Goal: Task Accomplishment & Management: Manage account settings

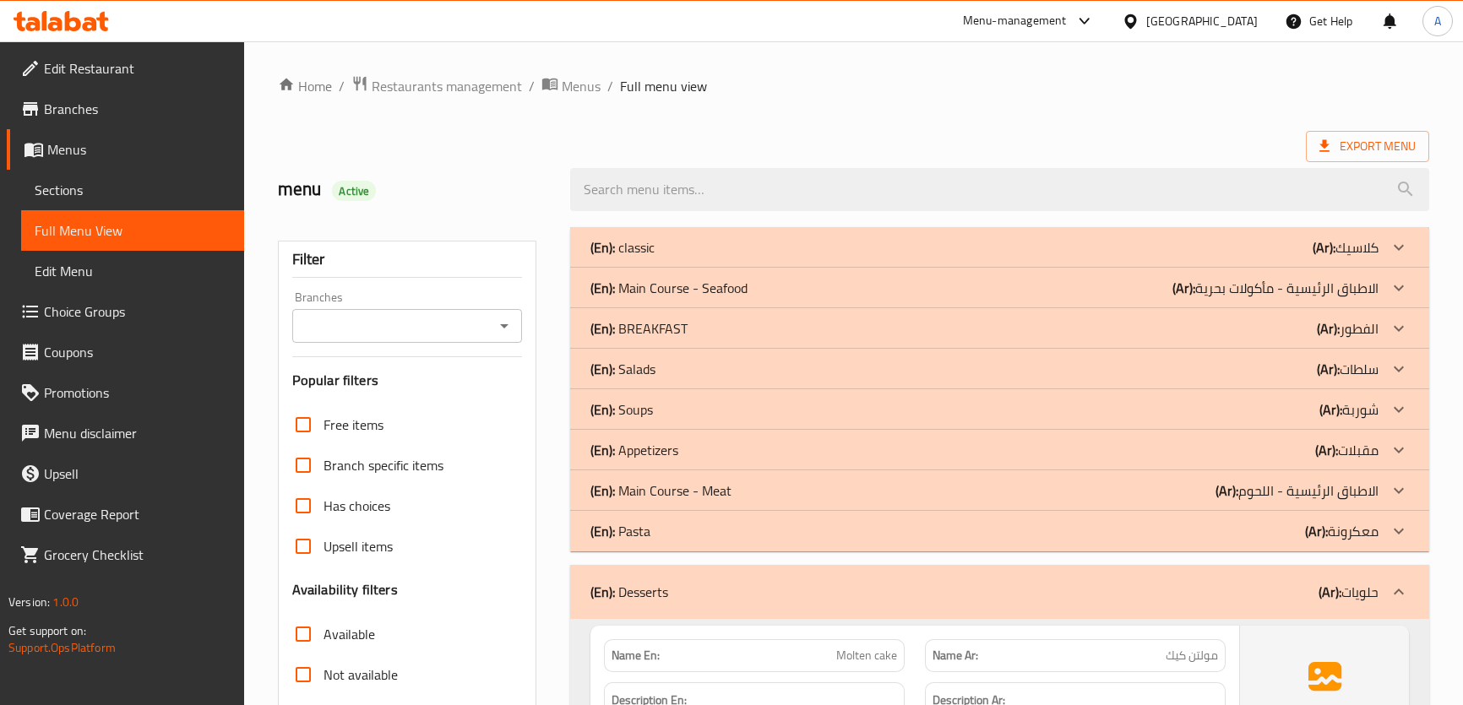
scroll to position [2660, 0]
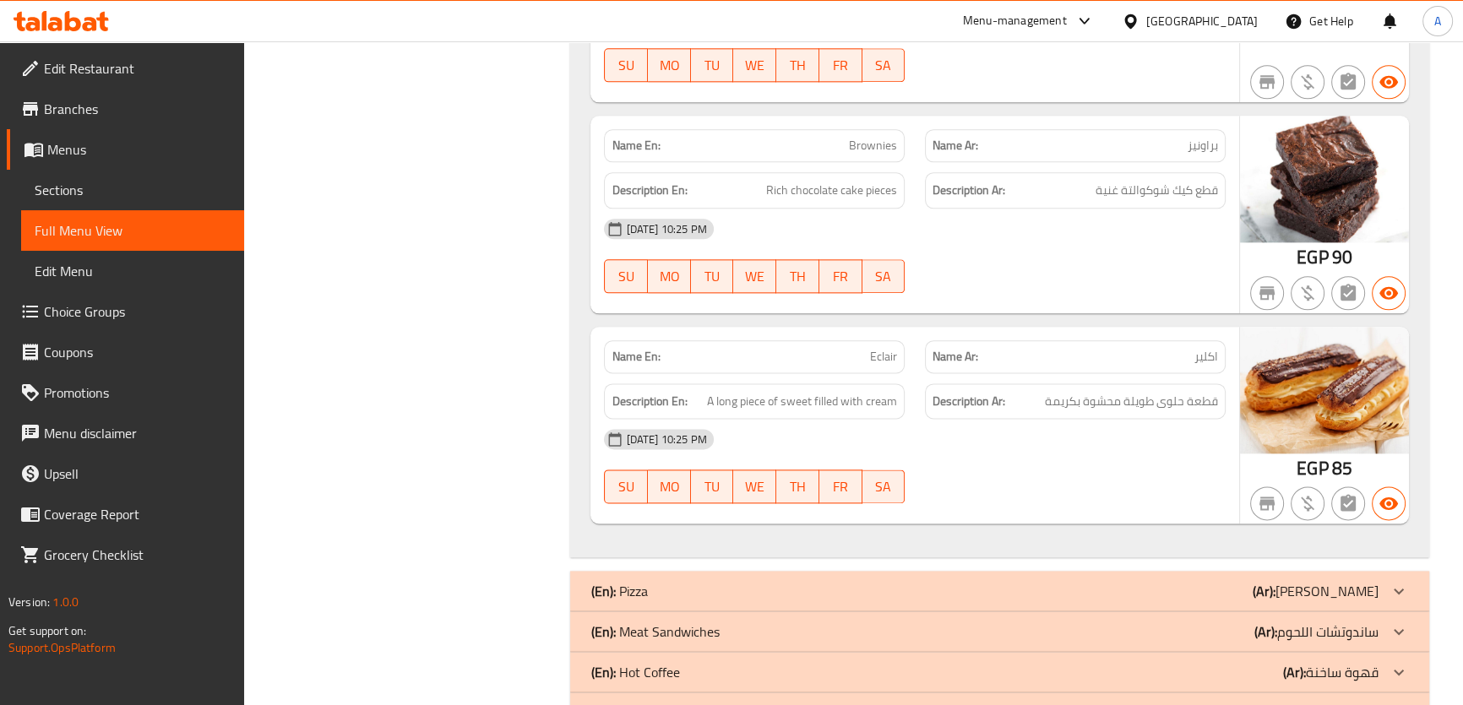
drag, startPoint x: 1447, startPoint y: 505, endPoint x: 1448, endPoint y: 544, distance: 38.9
click at [1094, 14] on icon at bounding box center [1084, 21] width 20 height 20
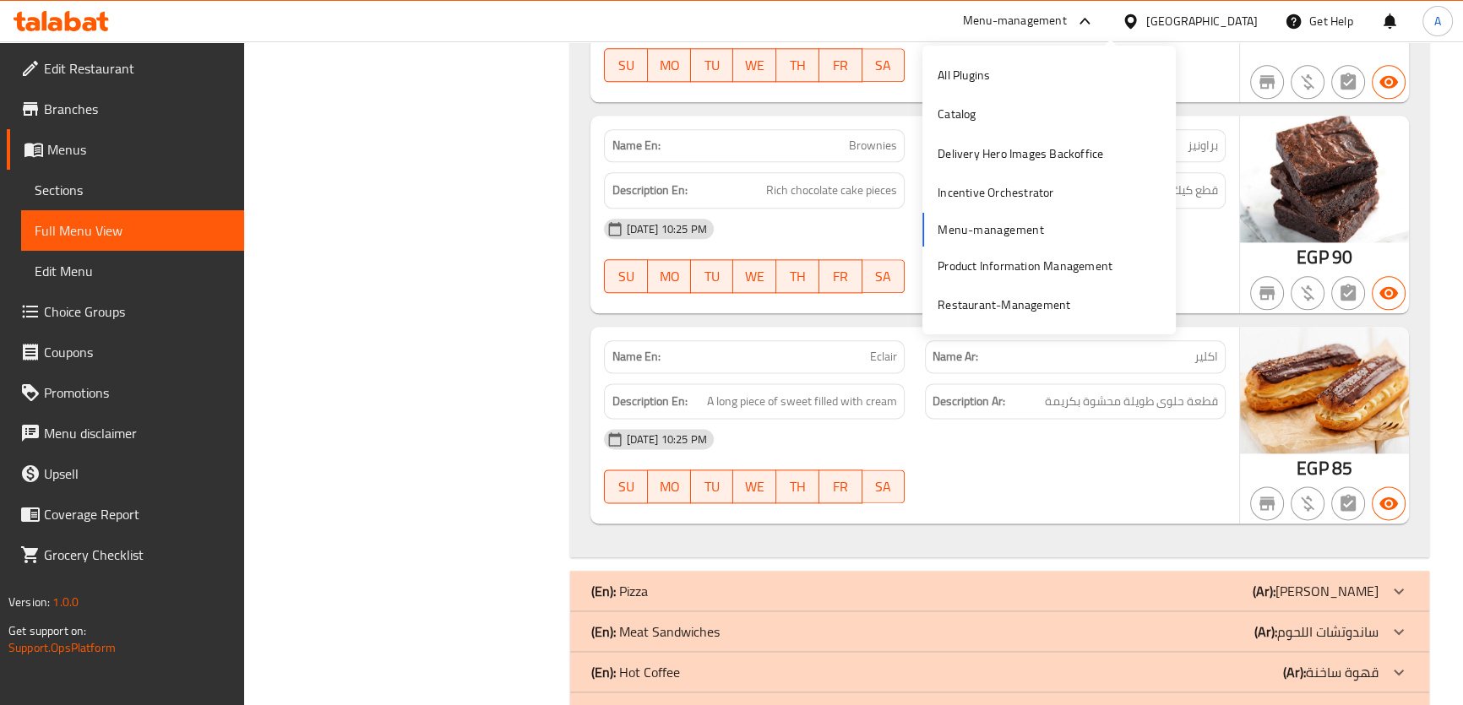
click at [1230, 14] on div "Egypt" at bounding box center [1201, 21] width 111 height 19
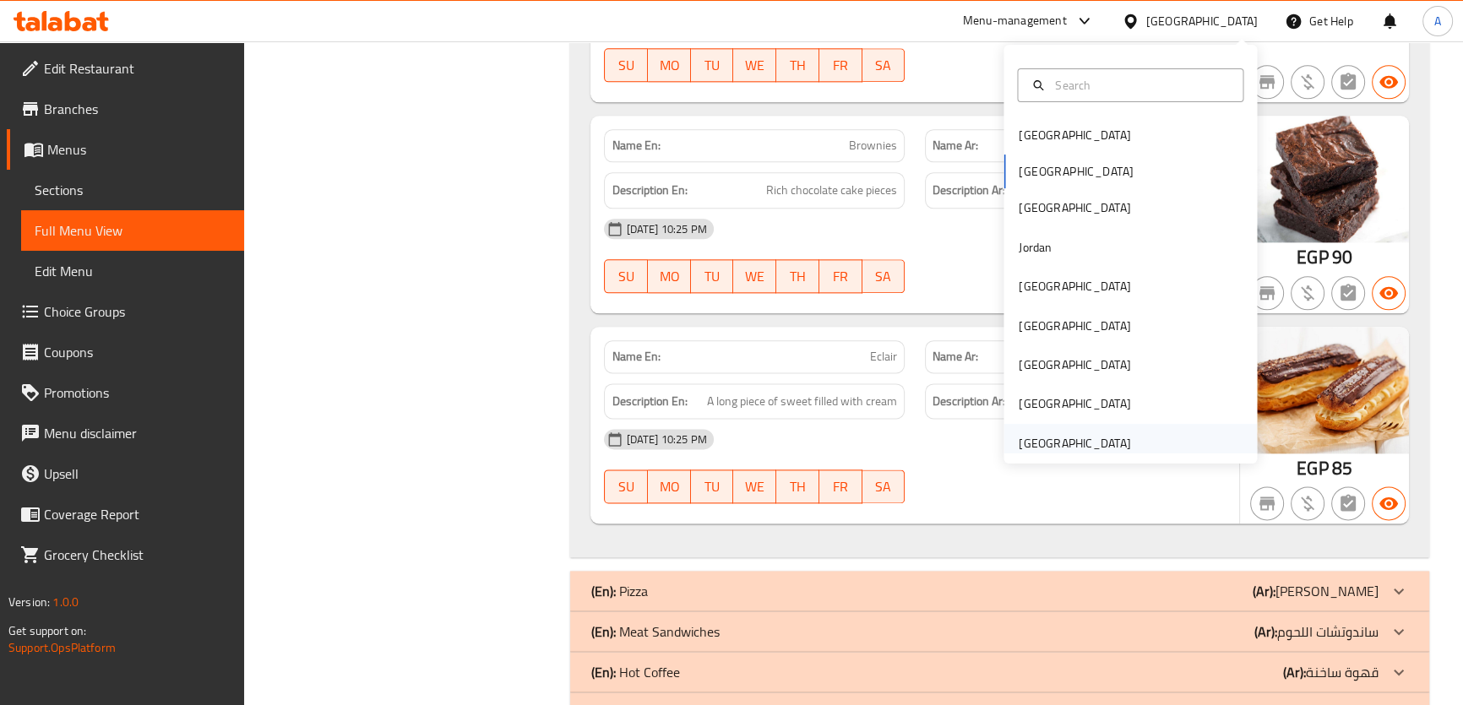
click at [1056, 448] on div "[GEOGRAPHIC_DATA]" at bounding box center [1073, 443] width 111 height 19
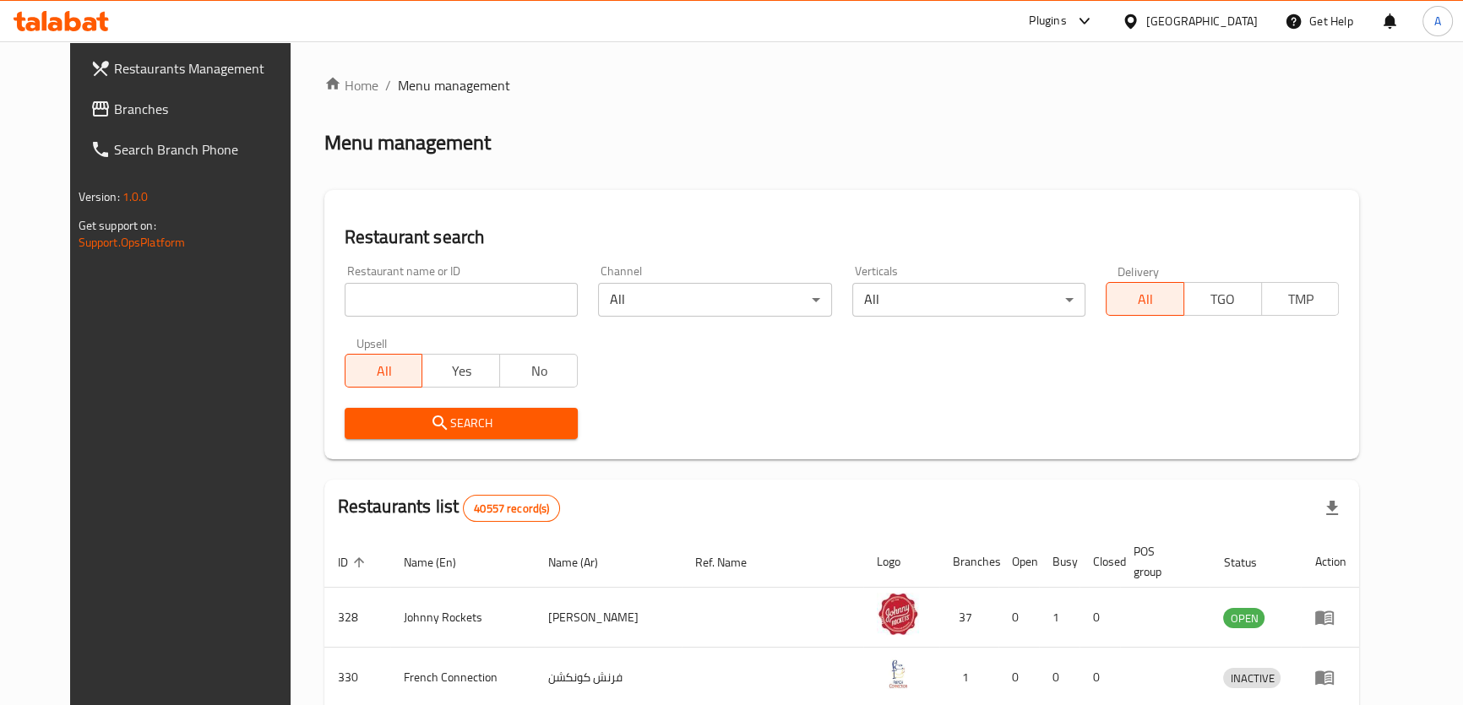
click at [334, 320] on div "Restaurant name or ID Restaurant name or ID" at bounding box center [460, 291] width 253 height 72
click at [345, 301] on input "search" at bounding box center [461, 300] width 233 height 34
paste input "mst artisan baker"
type input "mst artisan baker"
click at [447, 413] on span "Search" at bounding box center [461, 423] width 206 height 21
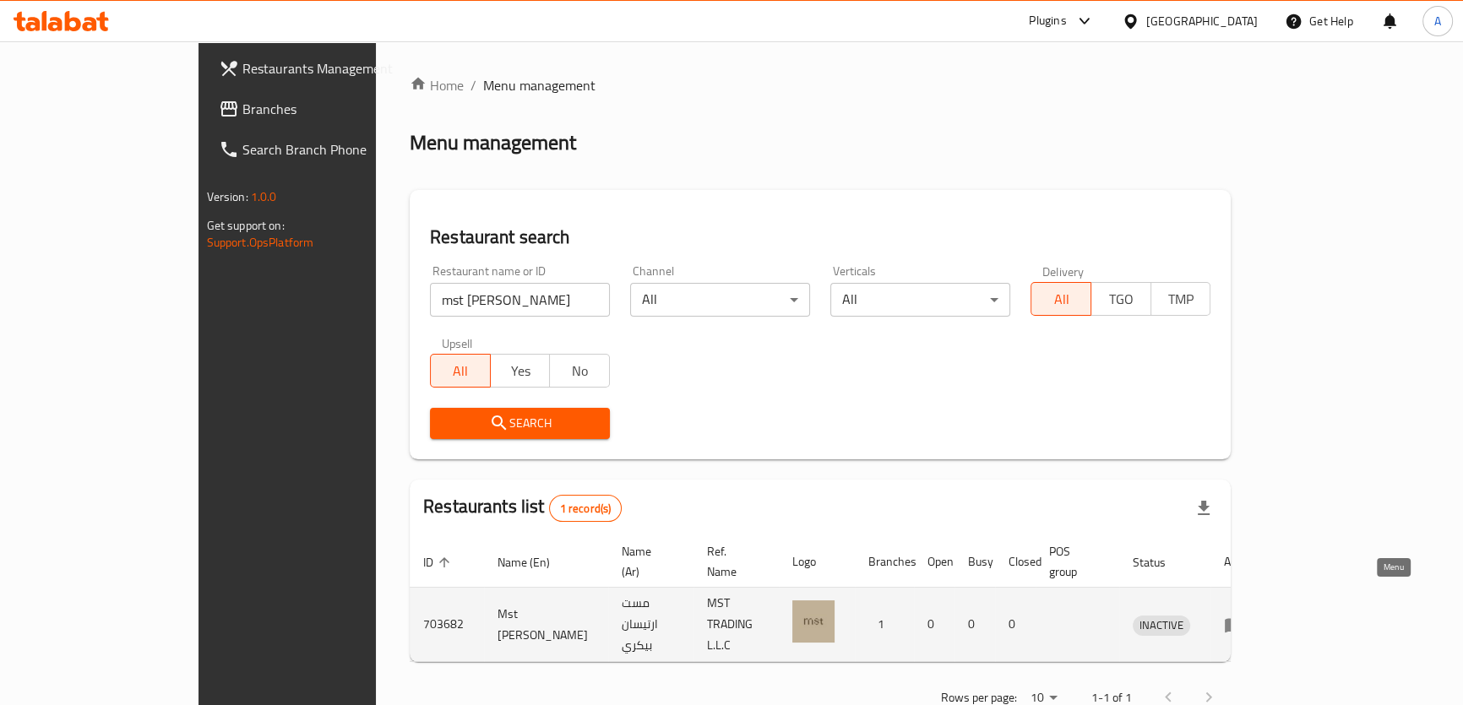
click at [1244, 615] on icon "enhanced table" at bounding box center [1234, 625] width 20 height 20
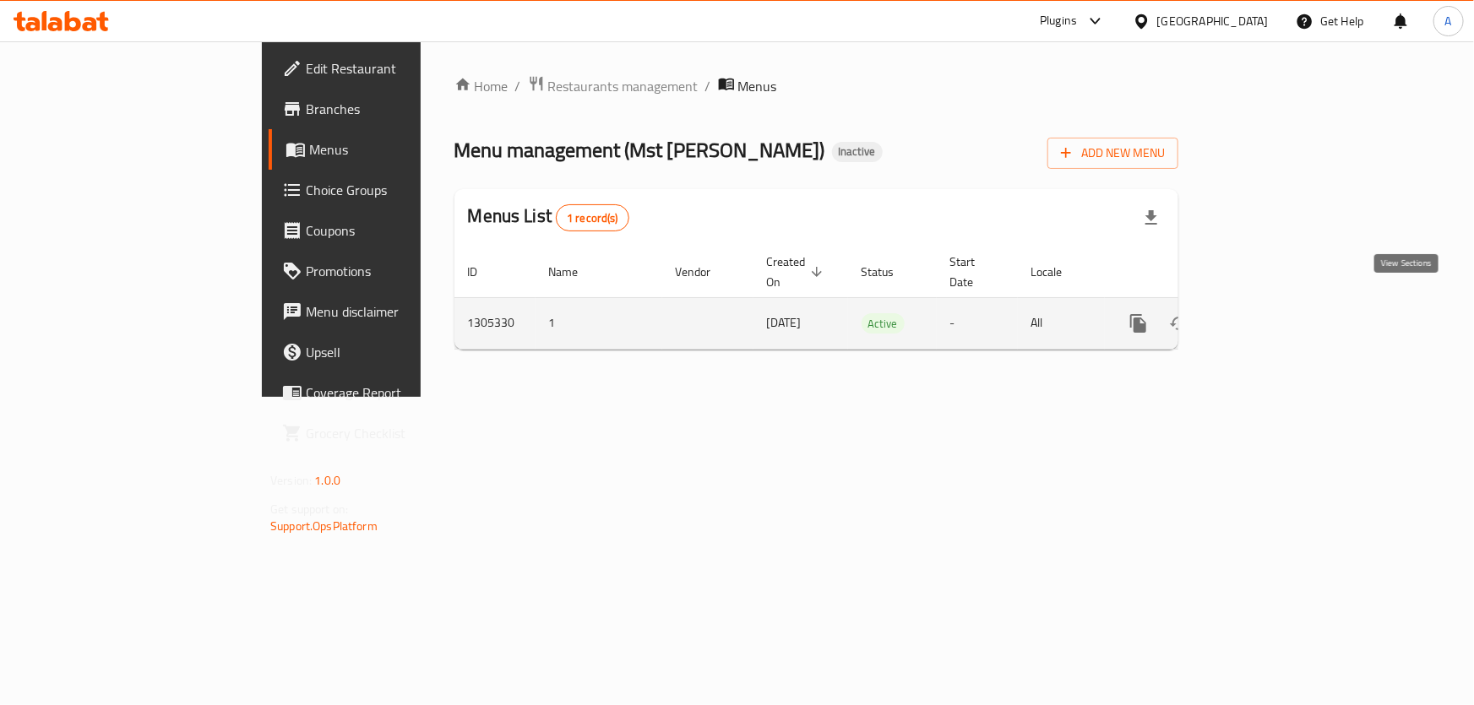
click at [1280, 303] on link "enhanced table" at bounding box center [1260, 323] width 41 height 41
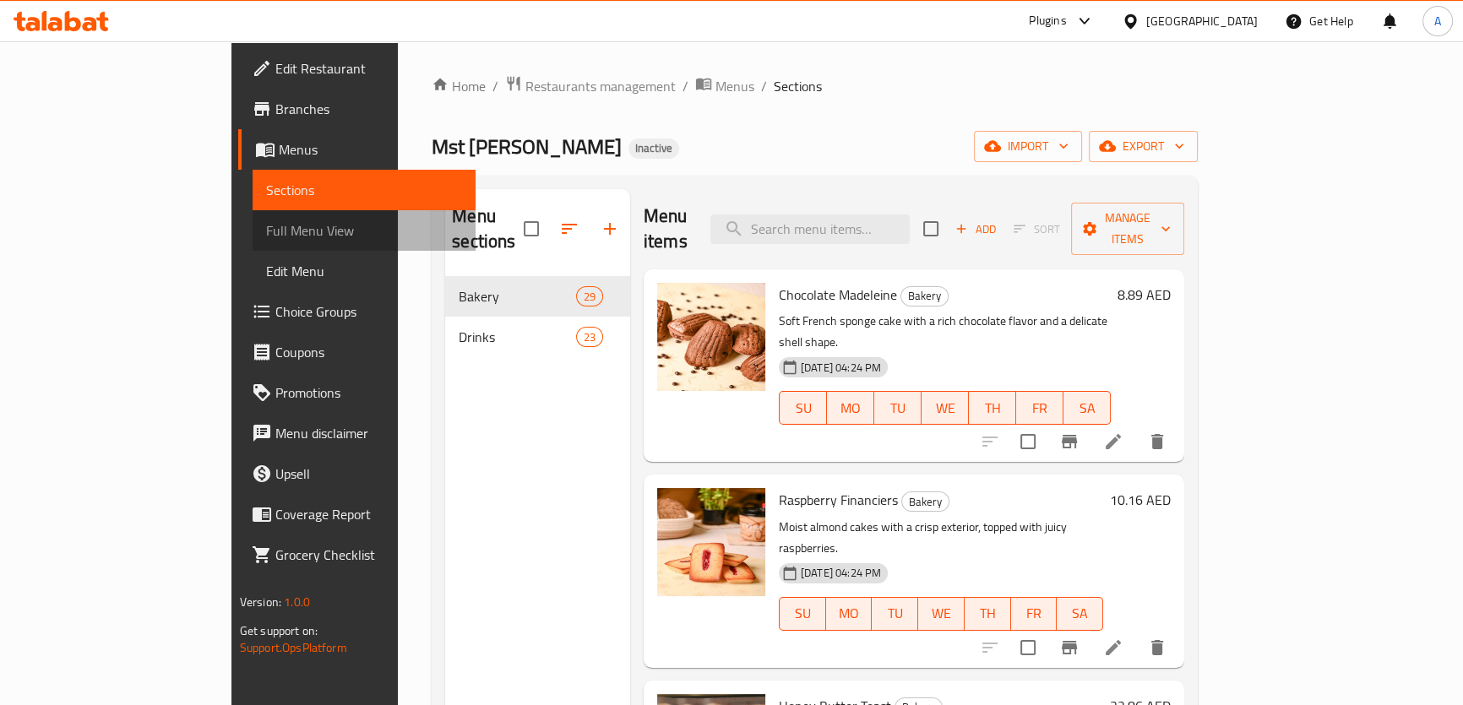
click at [266, 225] on span "Full Menu View" at bounding box center [364, 230] width 196 height 20
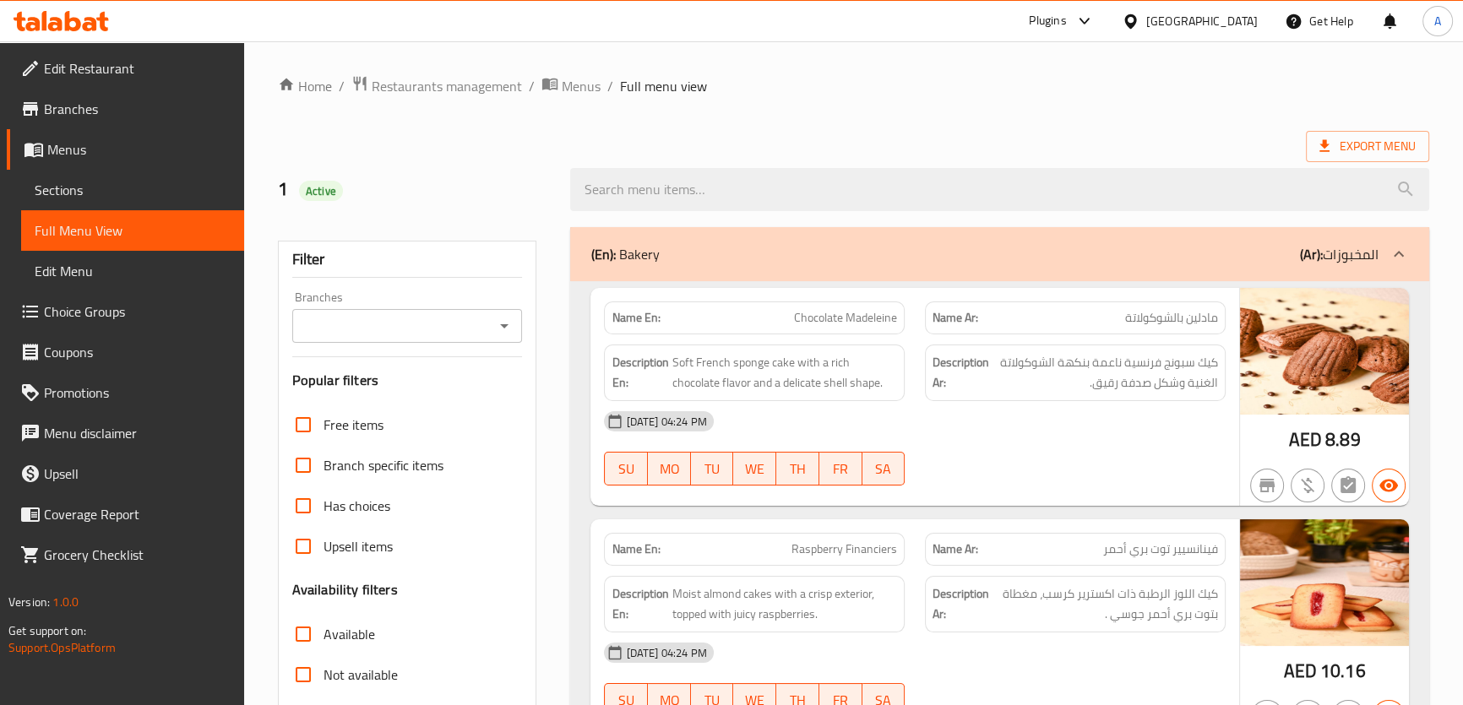
scroll to position [398, 0]
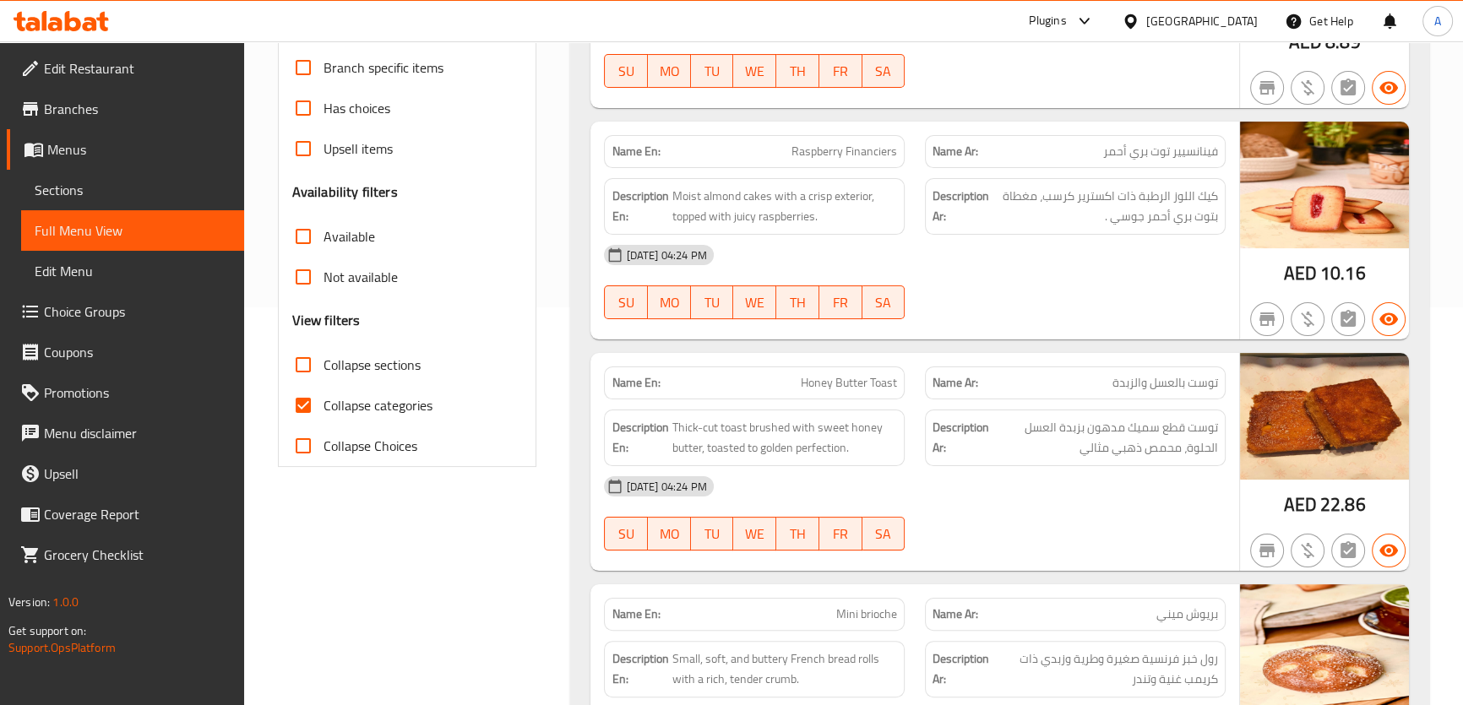
click at [418, 345] on label "Collapse sections" at bounding box center [352, 365] width 138 height 41
click at [323, 345] on input "Collapse sections" at bounding box center [303, 365] width 41 height 41
checkbox input "true"
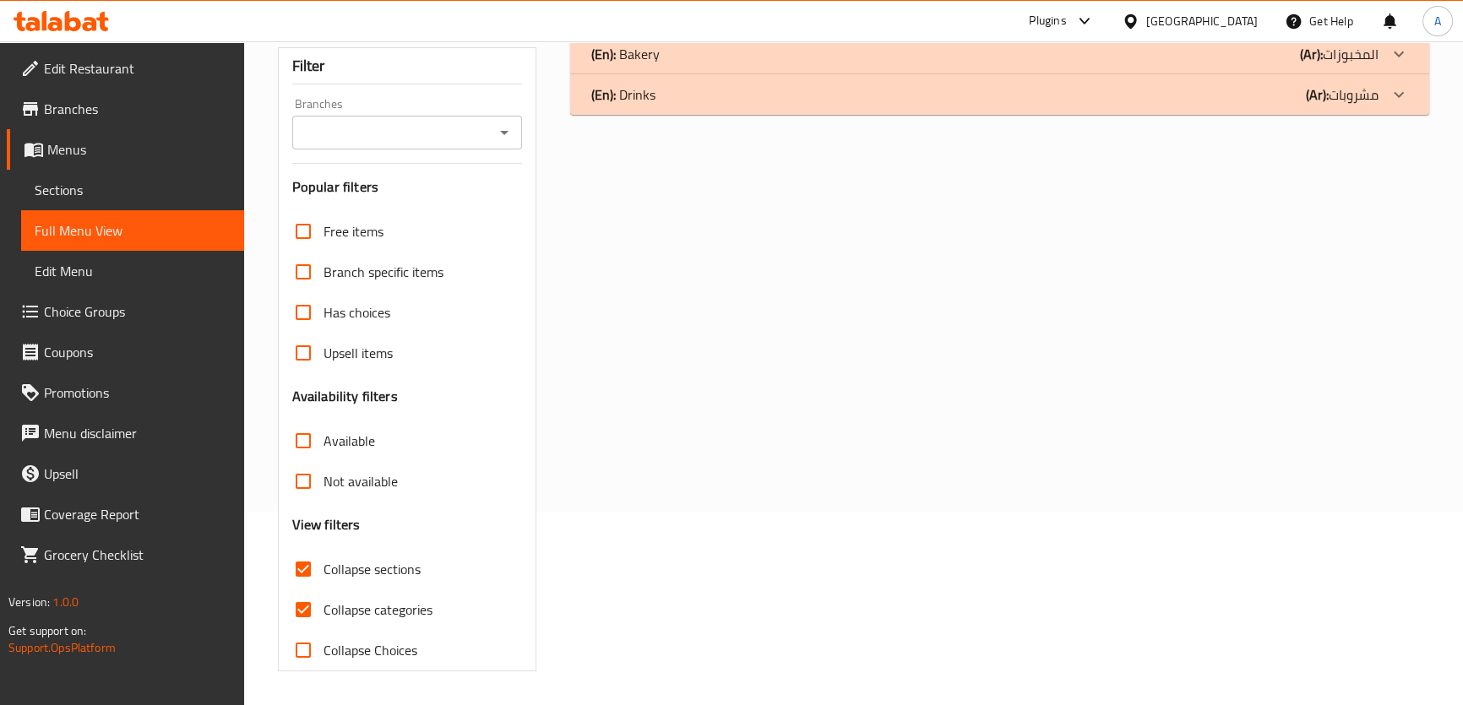
click at [346, 600] on span "Collapse categories" at bounding box center [377, 610] width 109 height 20
click at [323, 589] on input "Collapse categories" at bounding box center [303, 609] width 41 height 41
checkbox input "false"
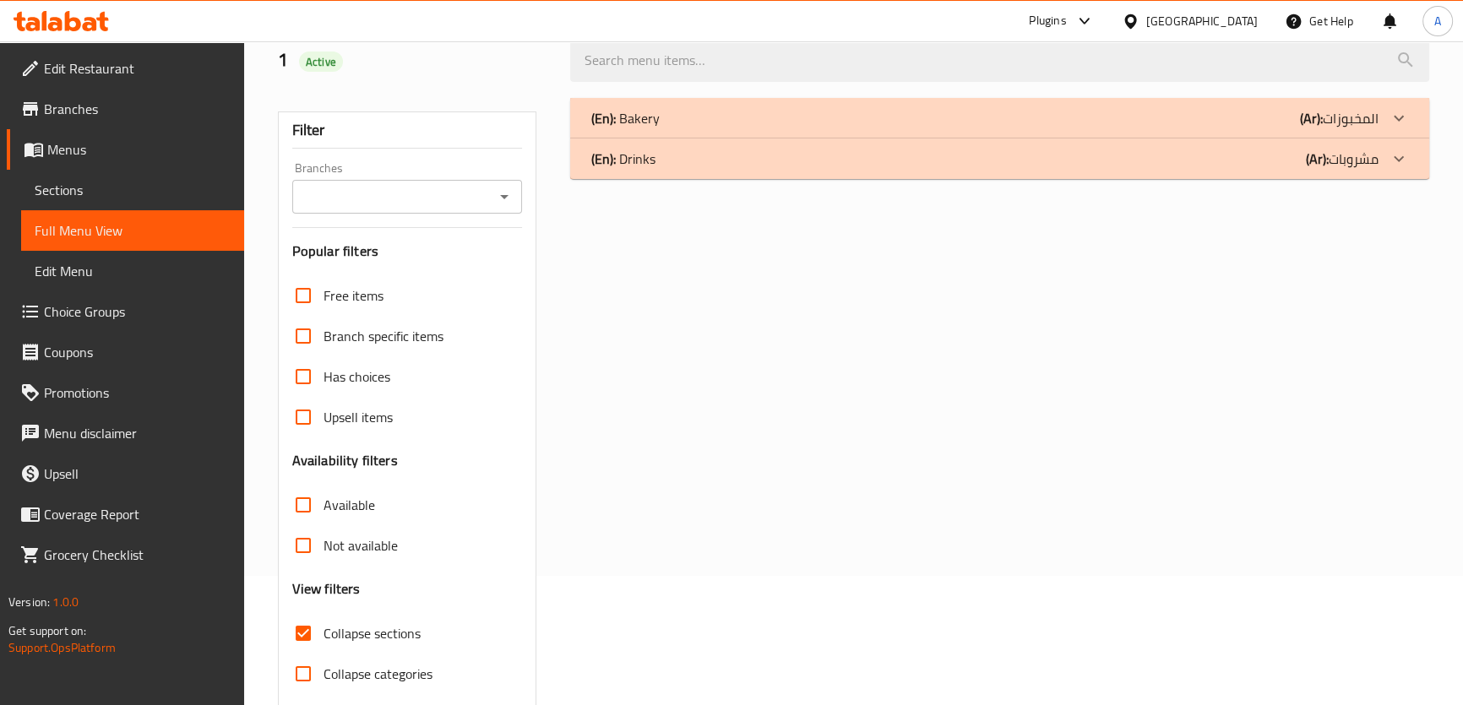
click at [1355, 122] on p "(Ar): المخبوزات" at bounding box center [1339, 118] width 79 height 20
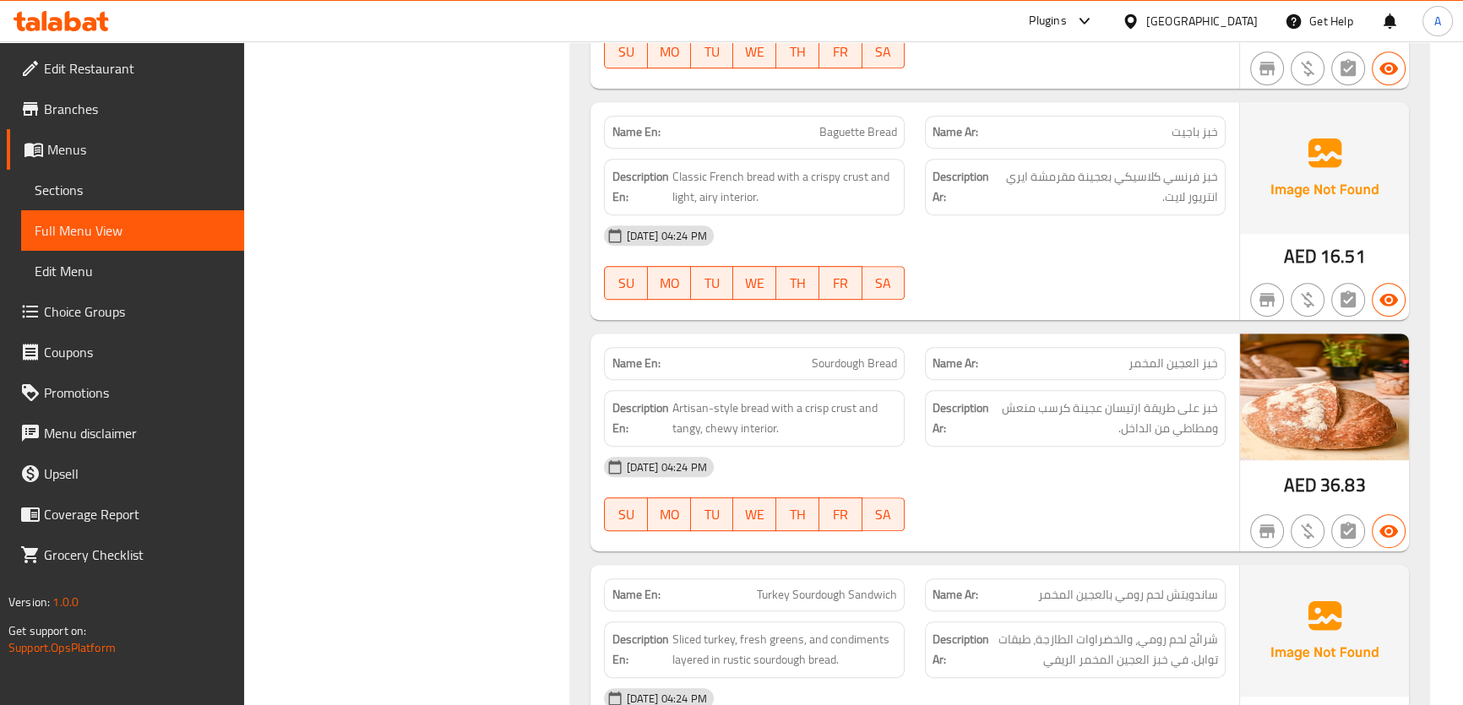
scroll to position [0, 0]
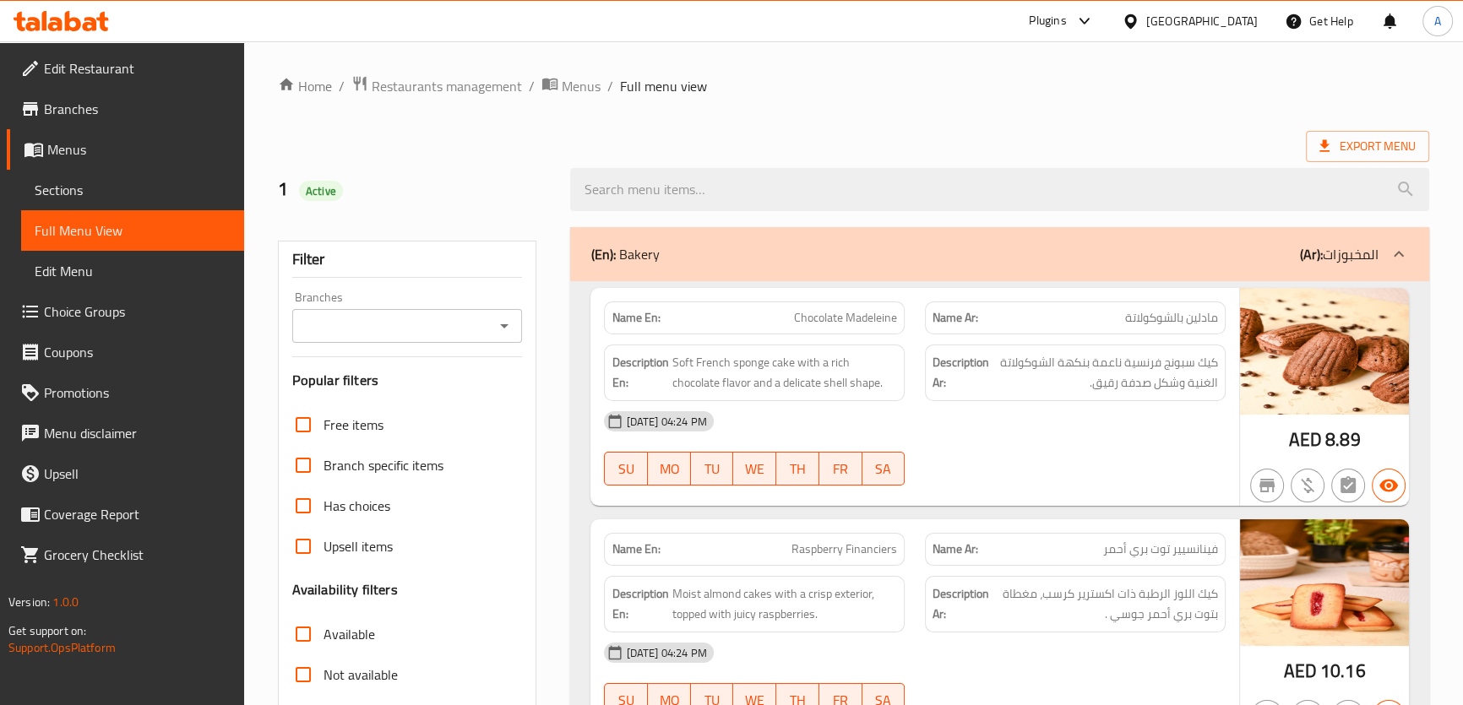
click at [1274, 256] on div "(En): Bakery (Ar): المخبوزات" at bounding box center [983, 254] width 787 height 20
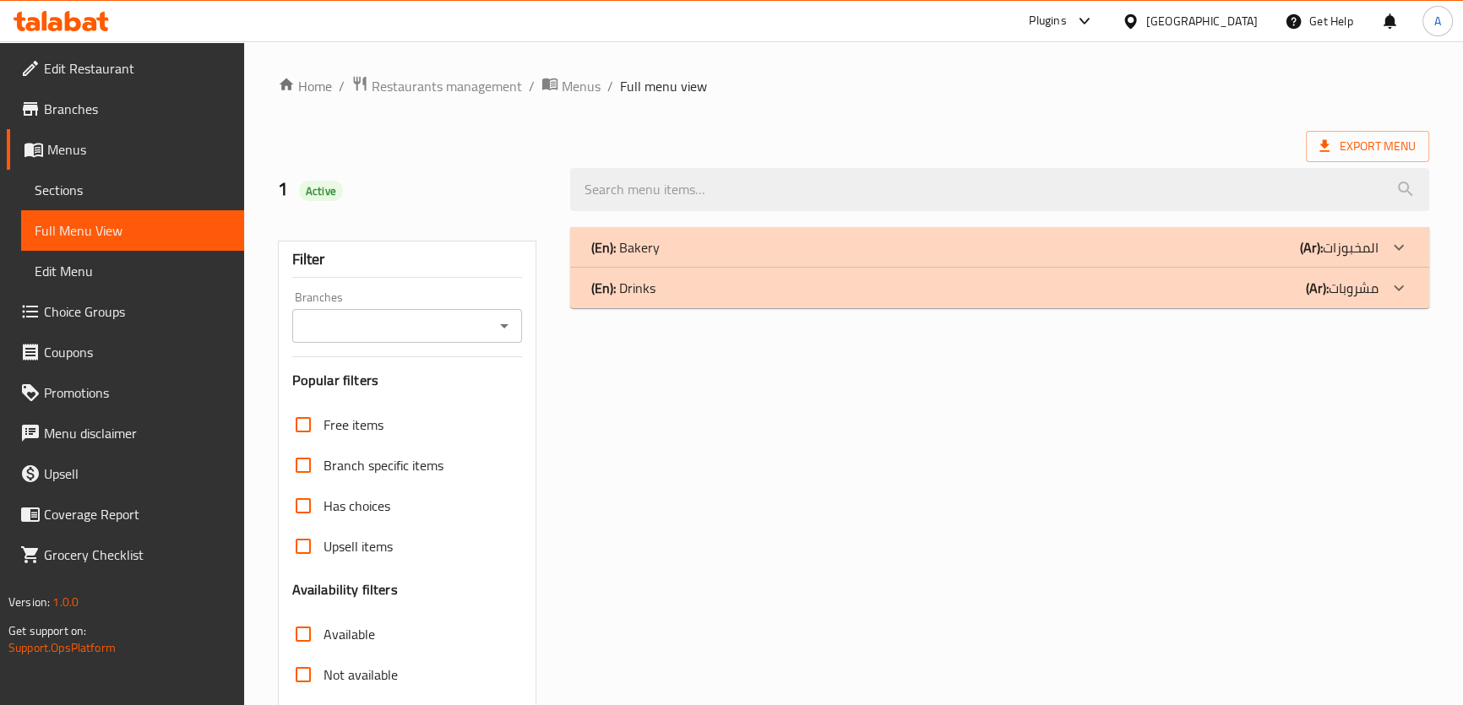
click at [1274, 256] on div "(En): Bakery (Ar): المخبوزات" at bounding box center [983, 247] width 787 height 20
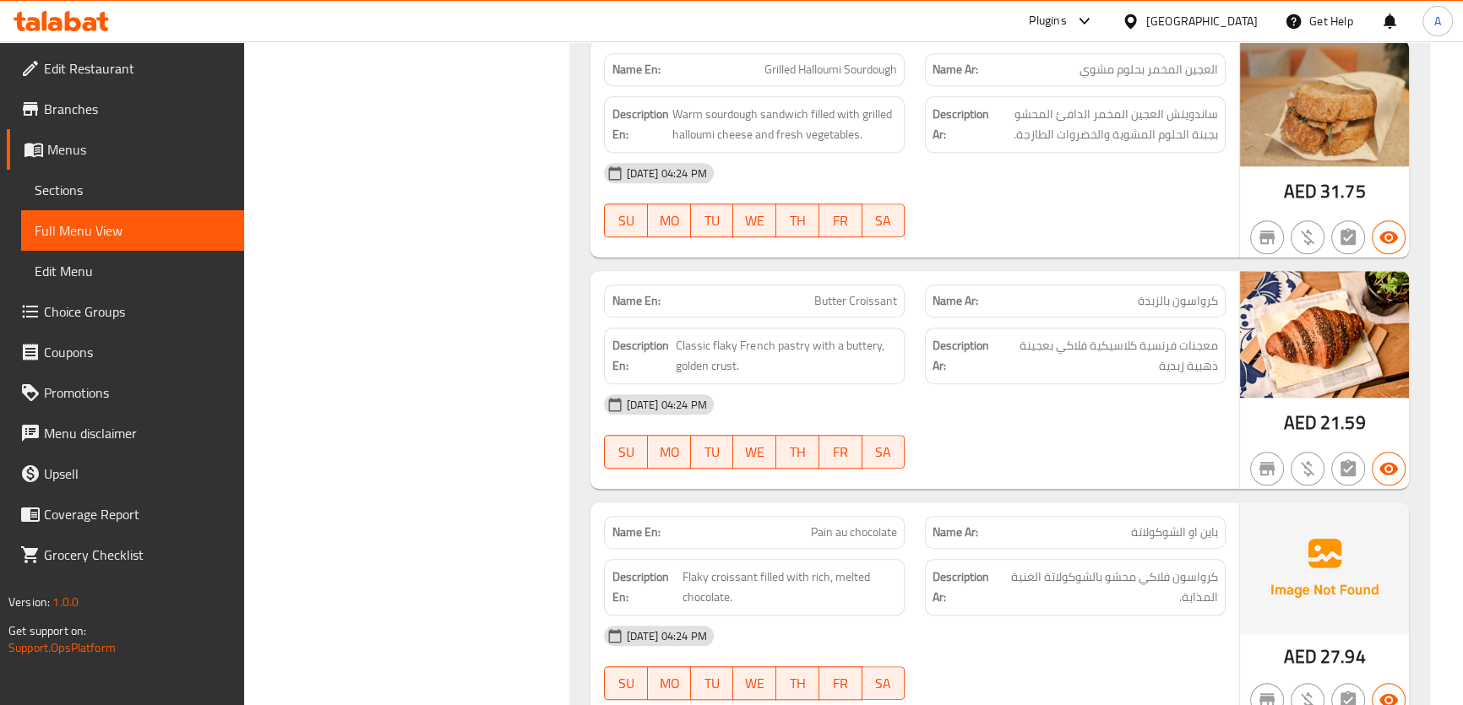
scroll to position [1977, 0]
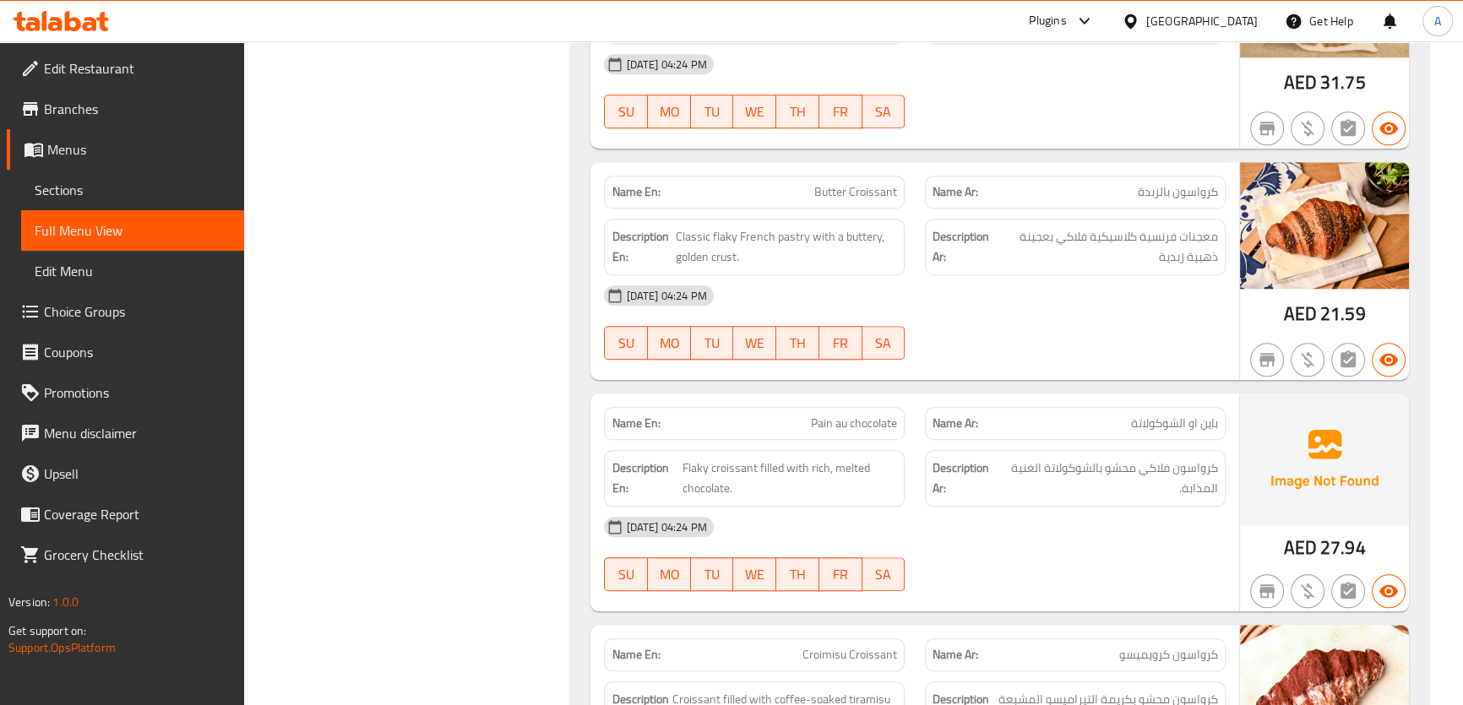
drag, startPoint x: 1473, startPoint y: 196, endPoint x: 1473, endPoint y: 232, distance: 36.3
click at [1139, 275] on div "12-08-2025 04:24 PM" at bounding box center [914, 295] width 641 height 41
click at [1141, 267] on div "Description Ar: معجنات فرنسية كلاسيكية فلاكي بعجينة ذهبية زبدية" at bounding box center [1075, 247] width 301 height 57
click at [1141, 258] on span "معجنات فرنسية كلاسيكية فلاكي بعجينة ذهبية زبدية" at bounding box center [1107, 246] width 220 height 41
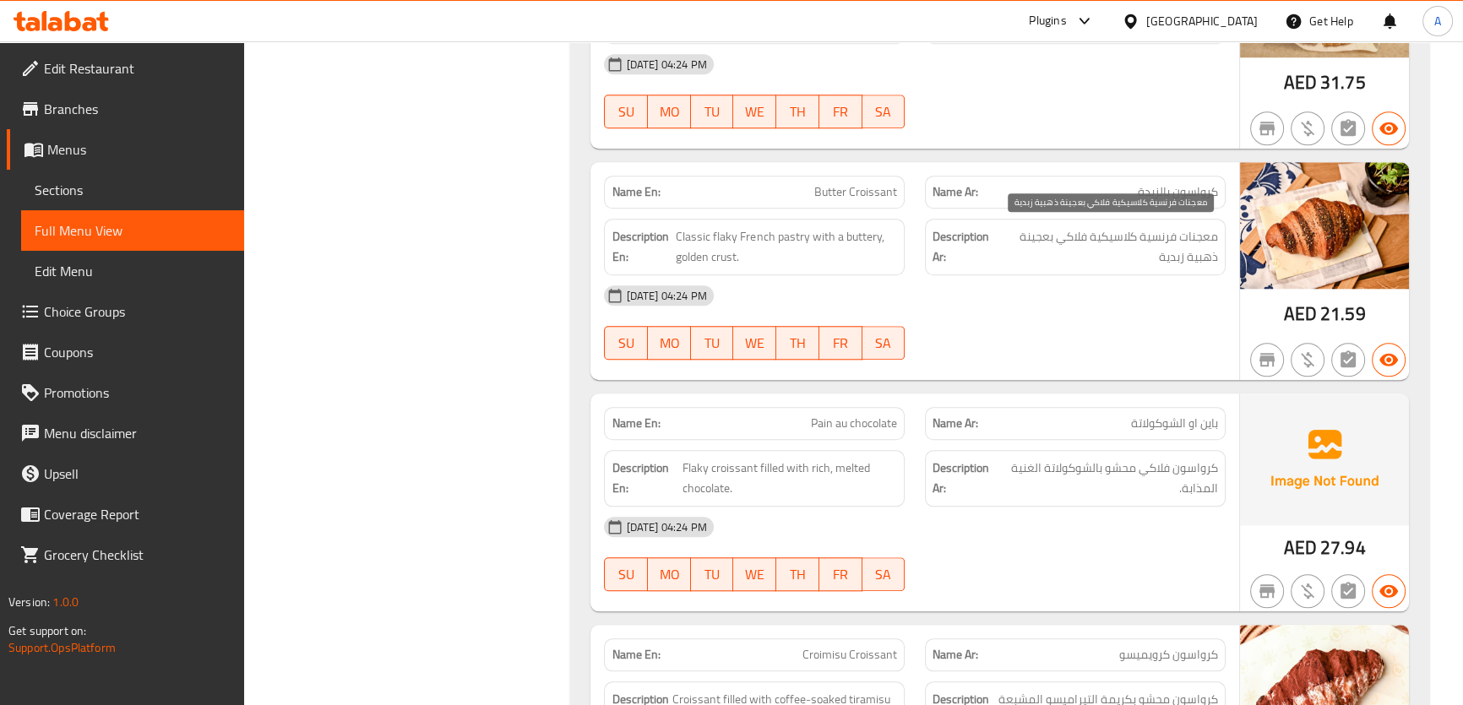
click at [1141, 258] on span "معجنات فرنسية كلاسيكية فلاكي بعجينة ذهبية زبدية" at bounding box center [1107, 246] width 220 height 41
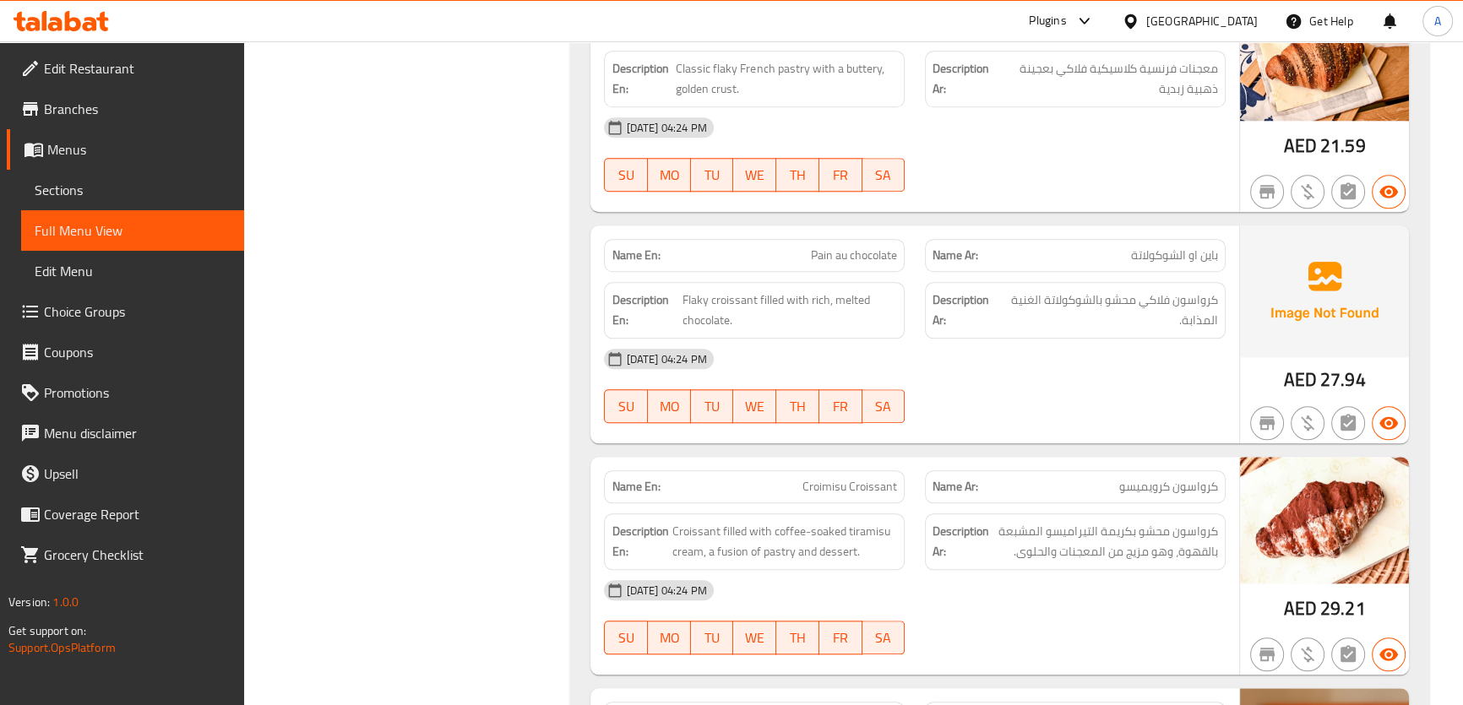
scroll to position [2162, 0]
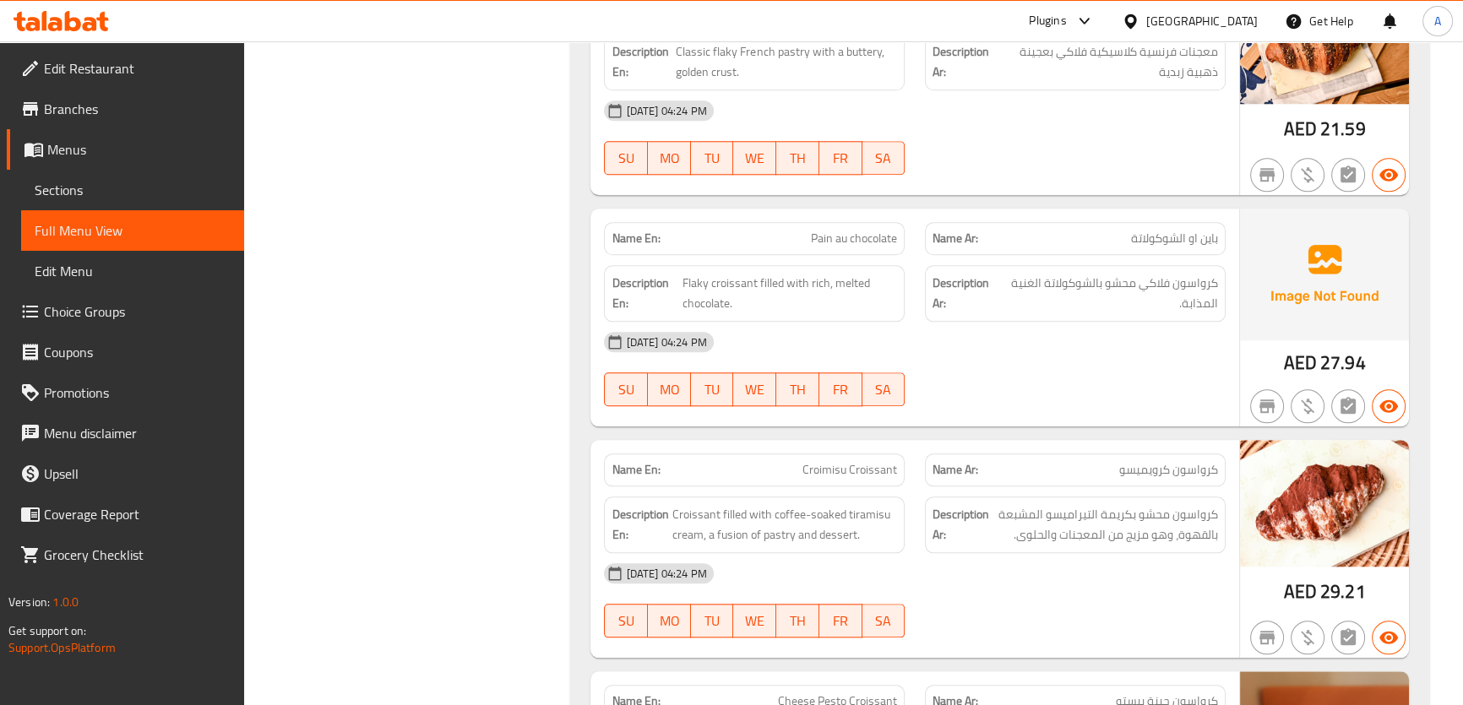
click at [1241, 294] on img at bounding box center [1324, 275] width 169 height 132
click at [1240, 293] on img at bounding box center [1324, 275] width 169 height 132
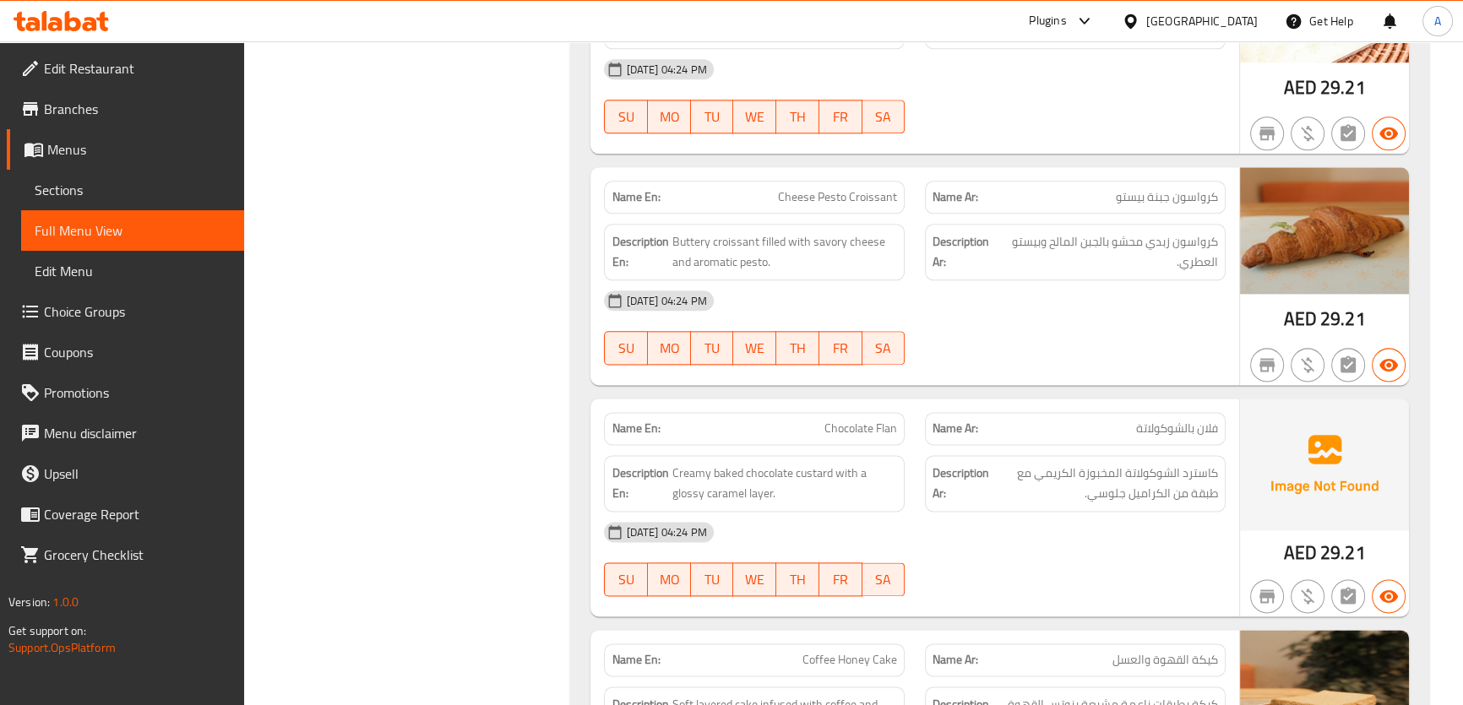
scroll to position [2775, 0]
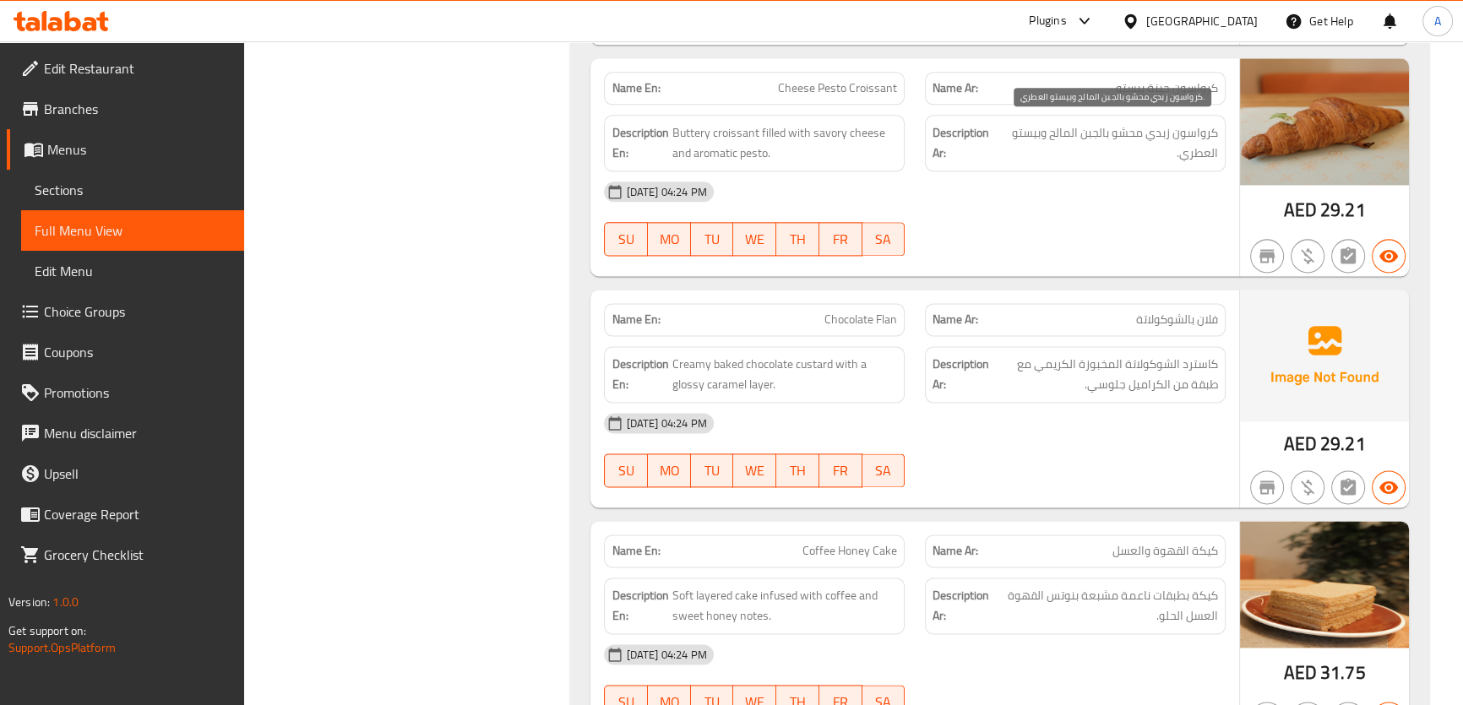
click at [1145, 135] on span "كرواسون زبدي محشو بالجبن المالح وبيستو العطري." at bounding box center [1108, 142] width 219 height 41
click at [1117, 390] on div "Description Ar: كاسترد الشوكولاتة المخبوزة الكريمي مع طبقة من الكراميل جلوسي." at bounding box center [1075, 374] width 301 height 57
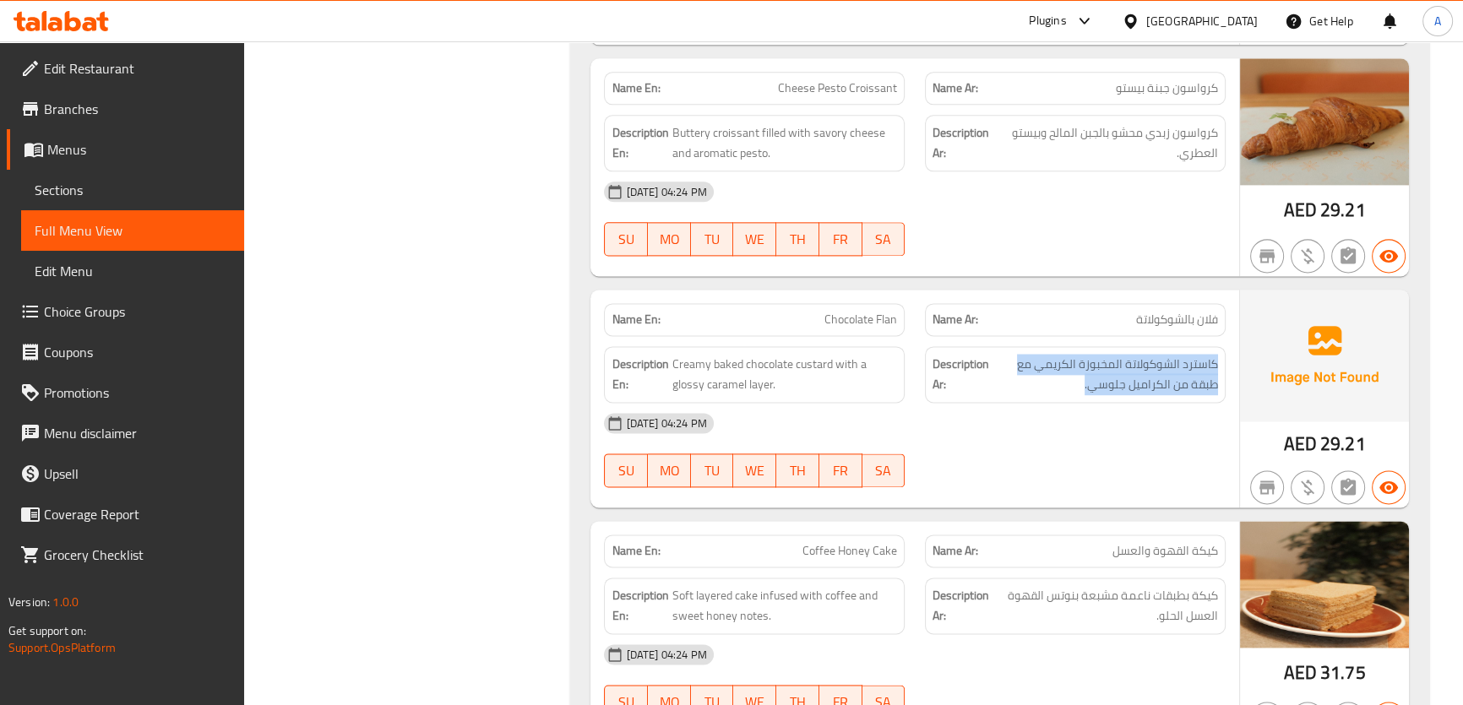
click at [1117, 390] on div "Description Ar: كاسترد الشوكولاتة المخبوزة الكريمي مع طبقة من الكراميل جلوسي." at bounding box center [1075, 374] width 301 height 57
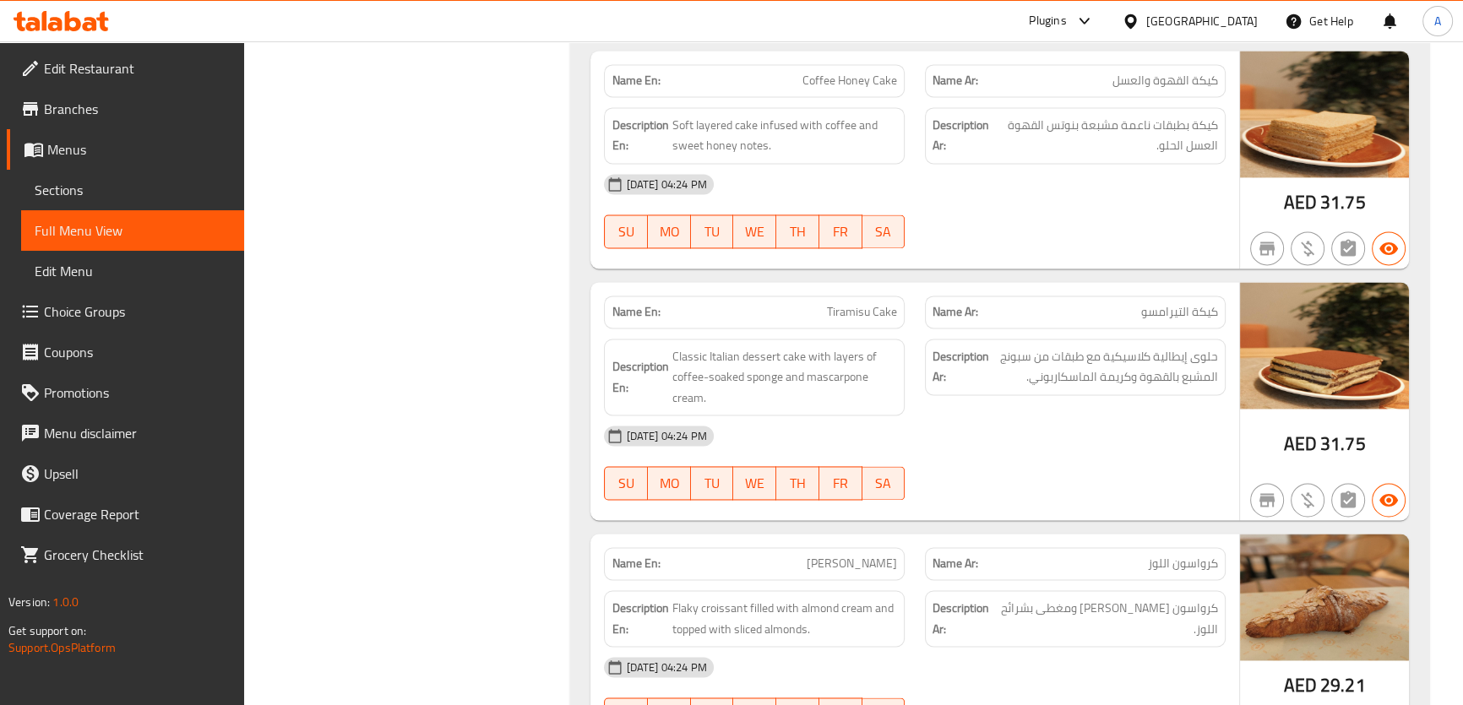
scroll to position [3254, 0]
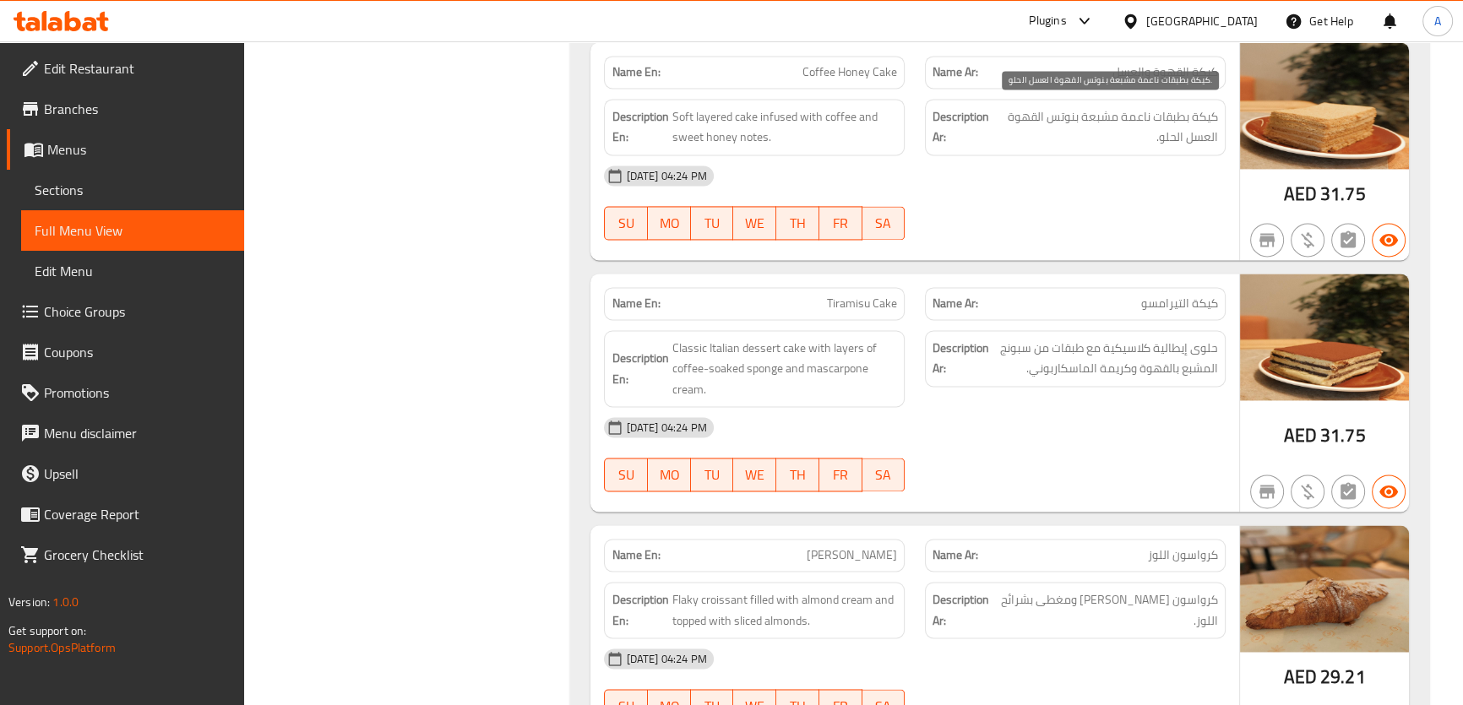
click at [1090, 137] on span "كيكة بطبقات ناعمة مشبعة بنوتس القهوة العسل الحلو." at bounding box center [1106, 126] width 223 height 41
click at [795, 155] on div "12-08-2025 04:24 PM" at bounding box center [914, 175] width 641 height 41
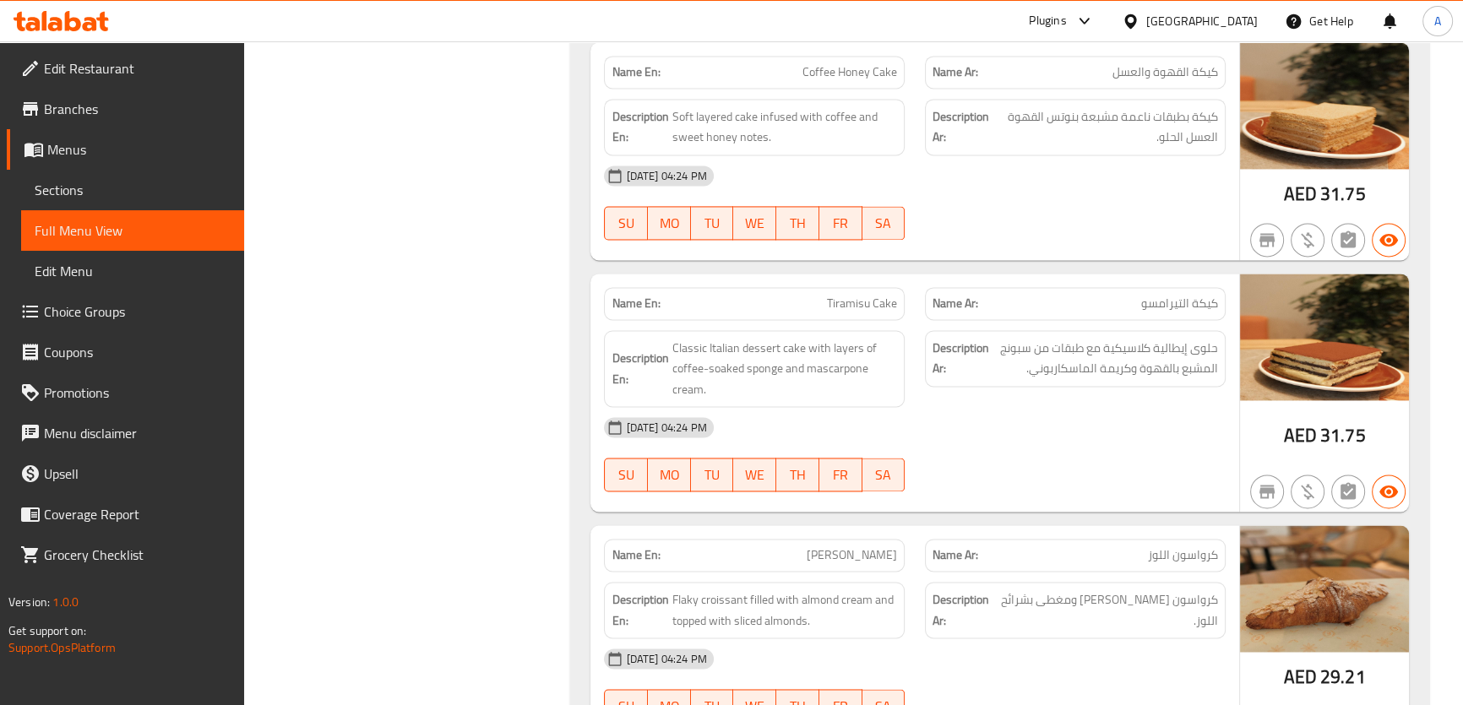
click at [795, 155] on div "12-08-2025 04:24 PM" at bounding box center [914, 175] width 641 height 41
click at [807, 128] on span "Soft layered cake infused with coffee and sweet honey notes." at bounding box center [783, 126] width 225 height 41
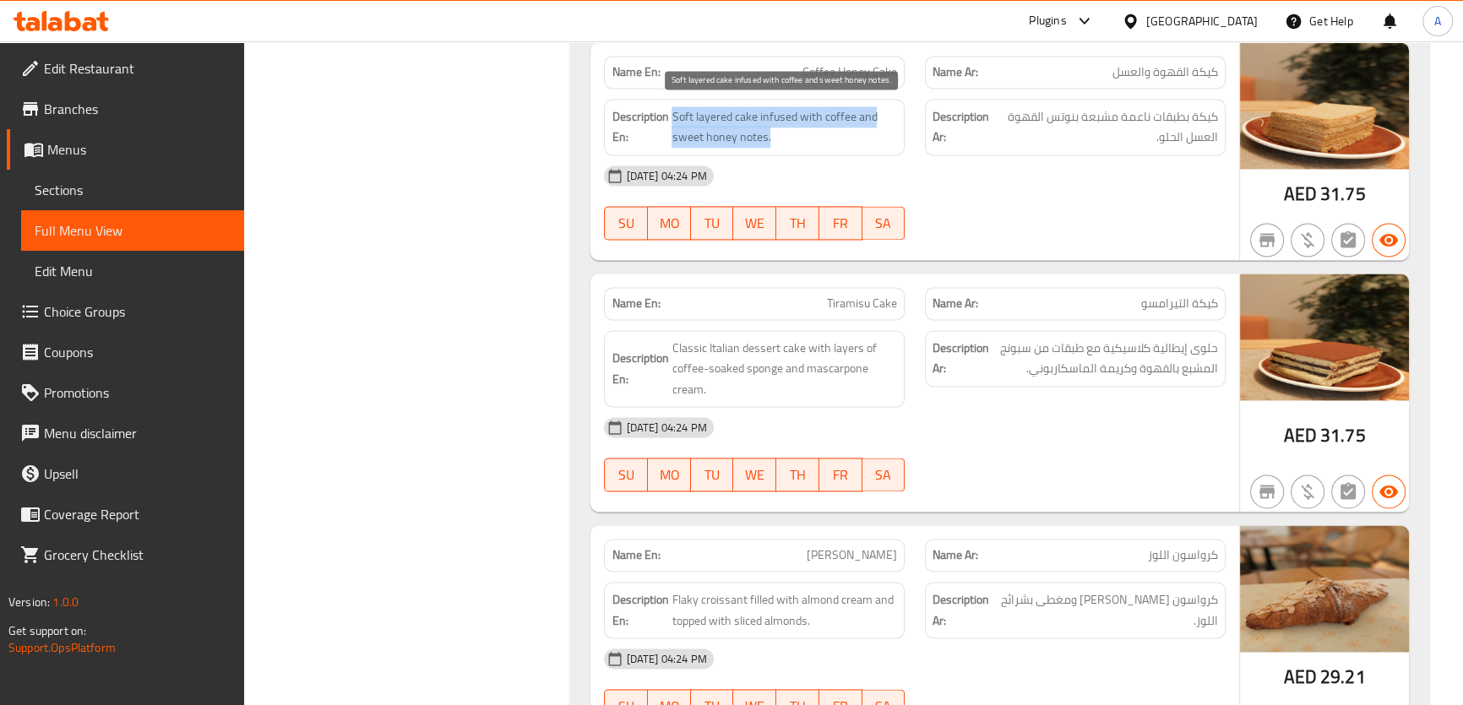
click at [807, 128] on span "Soft layered cake infused with coffee and sweet honey notes." at bounding box center [783, 126] width 225 height 41
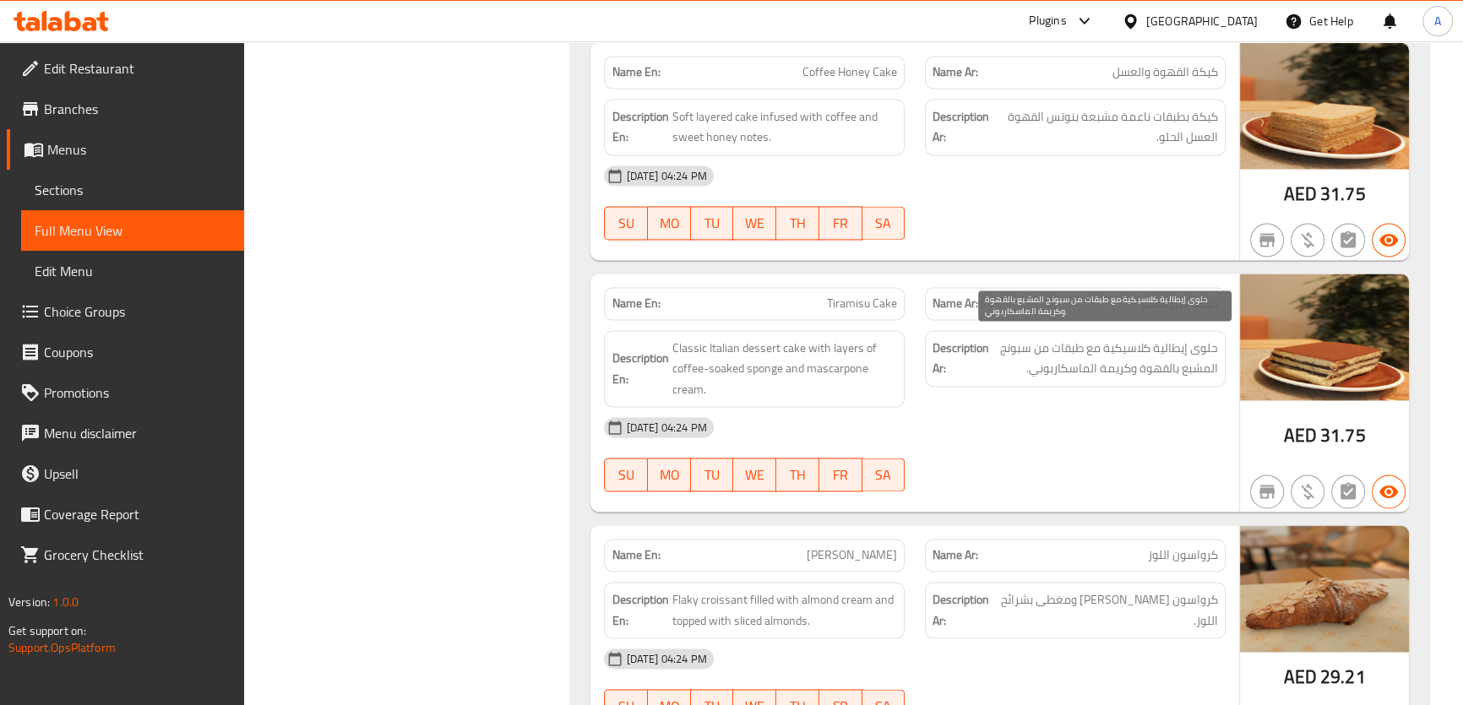
click at [1119, 346] on span "حلوى إيطالية كلاسيكية مع طبقات من سبونج المشبع بالقهوة وكريمة الماسكاربوني." at bounding box center [1104, 358] width 225 height 41
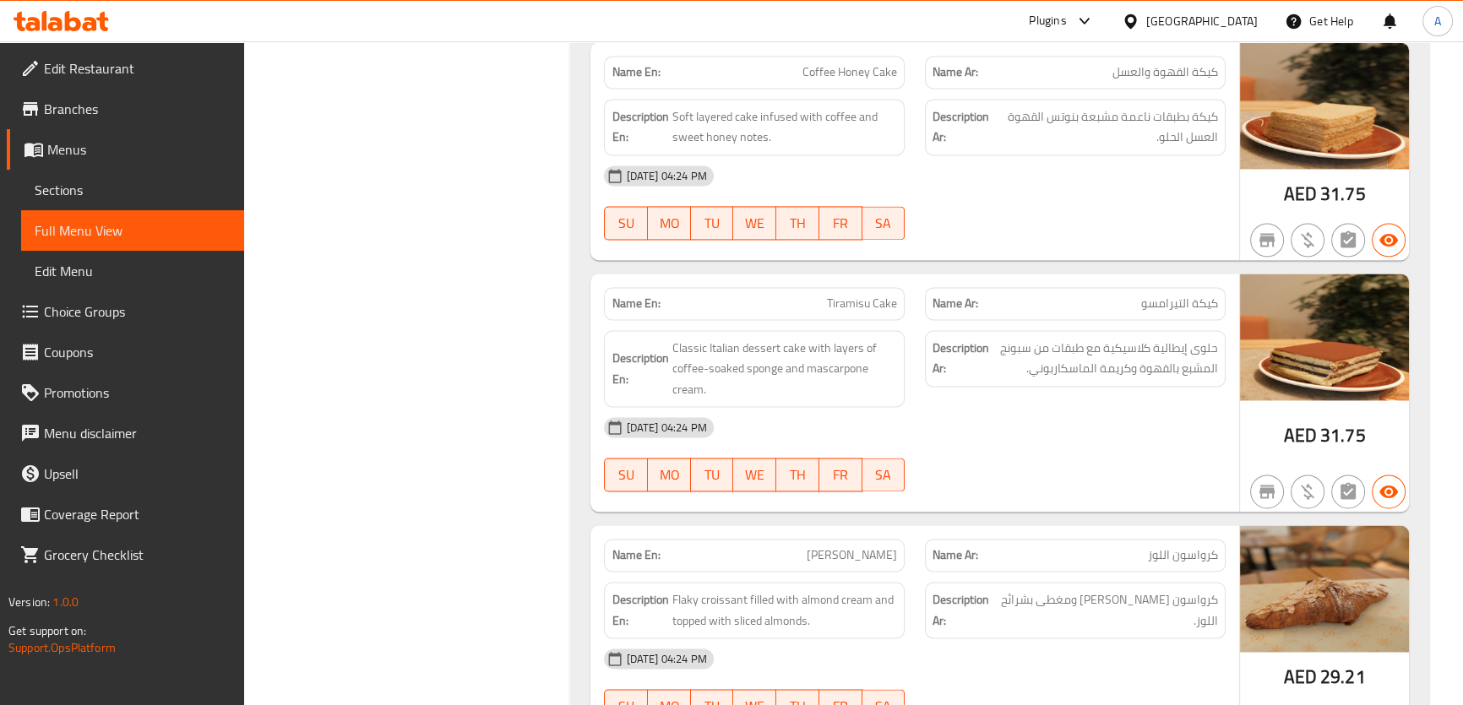
scroll to position [3665, 0]
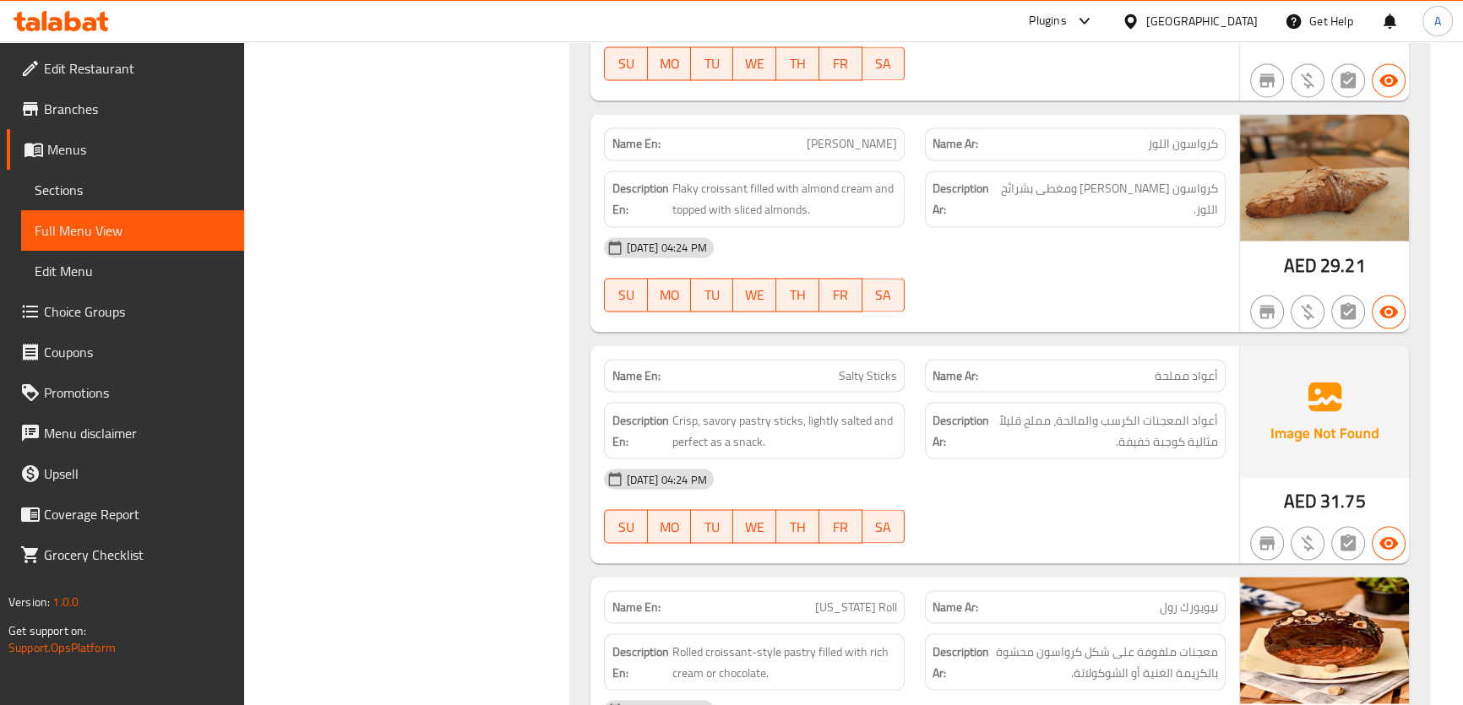
click at [1157, 163] on div "Description Ar: كرواسون فلاكي محشو بكريمة اللوز ومغطى بشرائح اللوز." at bounding box center [1075, 198] width 321 height 77
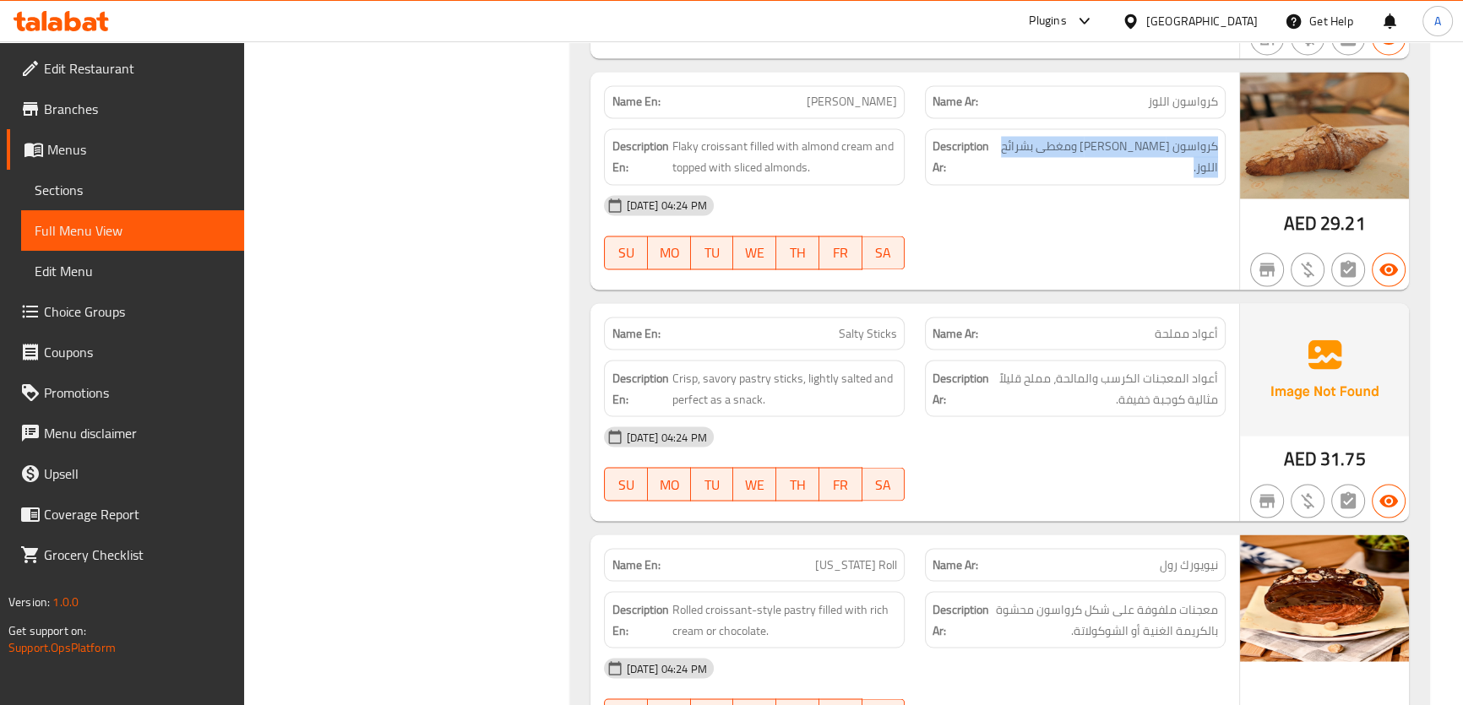
scroll to position [3741, 0]
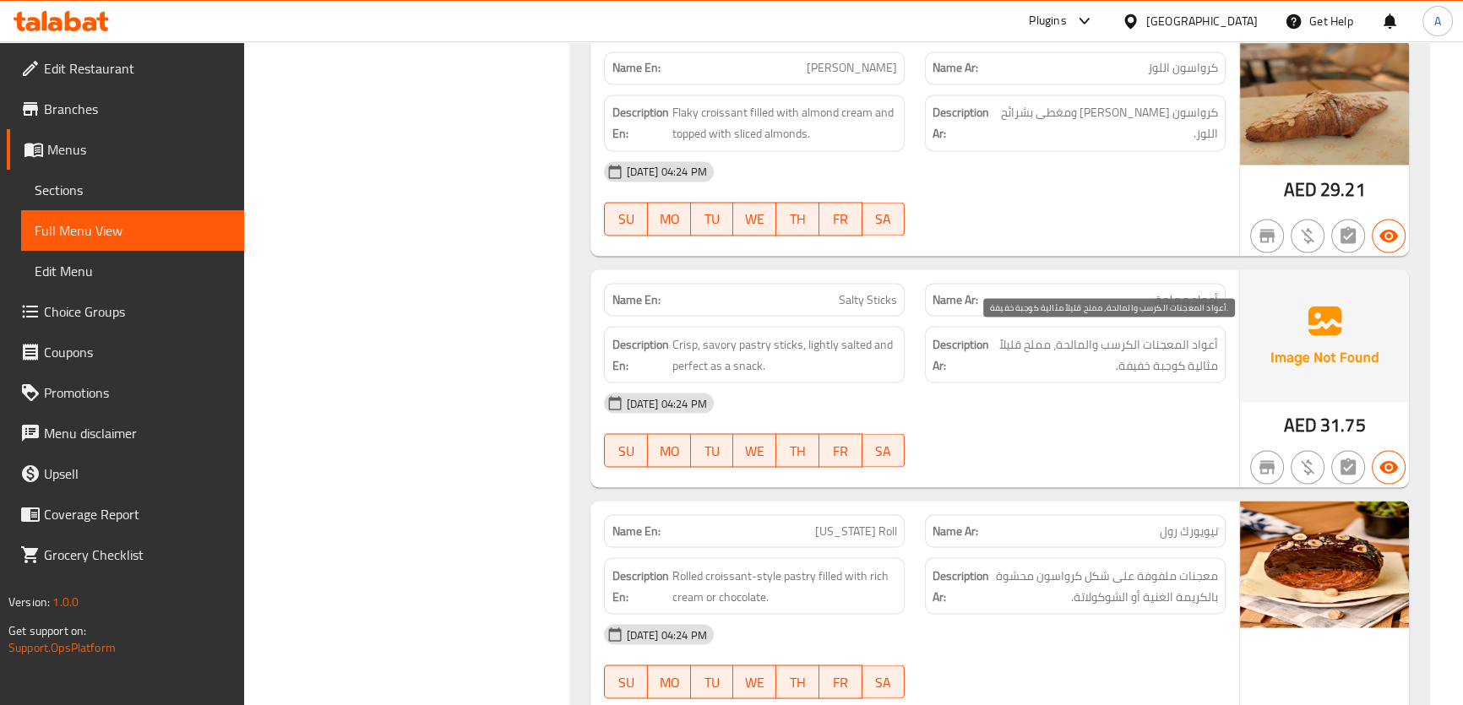
click at [1136, 316] on div "Description Ar: أعواد المعجنات الكرسب والمالحة، مملح قليلاً مثالية كوجبة خفيفة." at bounding box center [1075, 354] width 321 height 77
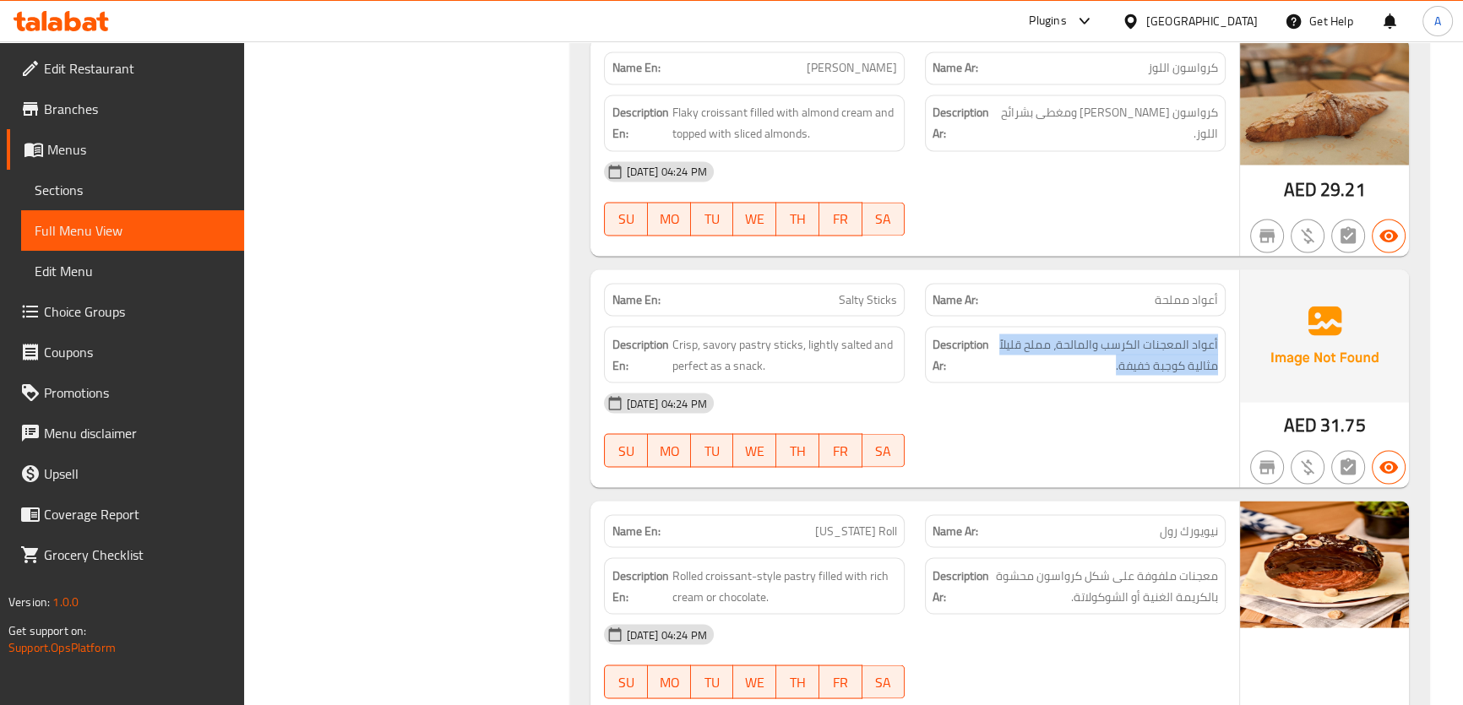
click at [1136, 316] on div "Description Ar: أعواد المعجنات الكرسب والمالحة، مملح قليلاً مثالية كوجبة خفيفة." at bounding box center [1075, 354] width 321 height 77
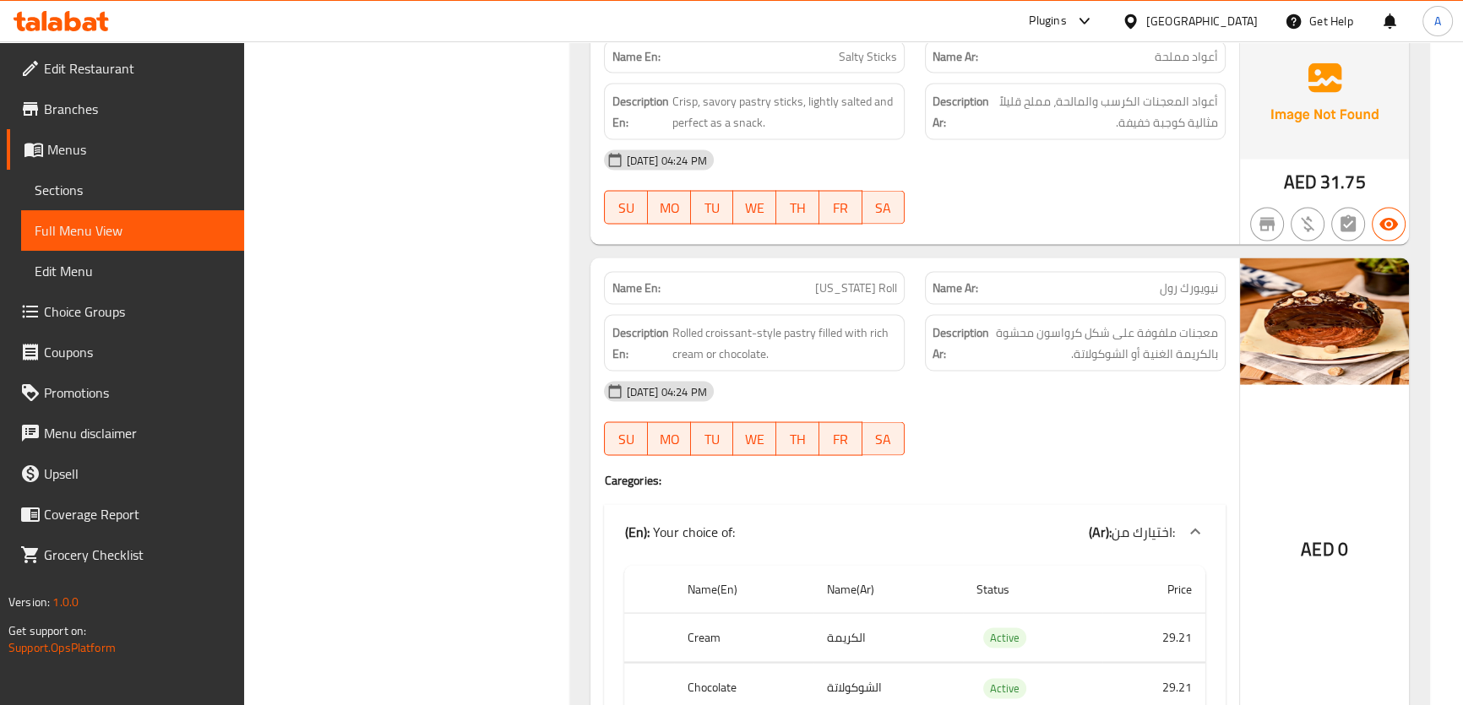
scroll to position [3993, 0]
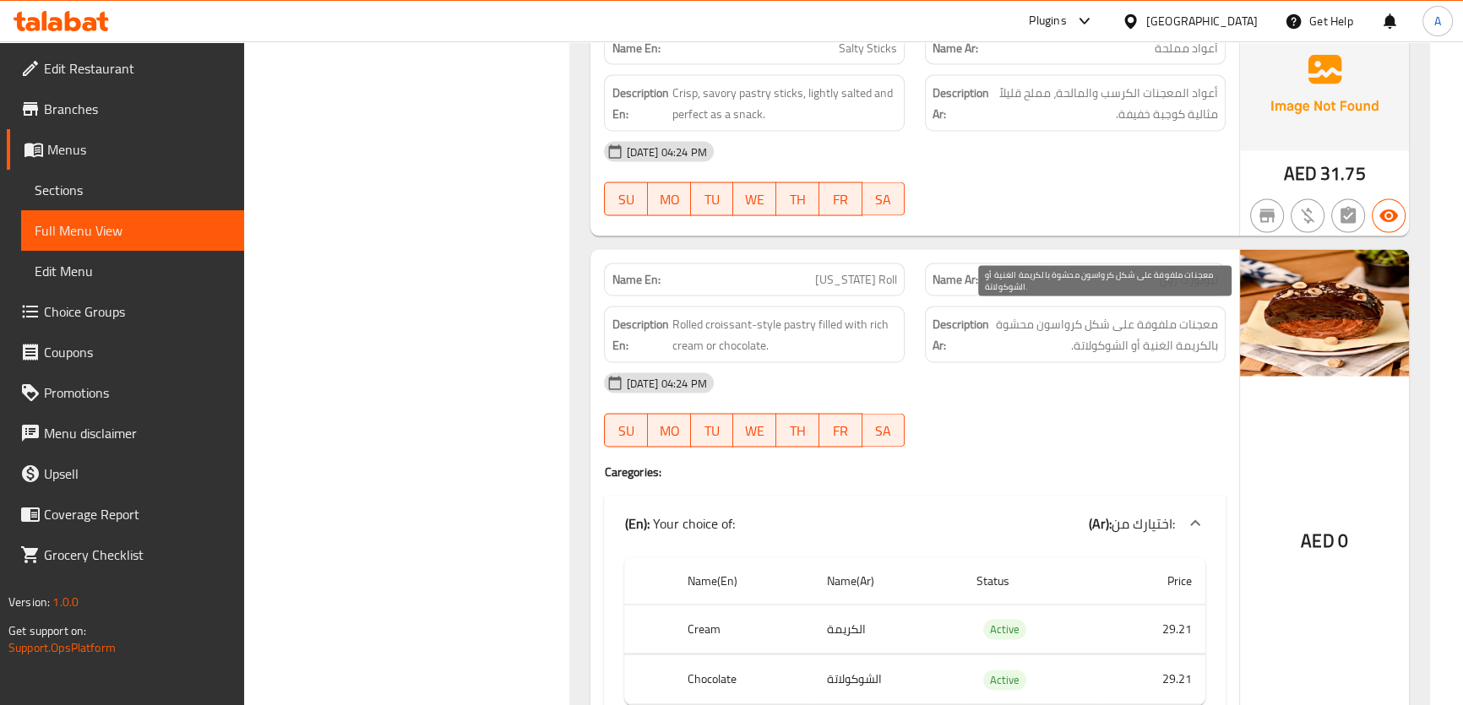
click at [1143, 325] on span "معجنات ملفوفة على شكل كرواسون محشوة بالكريمة الغنية أو الشوكولاتة." at bounding box center [1104, 333] width 225 height 41
click at [1078, 329] on span "معجنات ملفوفة على شكل كرواسون محشوة بالكريمة الغنية أو الشوكولاتة." at bounding box center [1104, 333] width 225 height 41
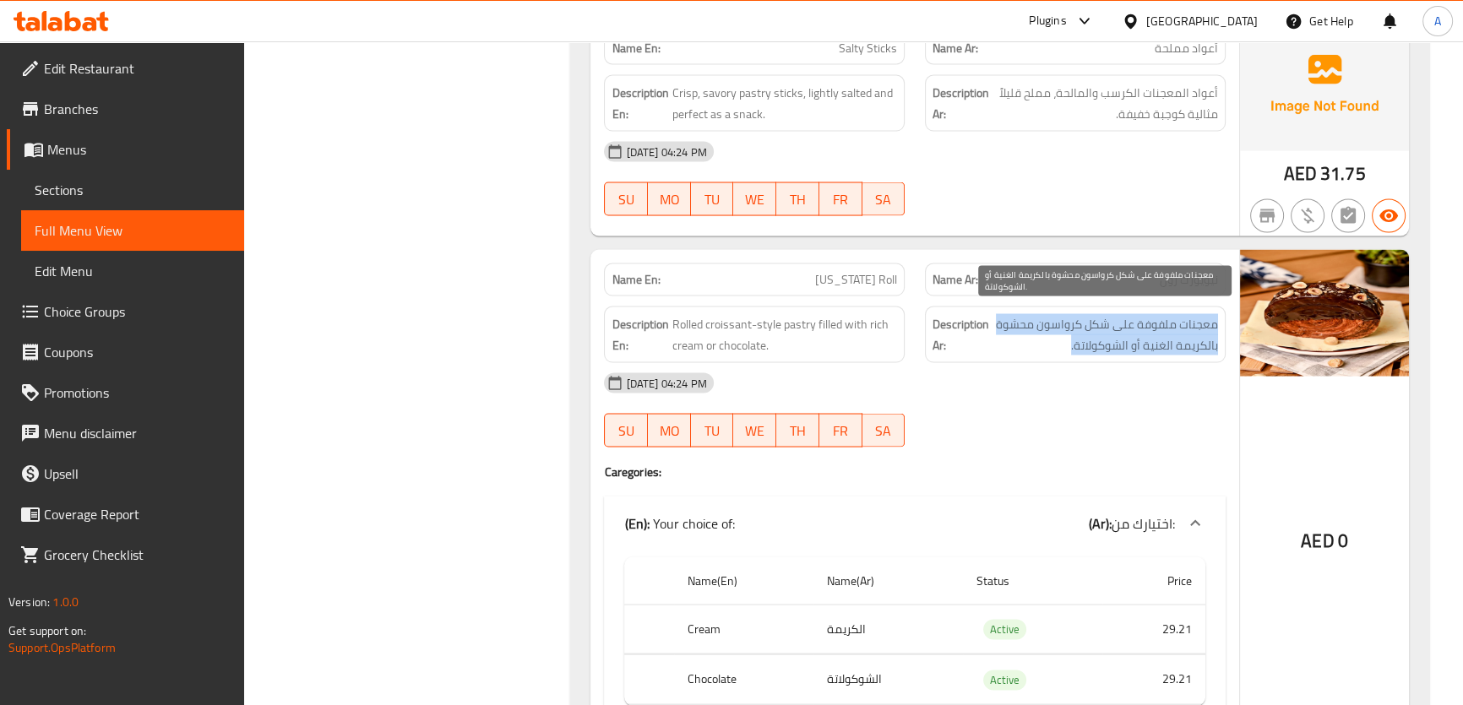
click at [1078, 329] on span "معجنات ملفوفة على شكل كرواسون محشوة بالكريمة الغنية أو الشوكولاتة." at bounding box center [1104, 333] width 225 height 41
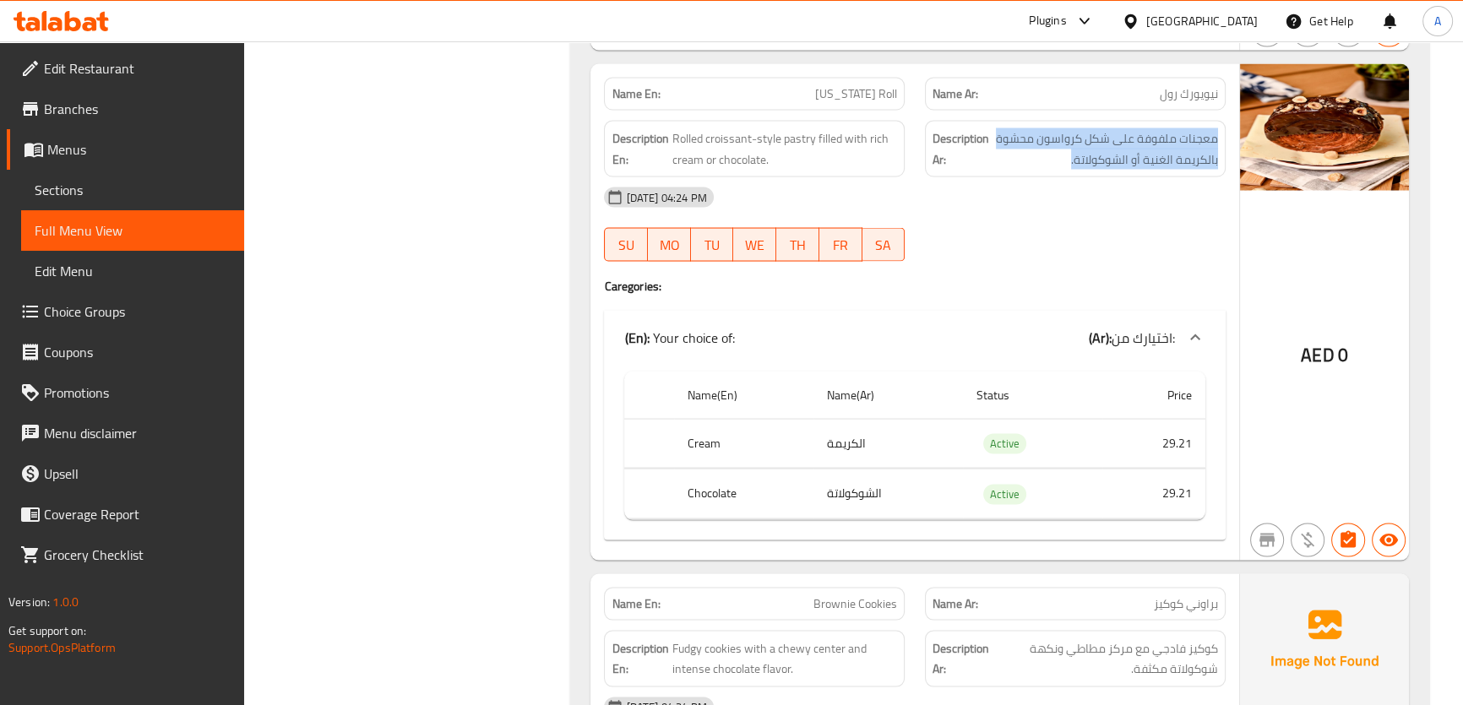
scroll to position [4194, 0]
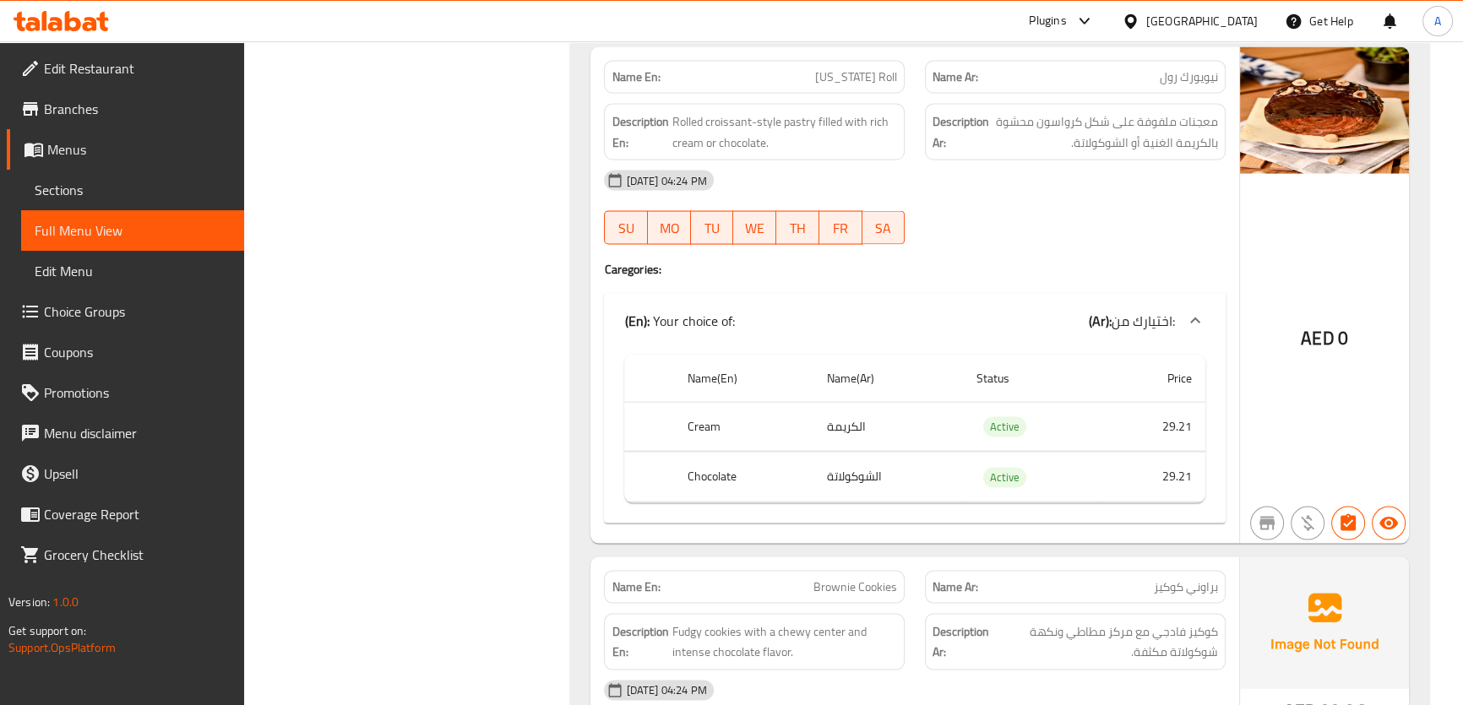
click at [847, 82] on span "New York Roll" at bounding box center [856, 77] width 82 height 18
click at [779, 469] on th "Chocolate" at bounding box center [744, 478] width 140 height 50
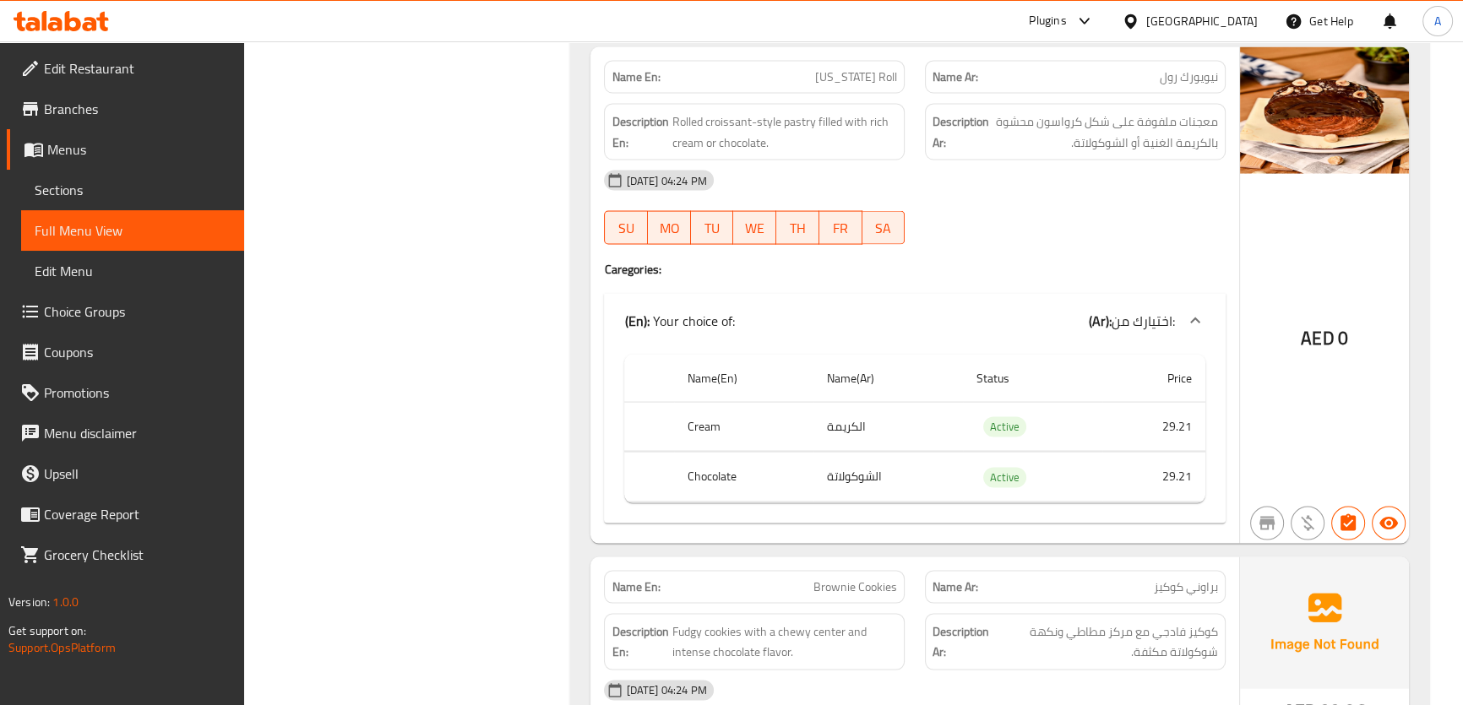
click at [779, 469] on th "Chocolate" at bounding box center [744, 478] width 140 height 50
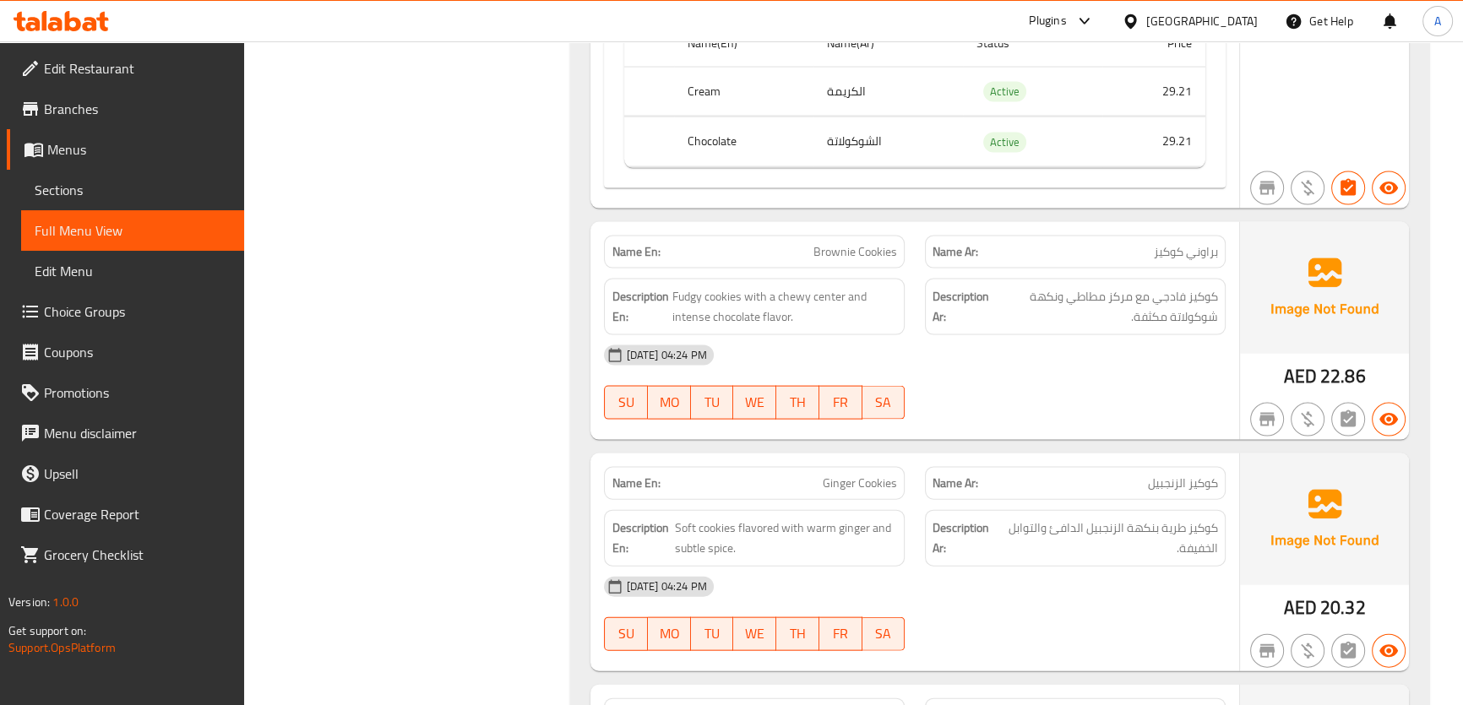
scroll to position [4631, 0]
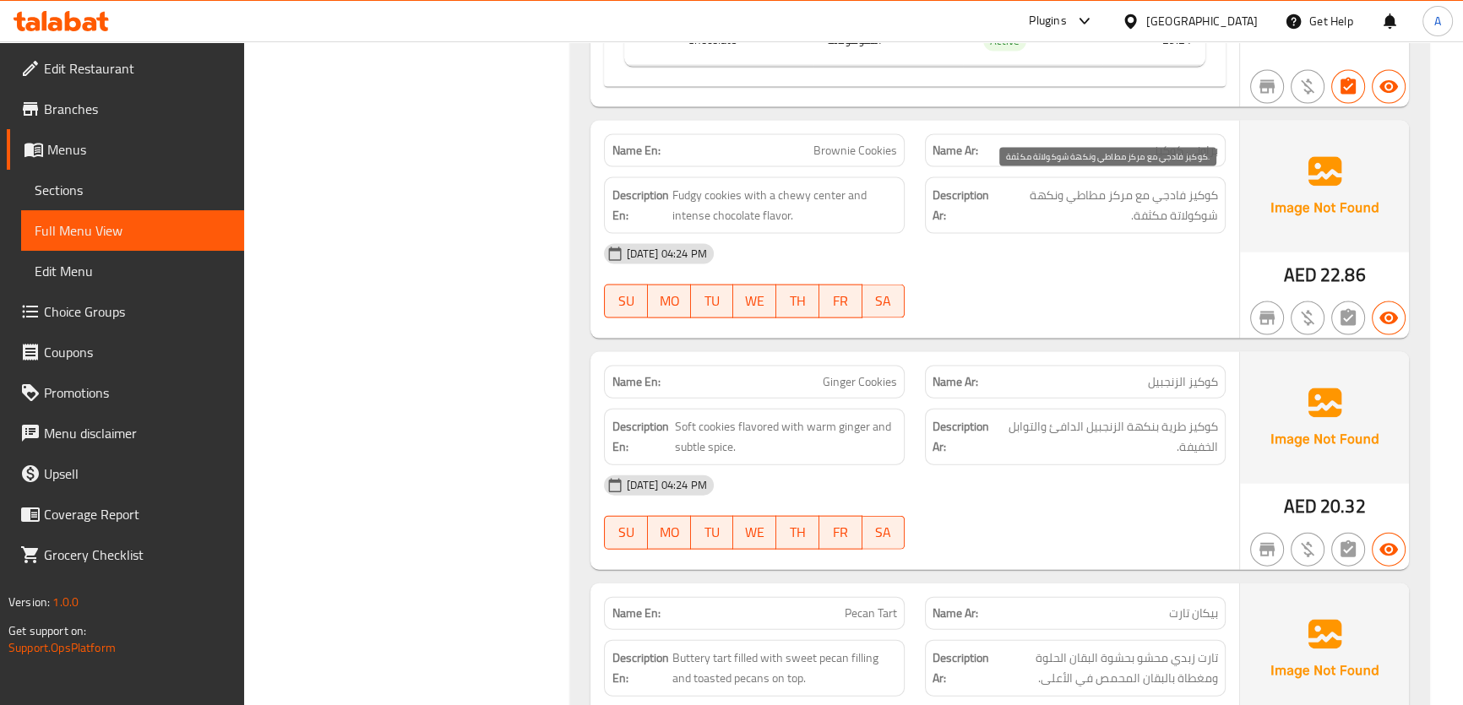
click at [1156, 209] on span "كوكيز فادجي مع مركز مطاطي ونكهة شوكولاتة مكثفة." at bounding box center [1106, 205] width 224 height 41
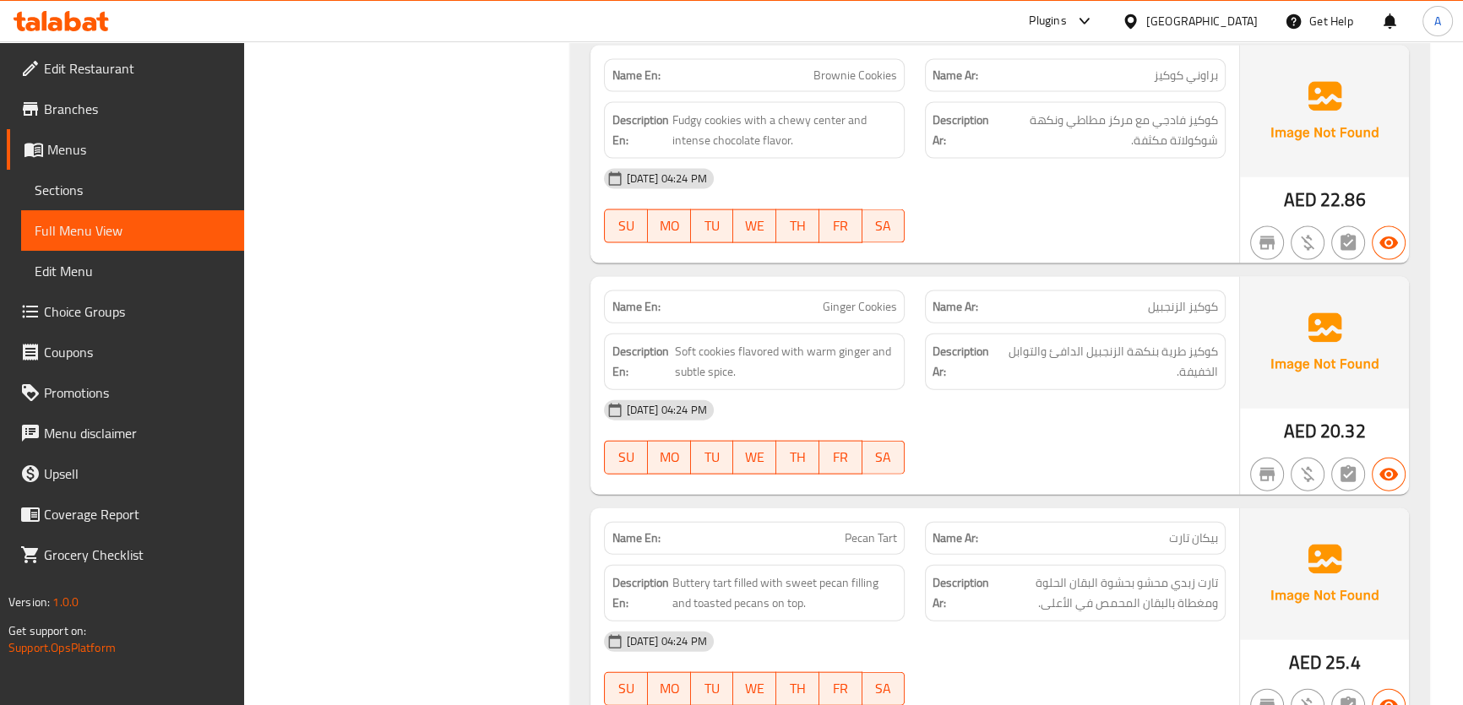
scroll to position [4723, 0]
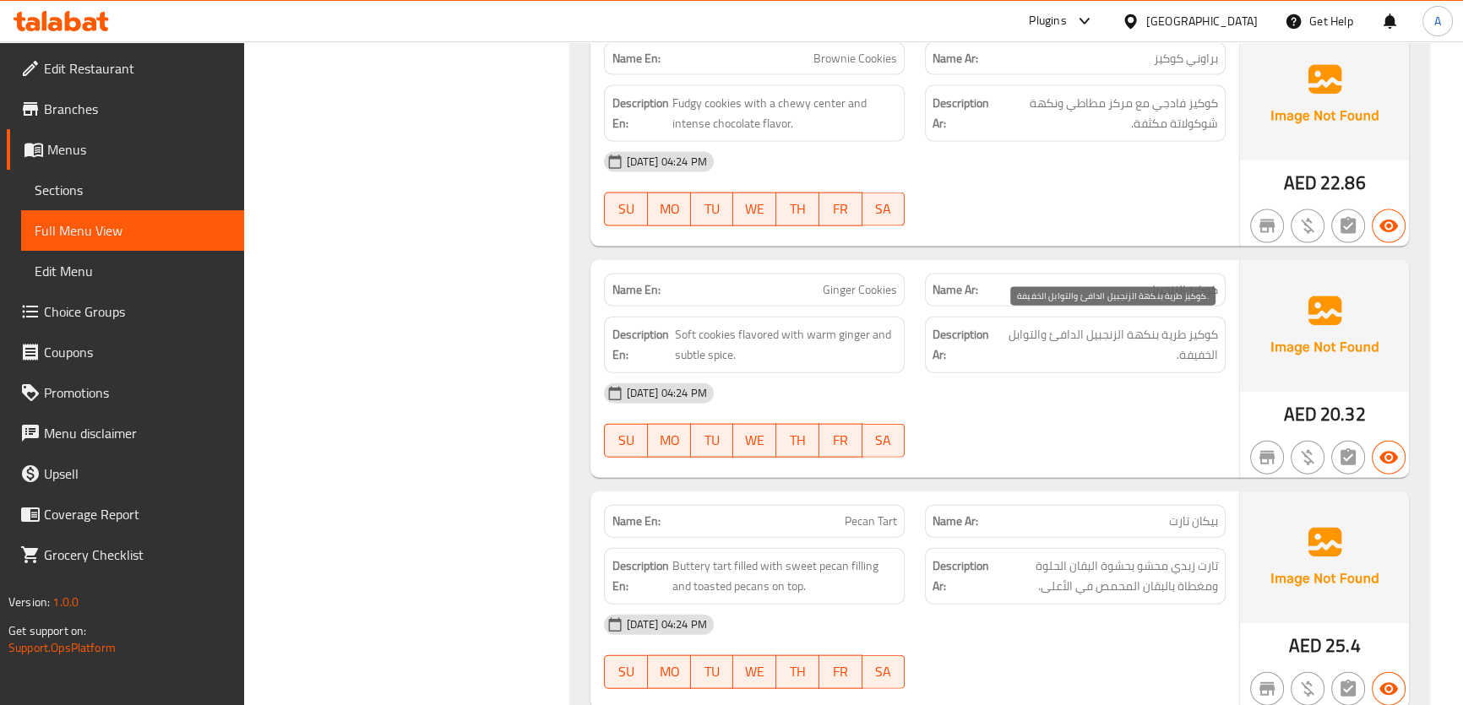
click at [1138, 332] on span "كوكيز طرية بنكهة الزنجبيل الدافئ والتوابل الخفيفة." at bounding box center [1108, 344] width 219 height 41
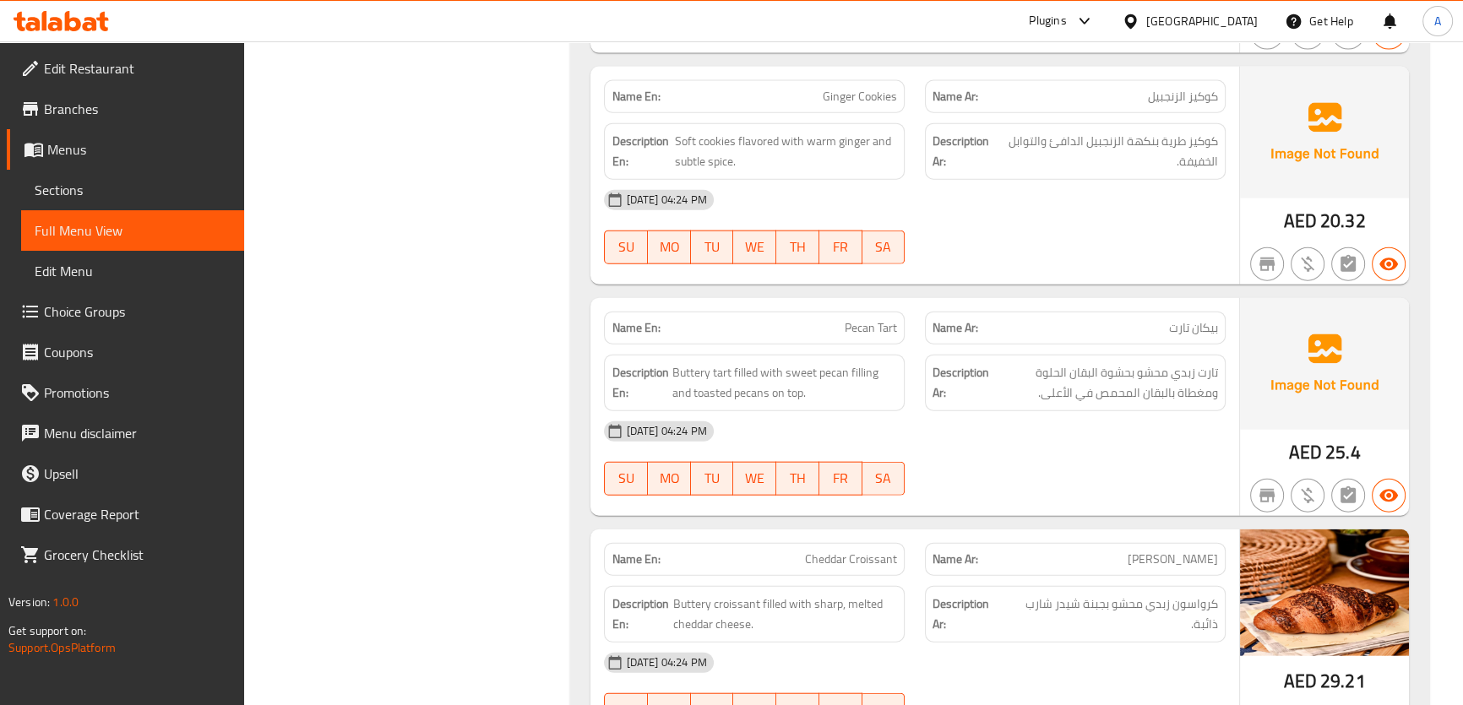
scroll to position [5059, 0]
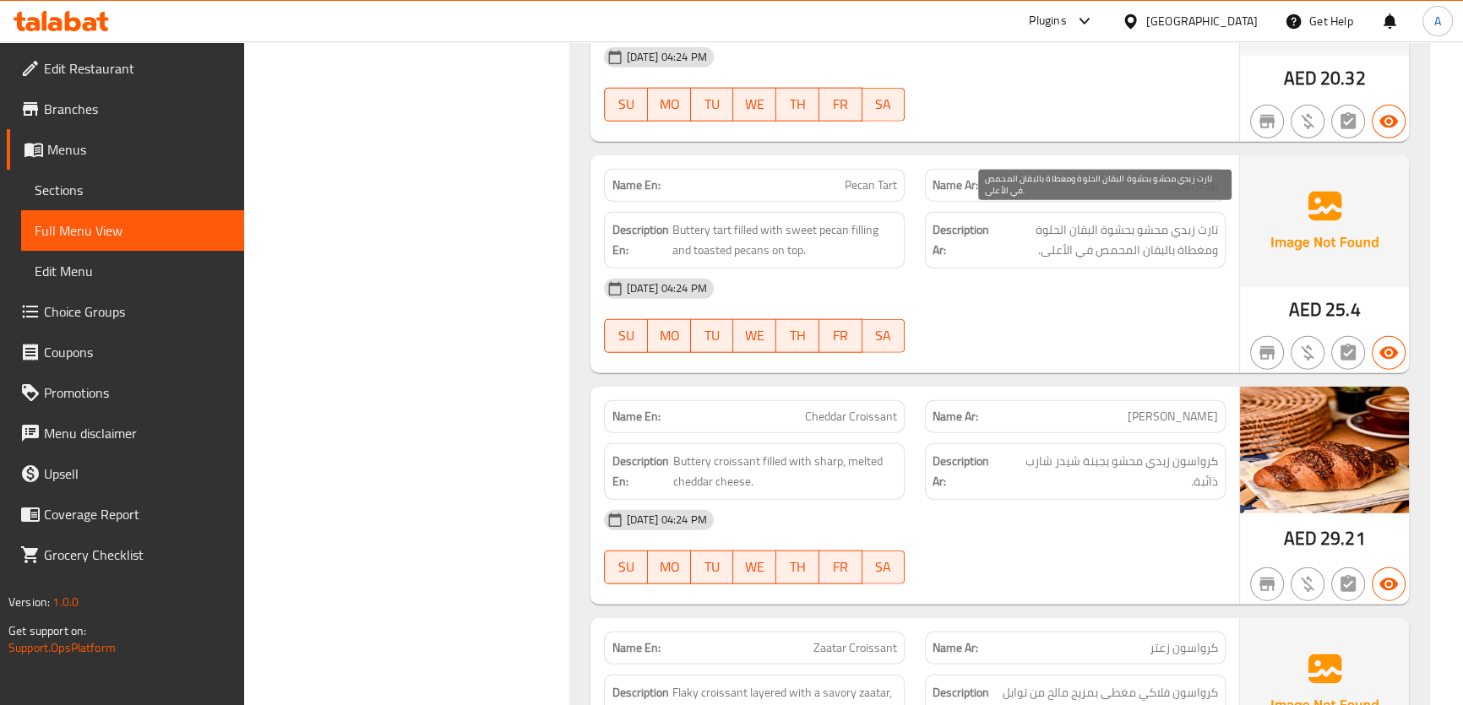
click at [1076, 248] on span "تارت زبدي محشو بحشوة البقان الحلوة ومغطاة بالبقان المحمص في الأعلى." at bounding box center [1104, 240] width 225 height 41
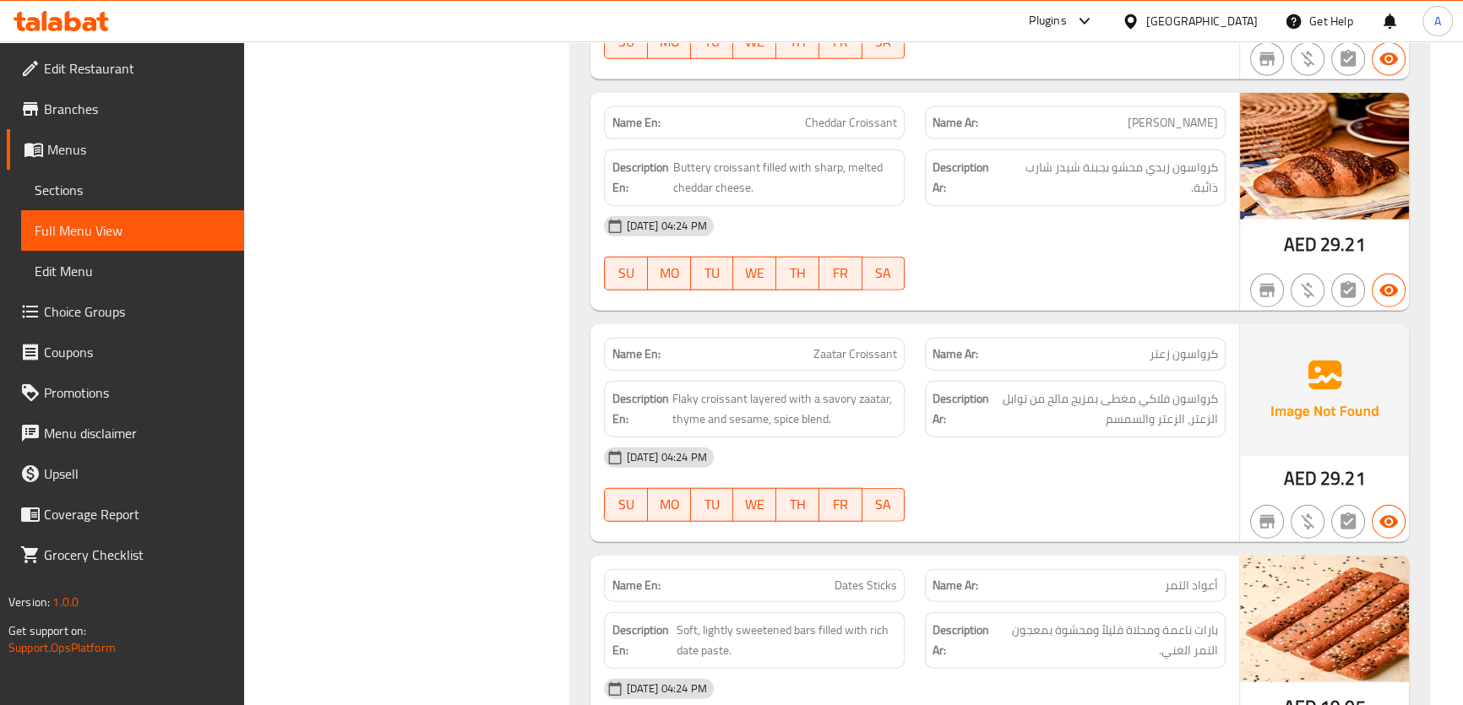
scroll to position [5361, 0]
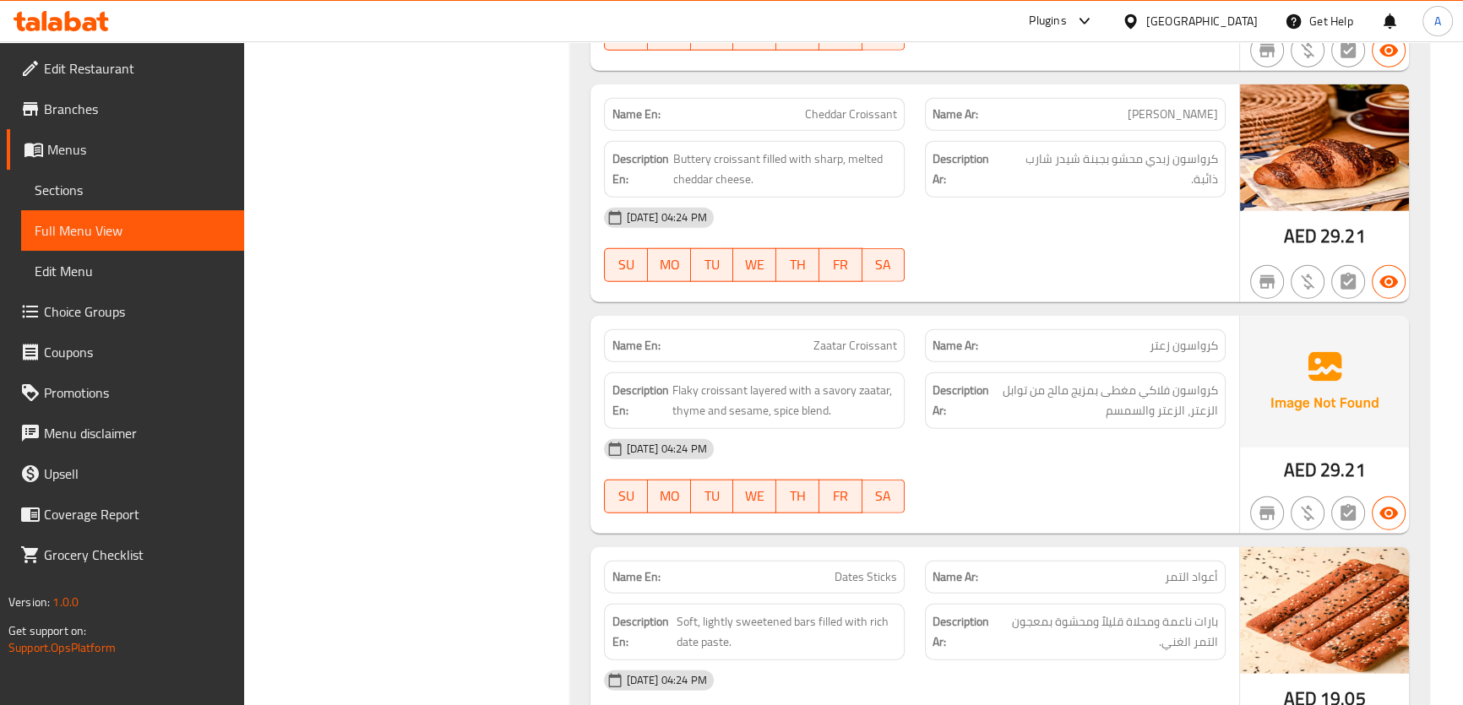
click at [1188, 159] on span "كرواسون زبدي محشو بجبنة شيدر شارب ذائبة." at bounding box center [1111, 169] width 213 height 41
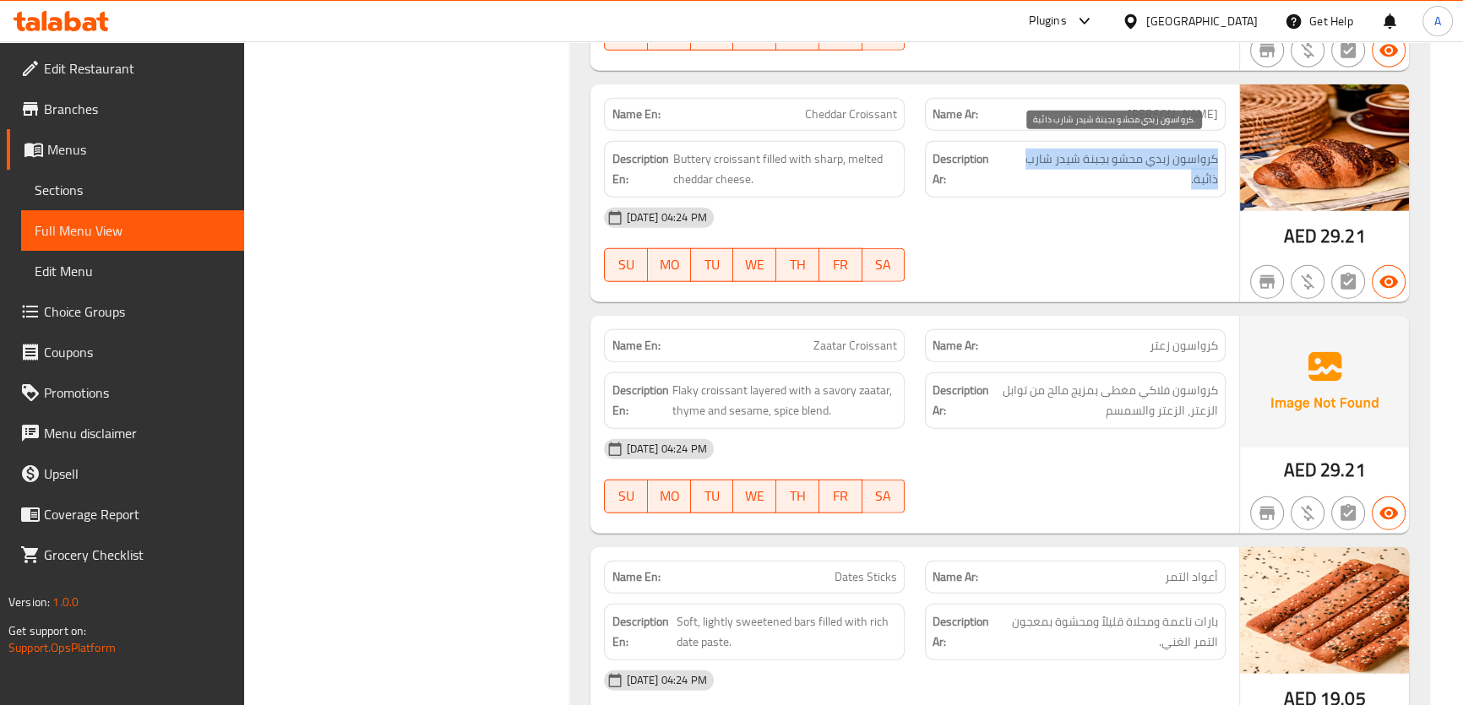
click at [1188, 159] on span "كرواسون زبدي محشو بجبنة شيدر شارب ذائبة." at bounding box center [1111, 169] width 213 height 41
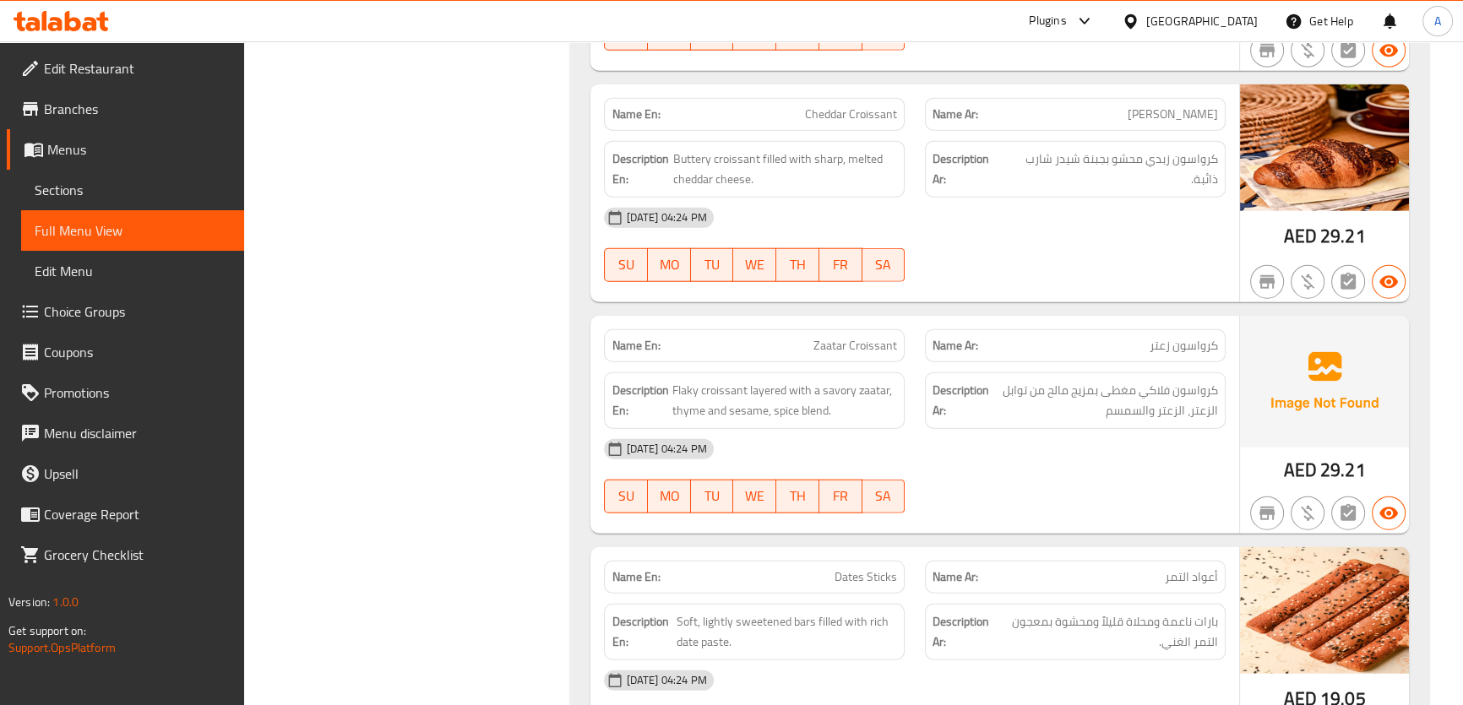
click at [893, 391] on span "Flaky croissant layered with a savory zaatar, thyme and sesame, spice blend." at bounding box center [783, 400] width 225 height 41
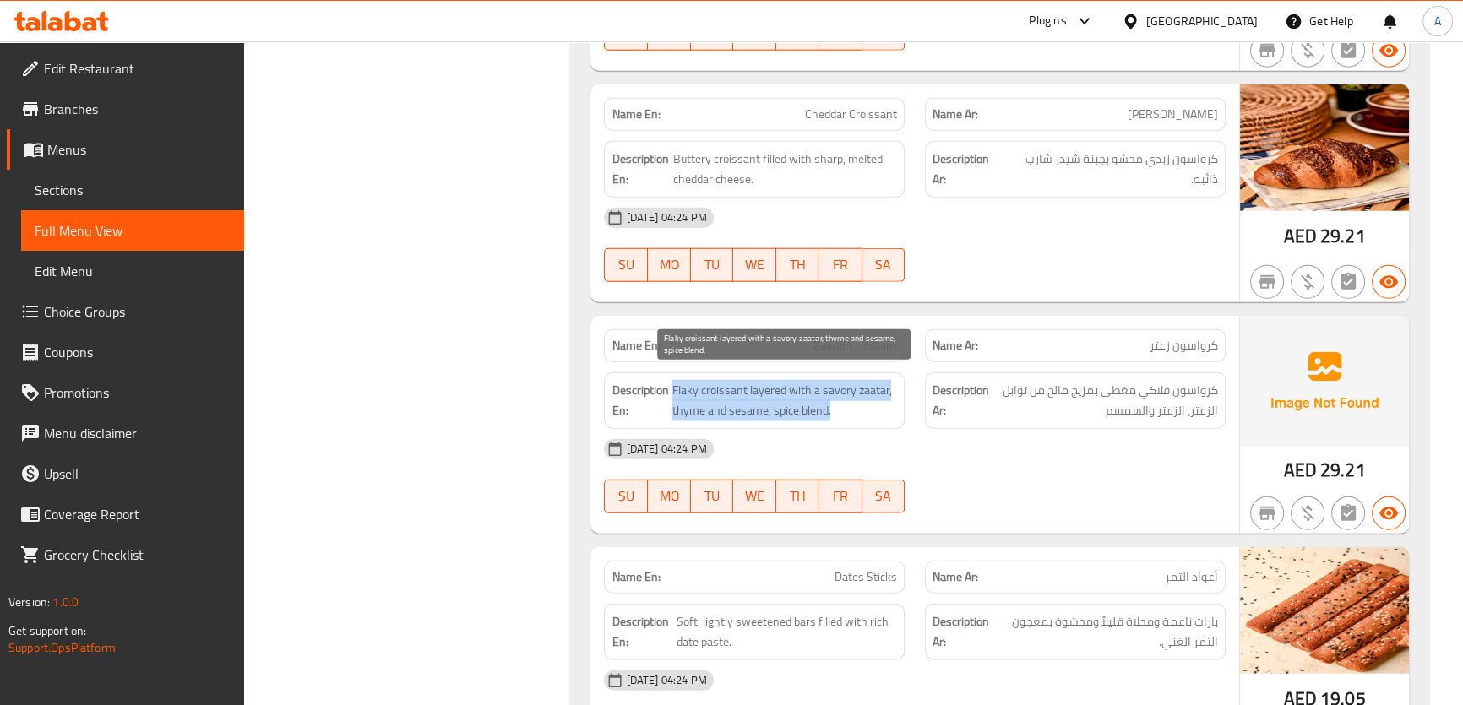
click at [893, 391] on span "Flaky croissant layered with a savory zaatar, thyme and sesame, spice blend." at bounding box center [783, 400] width 225 height 41
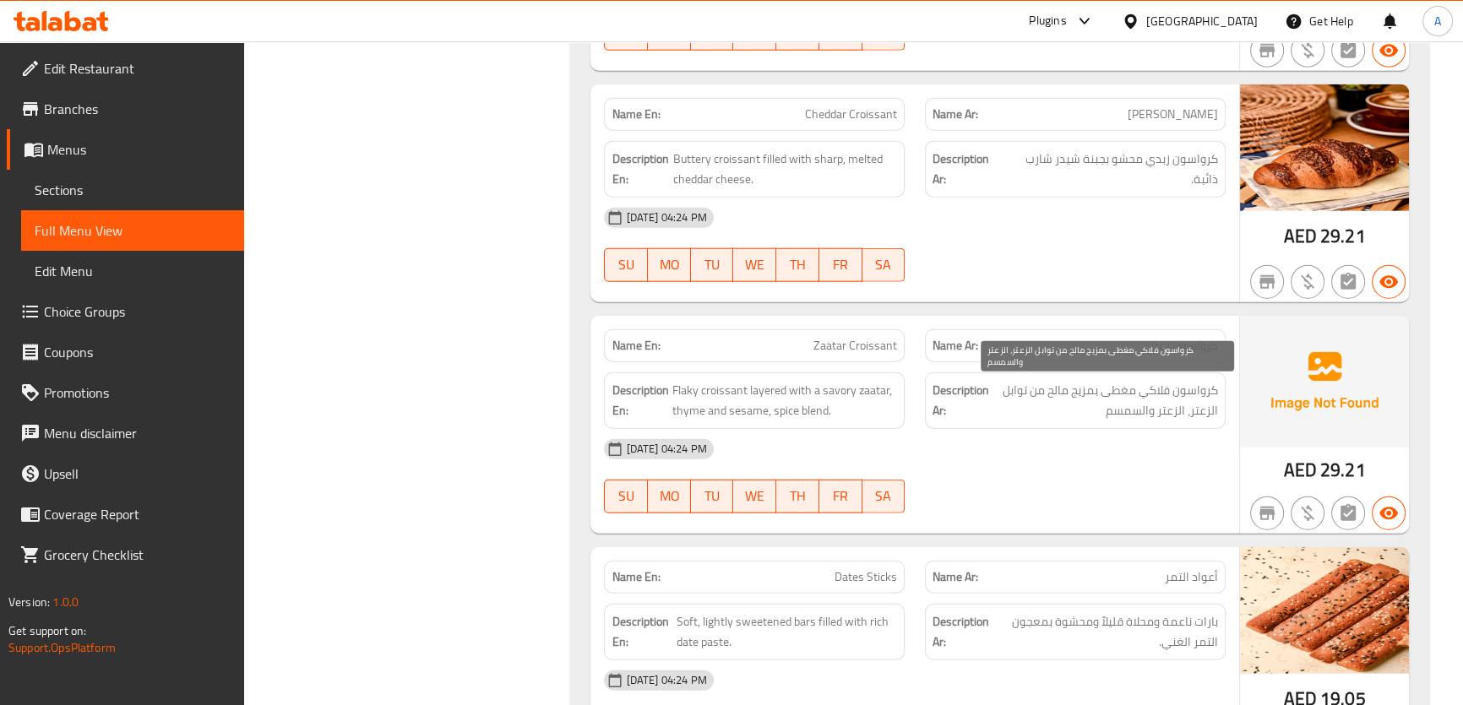
click at [1047, 386] on span "كرواسون فلاكي مغطى بمزيج مالح من توابل الزعتر، الزعتر والسمسم" at bounding box center [1104, 400] width 225 height 41
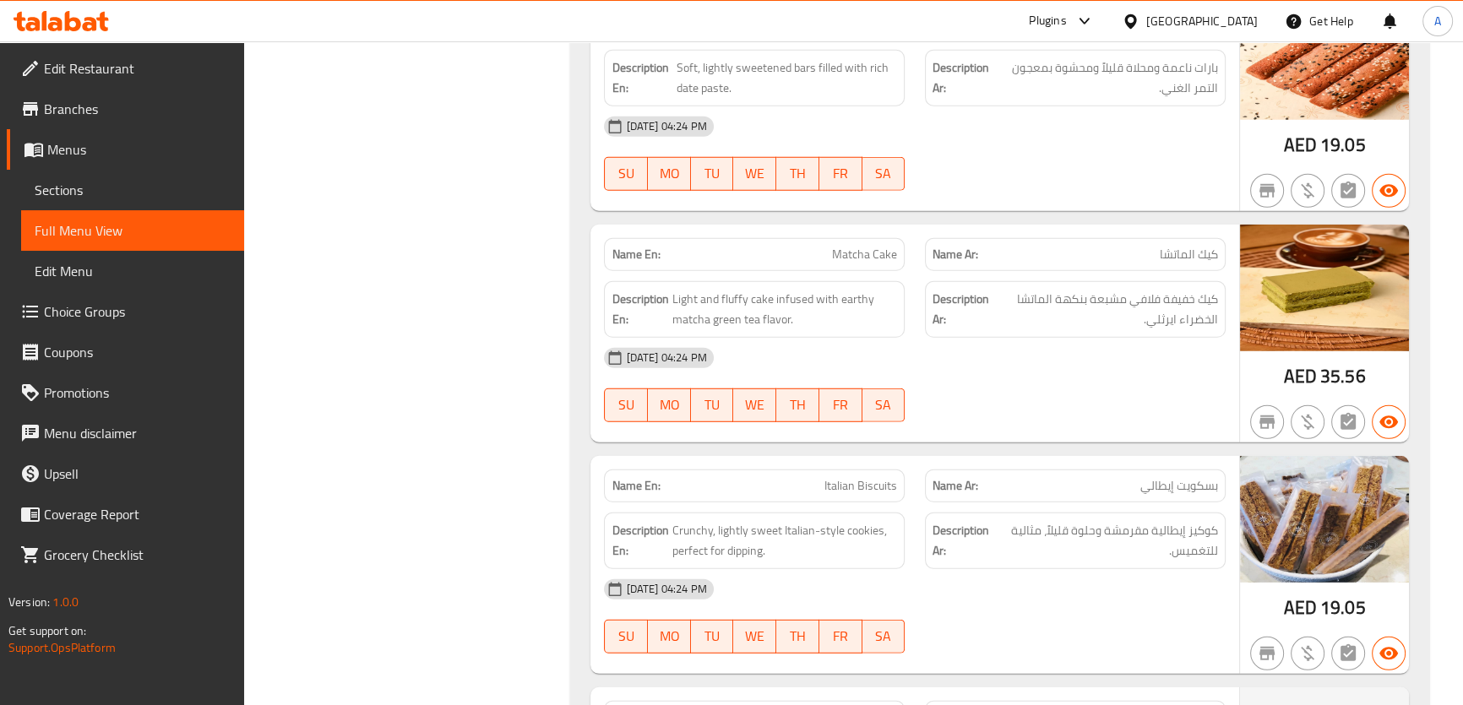
scroll to position [5924, 0]
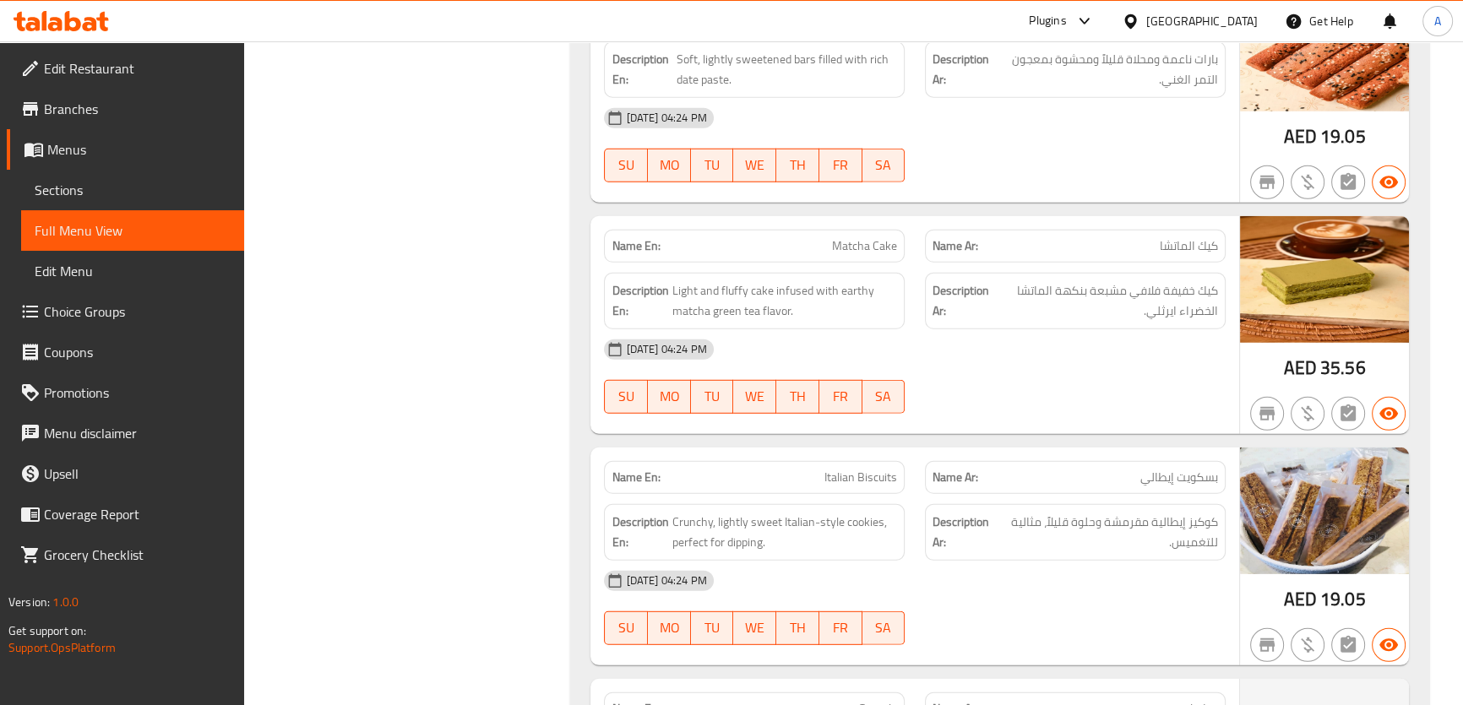
click at [870, 237] on span "Matcha Cake" at bounding box center [864, 246] width 65 height 18
copy span "Matcha Cake"
click at [851, 220] on div "Name En: Matcha Cake" at bounding box center [754, 246] width 321 height 53
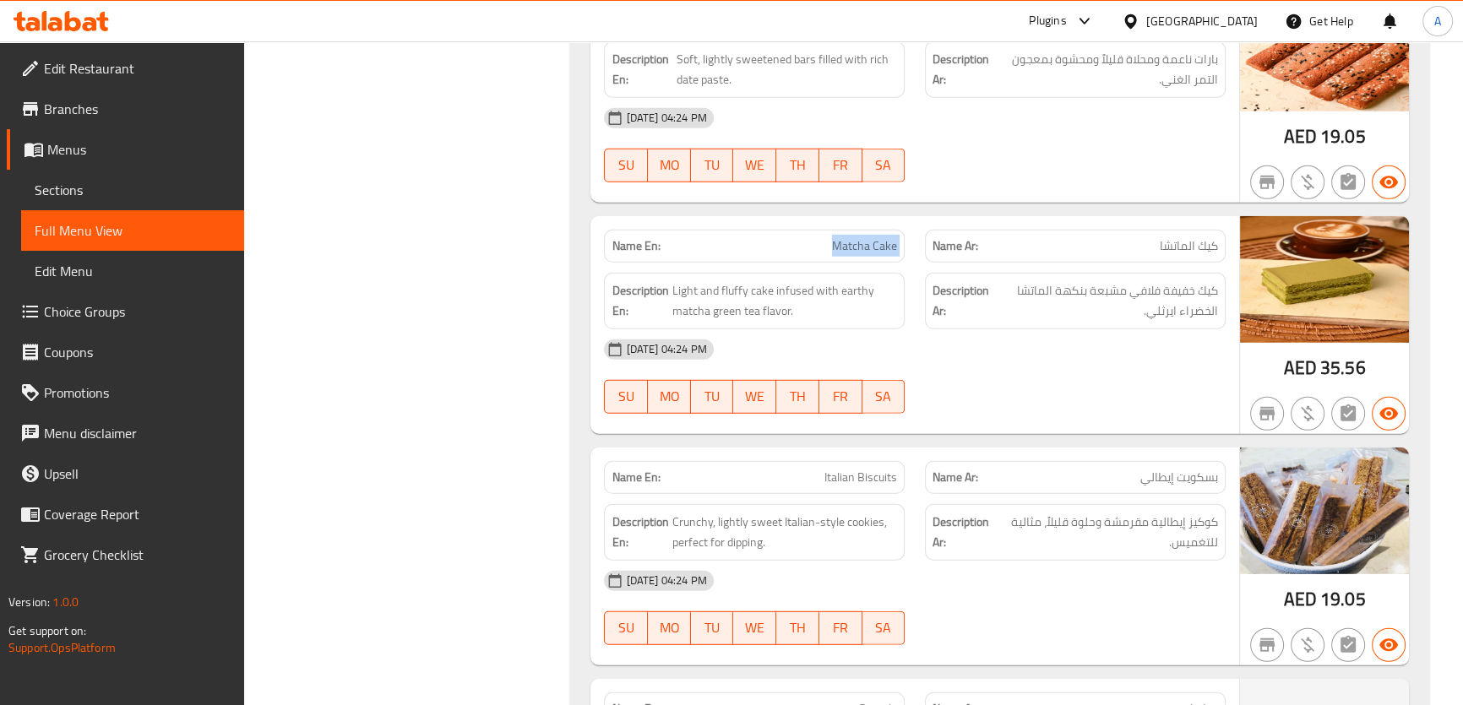
click at [851, 220] on div "Name En: Matcha Cake" at bounding box center [754, 246] width 321 height 53
copy span "Matcha"
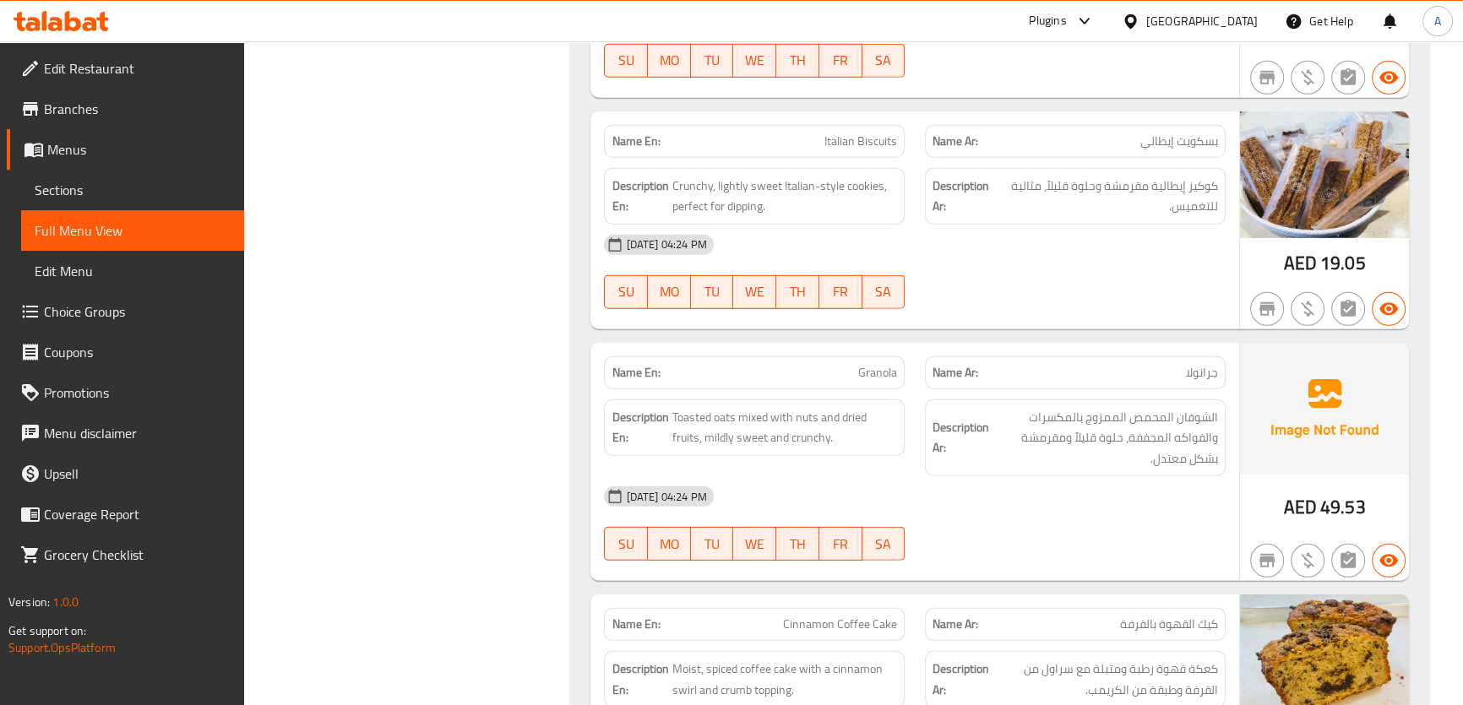
scroll to position [6268, 0]
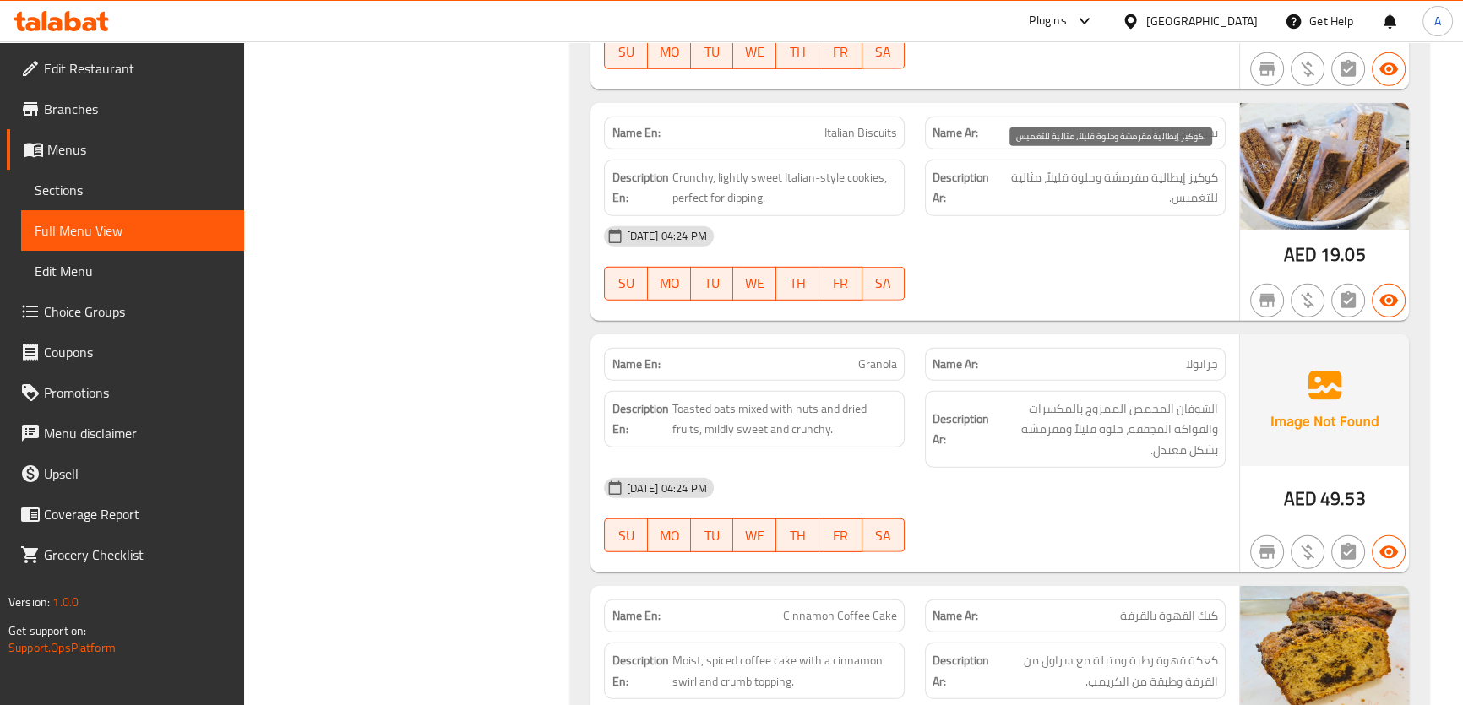
click at [1083, 182] on span "كوكيز إيطالية مقرمشة وحلوة قليلاً، مثالية للتغميس." at bounding box center [1107, 187] width 220 height 41
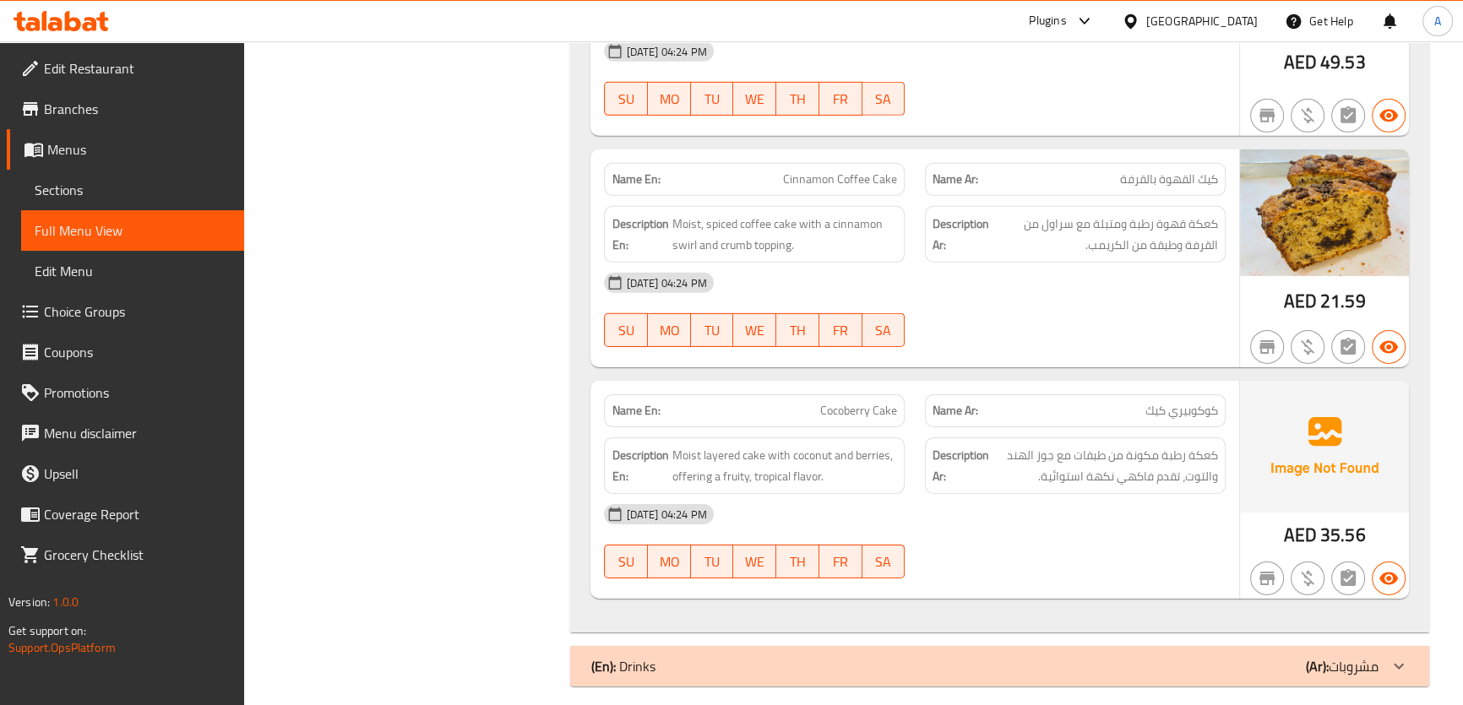
scroll to position [6709, 0]
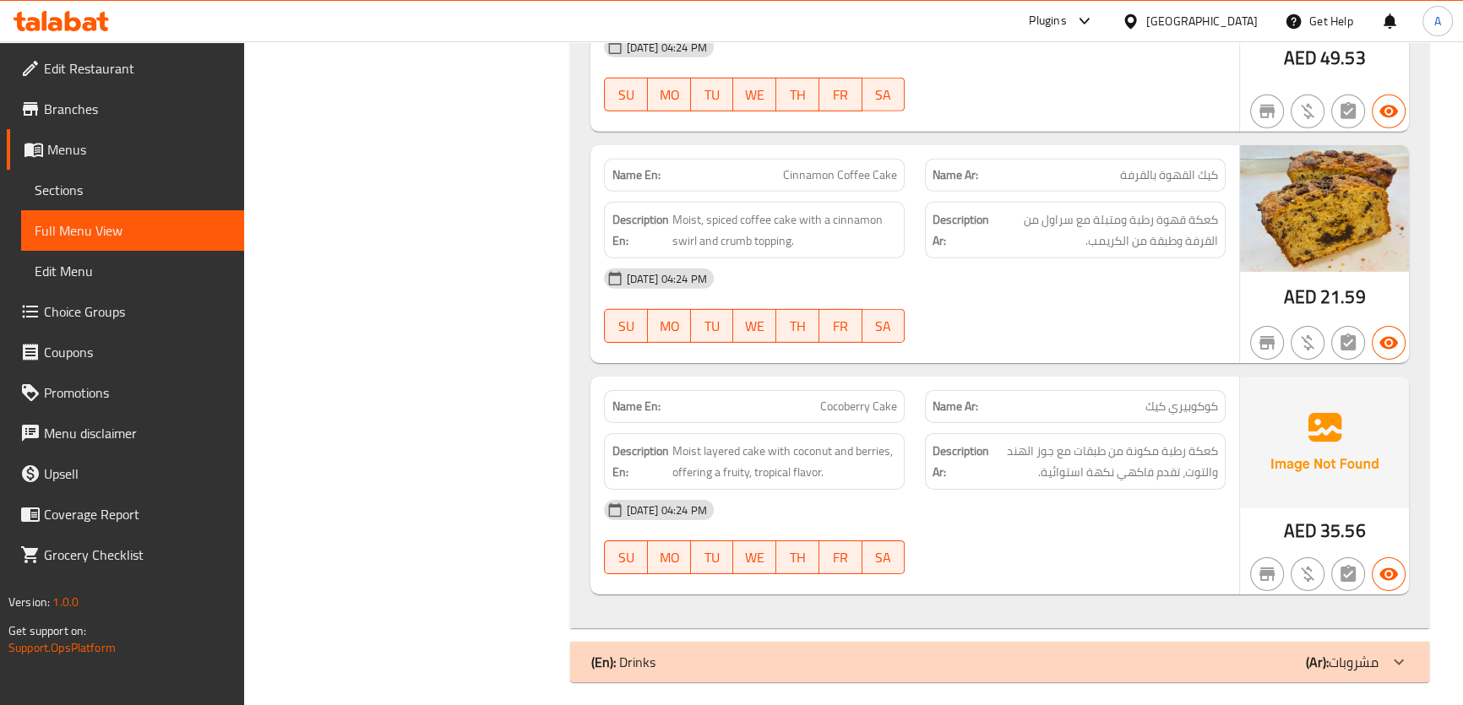
click at [1191, 175] on span "كيك القهوة بالقرفة" at bounding box center [1169, 175] width 98 height 18
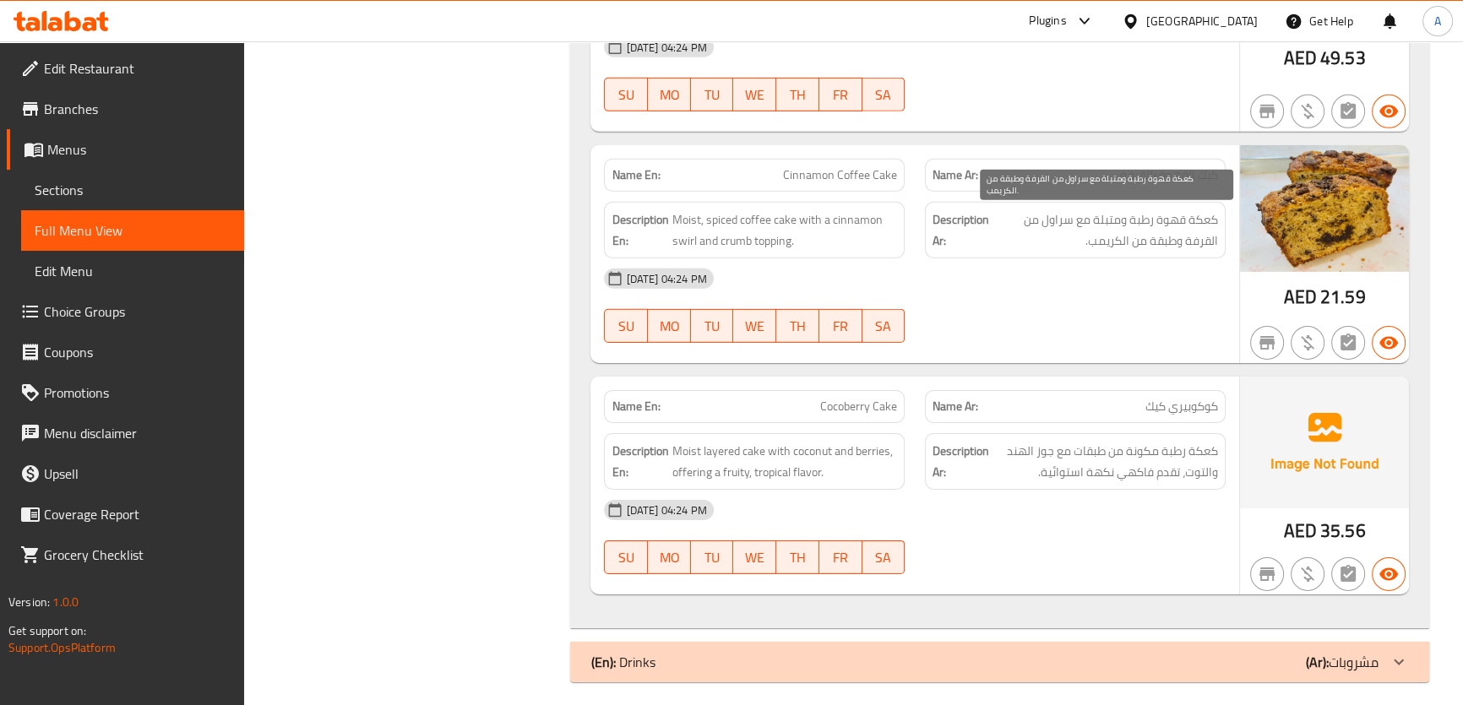
click at [1175, 209] on span "كعكة قهوة رطبة ومتبلة مع سراول من القرفة وطبقة من الكريمب." at bounding box center [1104, 229] width 225 height 41
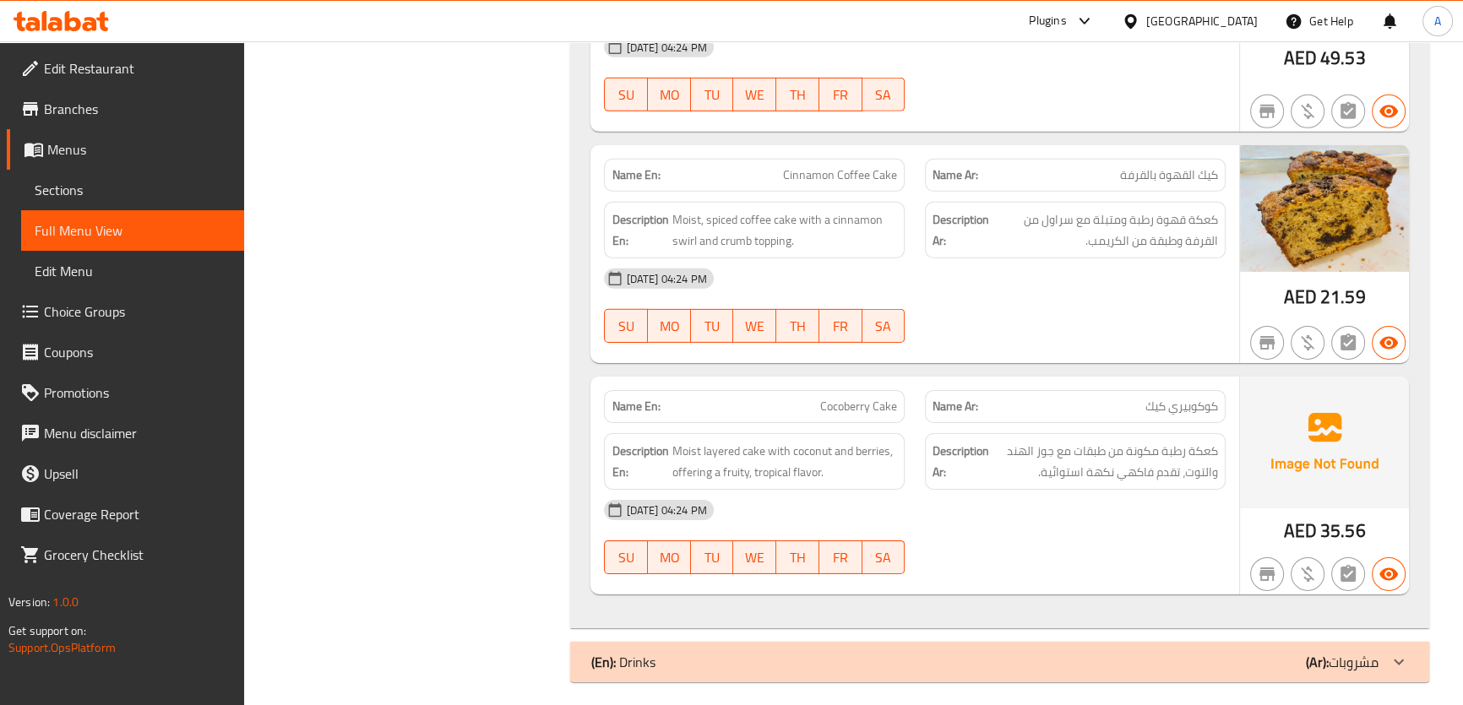
click at [1179, 258] on div "12-08-2025 04:24 PM" at bounding box center [914, 278] width 641 height 41
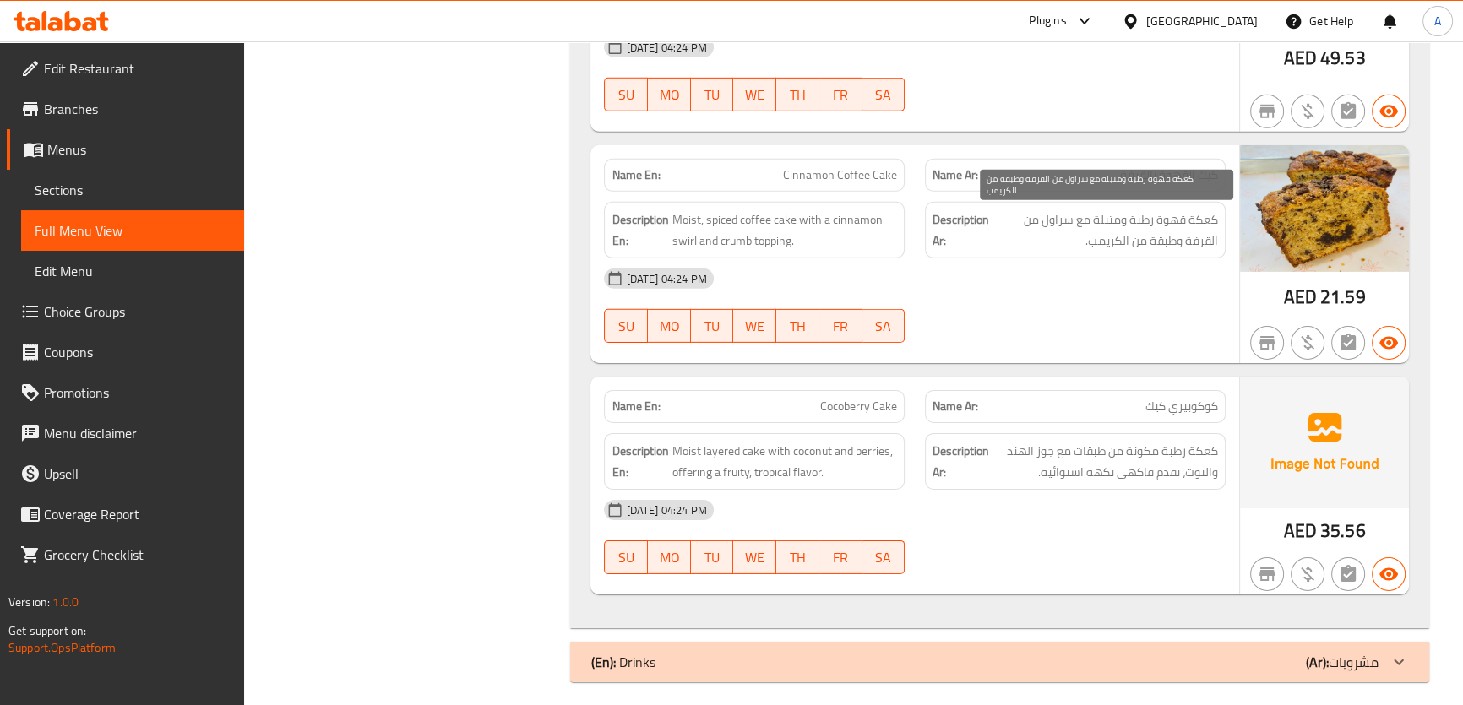
click at [1194, 202] on div "Description Ar: كعكة قهوة رطبة ومتبلة مع سراول من القرفة وطبقة من الكريمب." at bounding box center [1075, 230] width 301 height 57
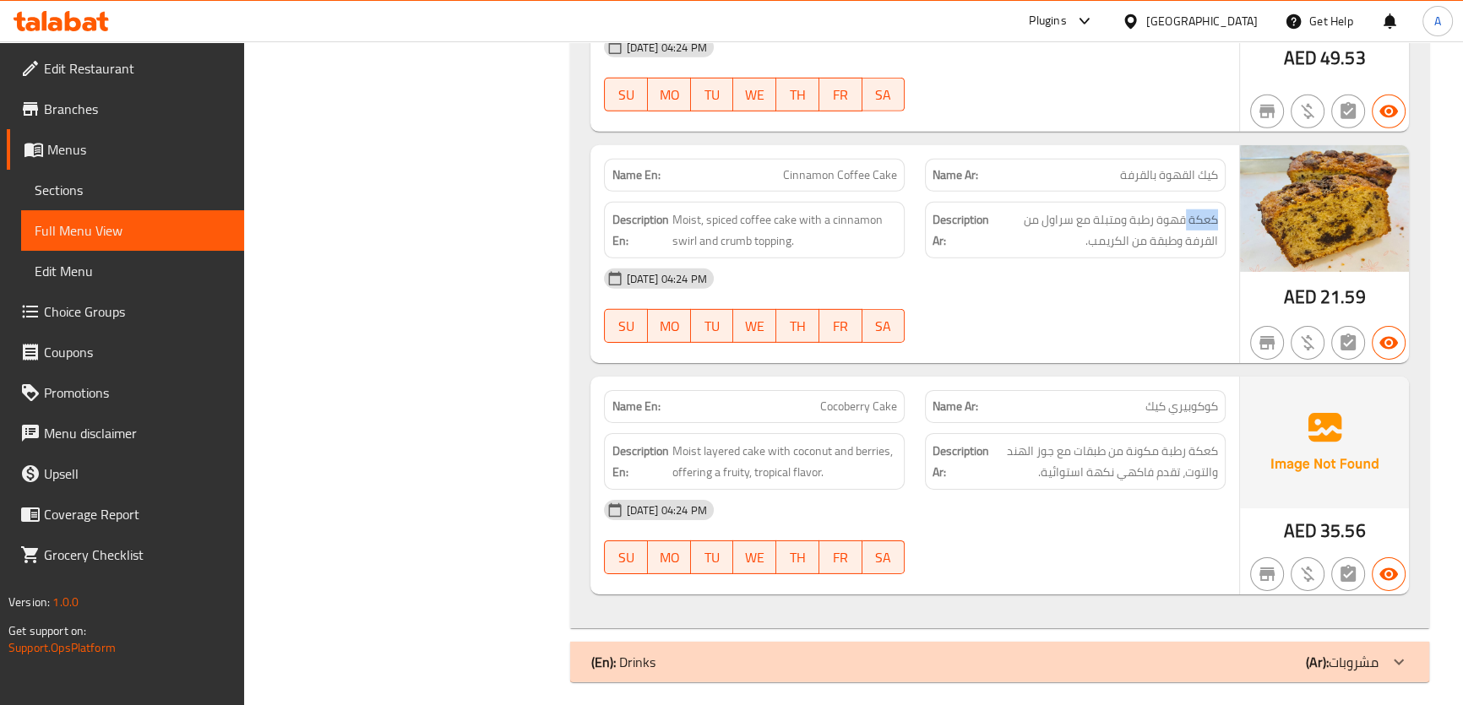
click at [1194, 202] on div "Description Ar: كعكة قهوة رطبة ومتبلة مع سراول من القرفة وطبقة من الكريمب." at bounding box center [1075, 230] width 301 height 57
click at [824, 166] on span "Cinnamon Coffee Cake" at bounding box center [840, 175] width 114 height 18
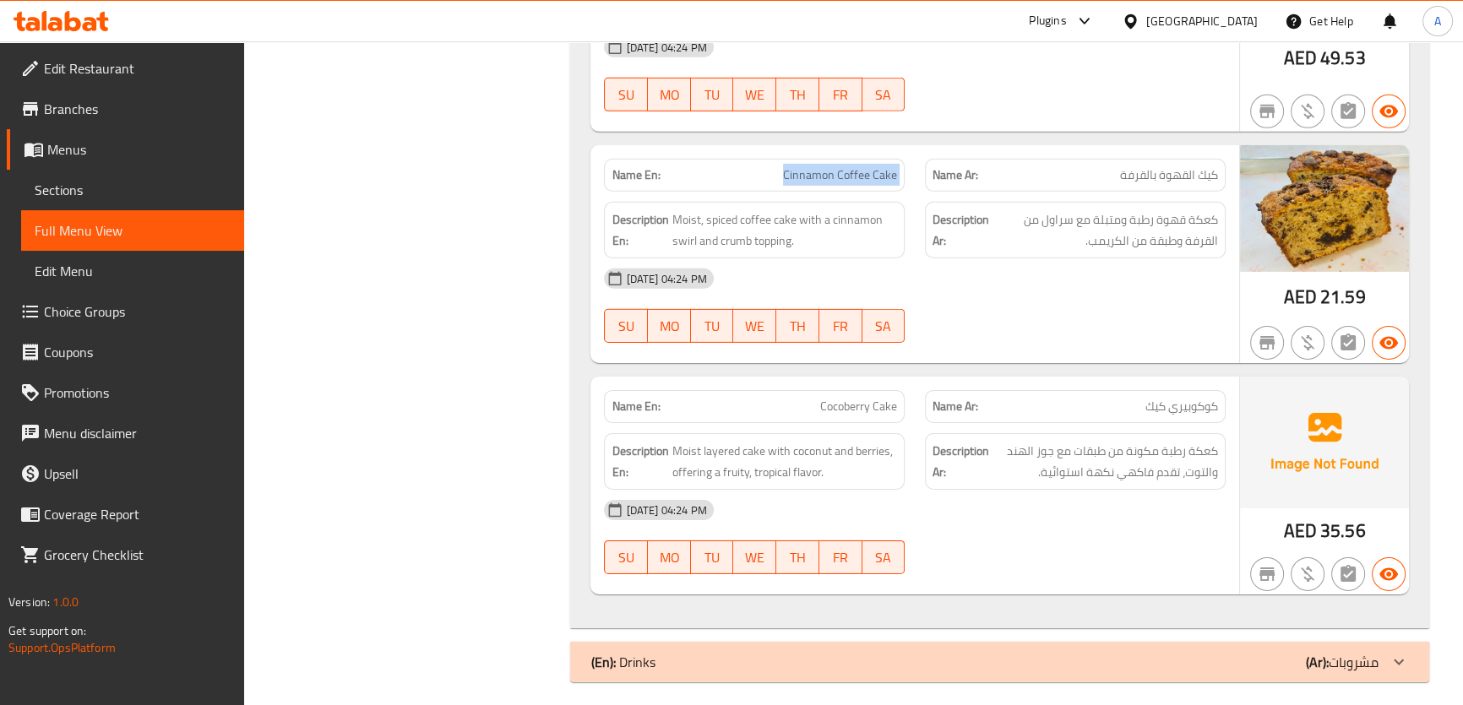
copy span "Cinnamon Coffee Cake"
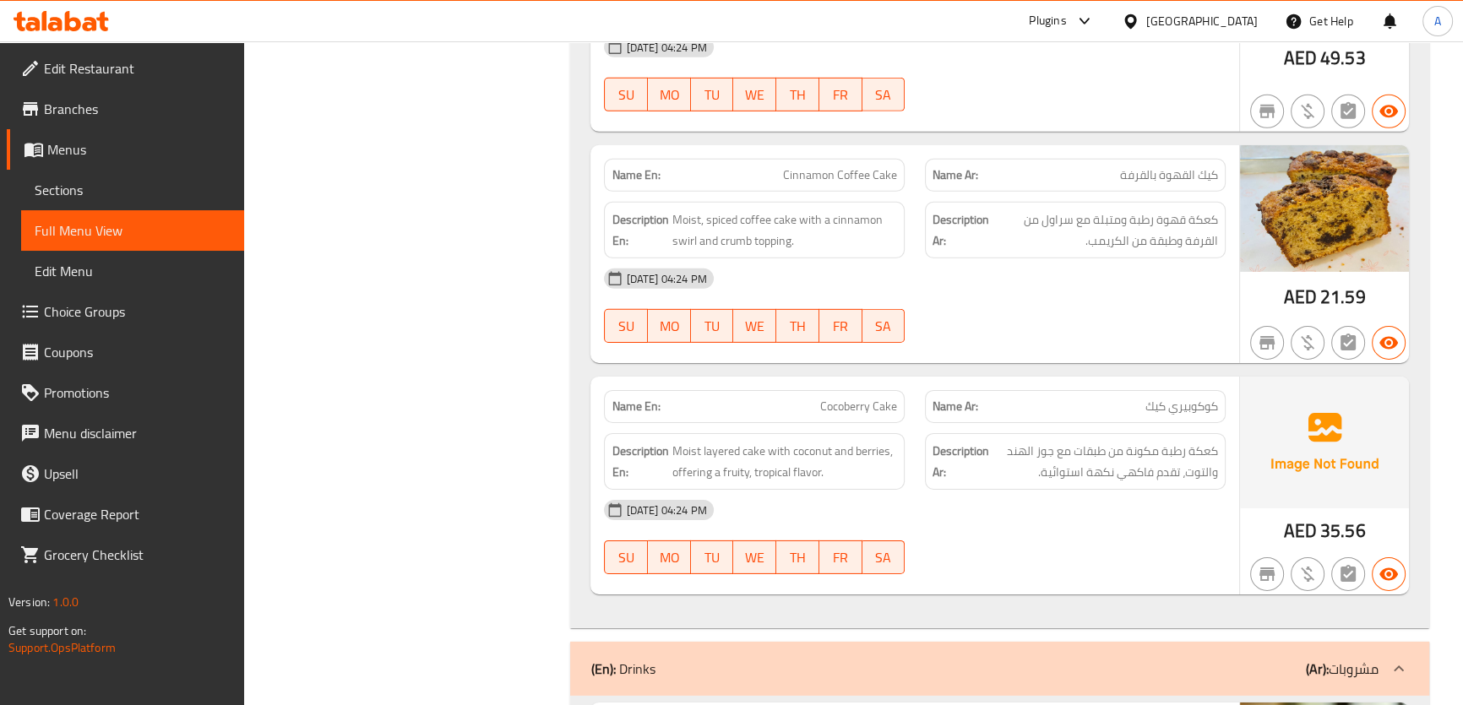
scroll to position [0, 0]
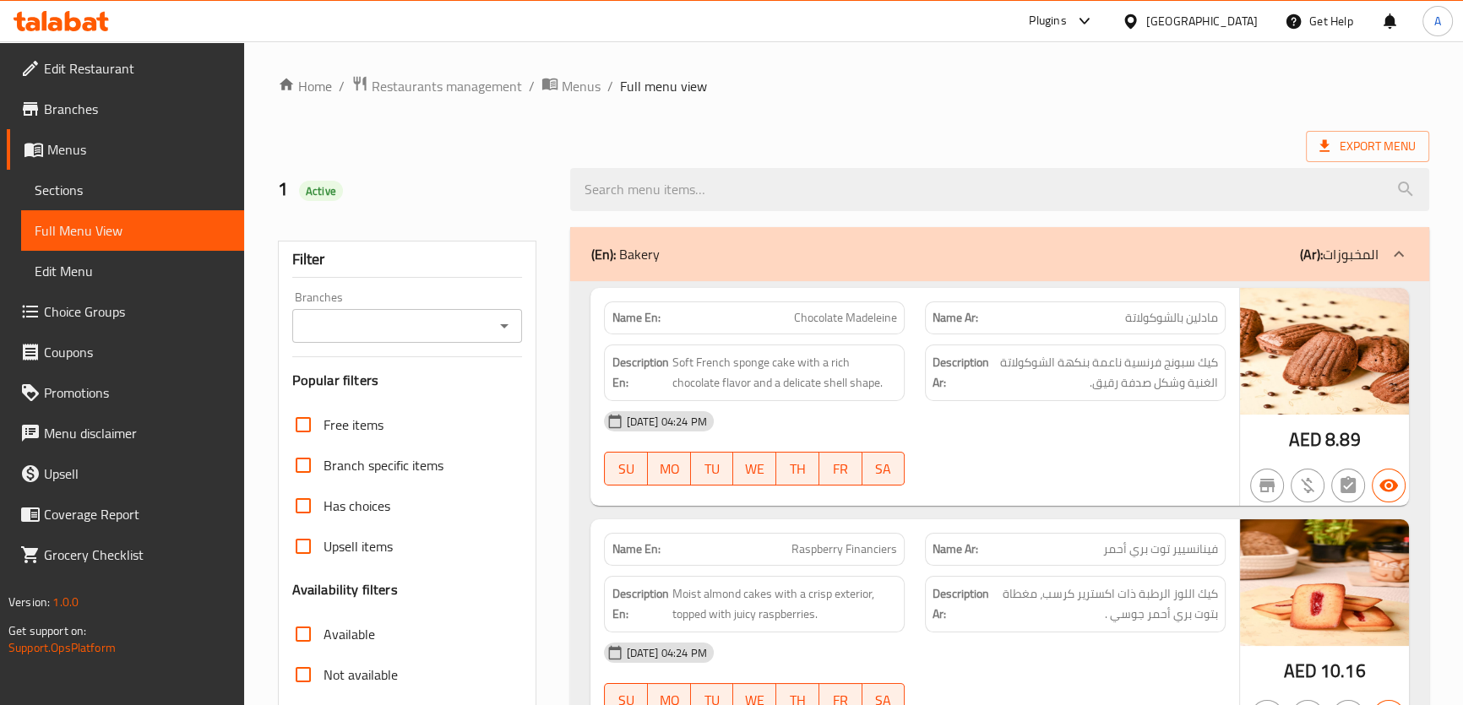
click at [1312, 251] on b "(Ar):" at bounding box center [1311, 254] width 23 height 25
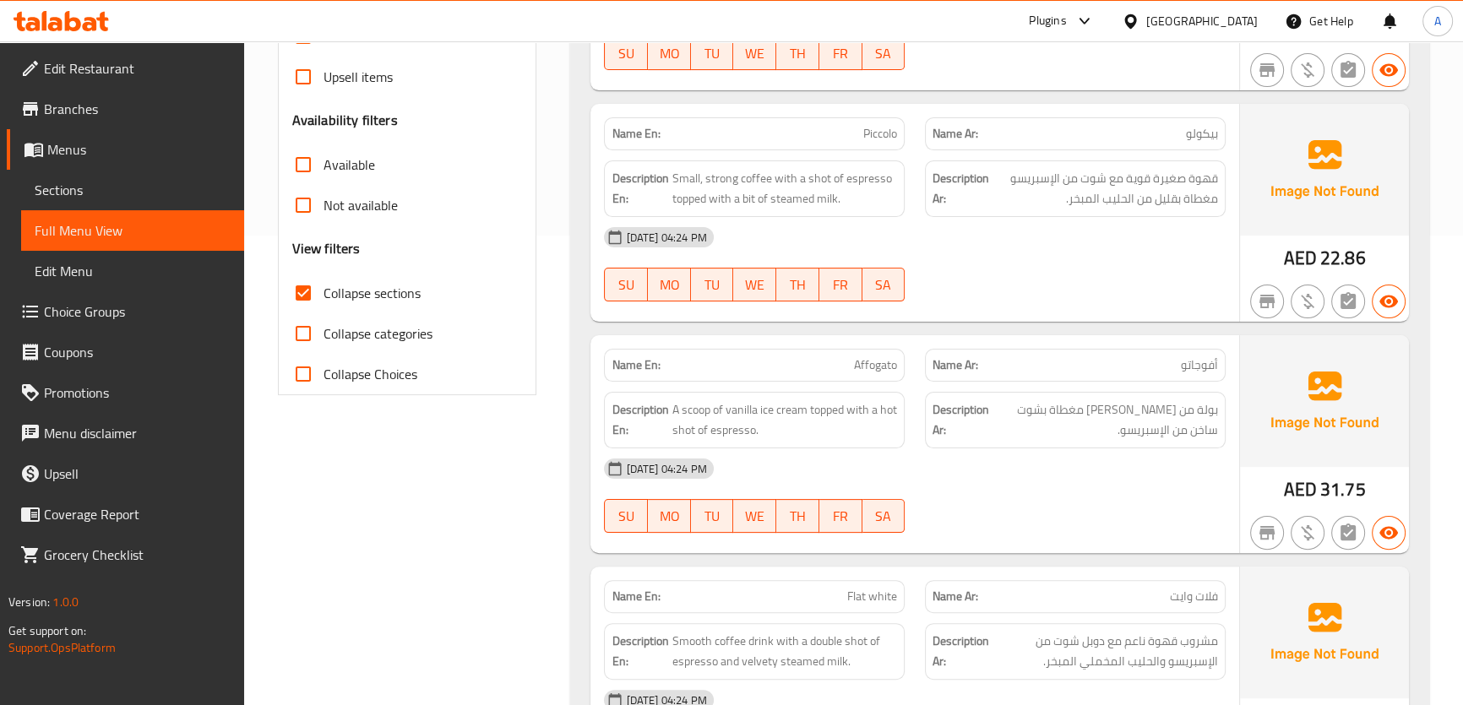
scroll to position [496, 0]
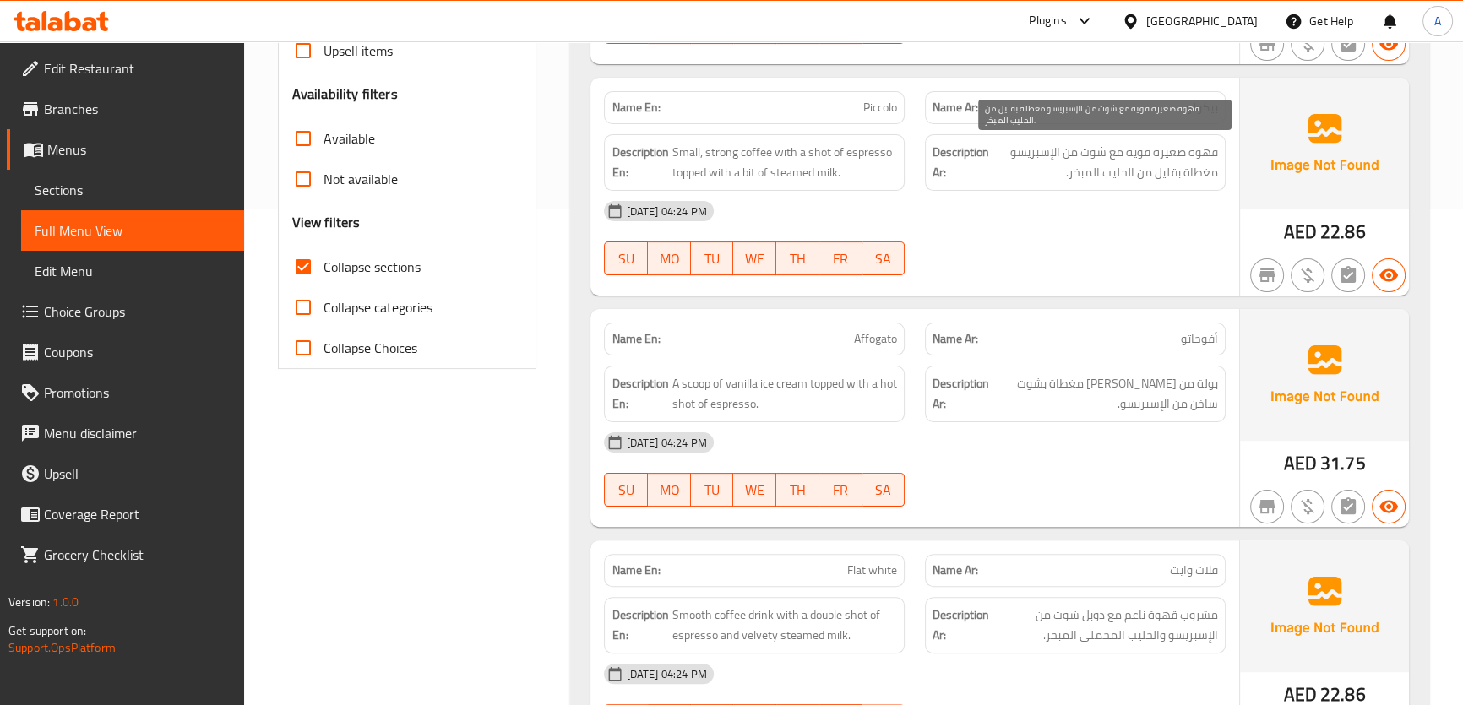
click at [1215, 147] on span "قهوة صغيرة قوية مع شوت من الإسبريسو مغطاة بقليل من الحليب المبخر." at bounding box center [1104, 162] width 225 height 41
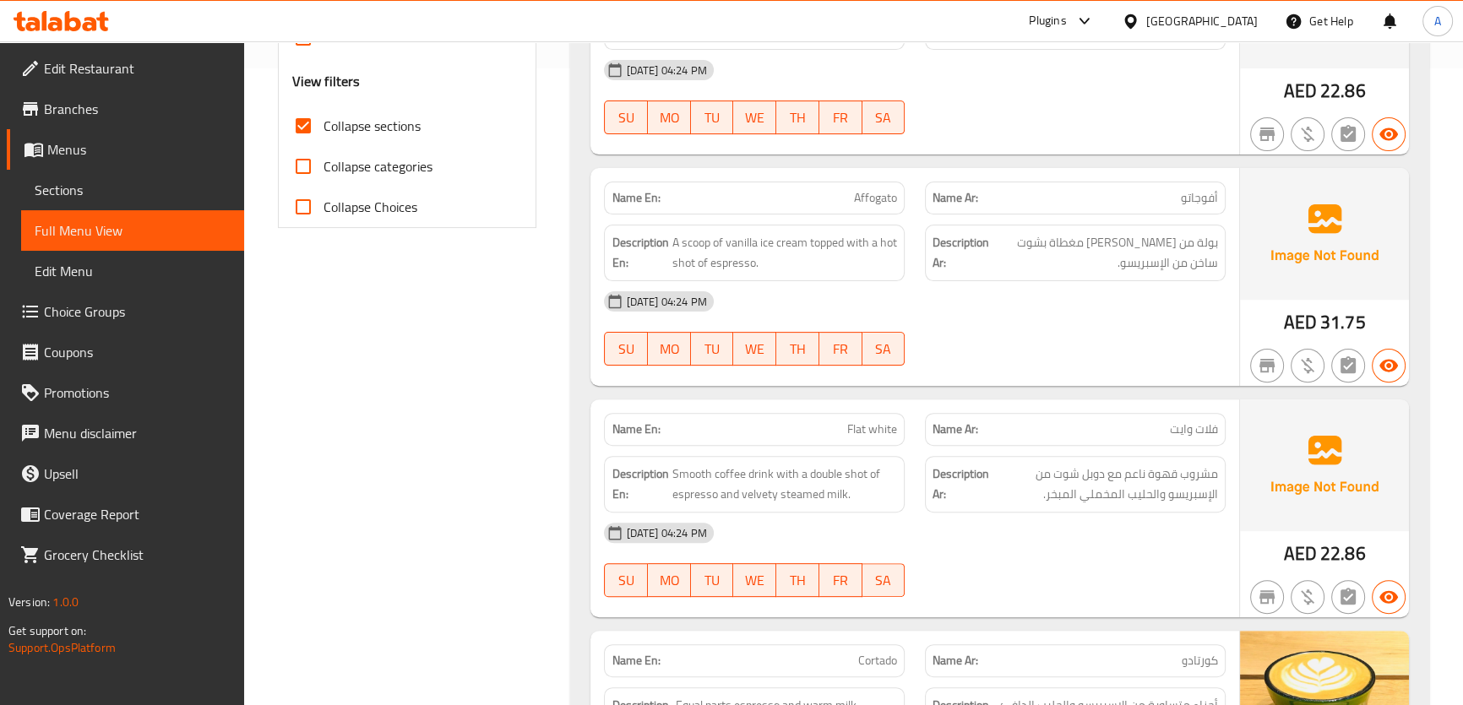
scroll to position [714, 0]
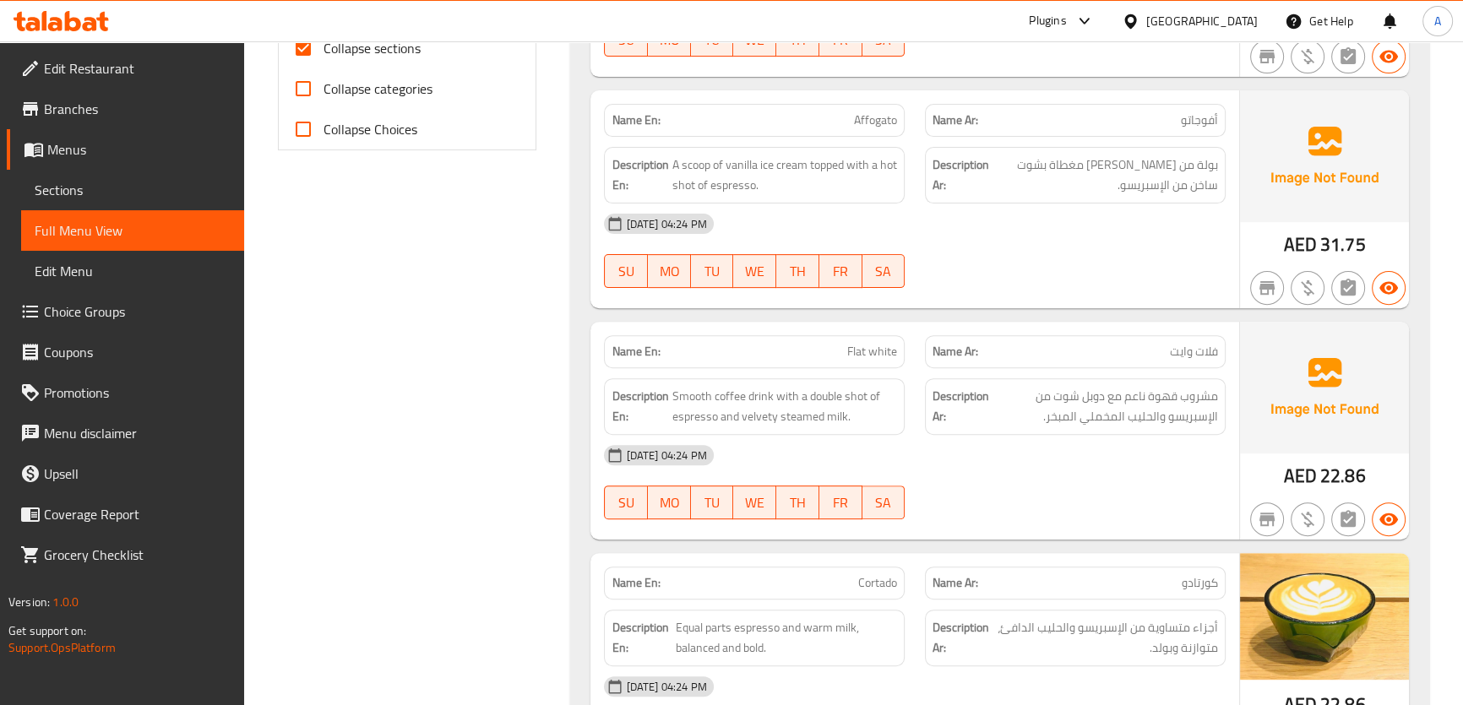
click at [1241, 142] on img at bounding box center [1324, 156] width 169 height 132
click at [1175, 176] on span "بولة من آيس كريم الفانيليا مغطاة بشوت ساخن من الإسبريسو." at bounding box center [1104, 175] width 225 height 41
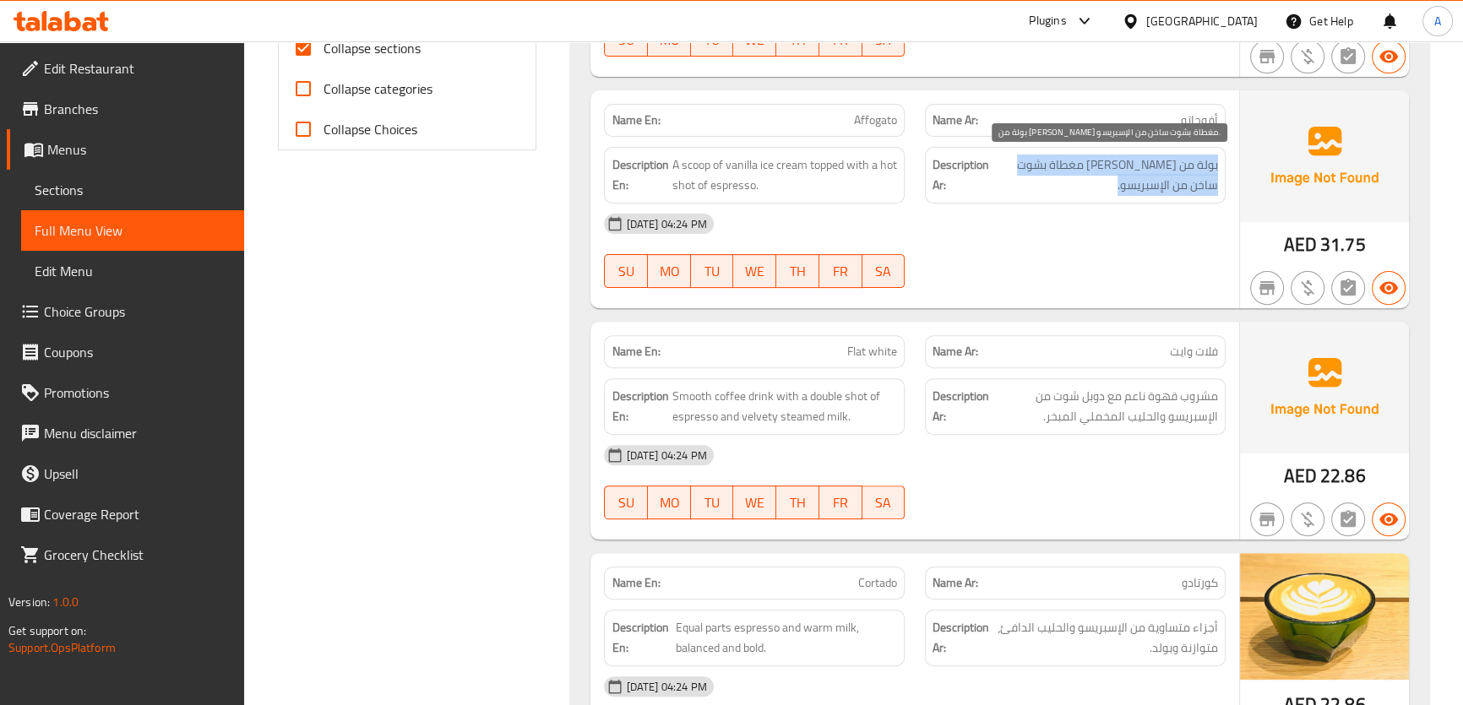
click at [1175, 176] on span "بولة من آيس كريم الفانيليا مغطاة بشوت ساخن من الإسبريسو." at bounding box center [1104, 175] width 225 height 41
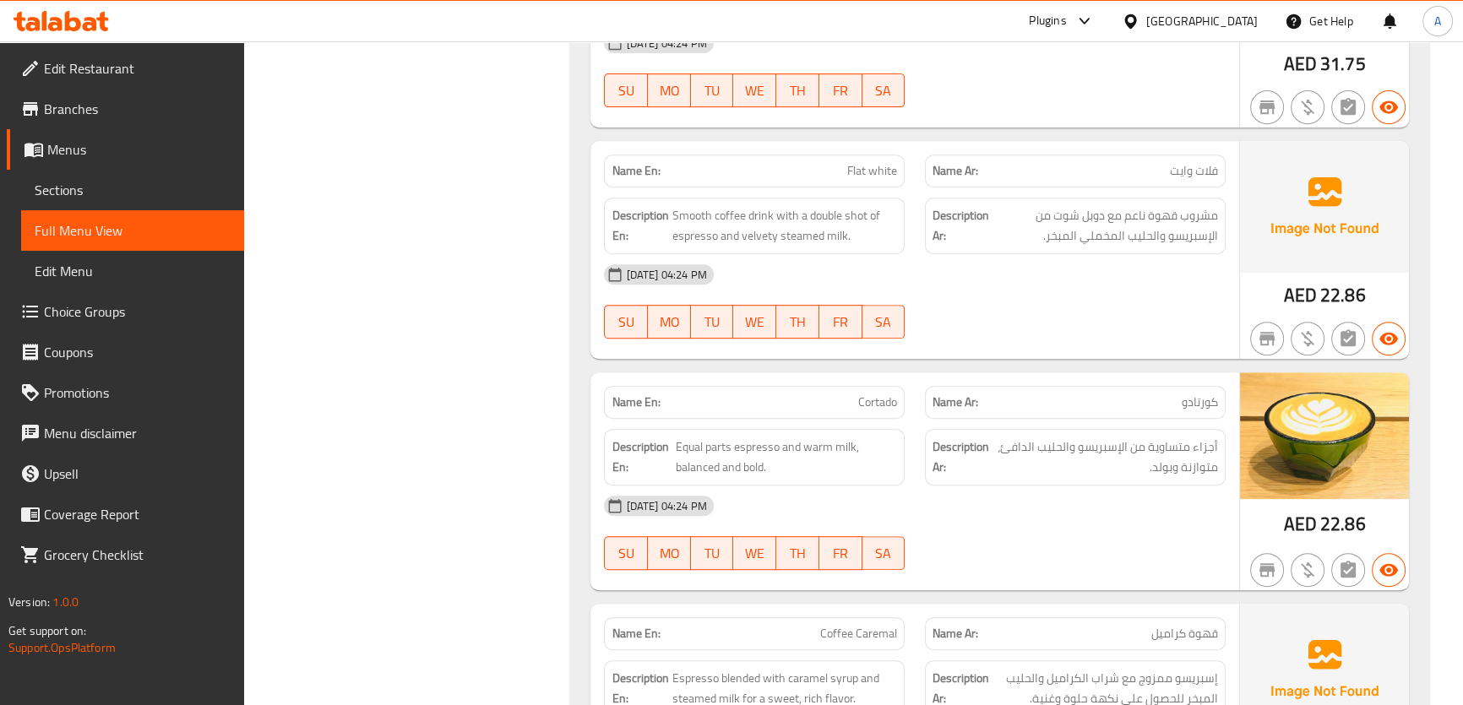
scroll to position [946, 0]
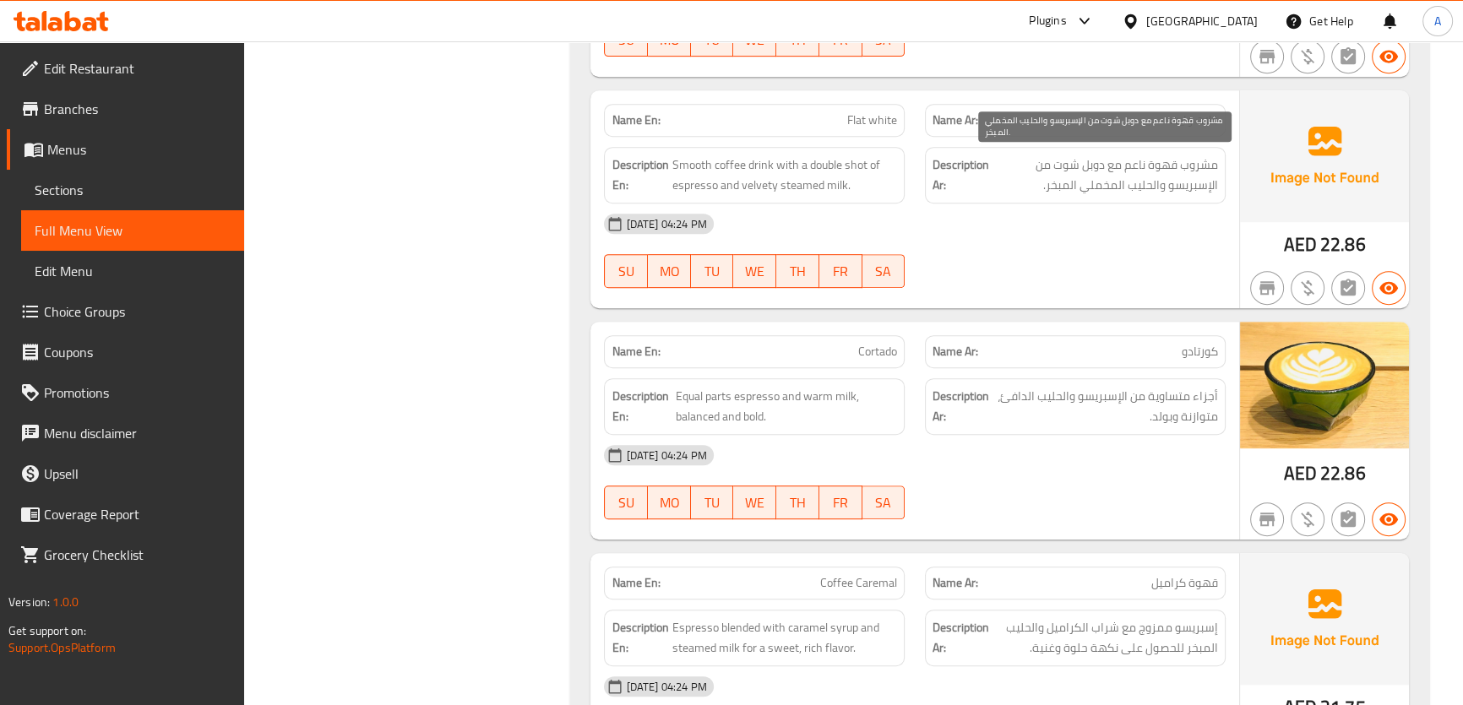
click at [1105, 177] on span "مشروب قهوة ناعم مع دوبل شوت من الإسبريسو والحليب المخملي المبخر." at bounding box center [1104, 175] width 225 height 41
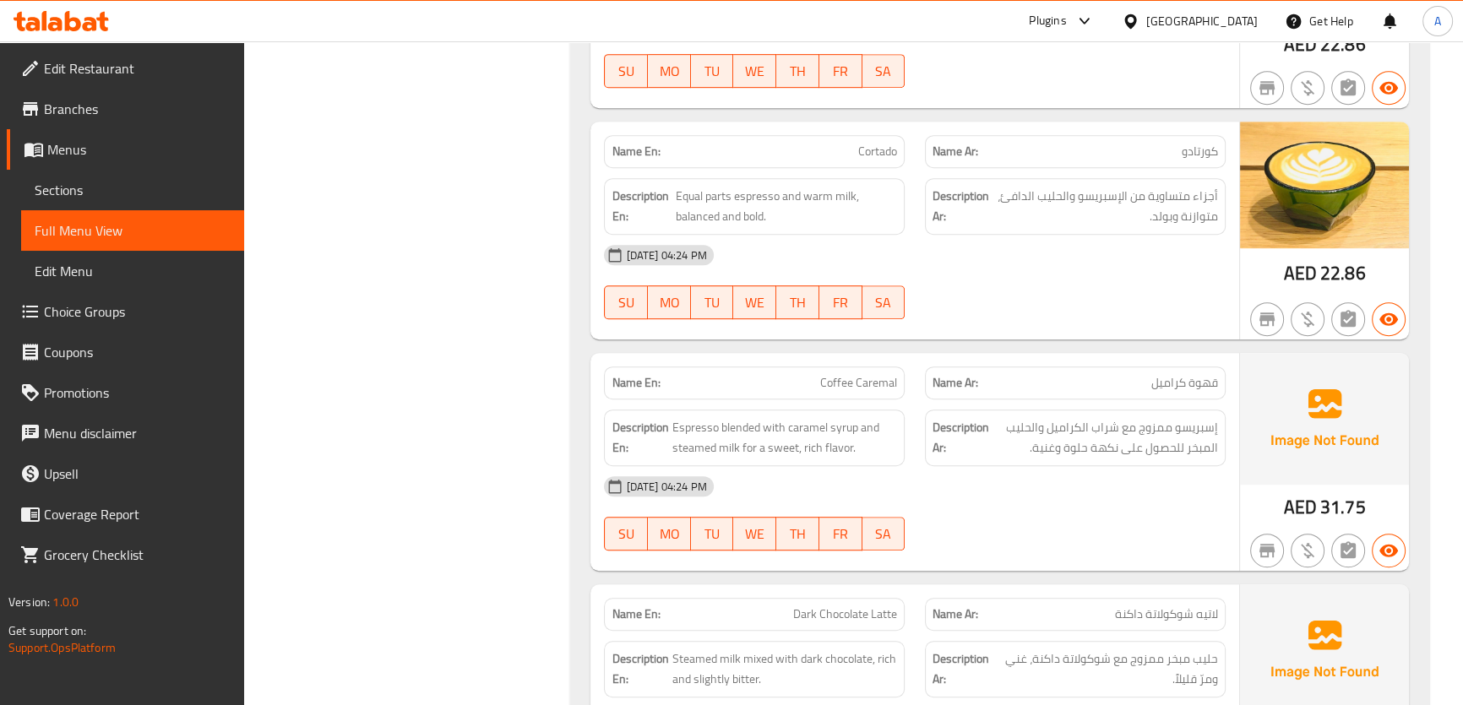
scroll to position [1197, 0]
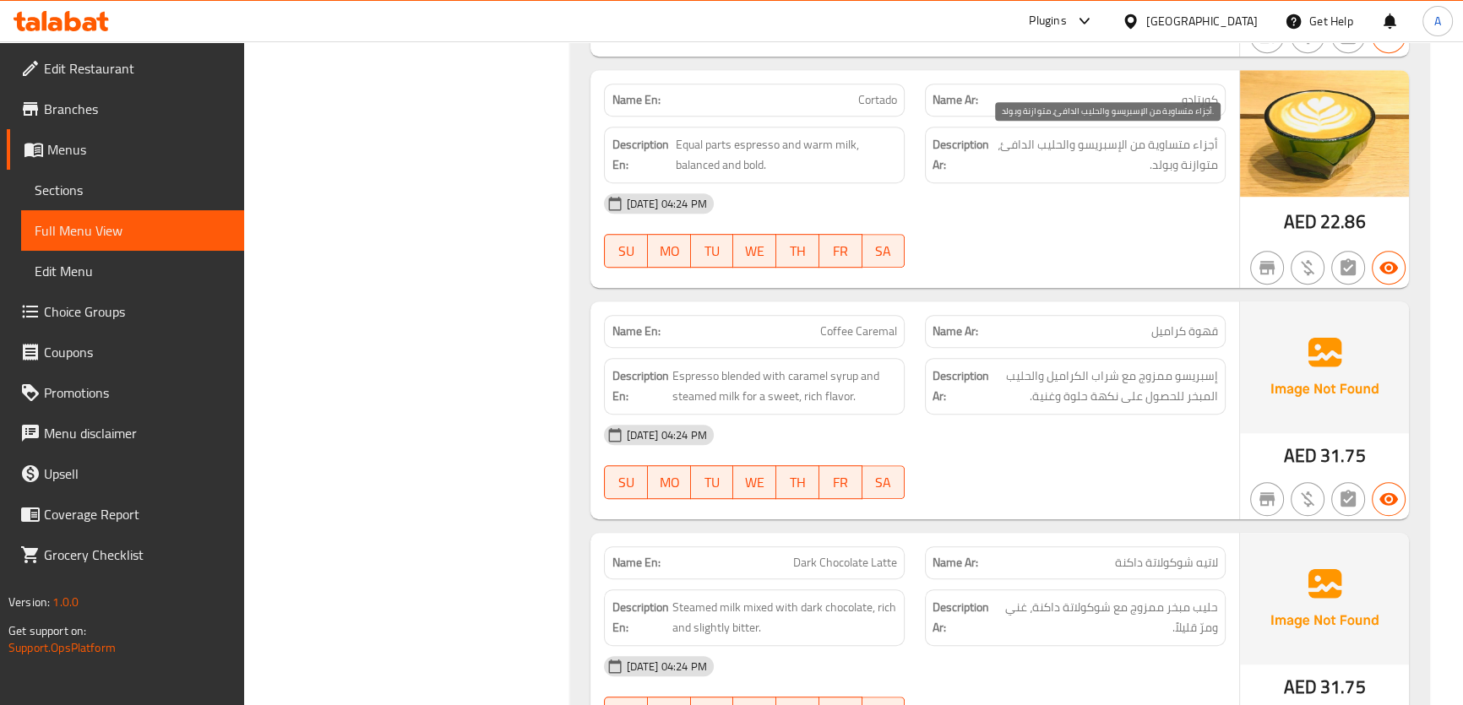
click at [1194, 152] on span "أجزاء متساوية من الإسبريسو والحليب الدافئ، متوازنة وبولد." at bounding box center [1104, 154] width 225 height 41
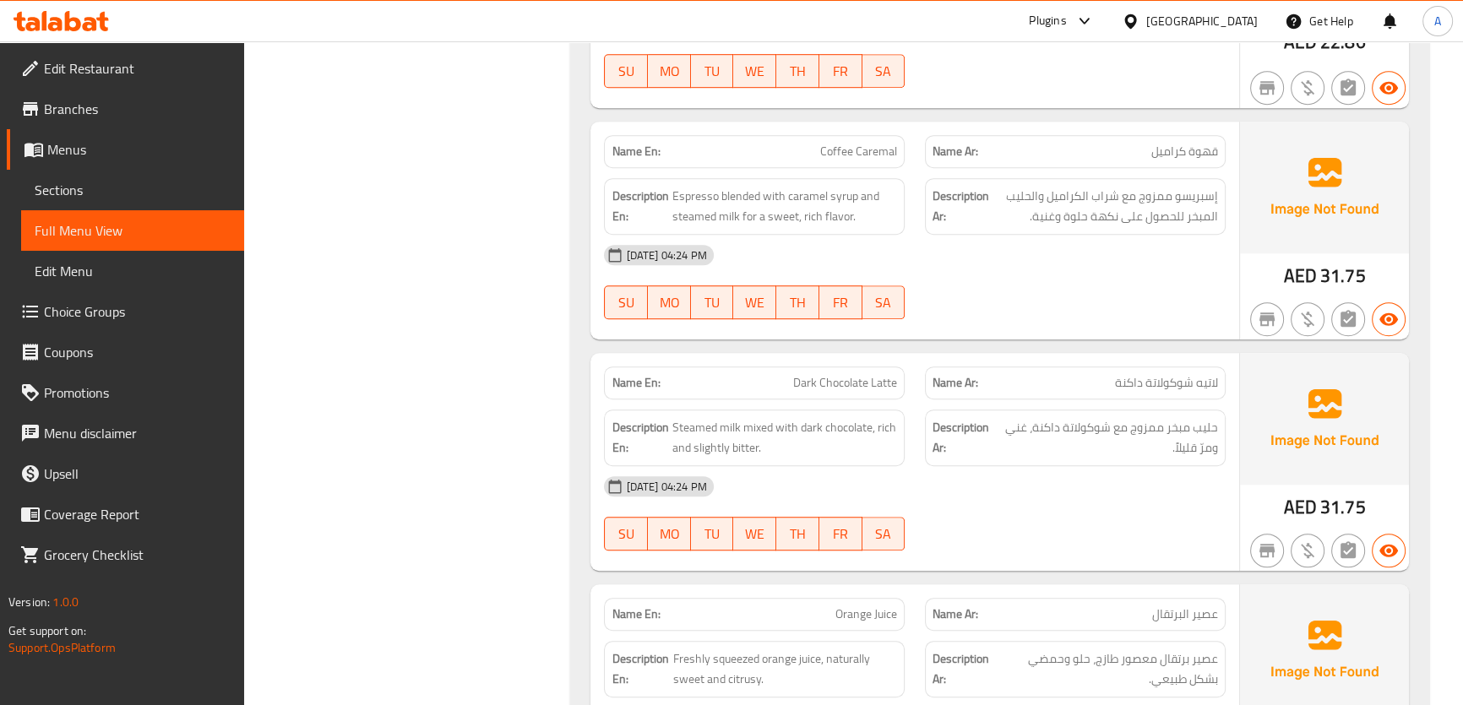
scroll to position [1391, 0]
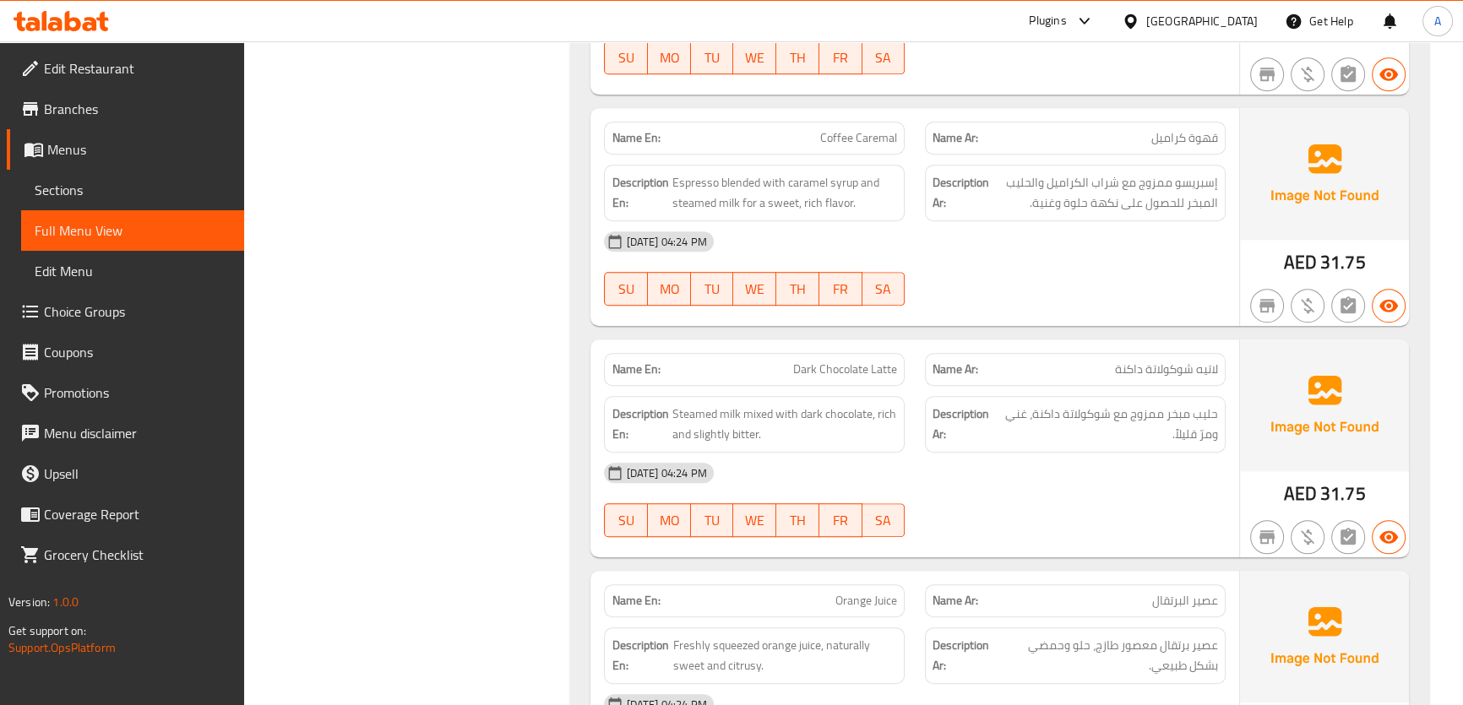
click at [1197, 199] on span "إسبريسو ممزوج مع شراب الكراميل والحليب المبخر للحصول على نكهة حلوة وغنية." at bounding box center [1104, 192] width 225 height 41
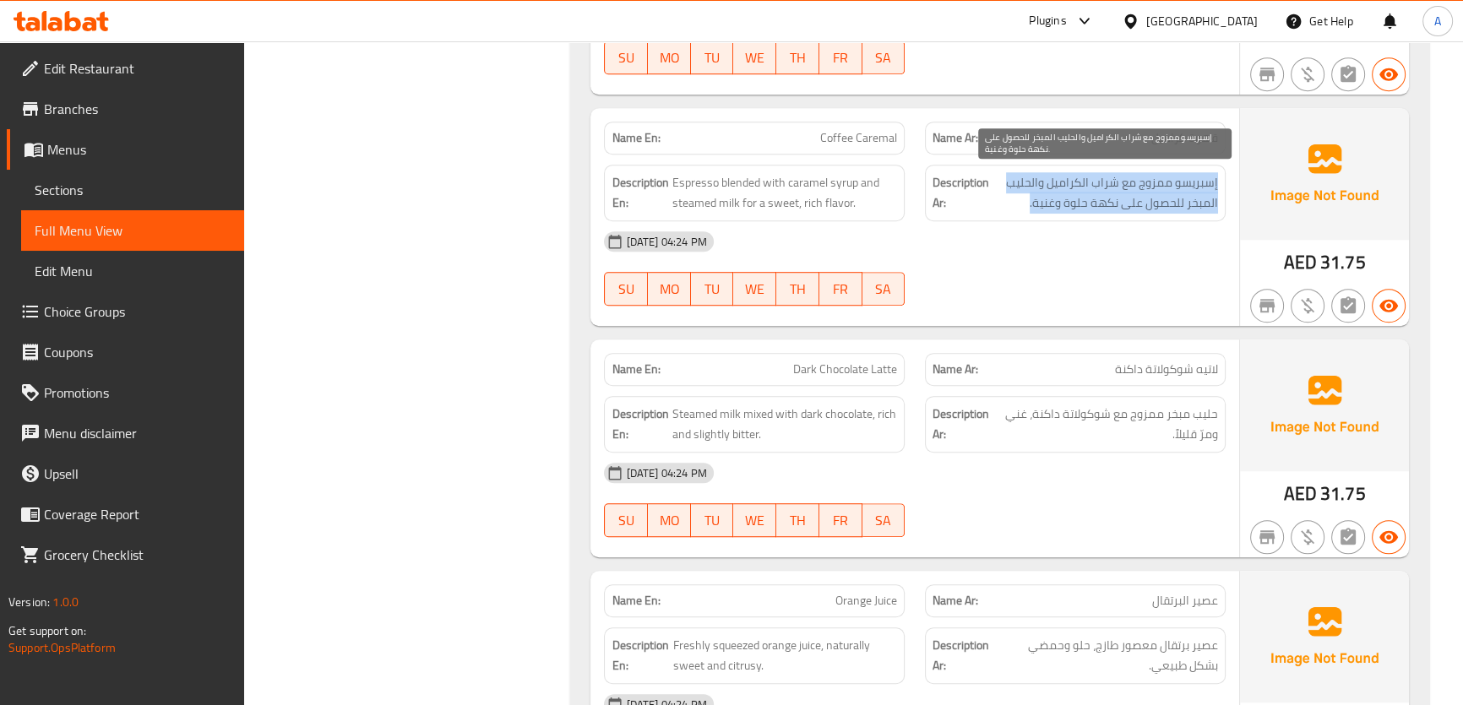
click at [1197, 199] on span "إسبريسو ممزوج مع شراب الكراميل والحليب المبخر للحصول على نكهة حلوة وغنية." at bounding box center [1104, 192] width 225 height 41
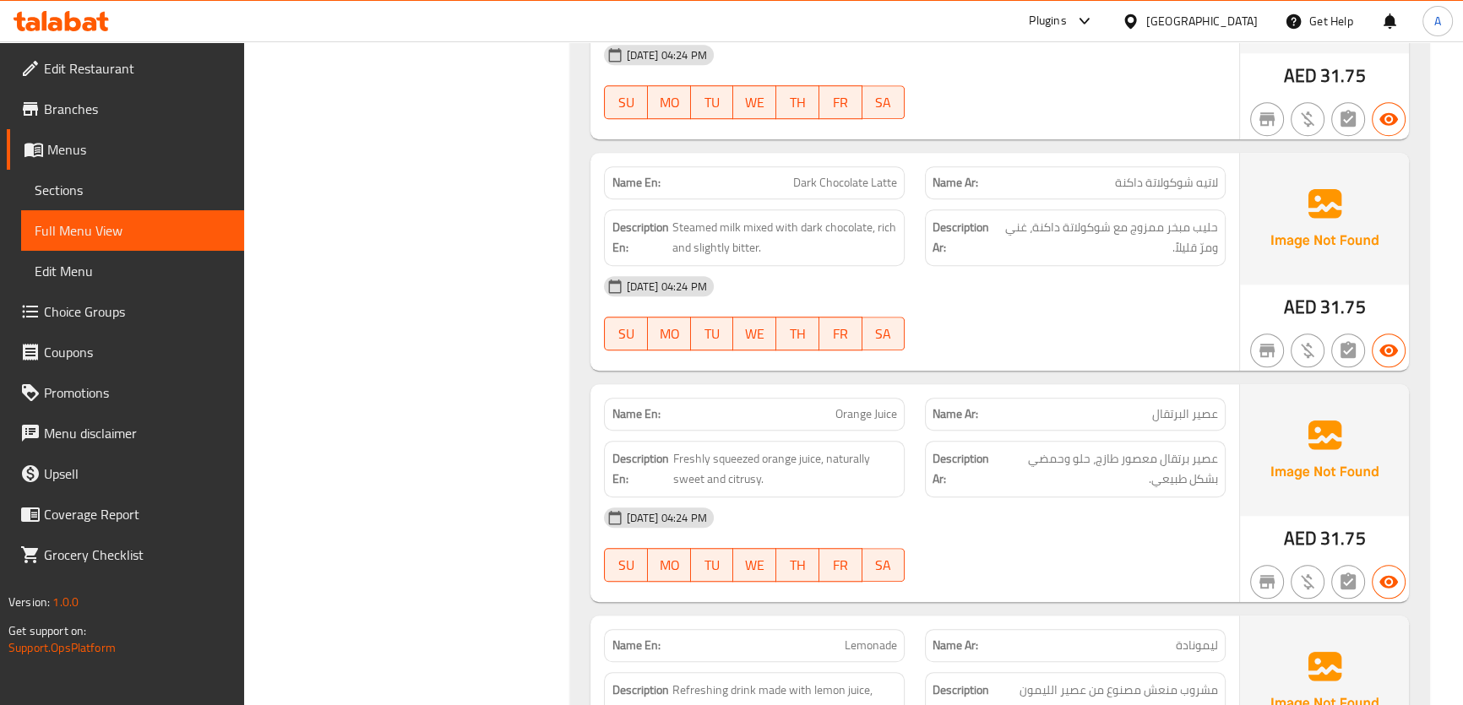
scroll to position [1642, 0]
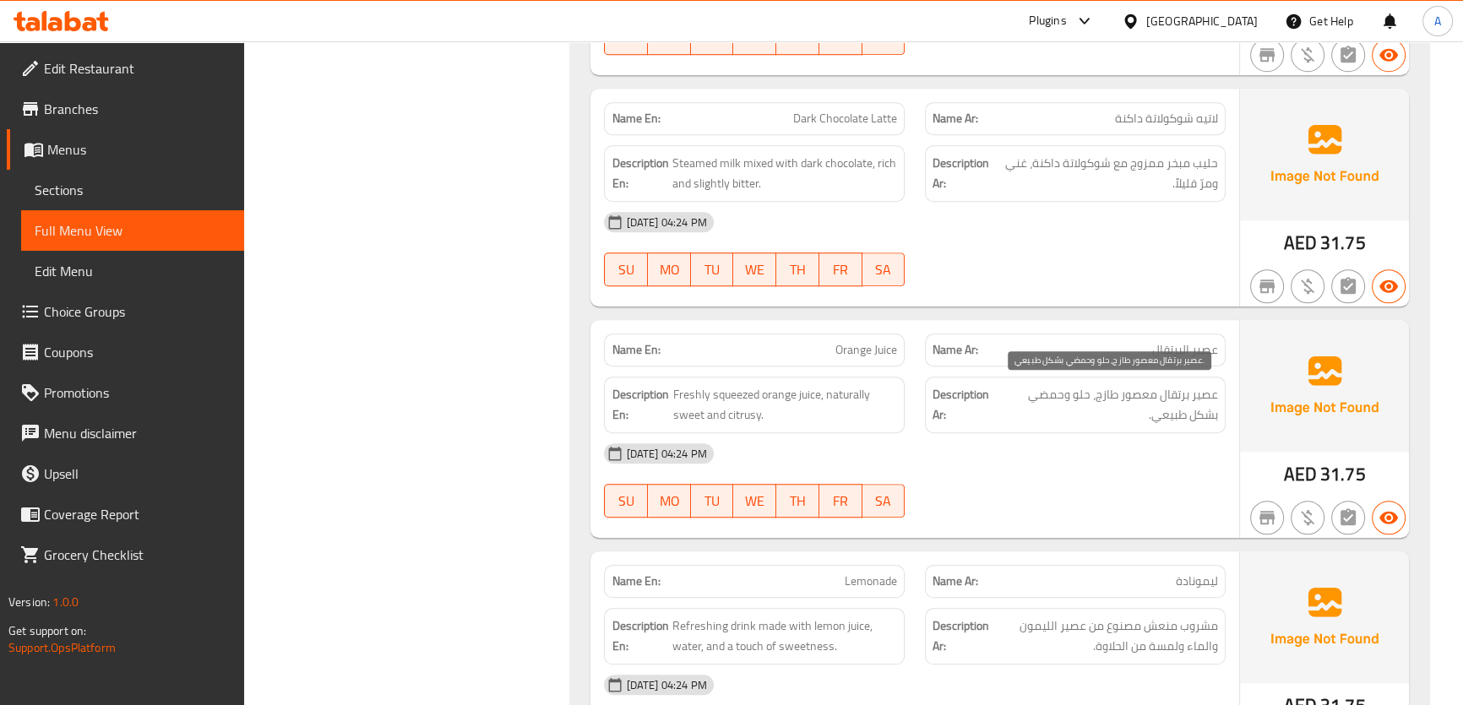
click at [1181, 384] on span "عصير برتقال معصور طازج، حلو وحمضي بشكل طبيعي." at bounding box center [1107, 404] width 220 height 41
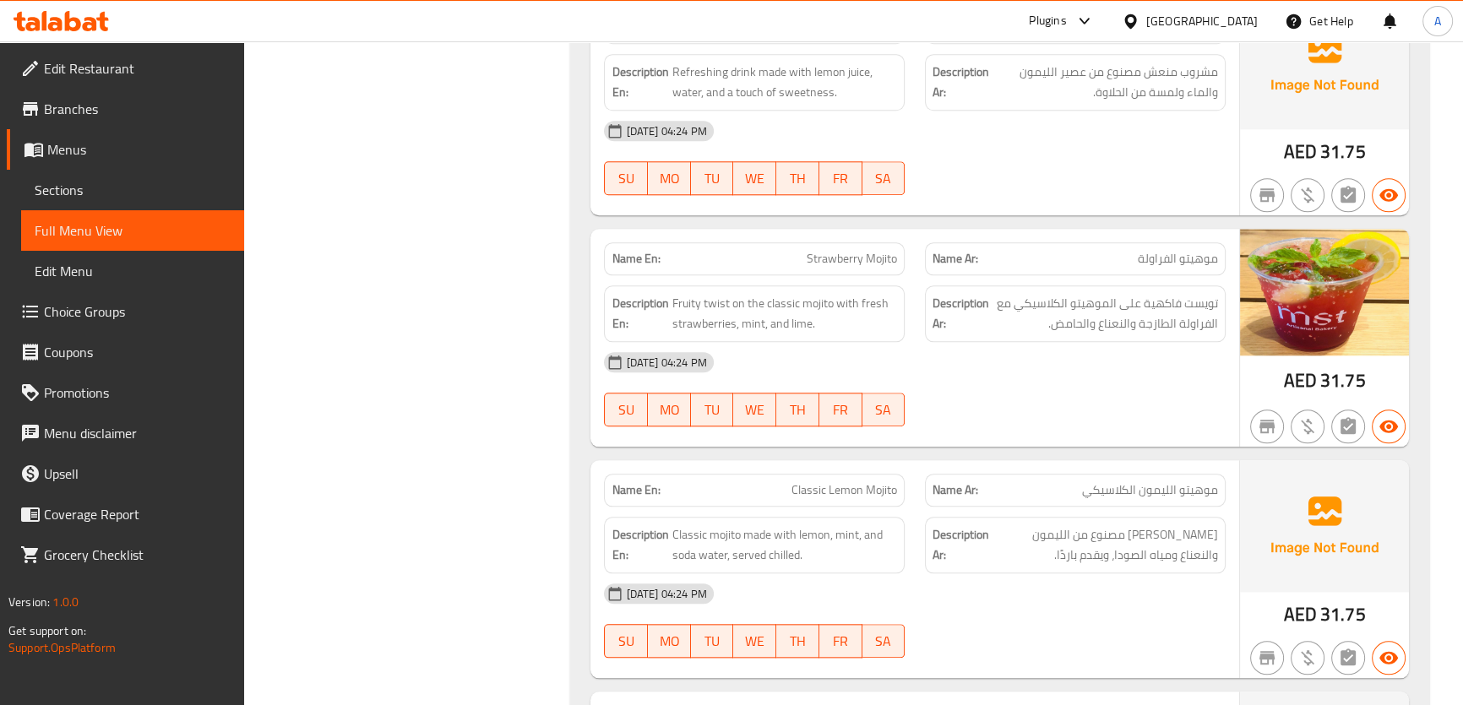
scroll to position [2157, 0]
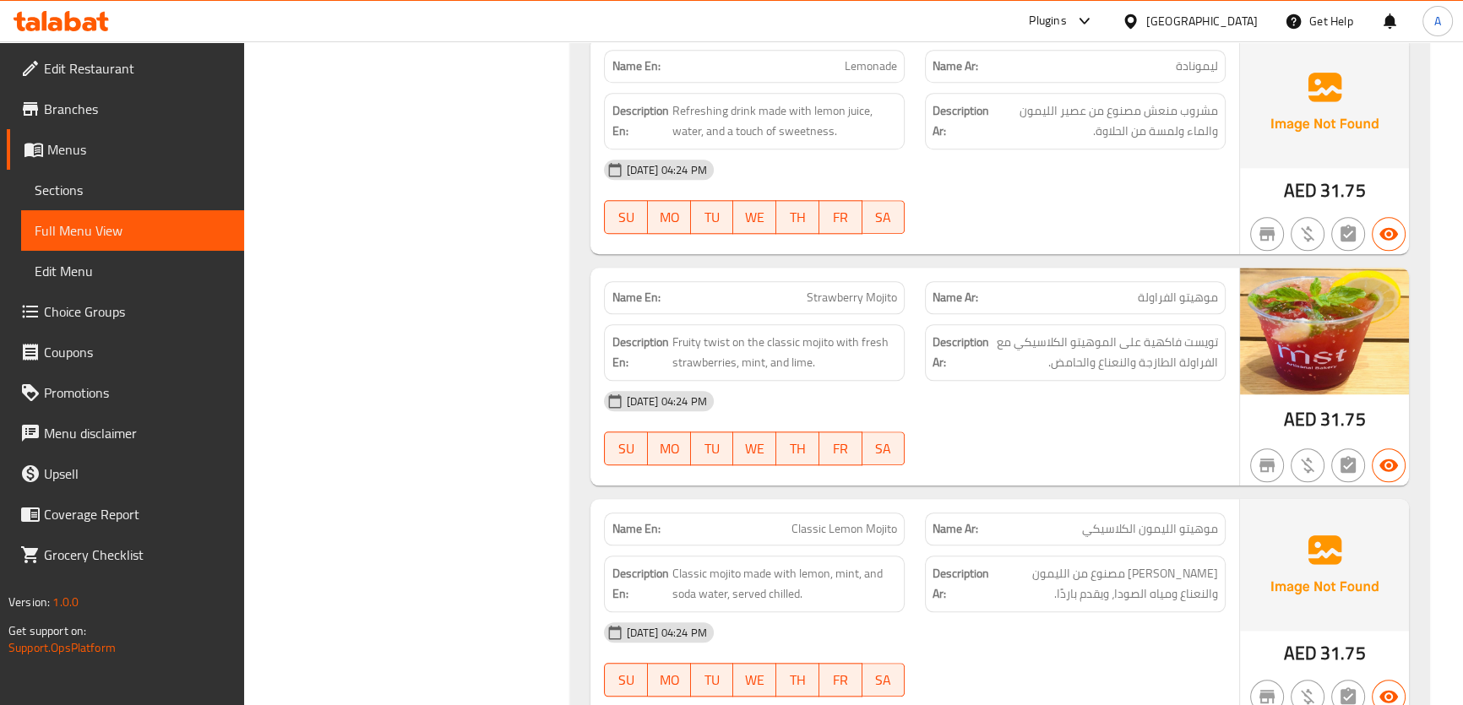
click at [1126, 109] on span "مشروب منعش مصنوع من عصير الليمون والماء ولمسة من الحلاوة." at bounding box center [1104, 120] width 225 height 41
click at [1139, 334] on span "تويست فاكهية على الموهيتو الكلاسيكي مع الفراولة الطازجة والنعناع والحامض." at bounding box center [1104, 352] width 225 height 41
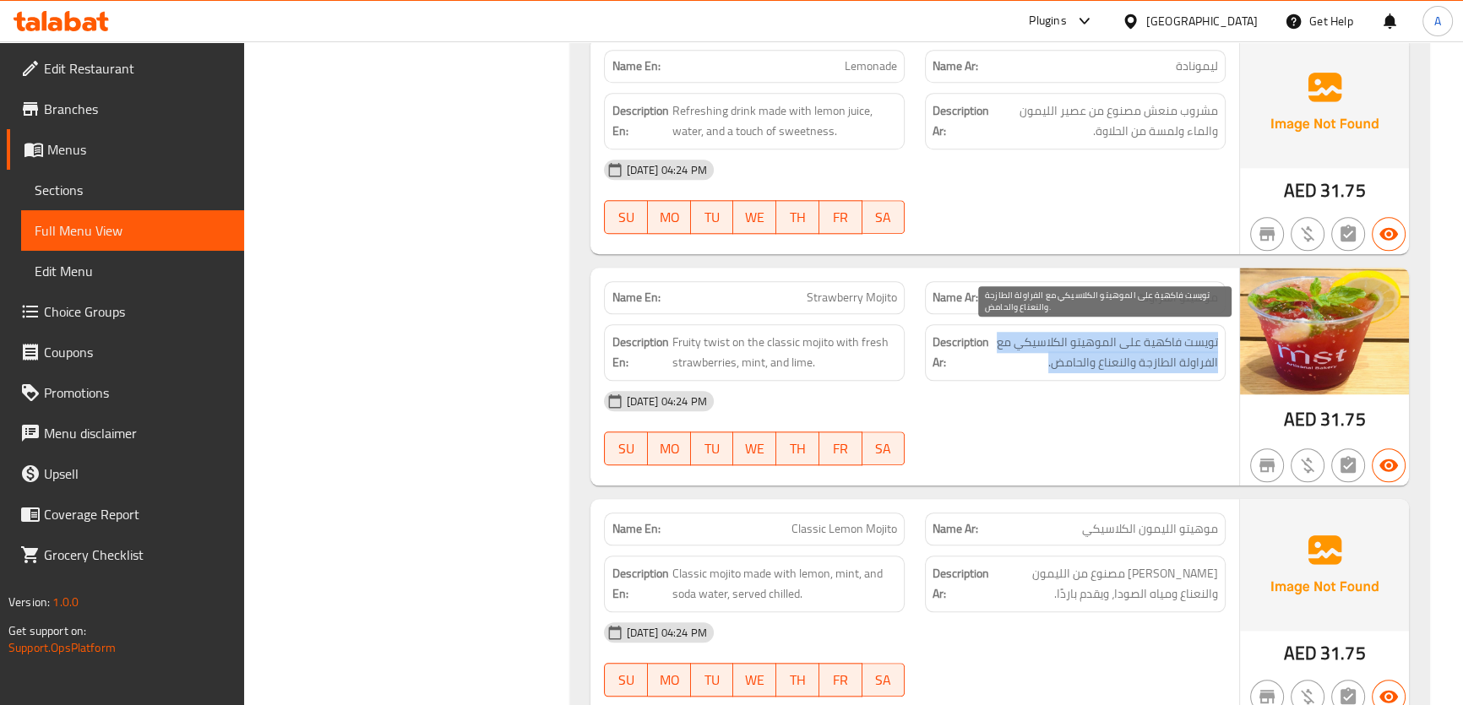
click at [1139, 334] on span "تويست فاكهية على الموهيتو الكلاسيكي مع الفراولة الطازجة والنعناع والحامض." at bounding box center [1104, 352] width 225 height 41
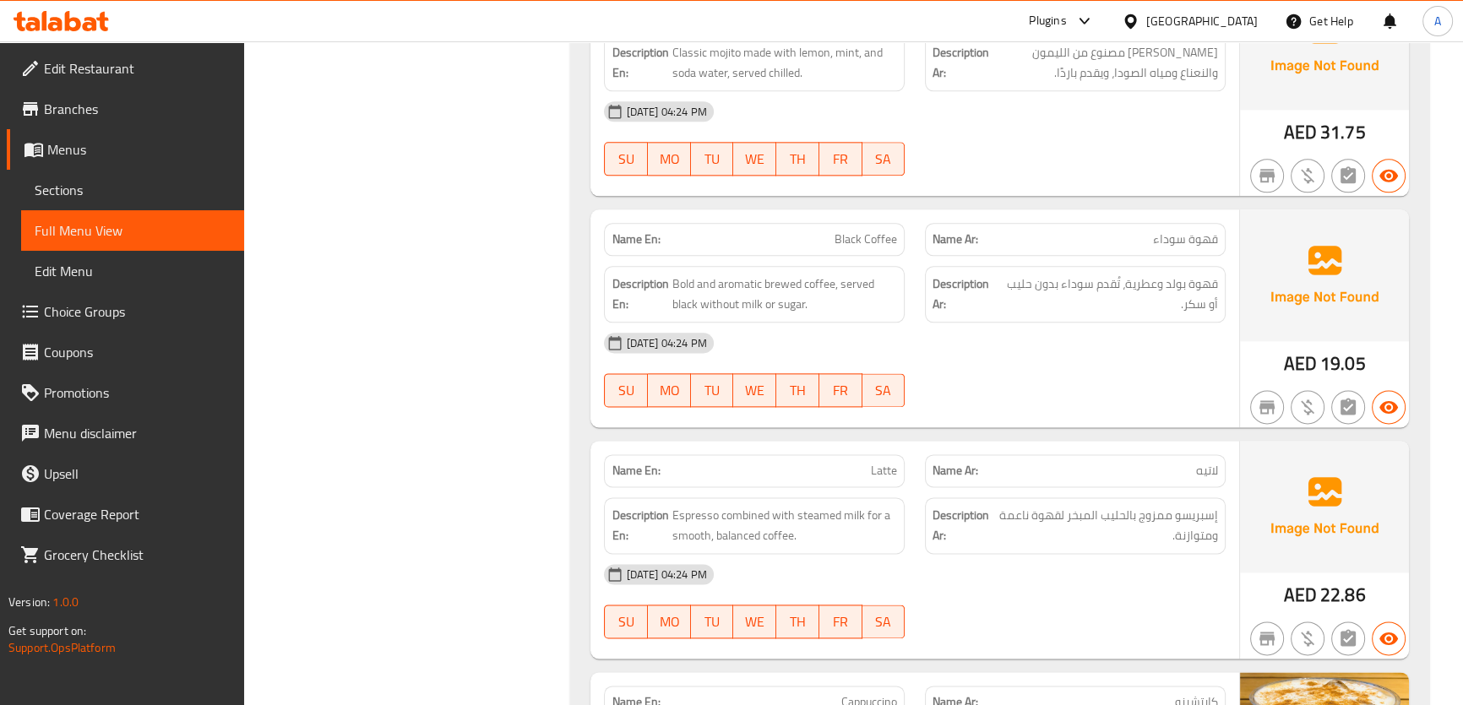
scroll to position [2788, 0]
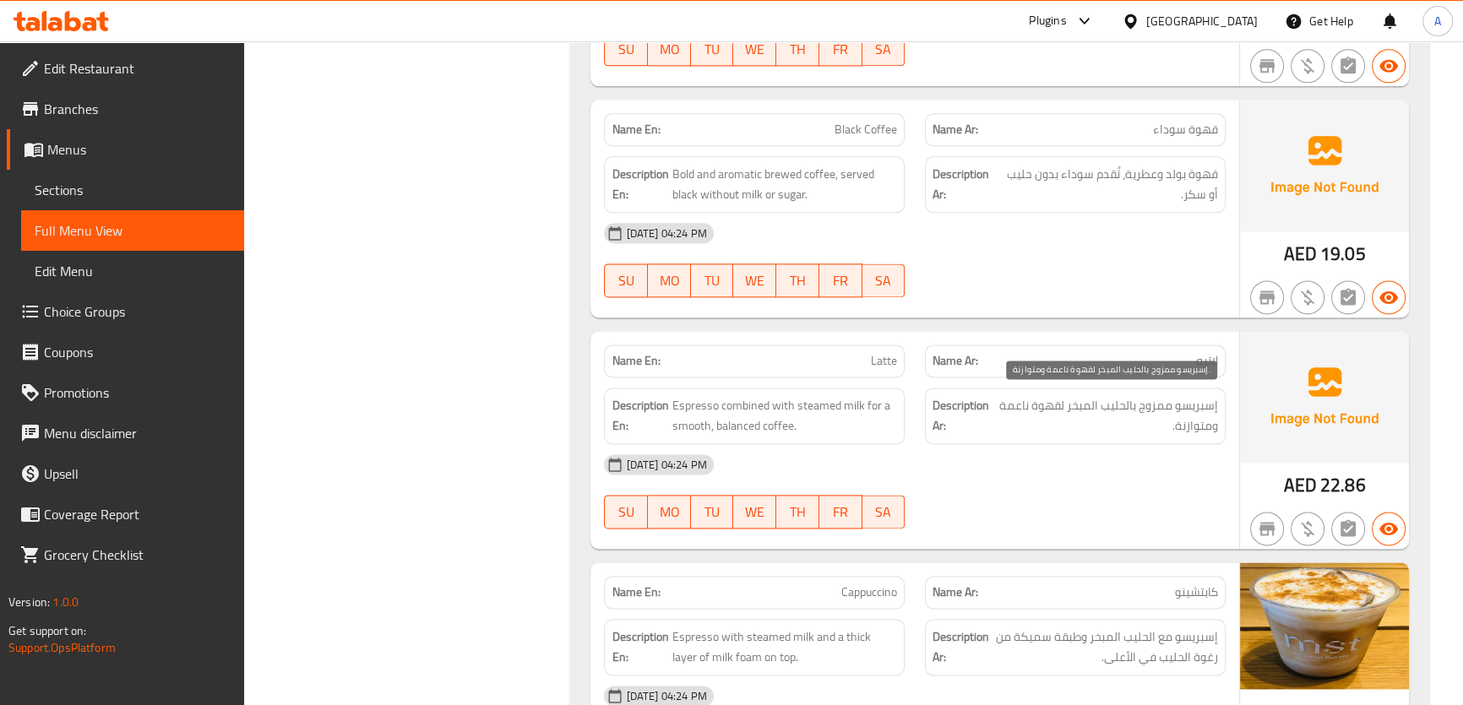
click at [1187, 417] on span "إسبريسو ممزوج بالحليب المبخر لقهوة ناعمة ومتوازنة." at bounding box center [1106, 415] width 221 height 41
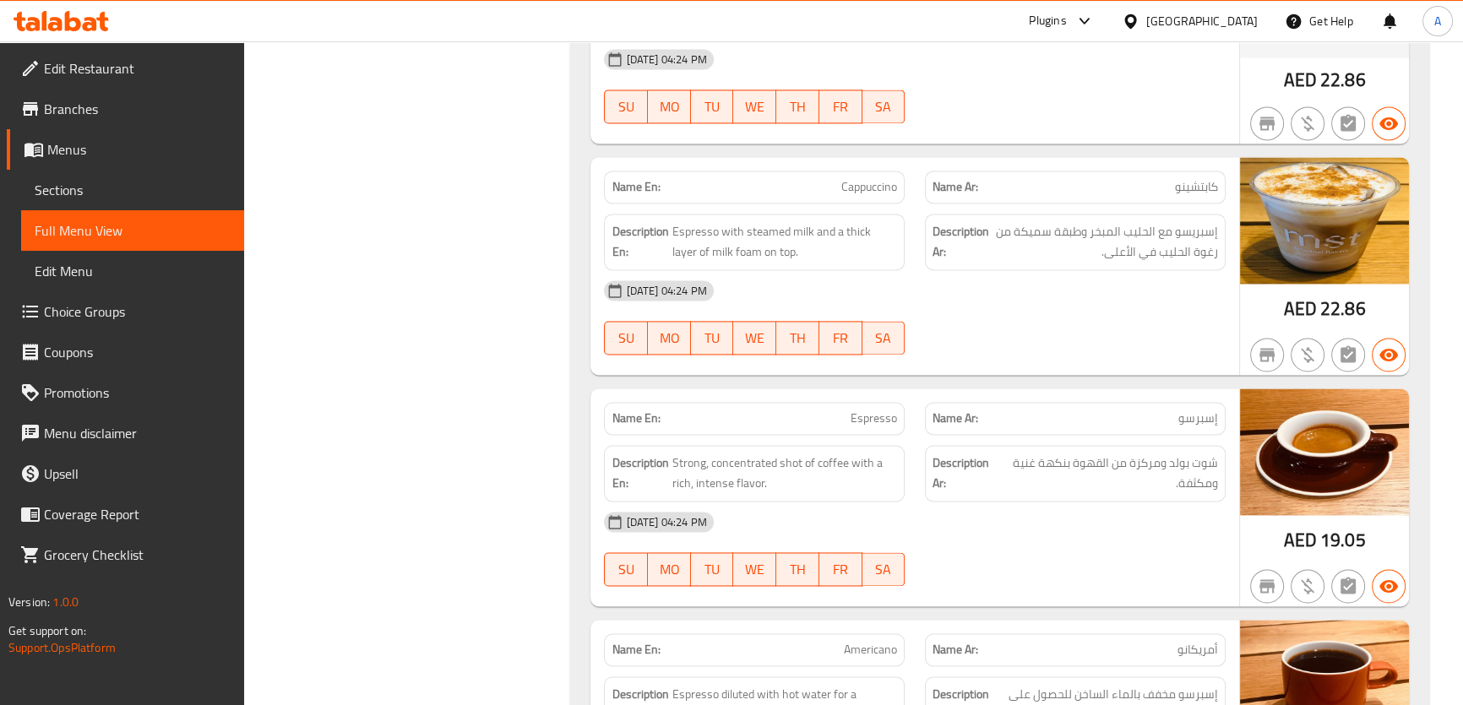
scroll to position [3290, 0]
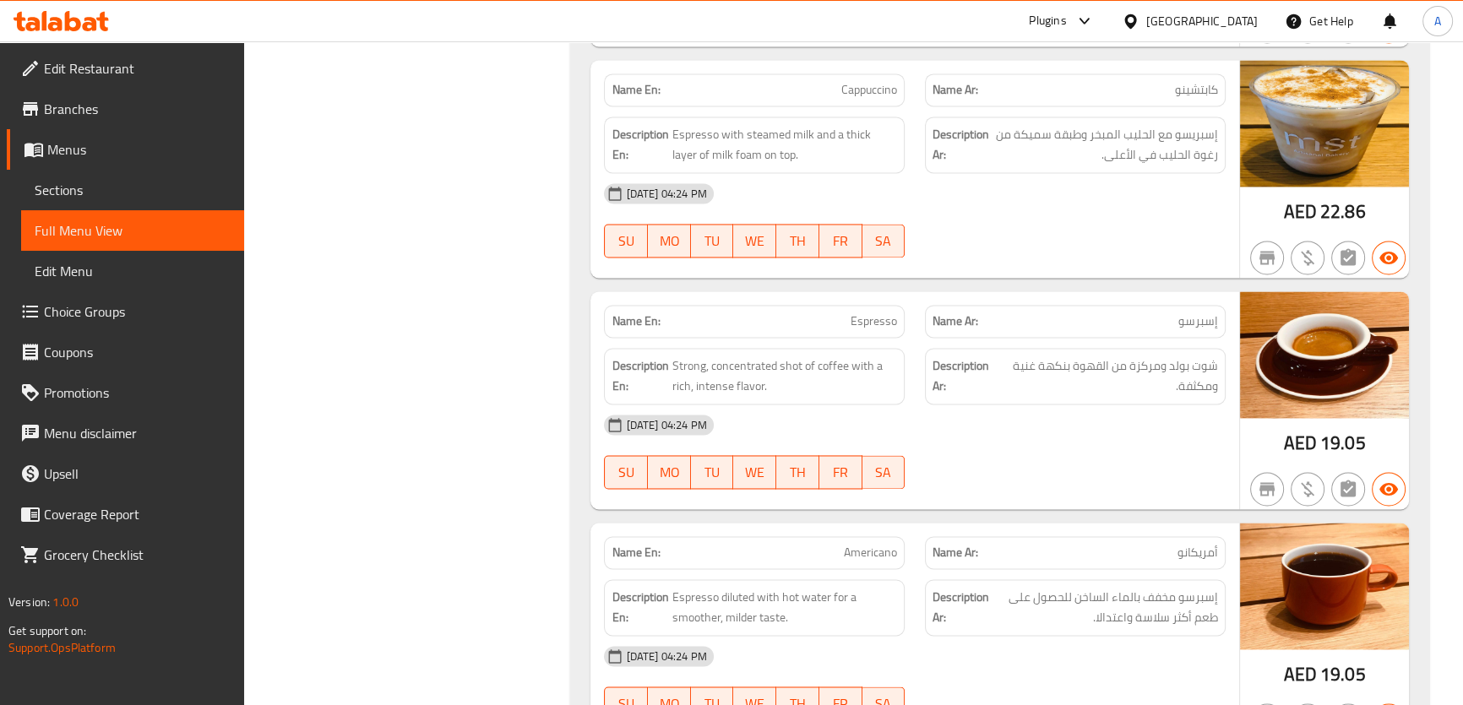
click at [1216, 378] on span "شوت بولد ومركزة من القهوة بنكهة غنية ومكثفة." at bounding box center [1108, 376] width 219 height 41
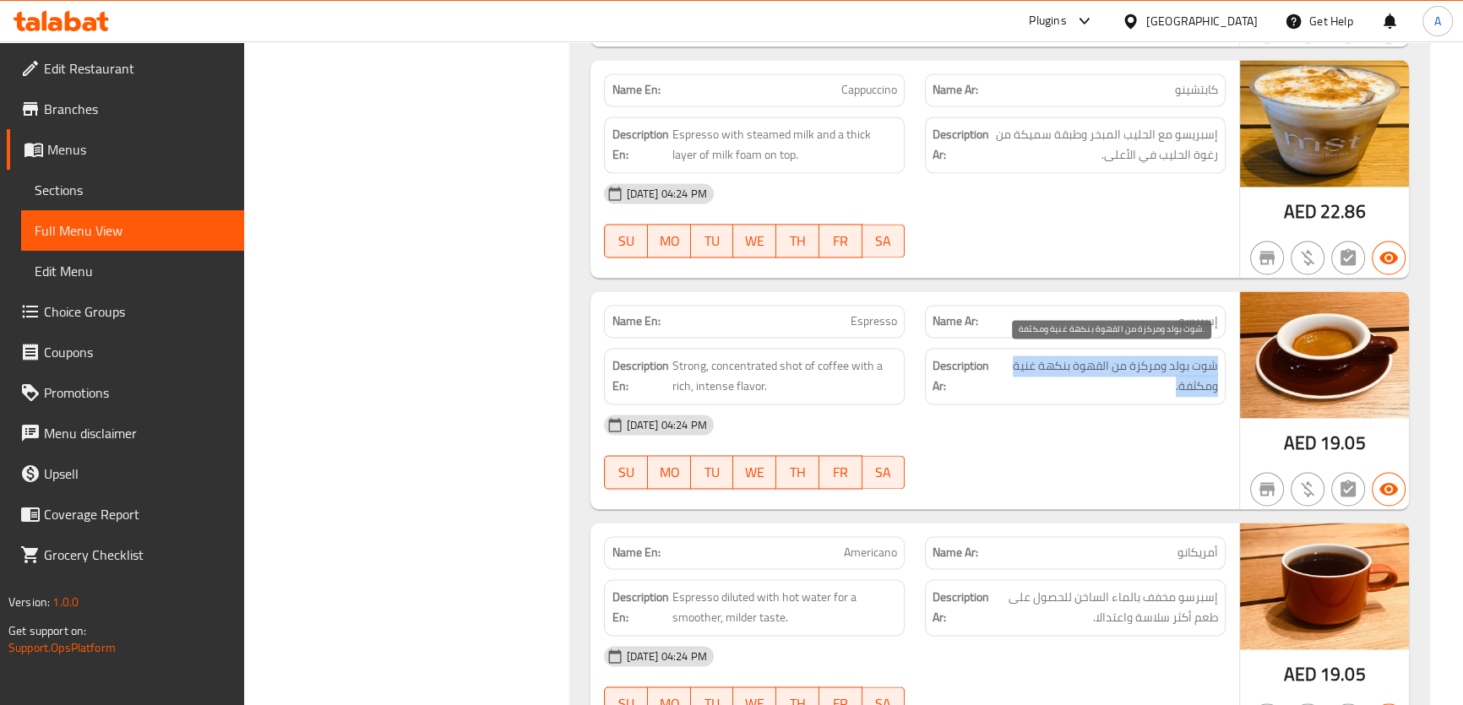
click at [1216, 378] on span "شوت بولد ومركزة من القهوة بنكهة غنية ومكثفة." at bounding box center [1108, 376] width 219 height 41
click at [1164, 404] on div "12-08-2025 04:24 PM" at bounding box center [914, 424] width 641 height 41
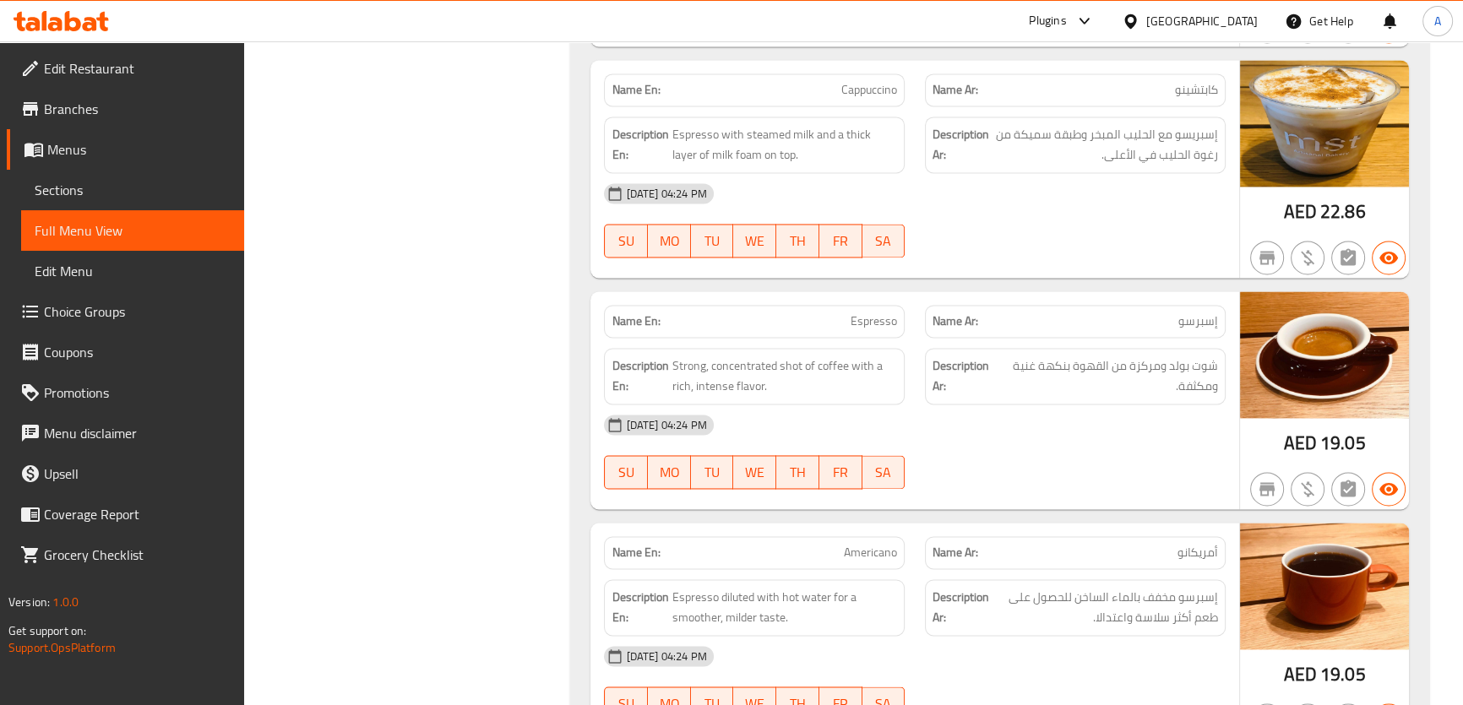
click at [1194, 338] on div "Description Ar: شوت بولد ومركزة من القهوة بنكهة غنية ومكثفة." at bounding box center [1075, 376] width 321 height 77
click at [854, 328] on div "Name En: Espresso" at bounding box center [754, 321] width 301 height 33
copy span "Espresso"
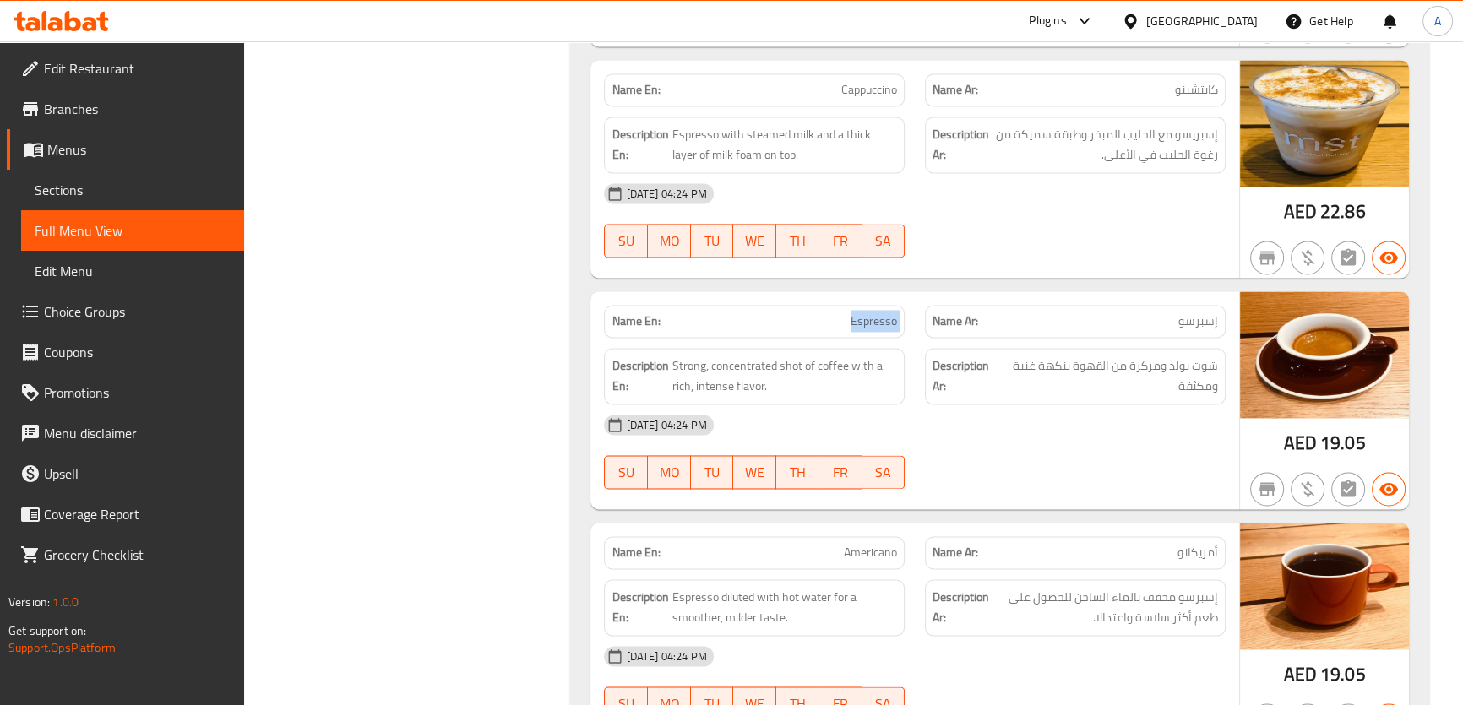
copy span "Espresso"
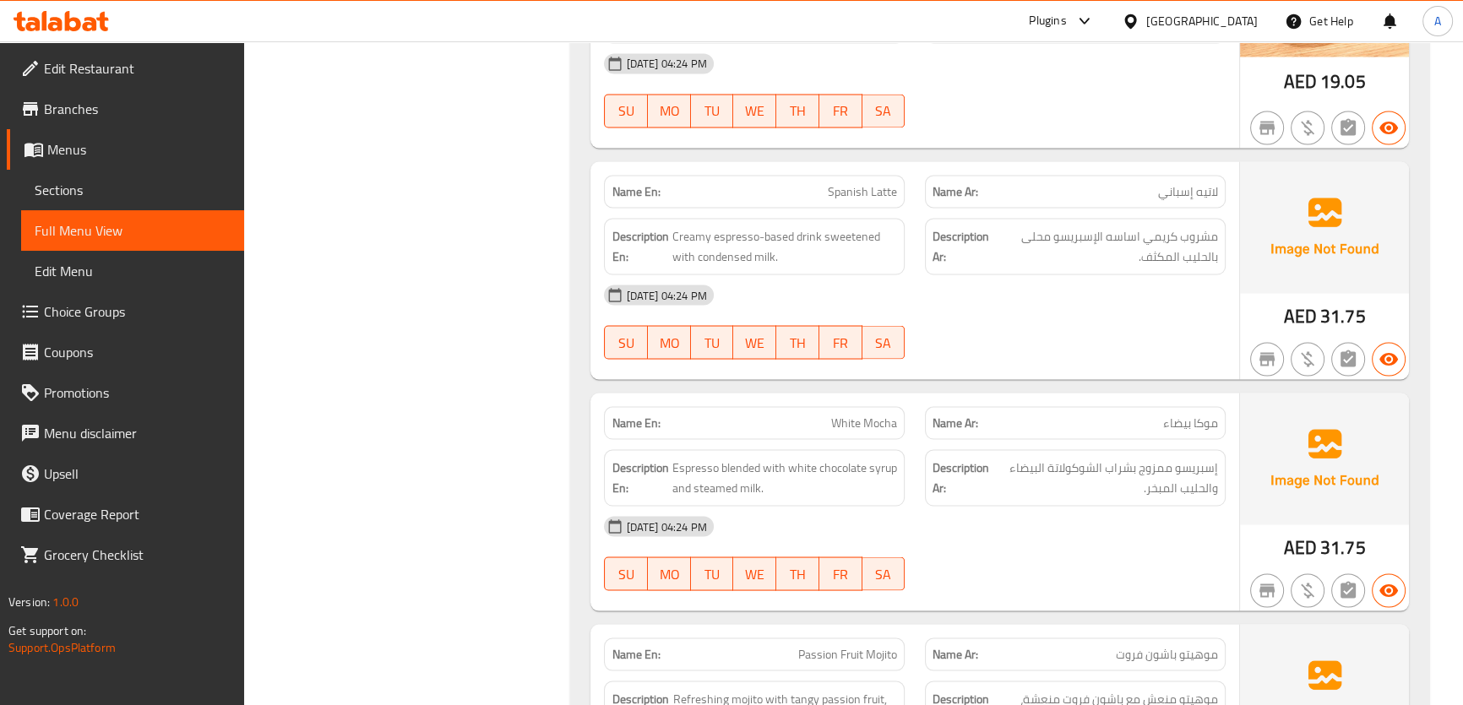
scroll to position [3934, 0]
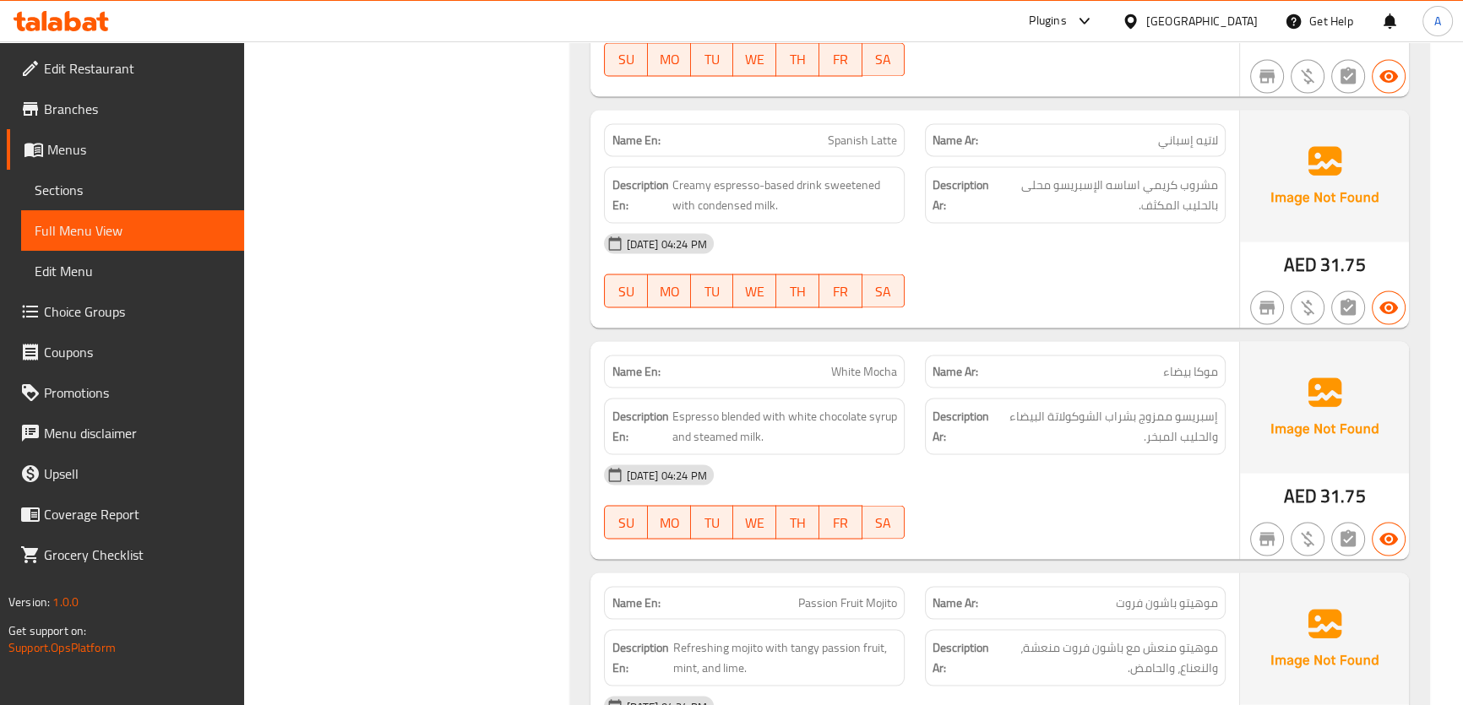
click at [1084, 181] on span "مشروب كريمي اساسه الإسبريسو محلى بالحليب المكثف." at bounding box center [1106, 194] width 224 height 41
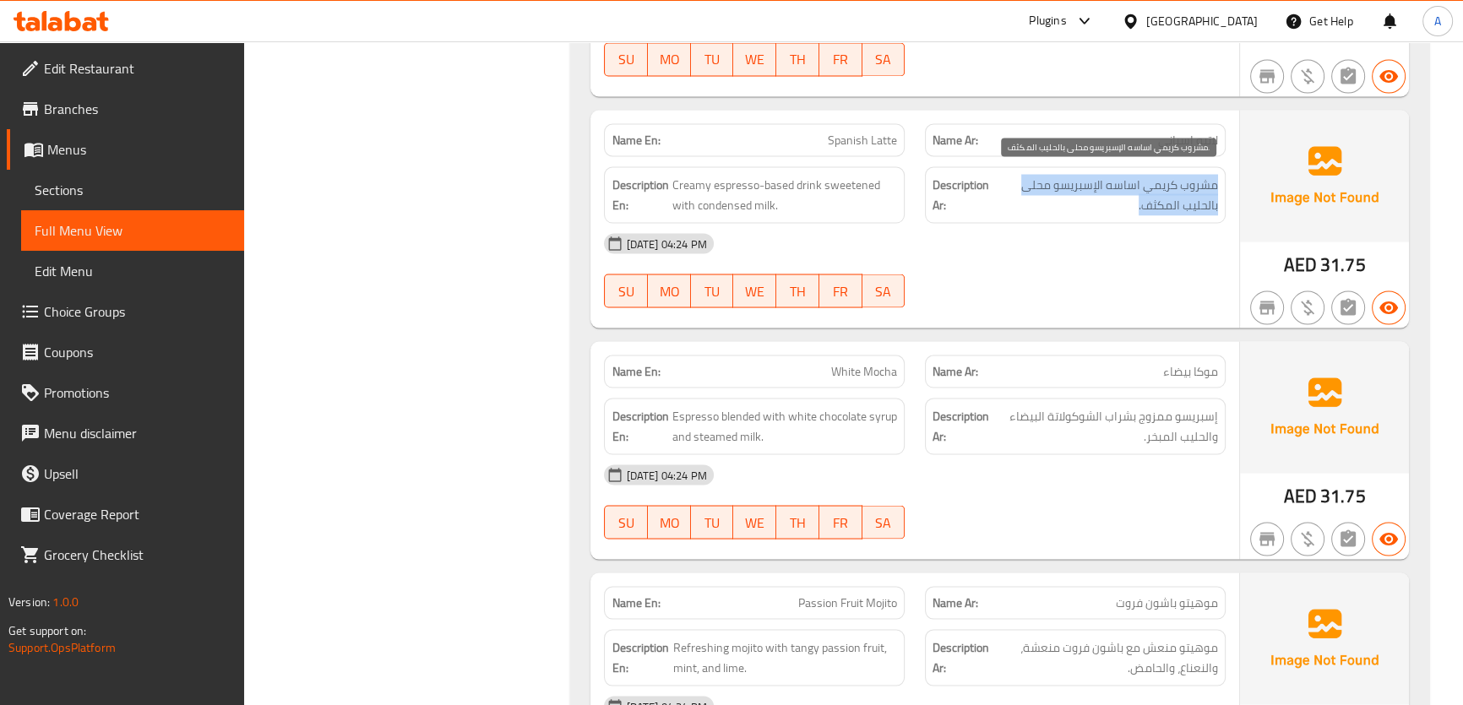
click at [1084, 181] on span "مشروب كريمي اساسه الإسبريسو محلى بالحليب المكثف." at bounding box center [1106, 194] width 224 height 41
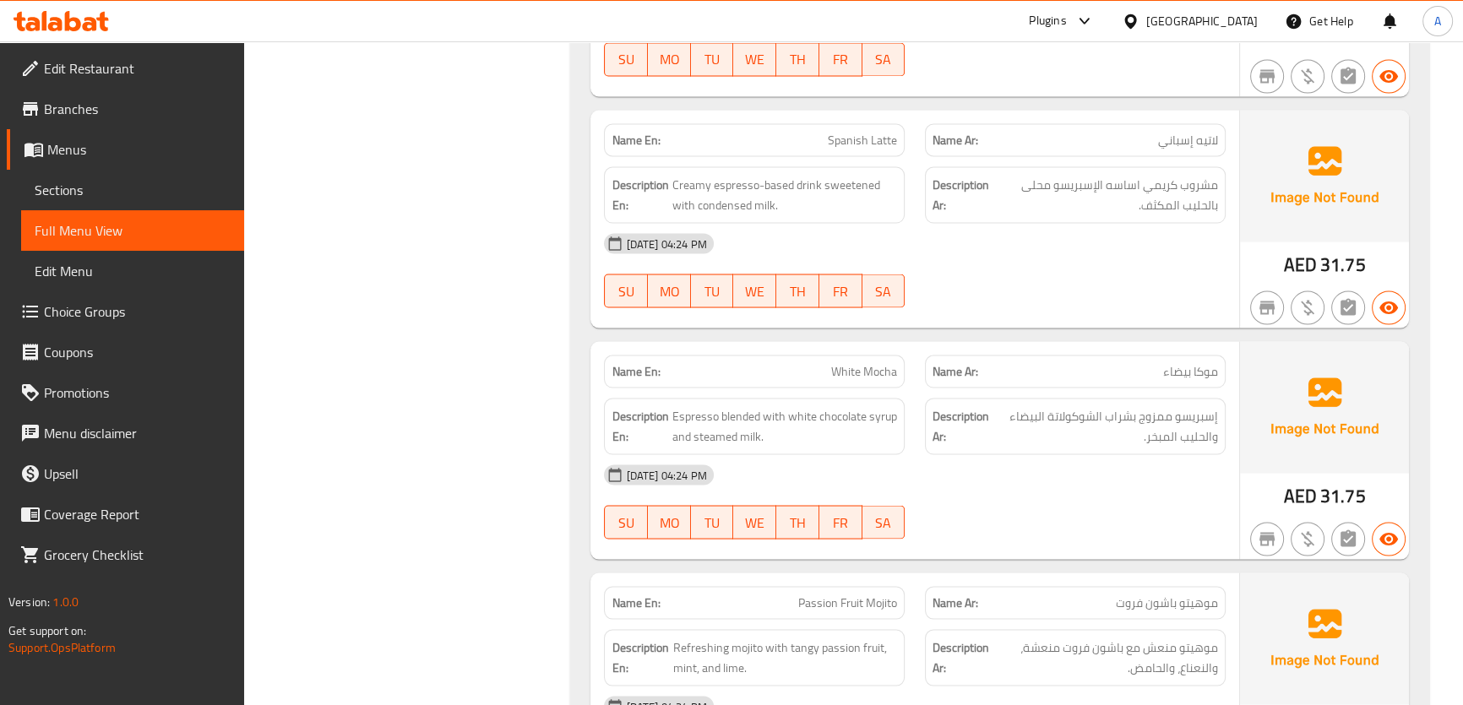
scroll to position [4102, 0]
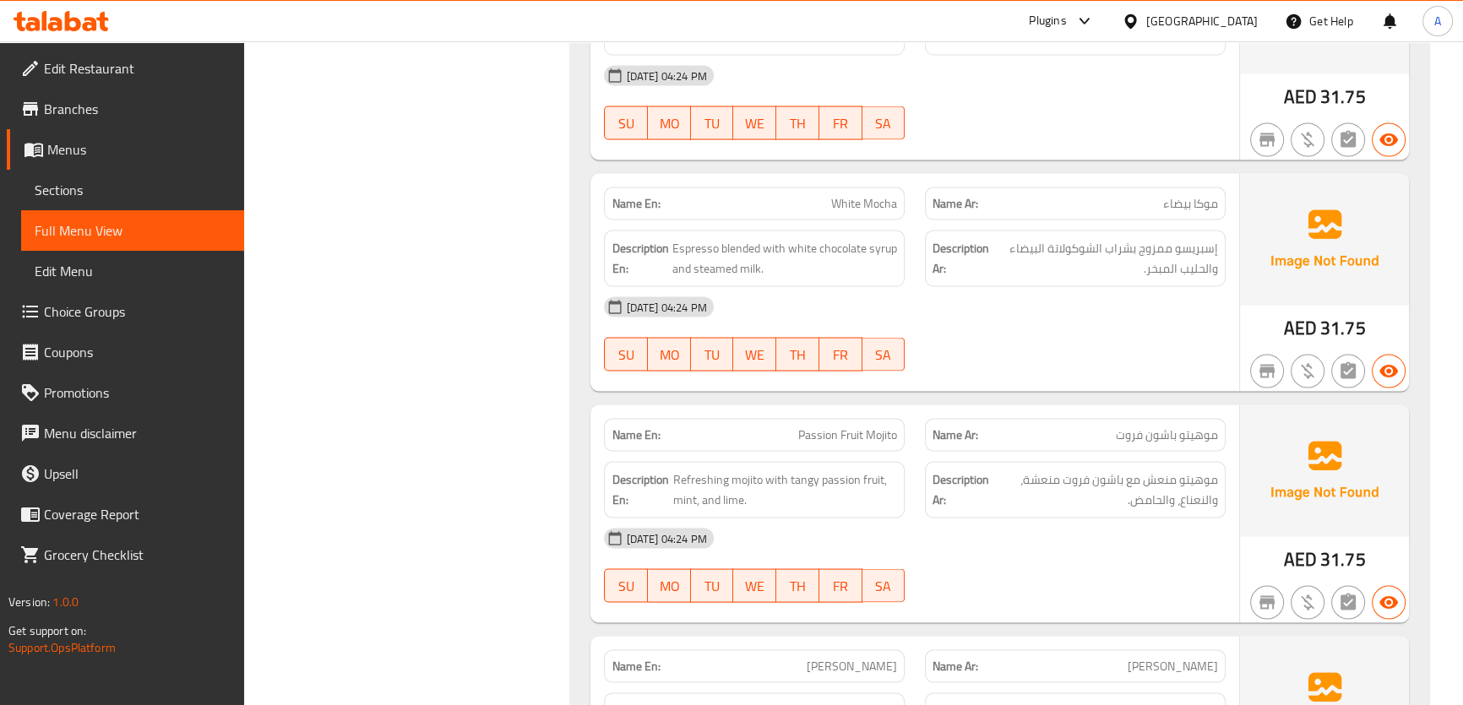
click at [1221, 260] on div "Description Ar: إسبريسو ممزوج بشراب الشوكولاتة البيضاء والحليب المبخر." at bounding box center [1075, 259] width 301 height 57
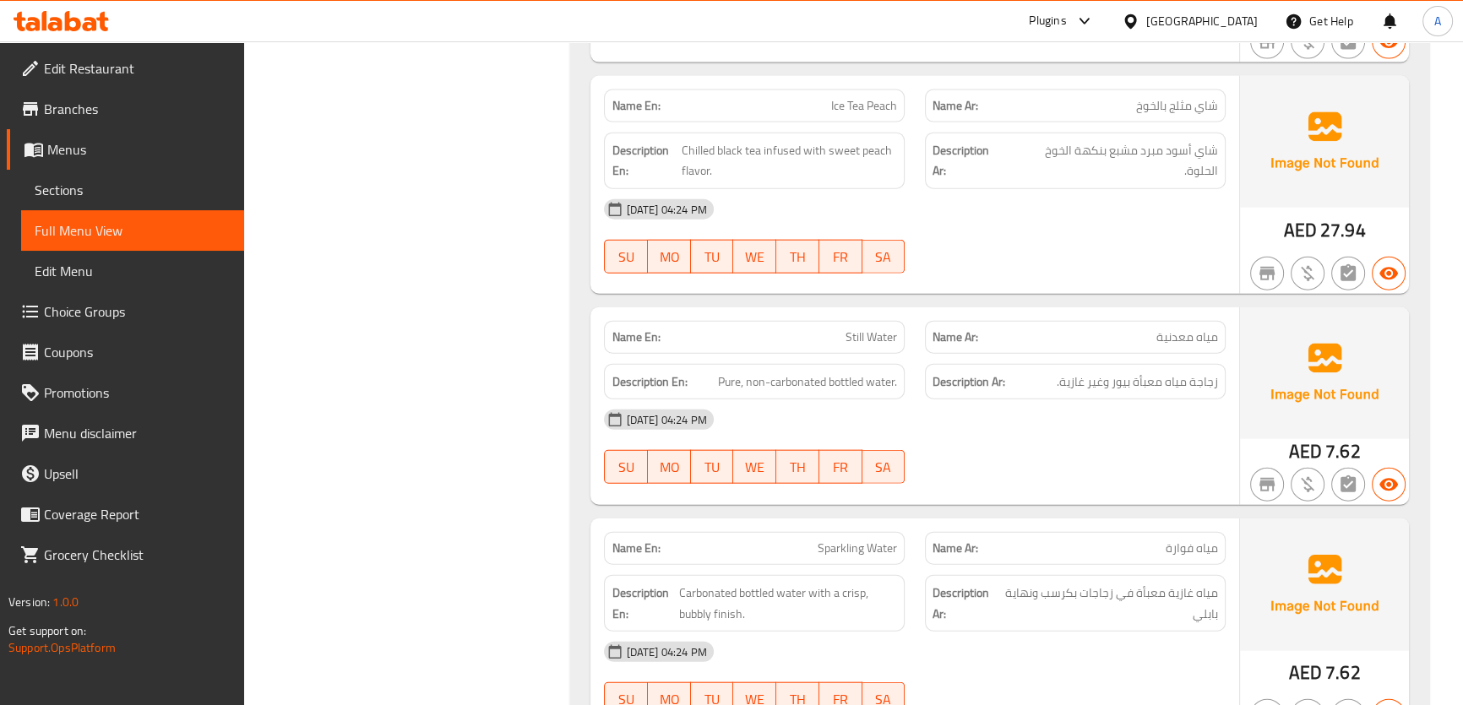
scroll to position [4984, 0]
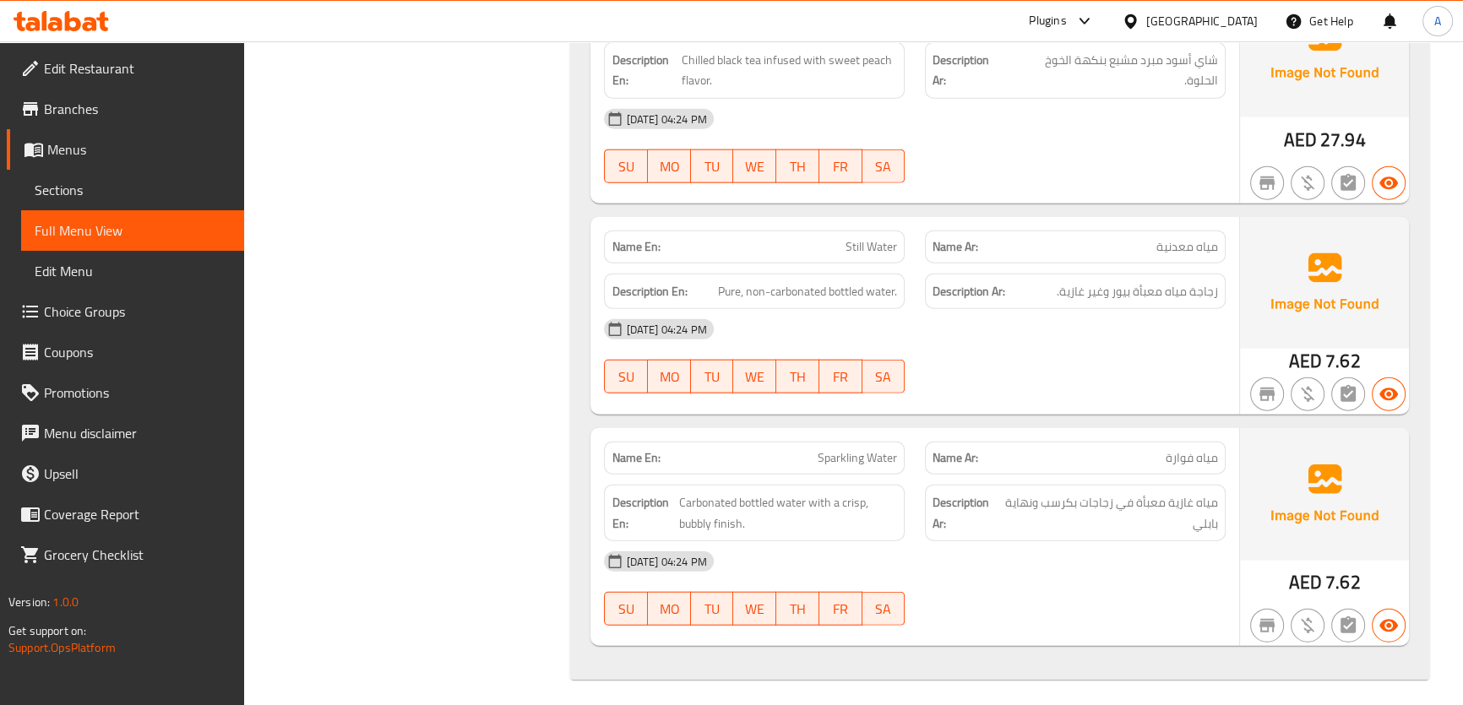
click at [1137, 284] on span "زجاجة مياه معبأة بيور وغير غازية." at bounding box center [1136, 291] width 161 height 21
click at [1205, 449] on span "مياه فوارة" at bounding box center [1191, 458] width 52 height 18
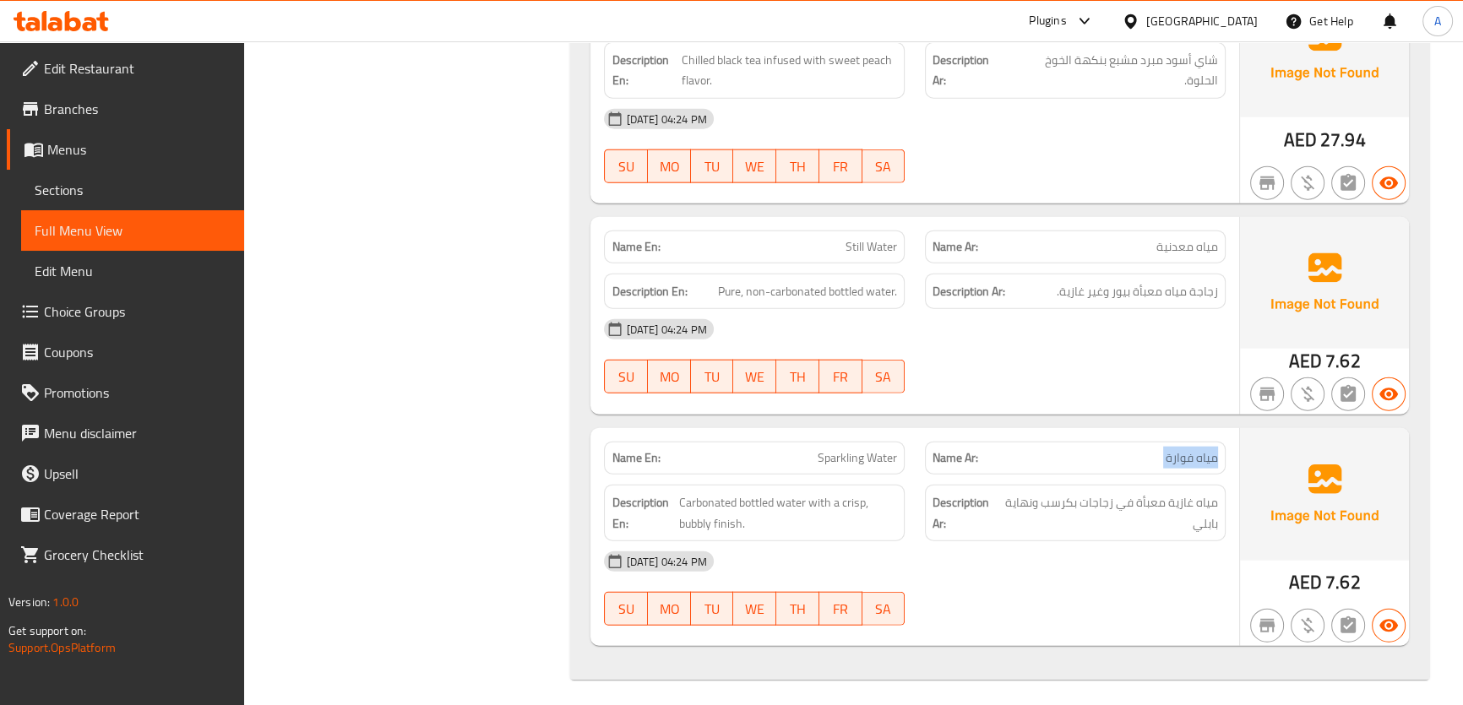
click at [1205, 449] on span "مياه فوارة" at bounding box center [1191, 458] width 52 height 18
click at [1181, 529] on div "Description Ar: مياه غازية معبأة في زجاجات بكرسب ونهاية بابلي" at bounding box center [1075, 513] width 301 height 57
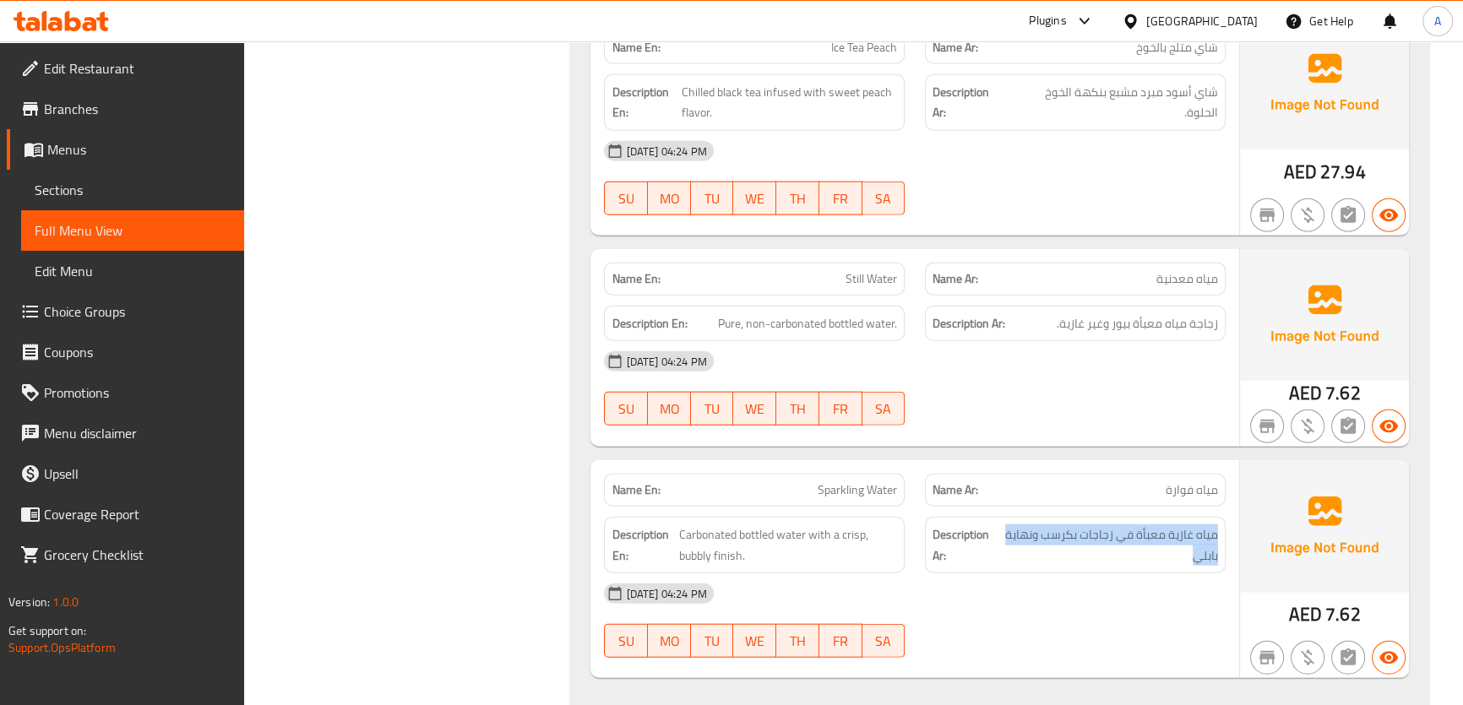
scroll to position [0, 0]
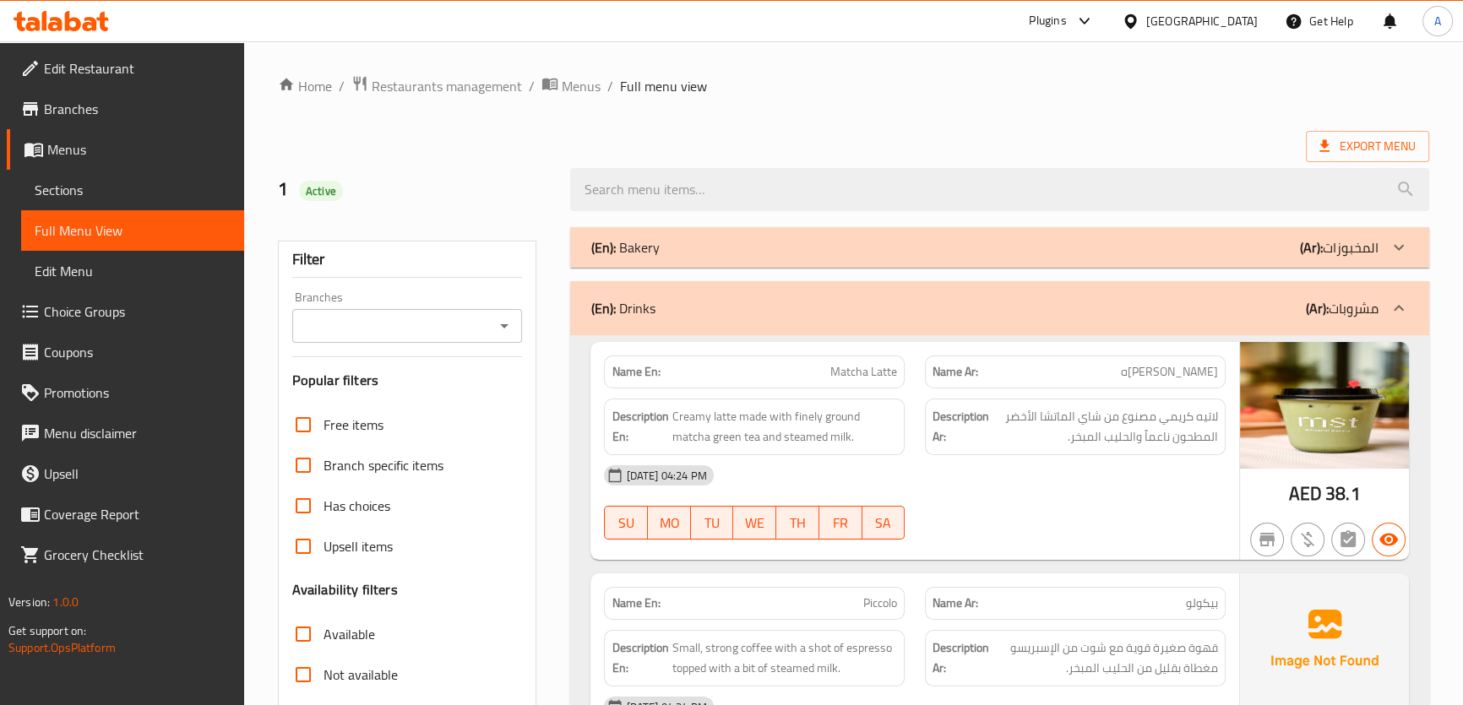
click at [1379, 147] on span "Export Menu" at bounding box center [1367, 146] width 96 height 21
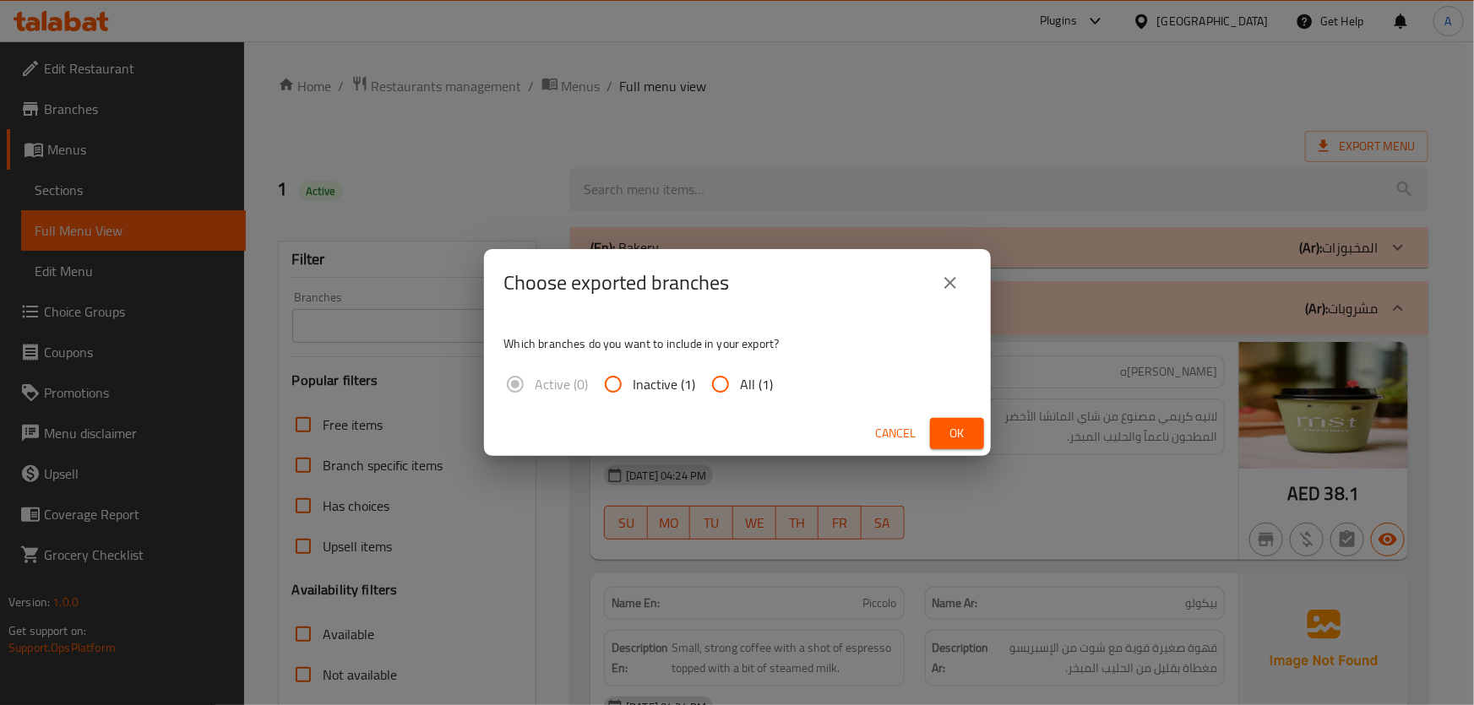
click at [741, 391] on span "All (1)" at bounding box center [757, 384] width 33 height 20
click at [739, 391] on input "All (1)" at bounding box center [720, 384] width 41 height 41
radio input "true"
click at [945, 432] on span "Ok" at bounding box center [956, 433] width 27 height 21
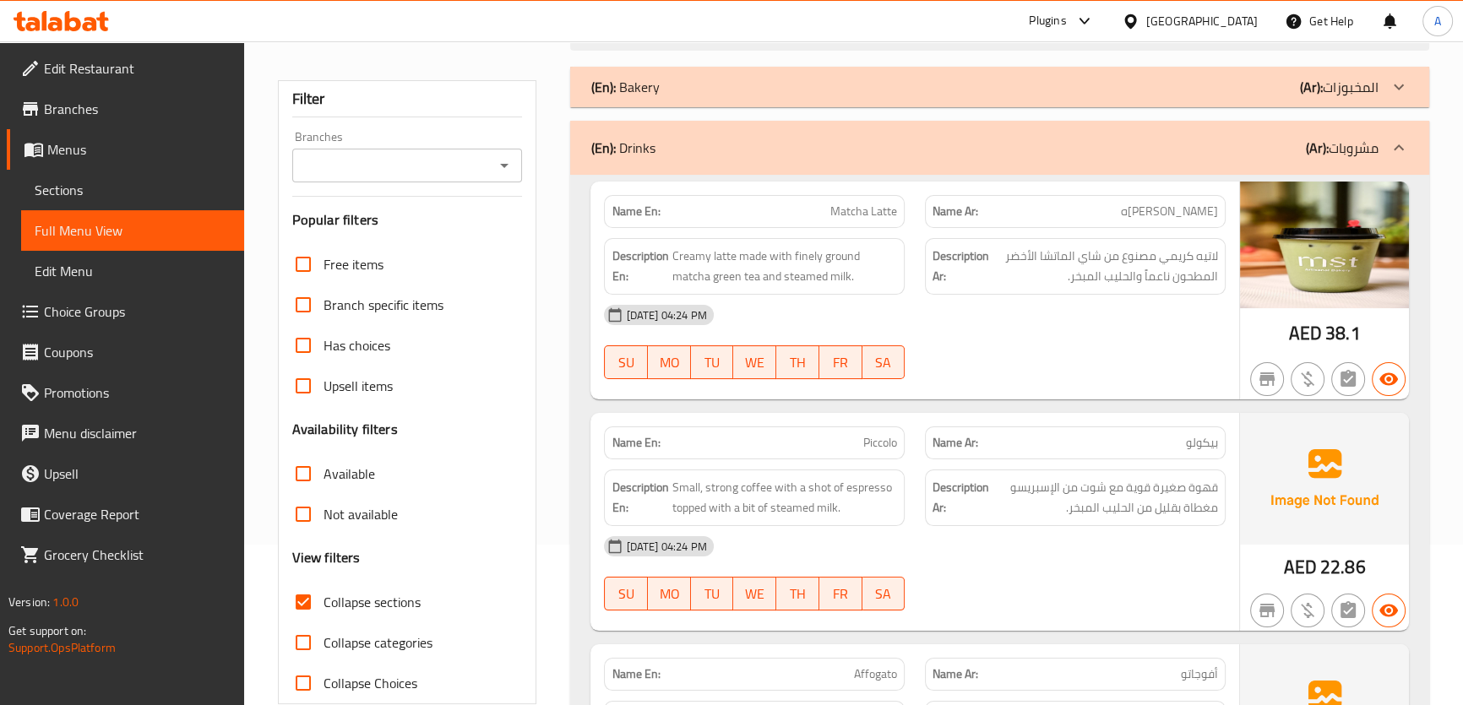
scroll to position [167, 0]
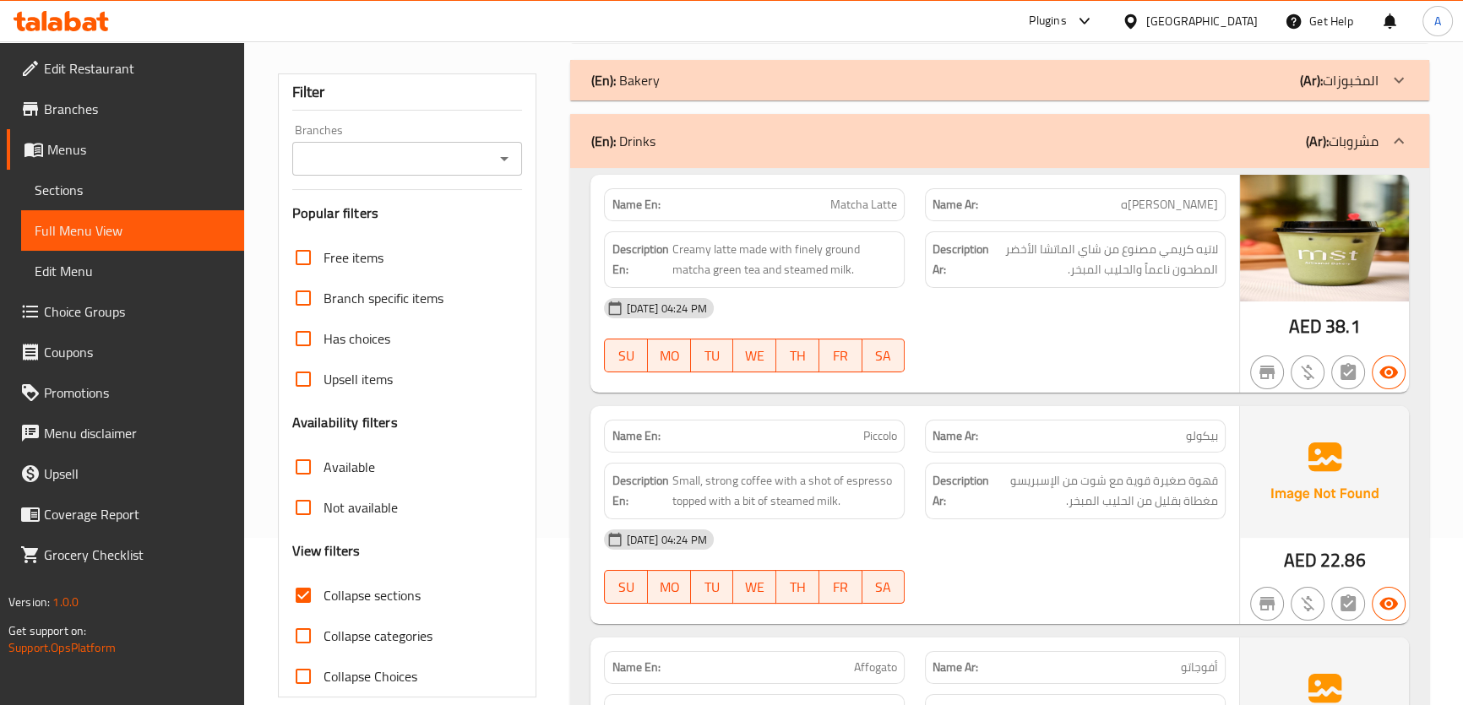
click at [336, 609] on label "Collapse sections" at bounding box center [352, 595] width 138 height 41
click at [323, 609] on input "Collapse sections" at bounding box center [303, 595] width 41 height 41
checkbox input "false"
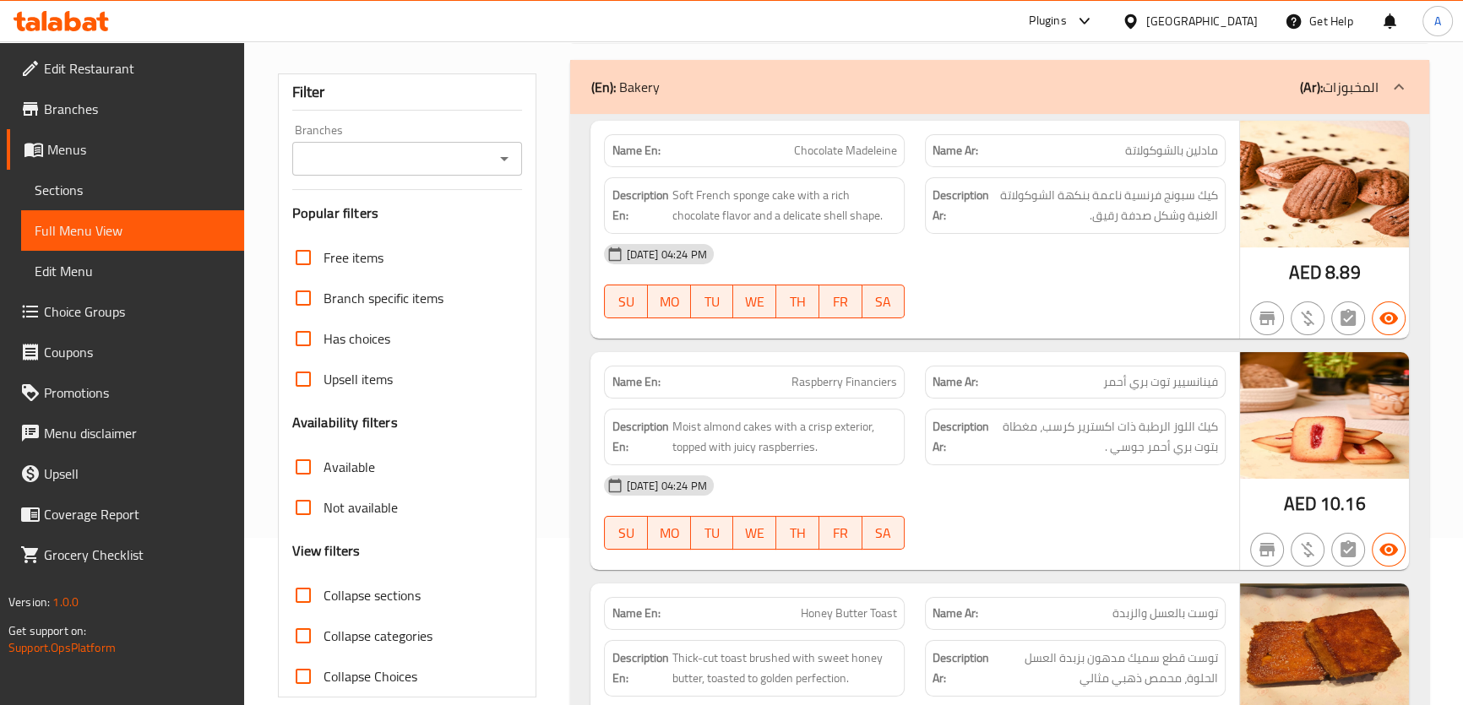
scroll to position [5809, 0]
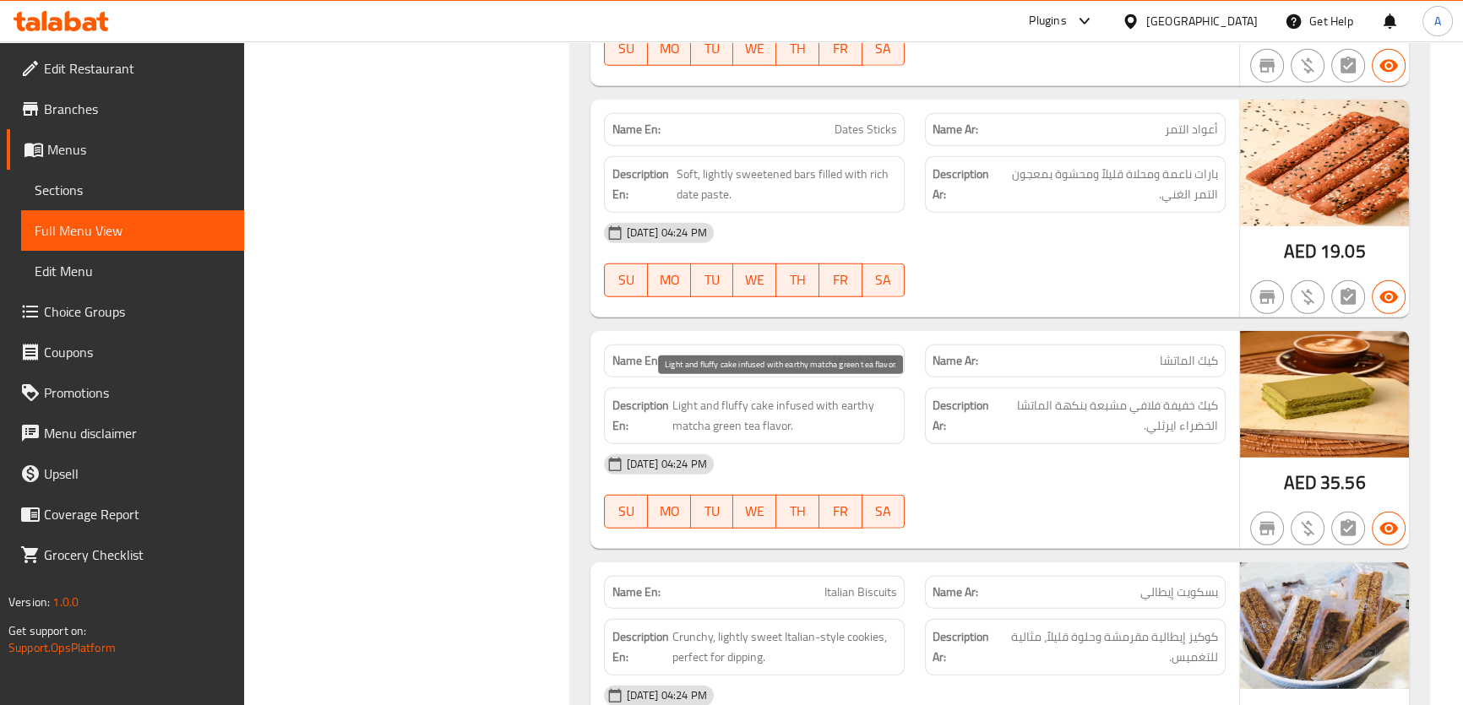
click at [893, 401] on span "Light and fluffy cake infused with earthy matcha green tea flavor." at bounding box center [783, 415] width 225 height 41
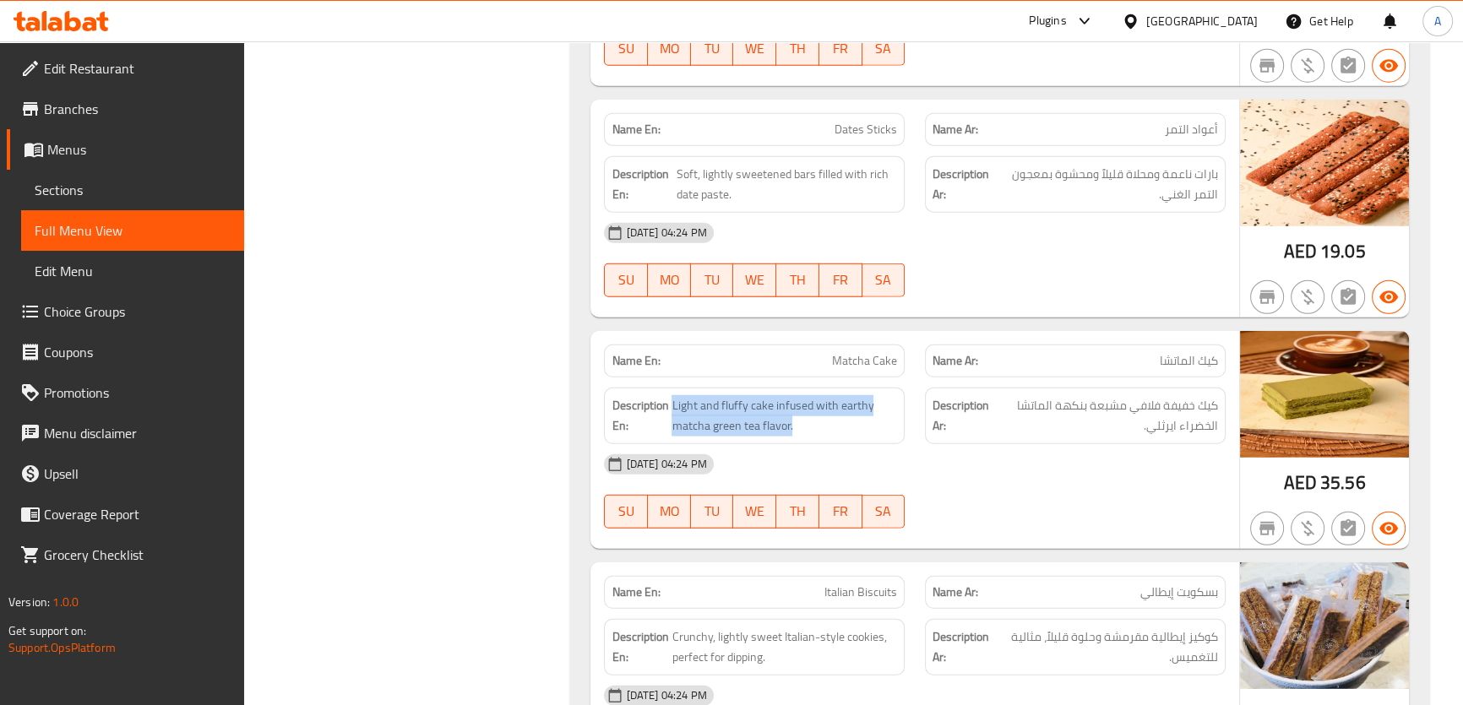
copy span "Light and fluffy cake infused with earthy matcha green tea flavor."
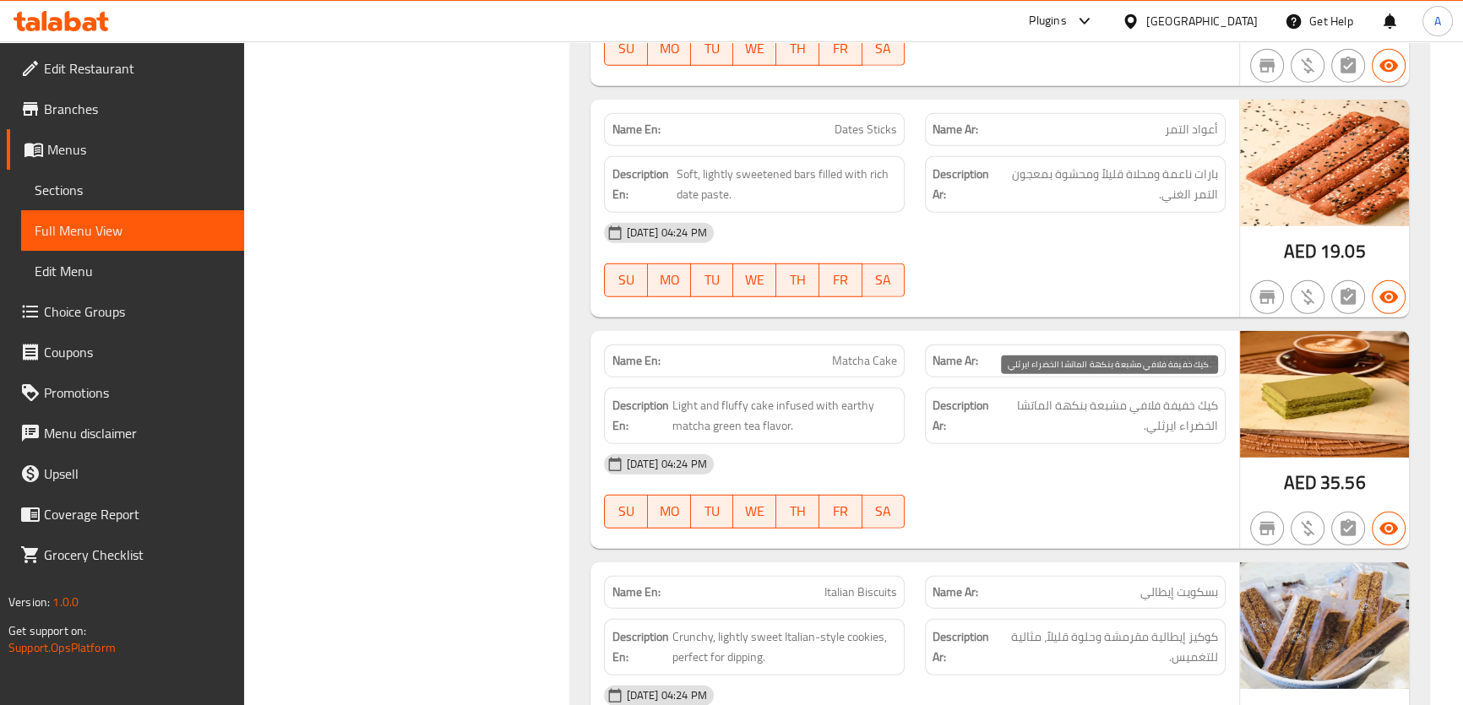
click at [1016, 401] on span "كيك خفيفة فلافي مشبعة بنكهة الماتشا الخضراء ايرثلي." at bounding box center [1106, 415] width 224 height 41
copy div "كيك خفيفة فلافي مشبعة بنكهة الماتشا الخضراء ايرثلي."
click at [856, 345] on div "Name En: Matcha Cake" at bounding box center [754, 361] width 301 height 33
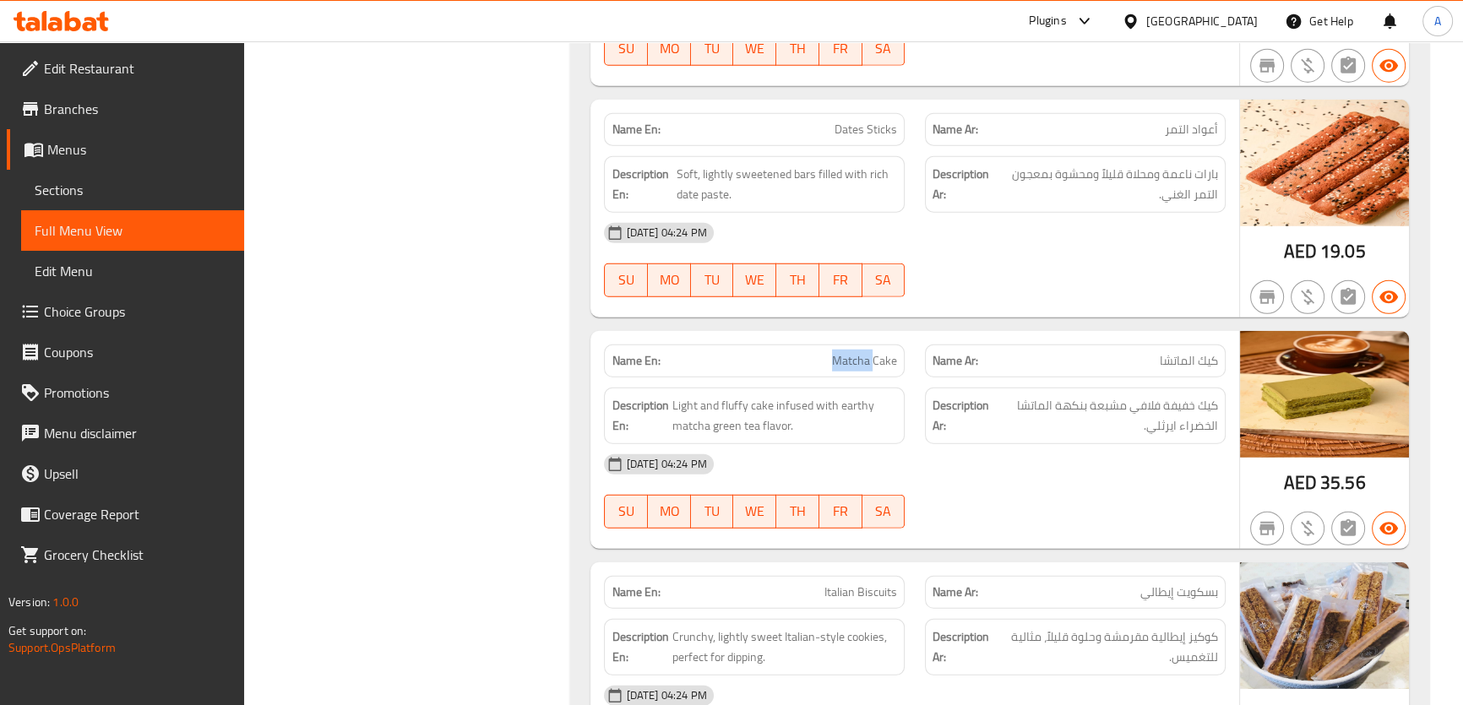
click at [856, 345] on div "Name En: Matcha Cake" at bounding box center [754, 361] width 301 height 33
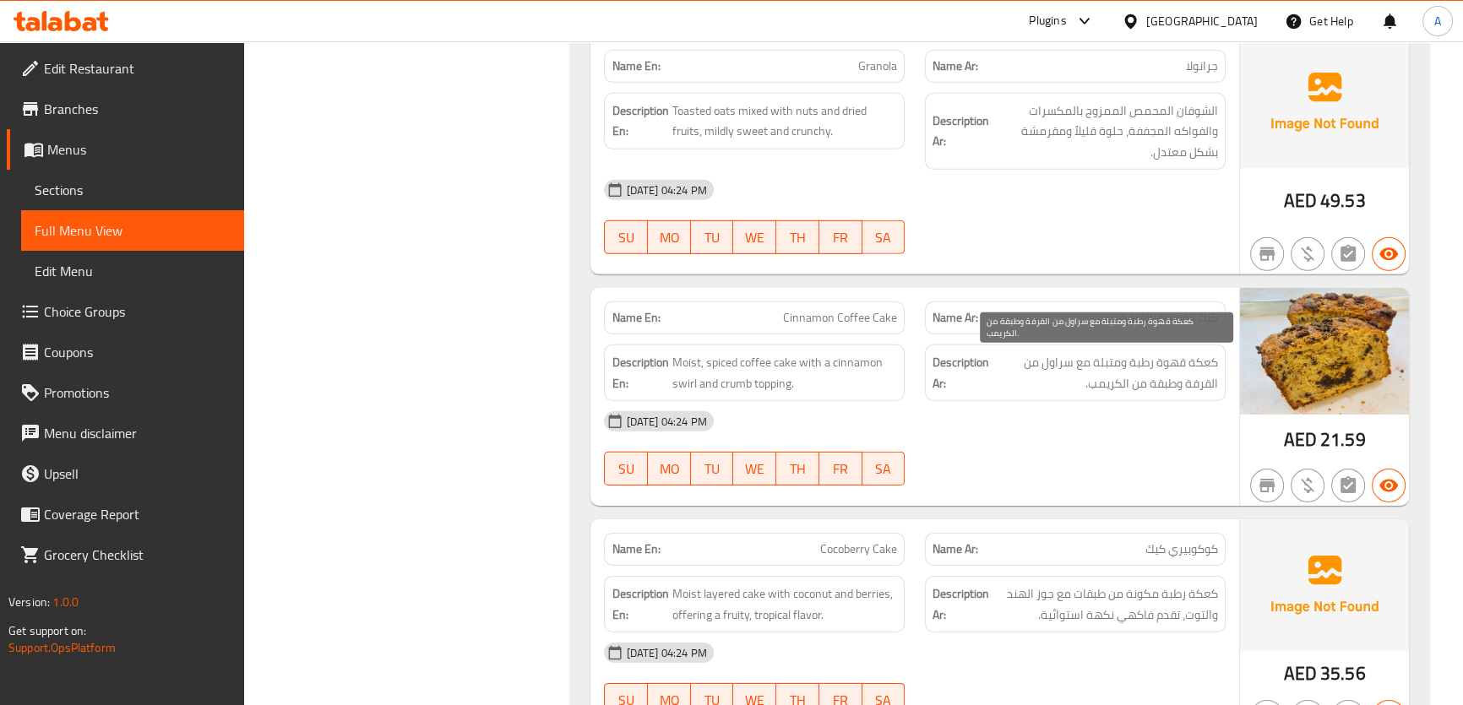
click at [1060, 352] on span "كعكة قهوة رطبة ومتبلة مع سراول من القرفة وطبقة من الكريمب." at bounding box center [1104, 372] width 225 height 41
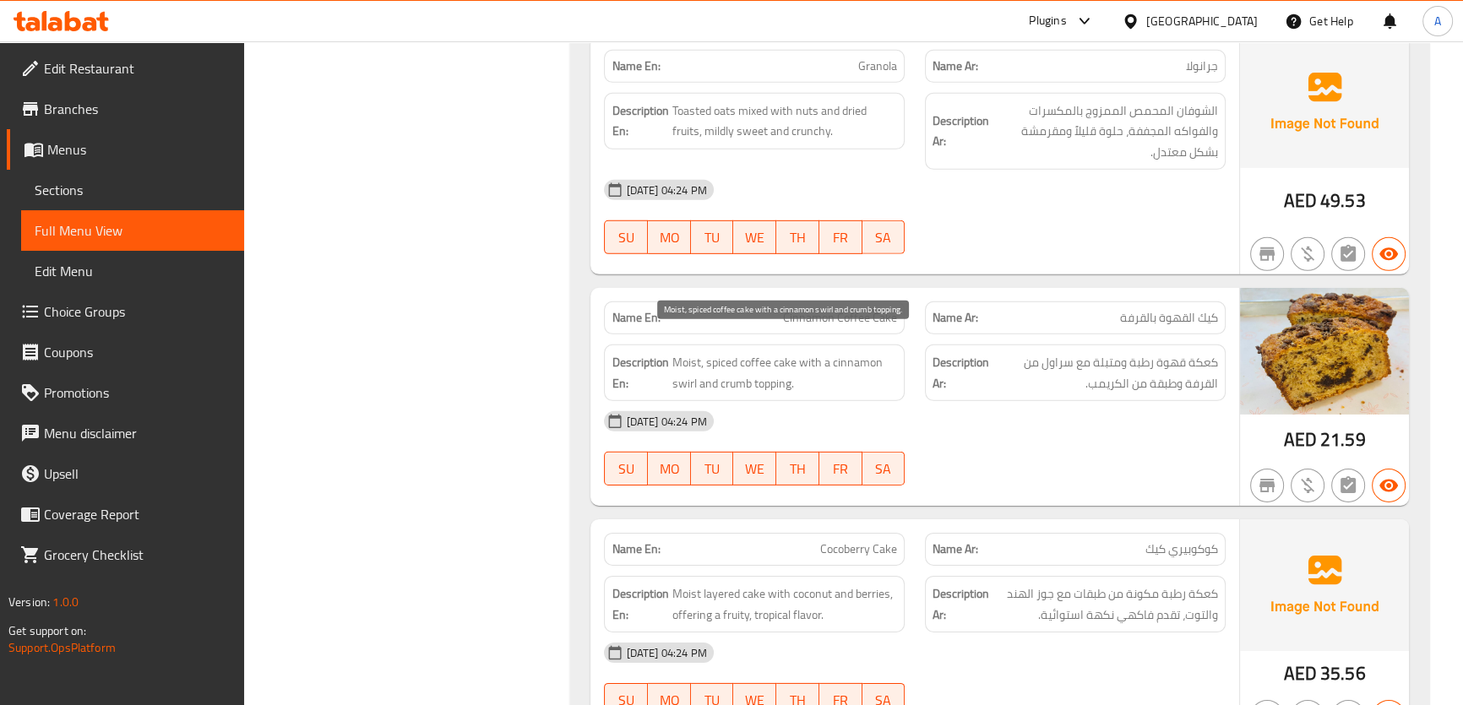
click at [676, 375] on span "Moist, spiced coffee cake with a cinnamon swirl and crumb topping." at bounding box center [783, 372] width 225 height 41
copy span "Moist, spiced coffee cake with a cinnamon swirl and crumb topping."
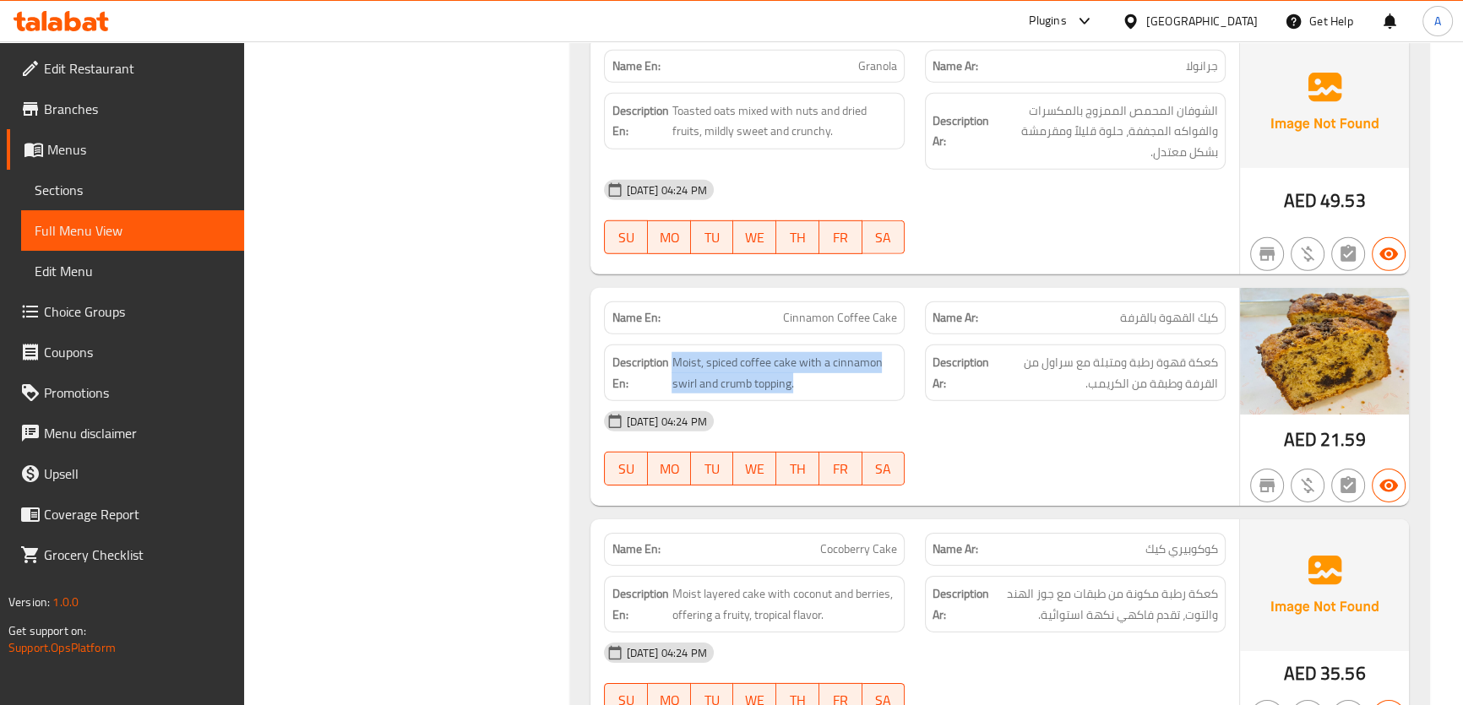
click at [685, 380] on span "Moist, spiced coffee cake with a cinnamon swirl and crumb topping." at bounding box center [783, 372] width 225 height 41
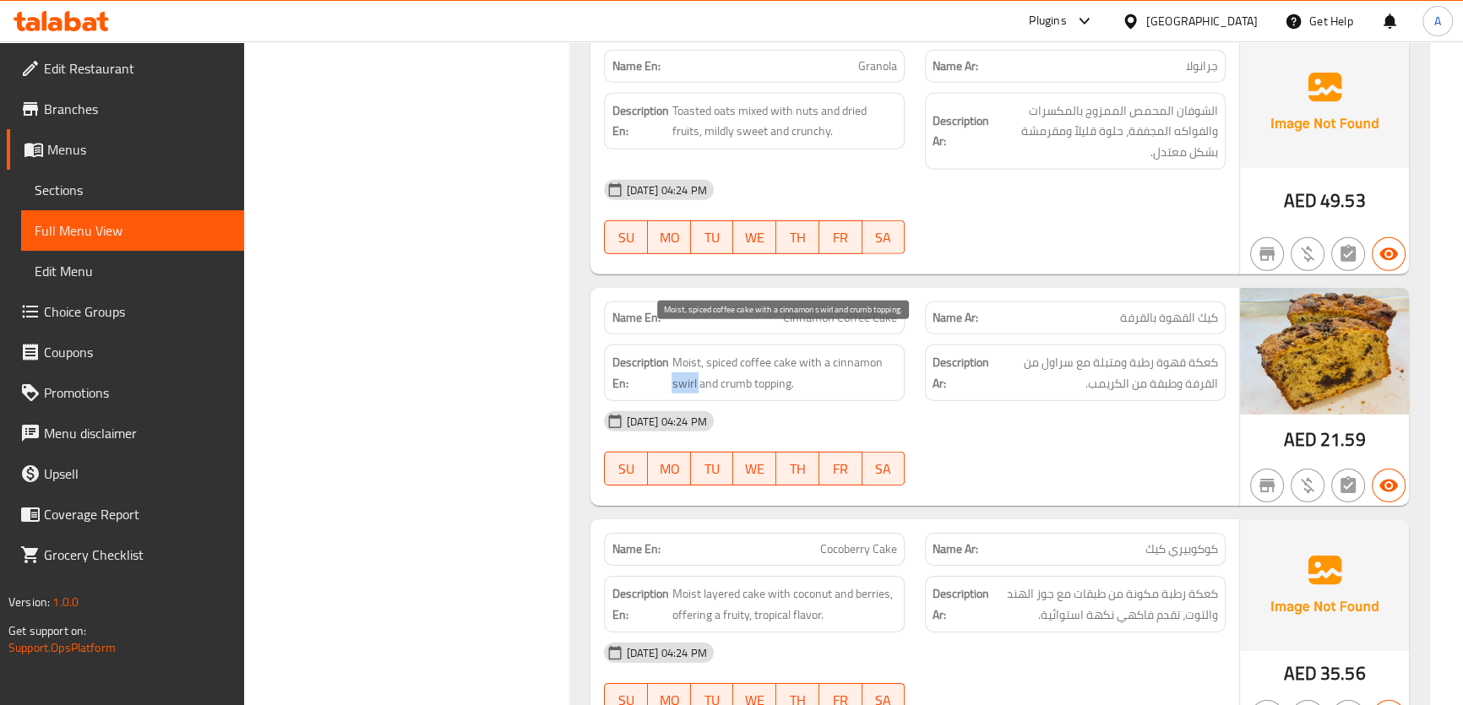
click at [685, 380] on span "Moist, spiced coffee cake with a cinnamon swirl and crumb topping." at bounding box center [783, 372] width 225 height 41
copy span "swirl"
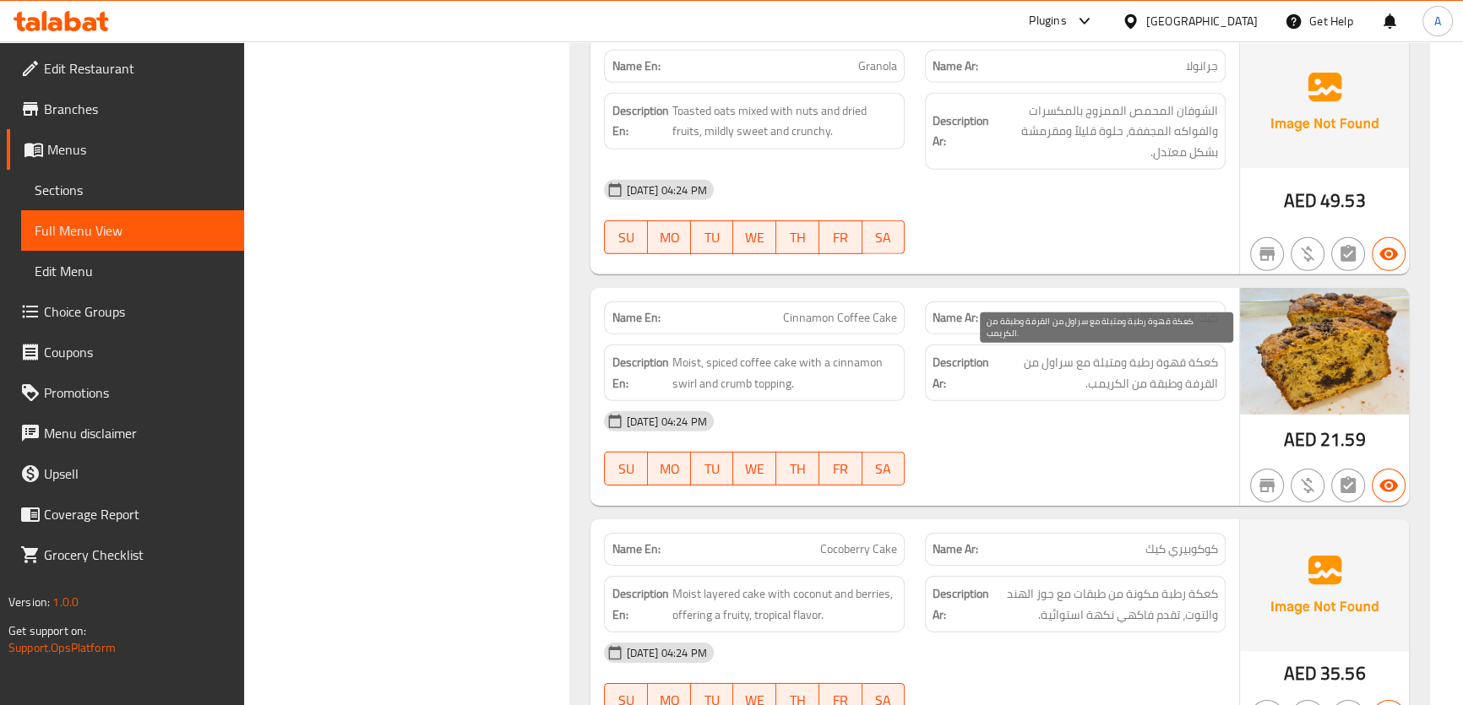
click at [1065, 355] on span "كعكة قهوة رطبة ومتبلة مع سراول من القرفة وطبقة من الكريمب." at bounding box center [1104, 372] width 225 height 41
copy span "سراول"
click at [128, 66] on span "Edit Restaurant" at bounding box center [137, 68] width 187 height 20
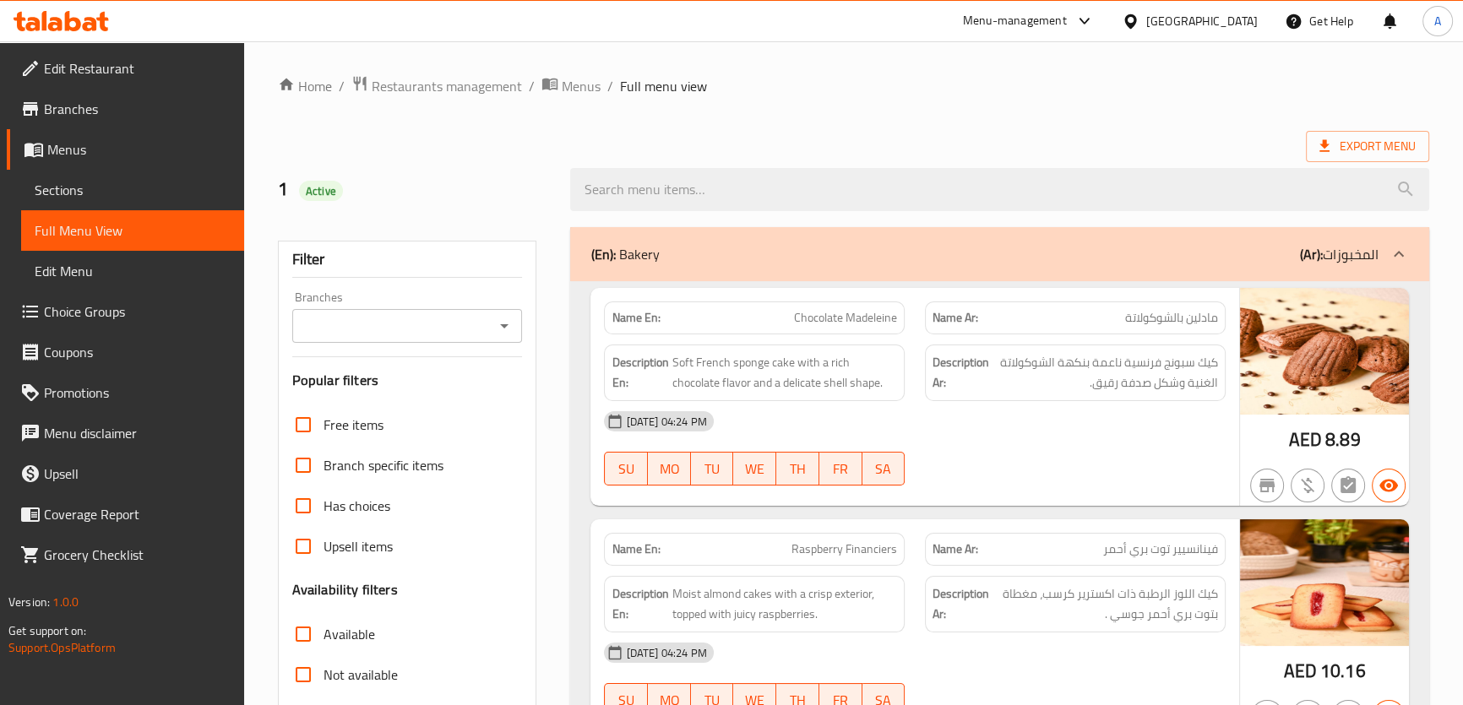
scroll to position [5674, 0]
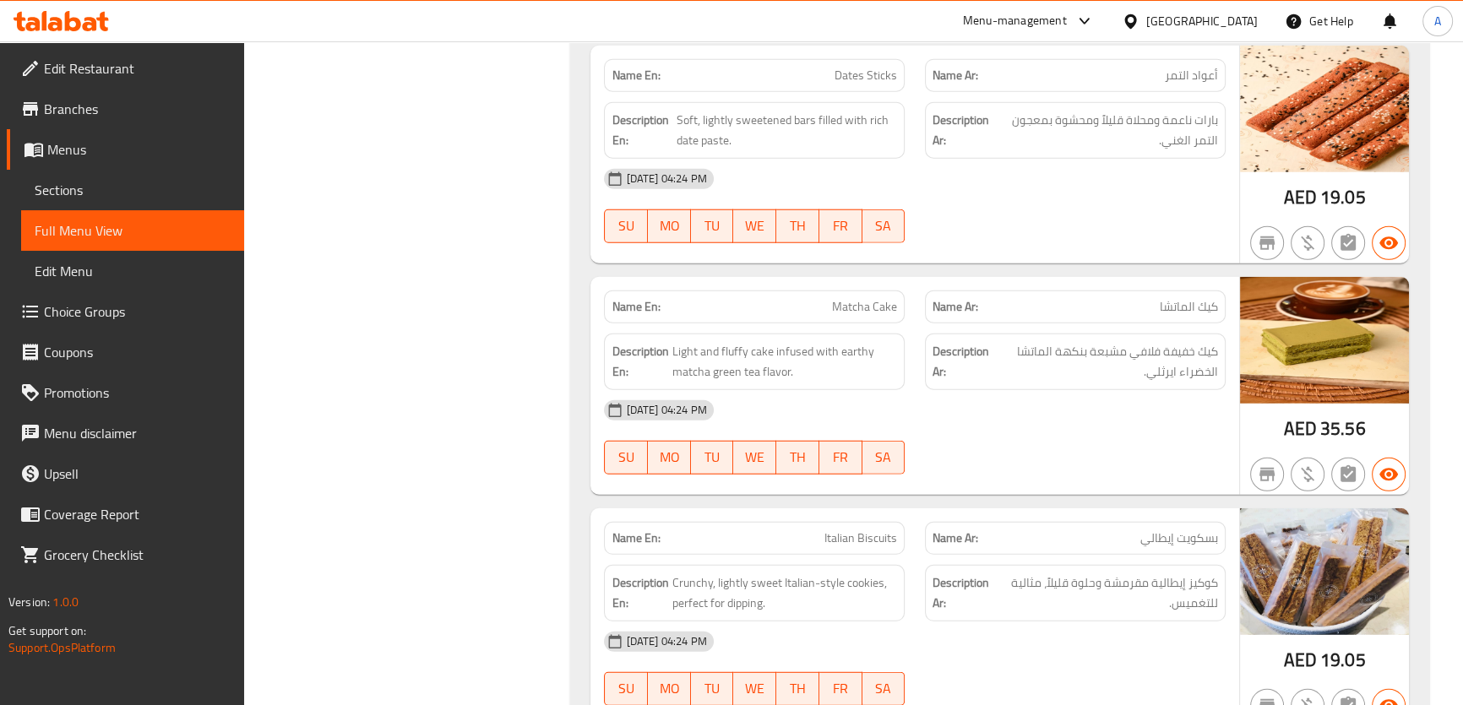
click at [68, 180] on span "Sections" at bounding box center [133, 190] width 196 height 20
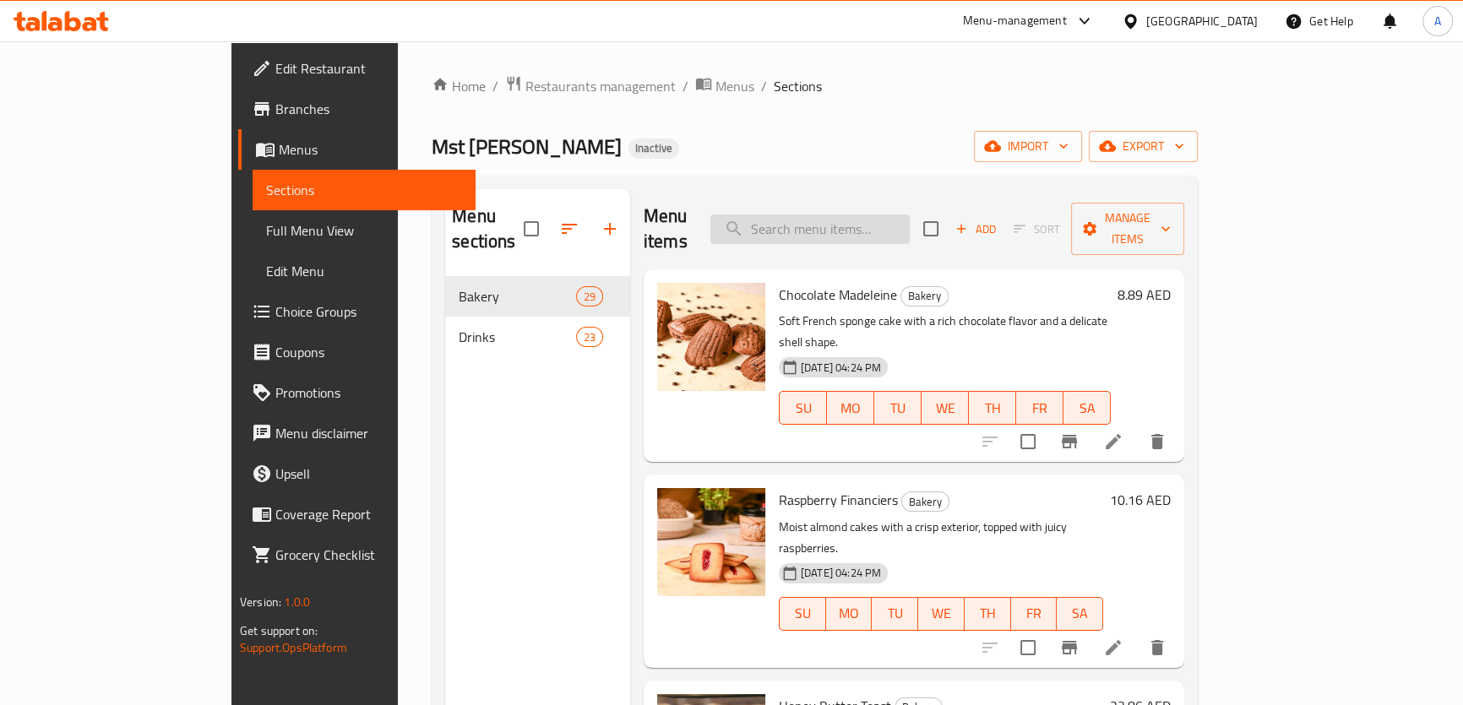
click at [909, 214] on input "search" at bounding box center [809, 229] width 199 height 30
paste input "Matcha"
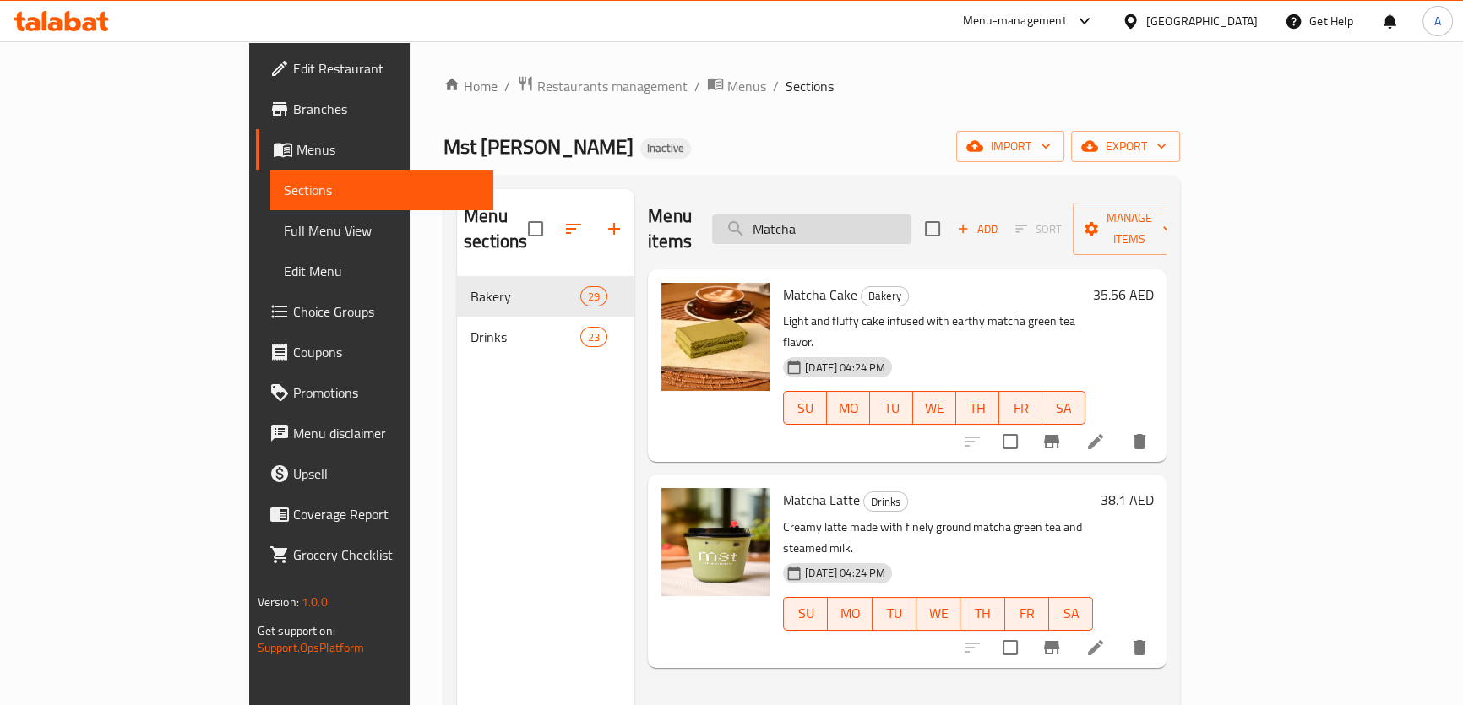
click at [895, 226] on input "Matcha" at bounding box center [811, 229] width 199 height 30
click at [897, 221] on input "Matcha" at bounding box center [811, 229] width 199 height 30
paste input "Cinnamon Coffee Cake"
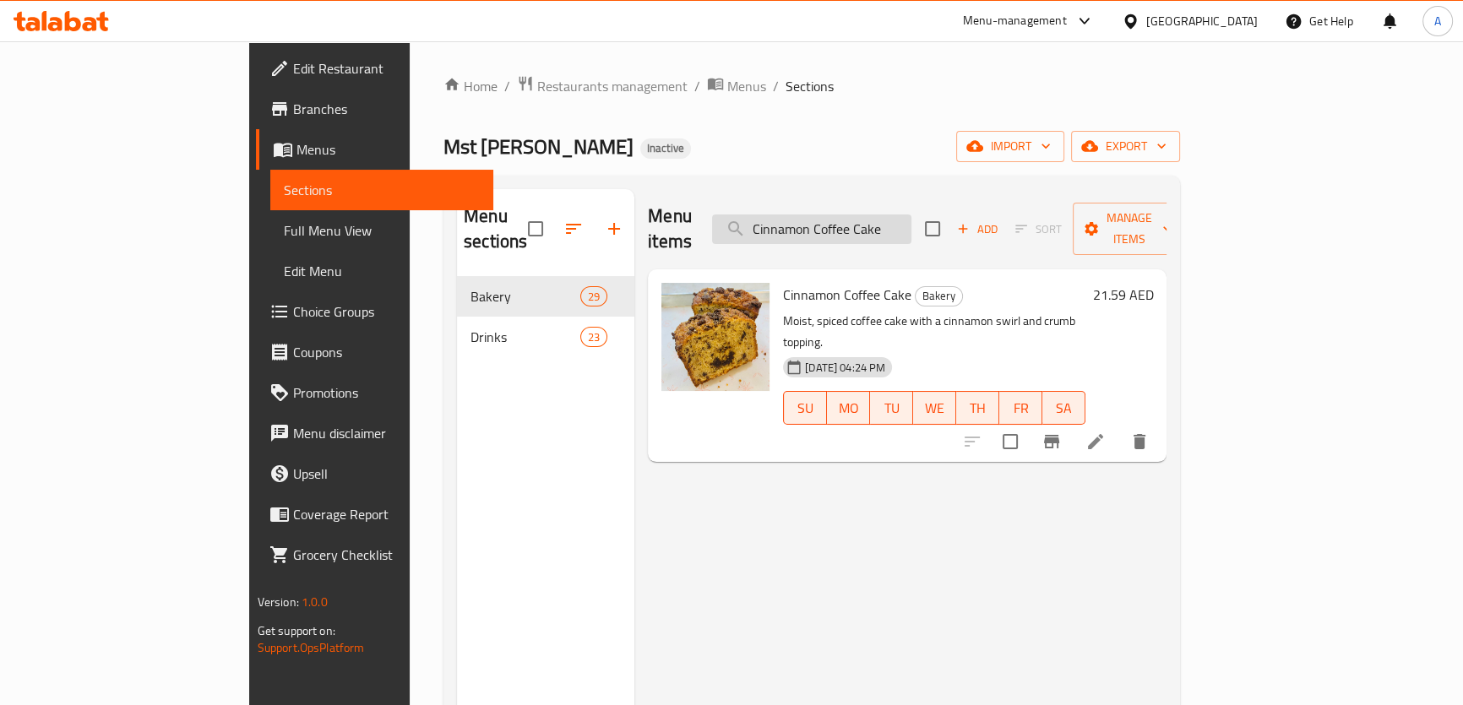
click at [911, 214] on input "Cinnamon Coffee Cake" at bounding box center [811, 229] width 199 height 30
paste input "Espresso"
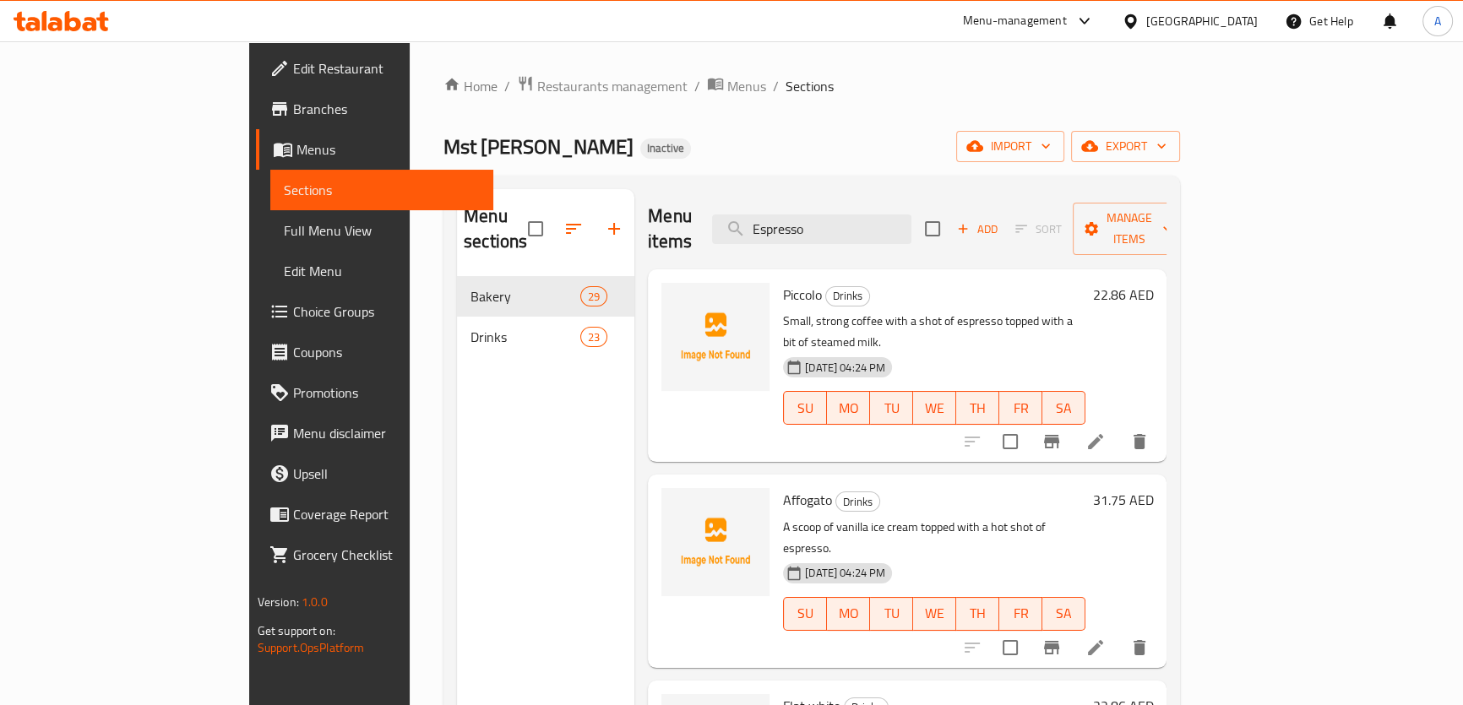
type input "Espresso"
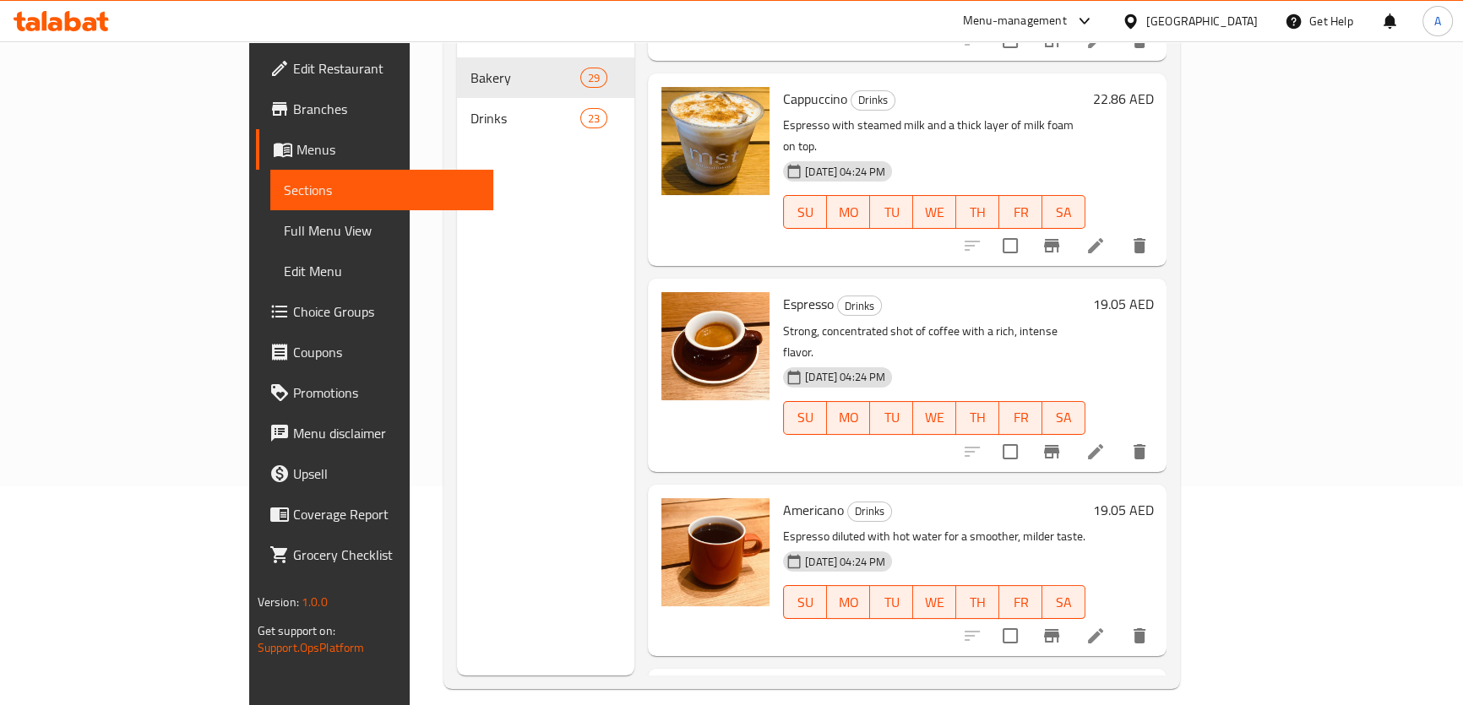
scroll to position [139, 0]
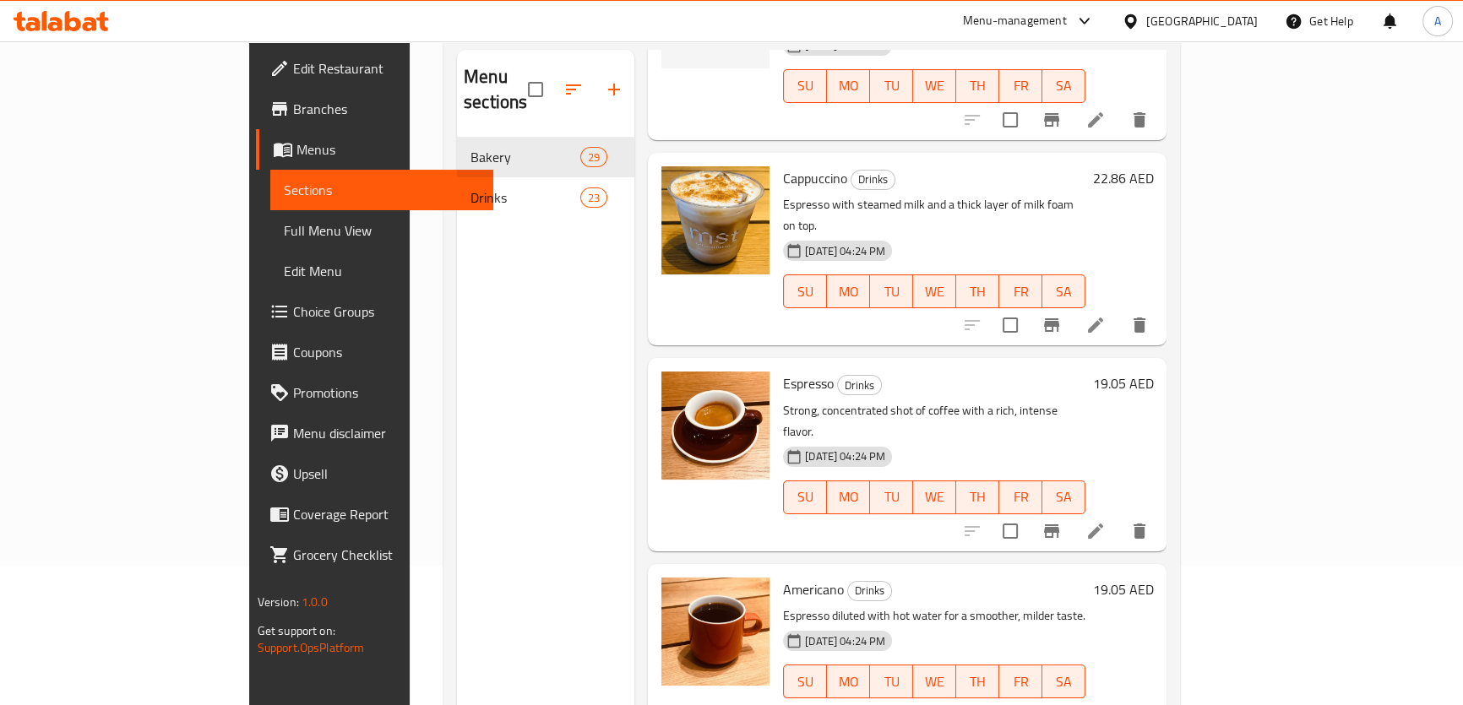
click at [284, 221] on span "Full Menu View" at bounding box center [382, 230] width 196 height 20
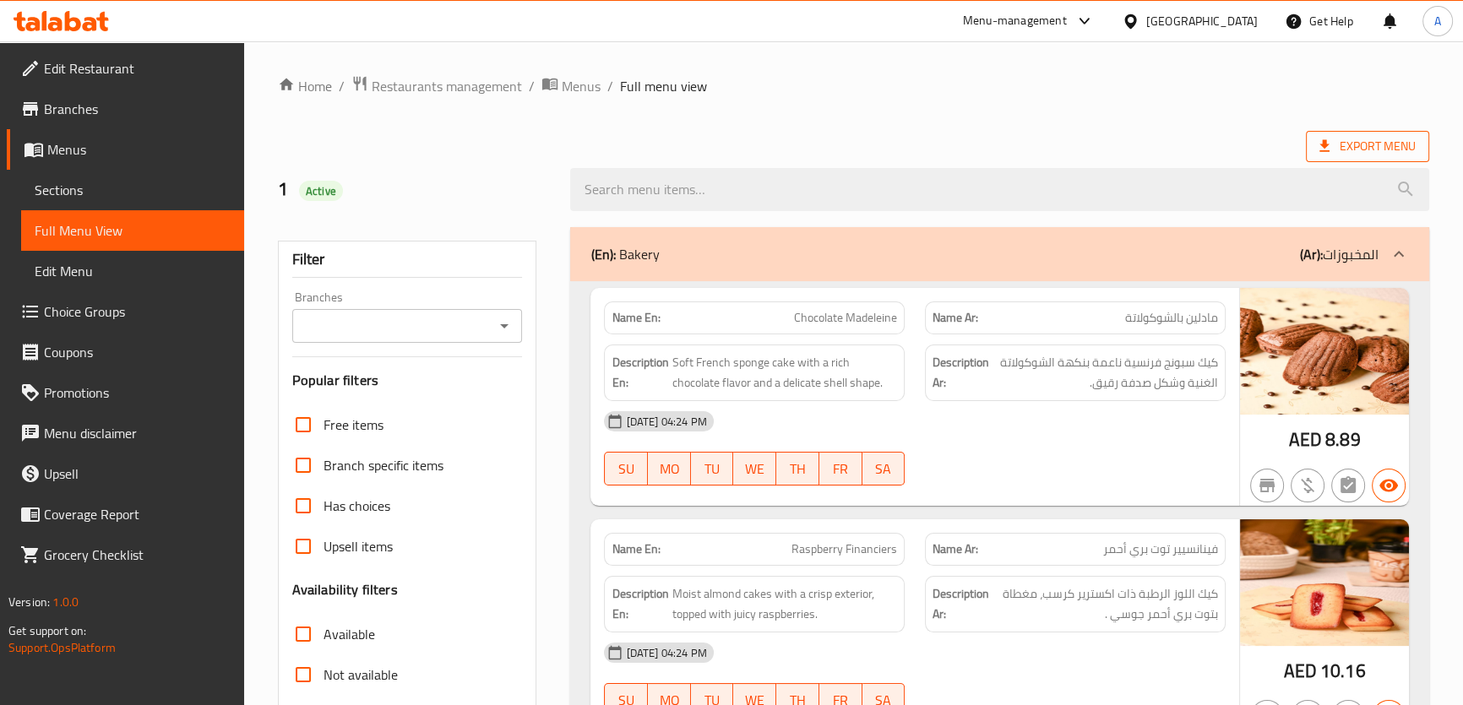
click at [1371, 160] on span "Export Menu" at bounding box center [1367, 146] width 123 height 31
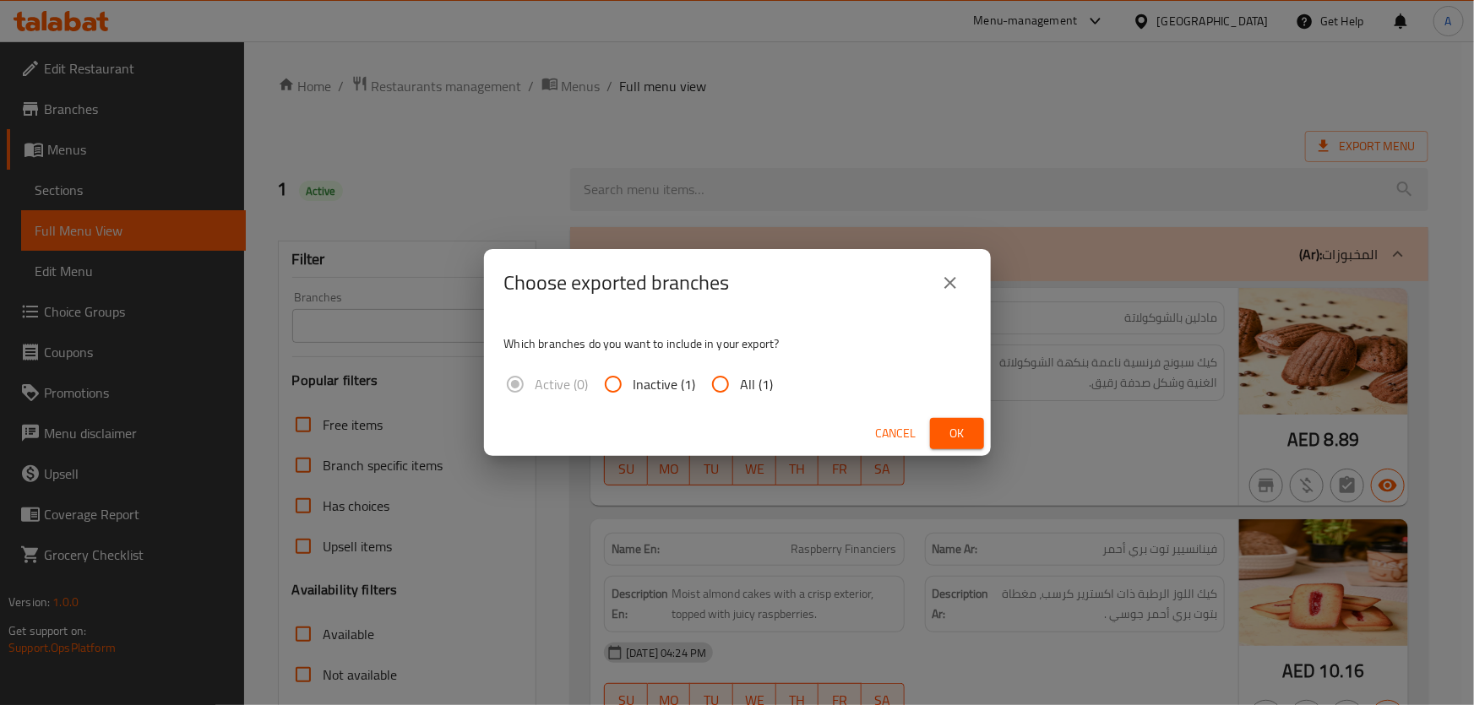
click at [732, 383] on input "All (1)" at bounding box center [720, 384] width 41 height 41
radio input "true"
click at [950, 430] on span "Ok" at bounding box center [956, 433] width 27 height 21
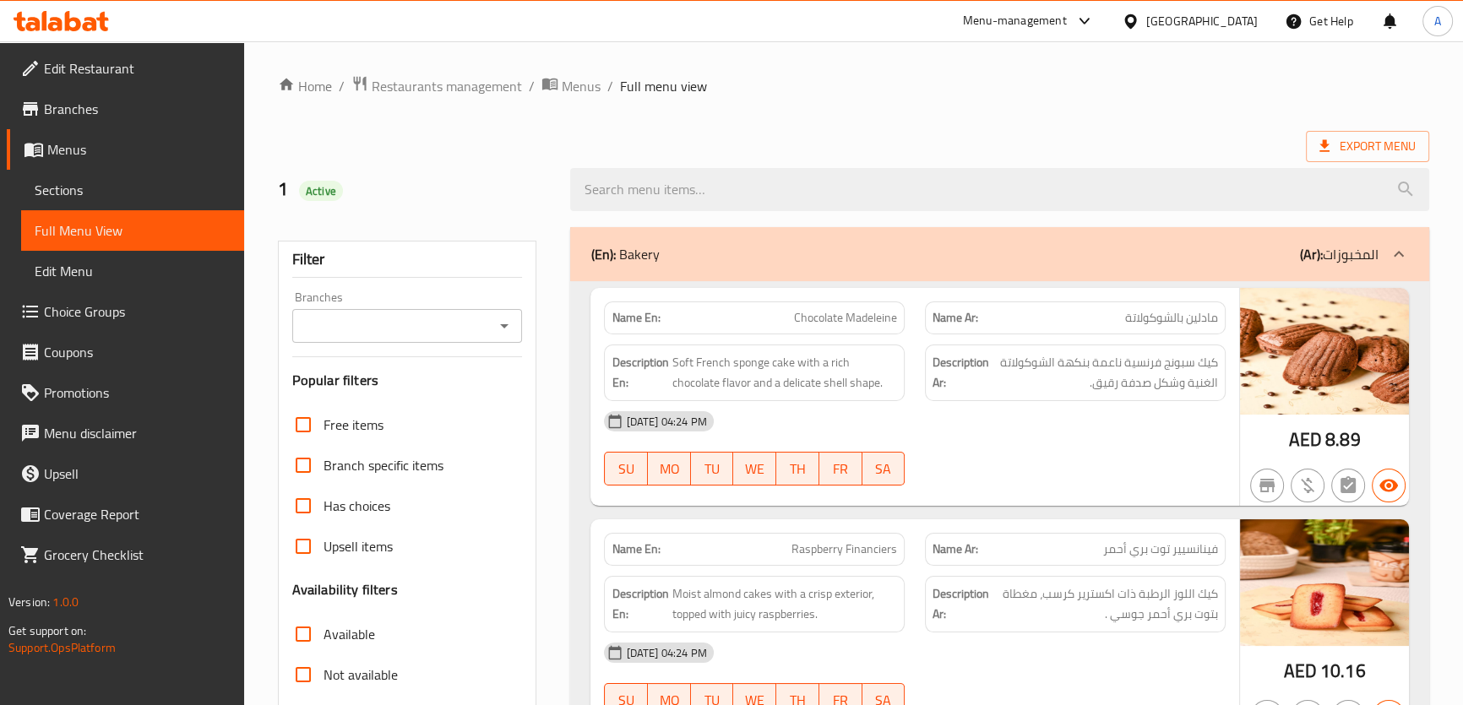
click at [1195, 12] on div "[GEOGRAPHIC_DATA]" at bounding box center [1201, 21] width 111 height 19
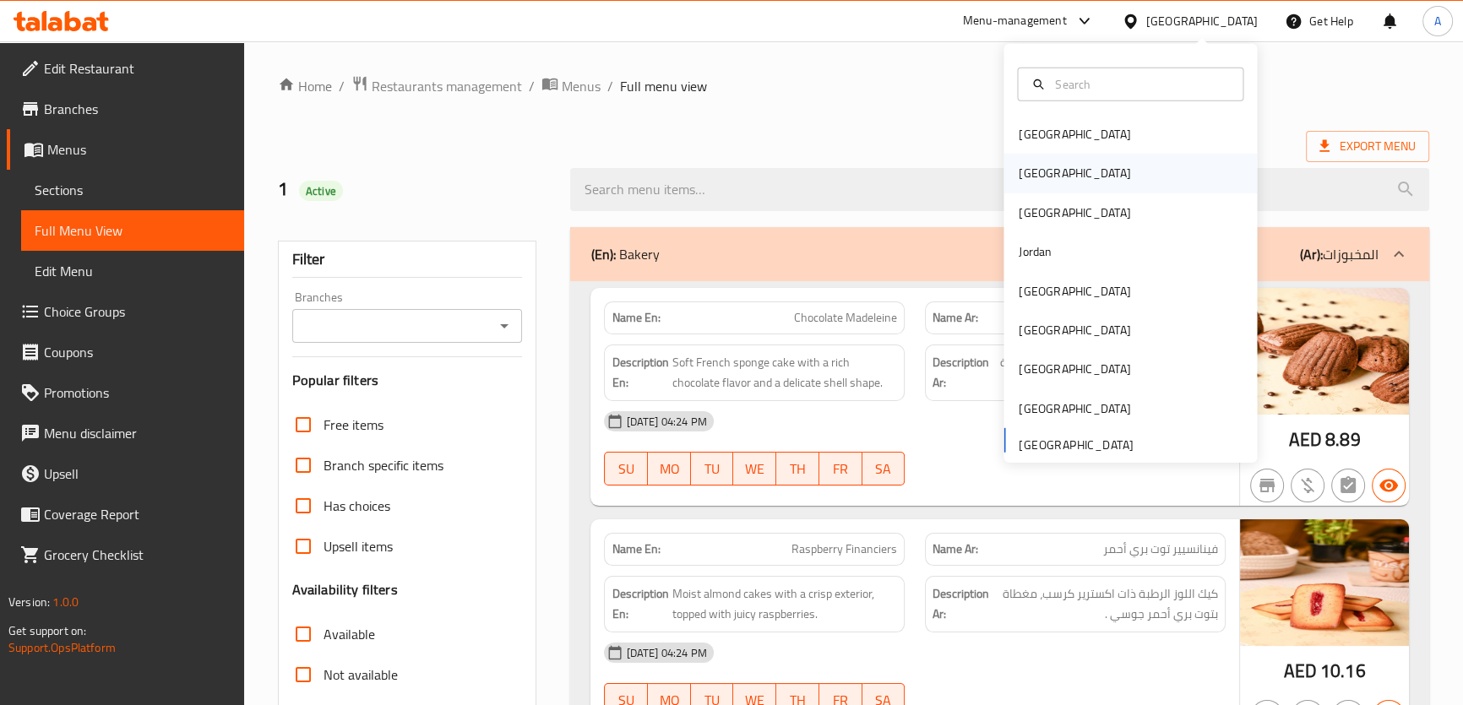
click at [1050, 182] on div "Egypt" at bounding box center [1129, 173] width 253 height 39
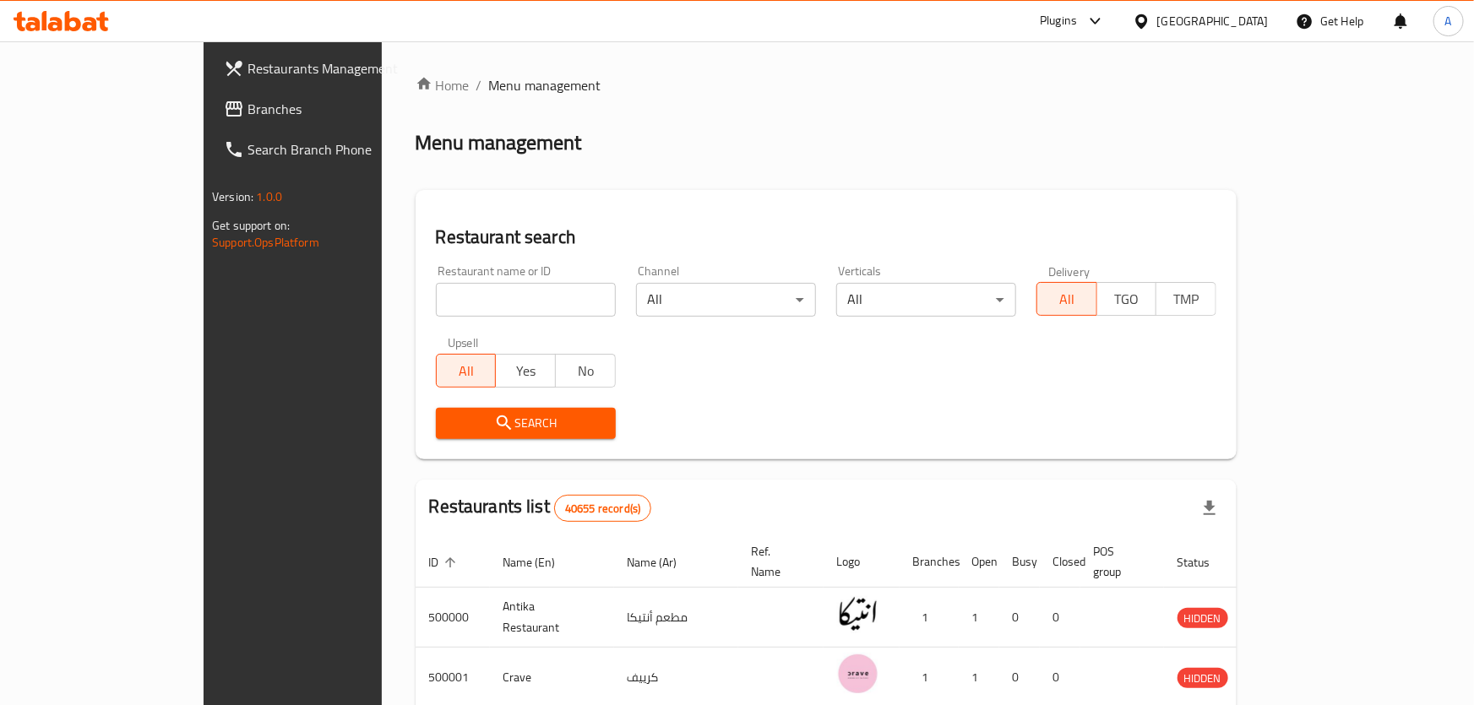
click at [448, 287] on div at bounding box center [737, 352] width 1474 height 705
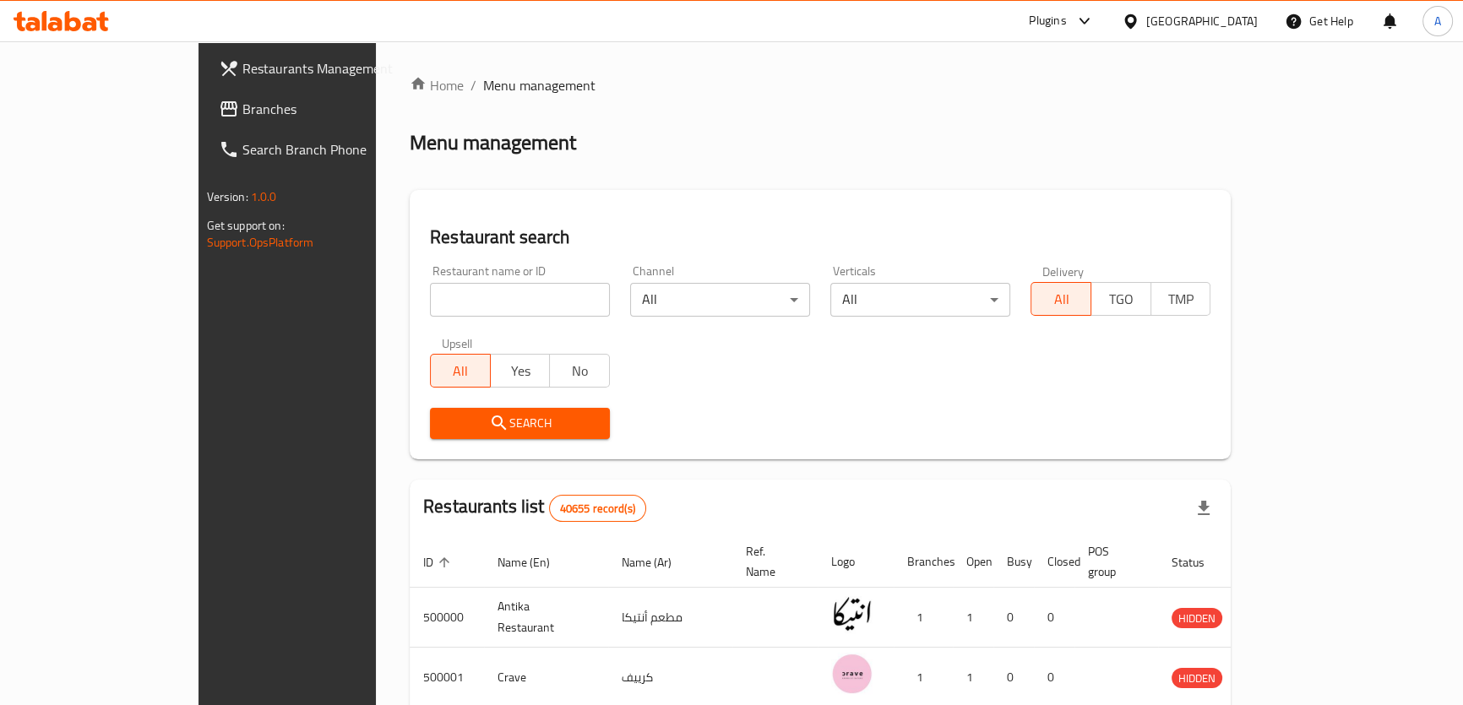
drag, startPoint x: 406, startPoint y: 307, endPoint x: 385, endPoint y: 312, distance: 21.5
click at [430, 307] on input "search" at bounding box center [520, 300] width 180 height 34
paste input "seven two"
type input "seven two"
click at [443, 423] on span "Search" at bounding box center [519, 423] width 153 height 21
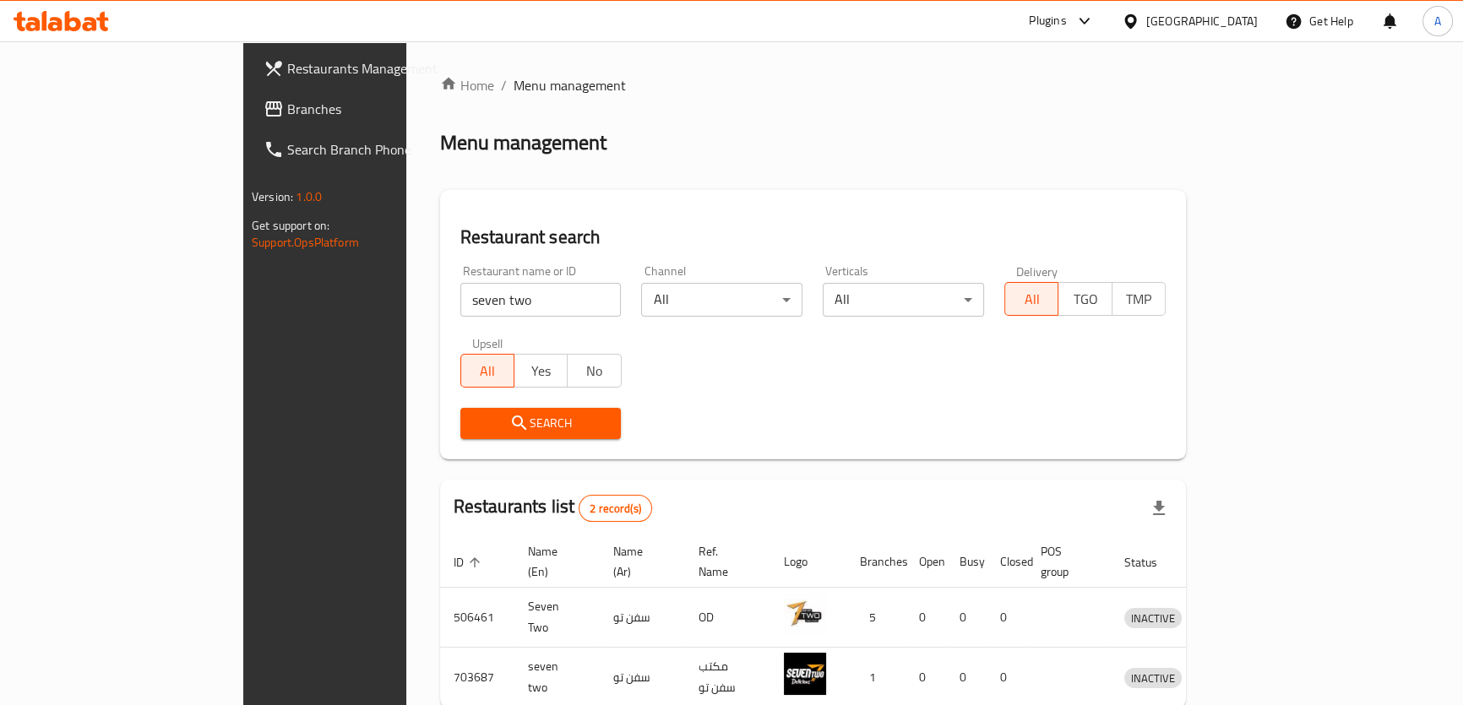
scroll to position [73, 0]
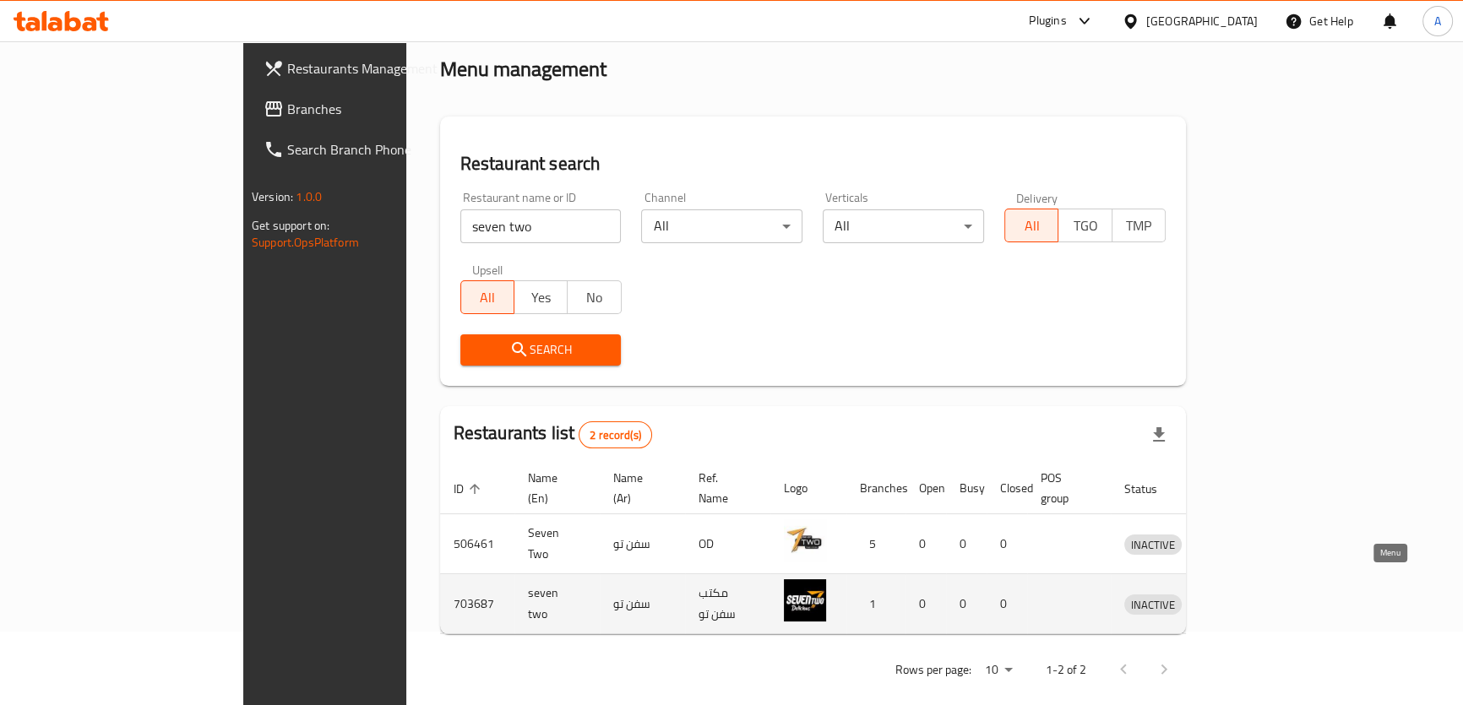
click at [1235, 594] on icon "enhanced table" at bounding box center [1225, 604] width 20 height 20
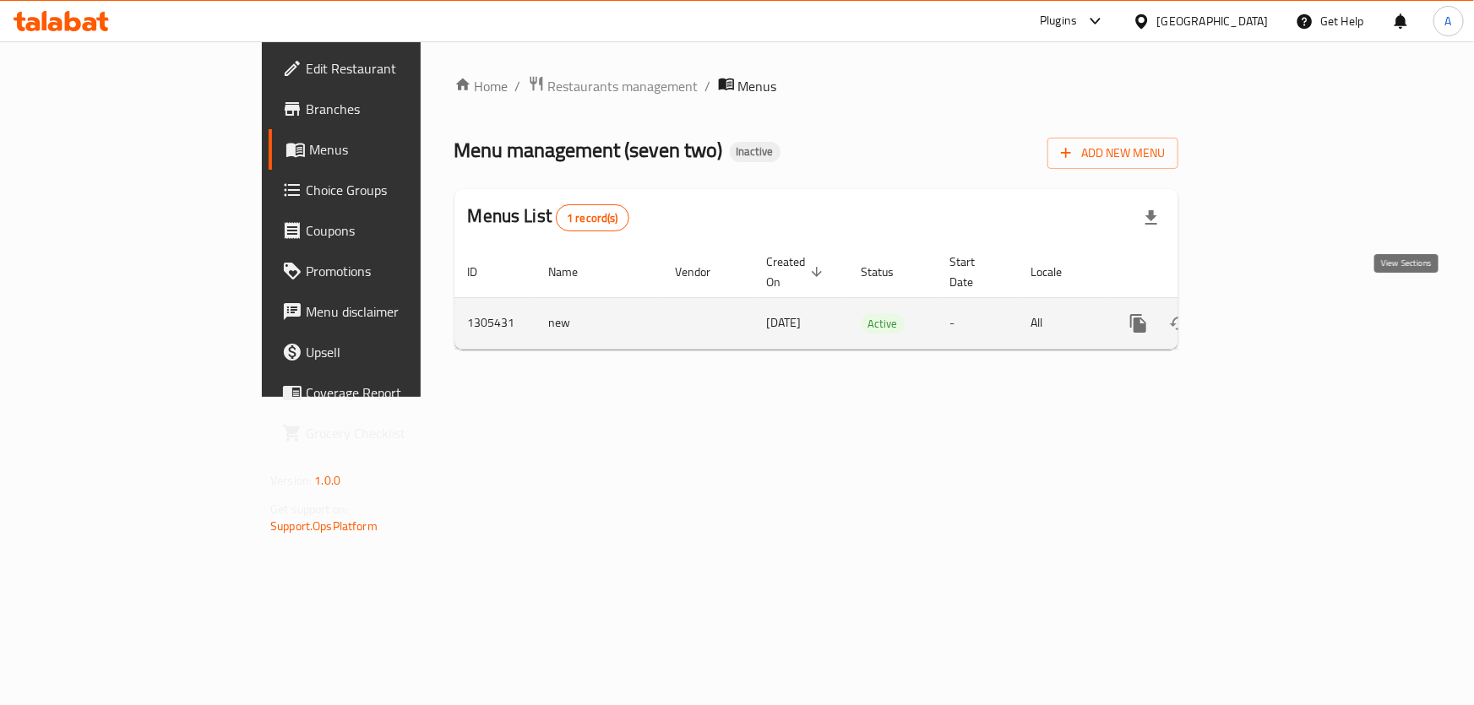
click at [1270, 313] on icon "enhanced table" at bounding box center [1260, 323] width 20 height 20
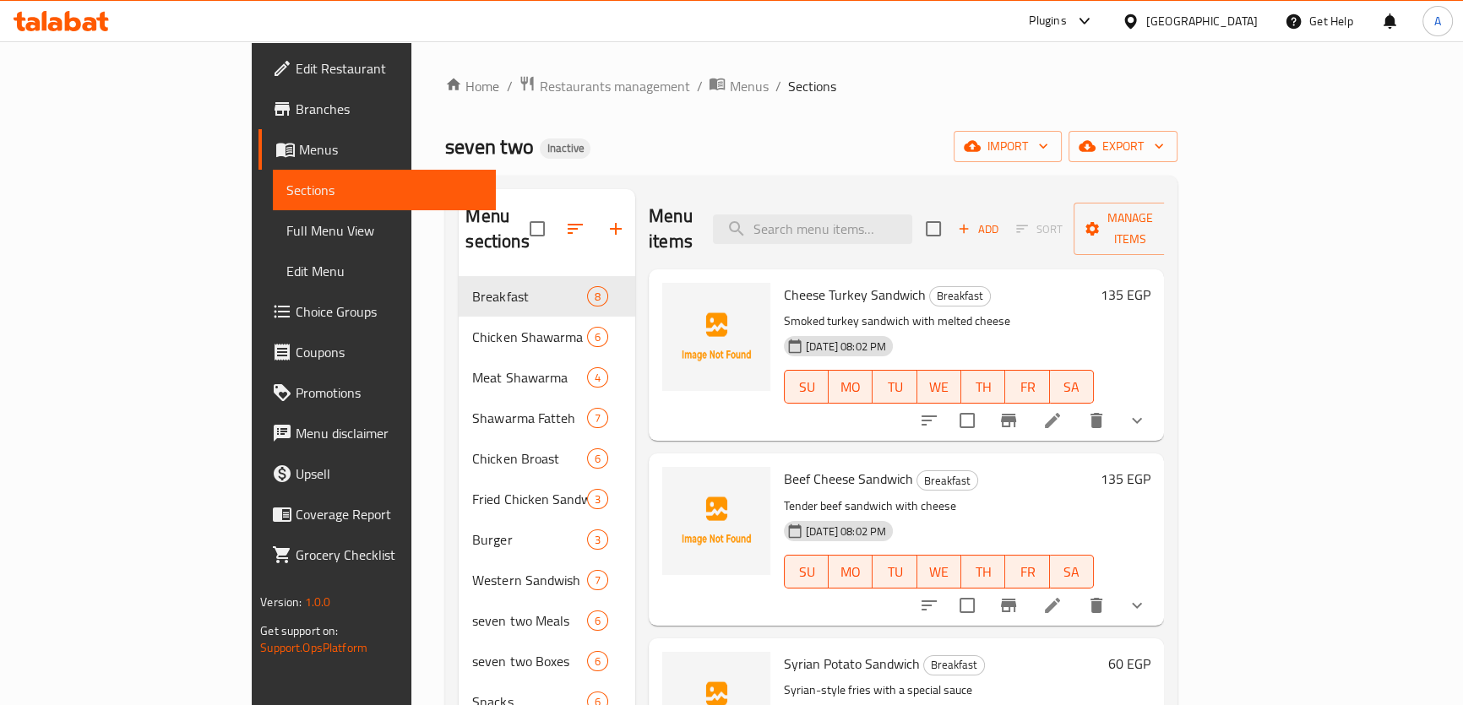
click at [286, 233] on span "Full Menu View" at bounding box center [384, 230] width 196 height 20
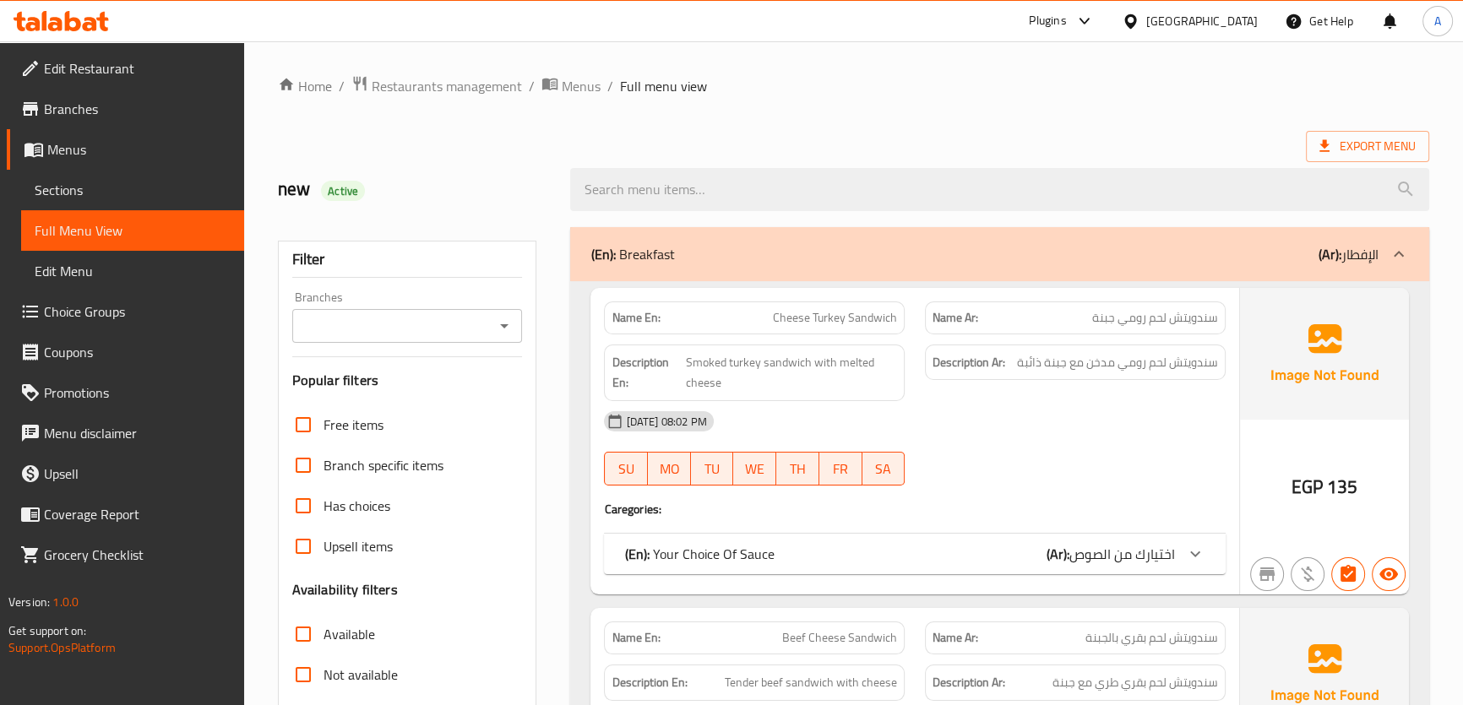
scroll to position [345, 0]
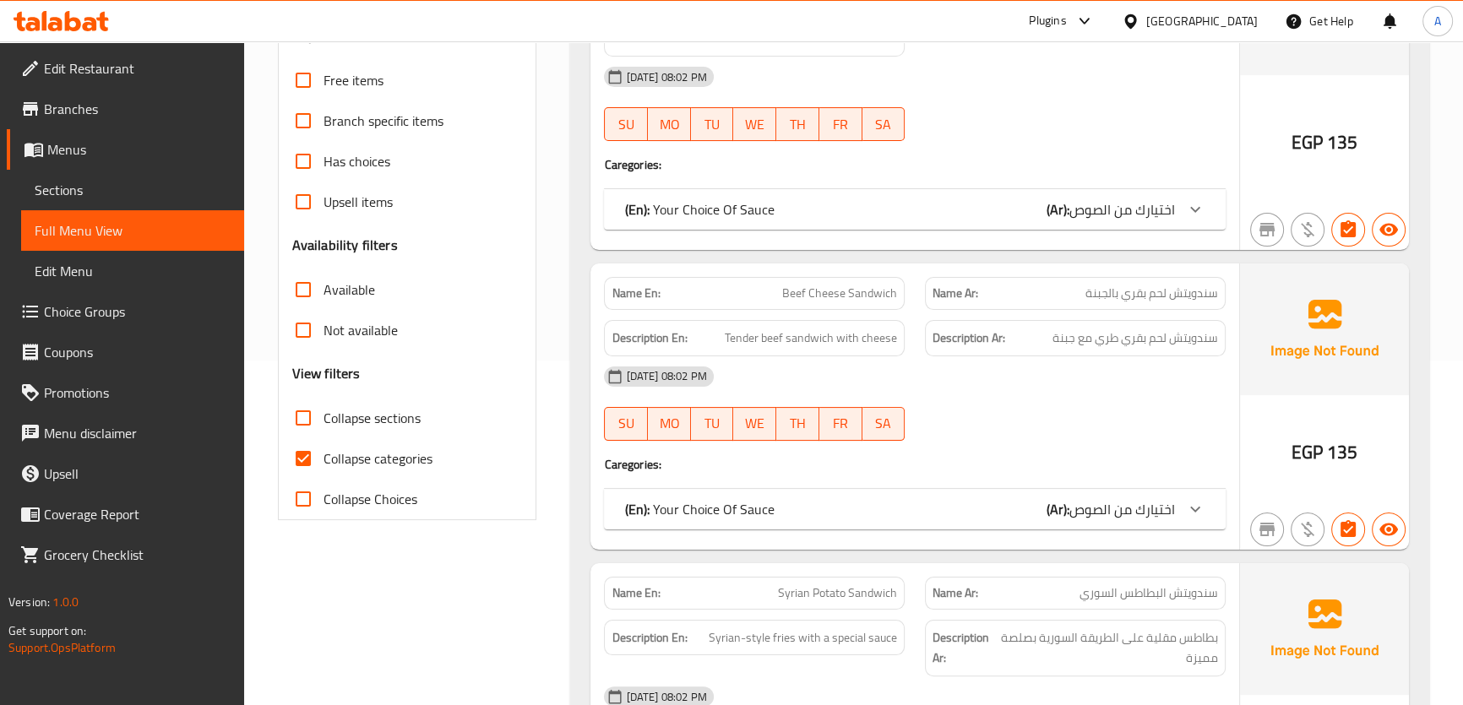
click at [377, 463] on span "Collapse categories" at bounding box center [377, 458] width 109 height 20
click at [323, 463] on input "Collapse categories" at bounding box center [303, 458] width 41 height 41
checkbox input "false"
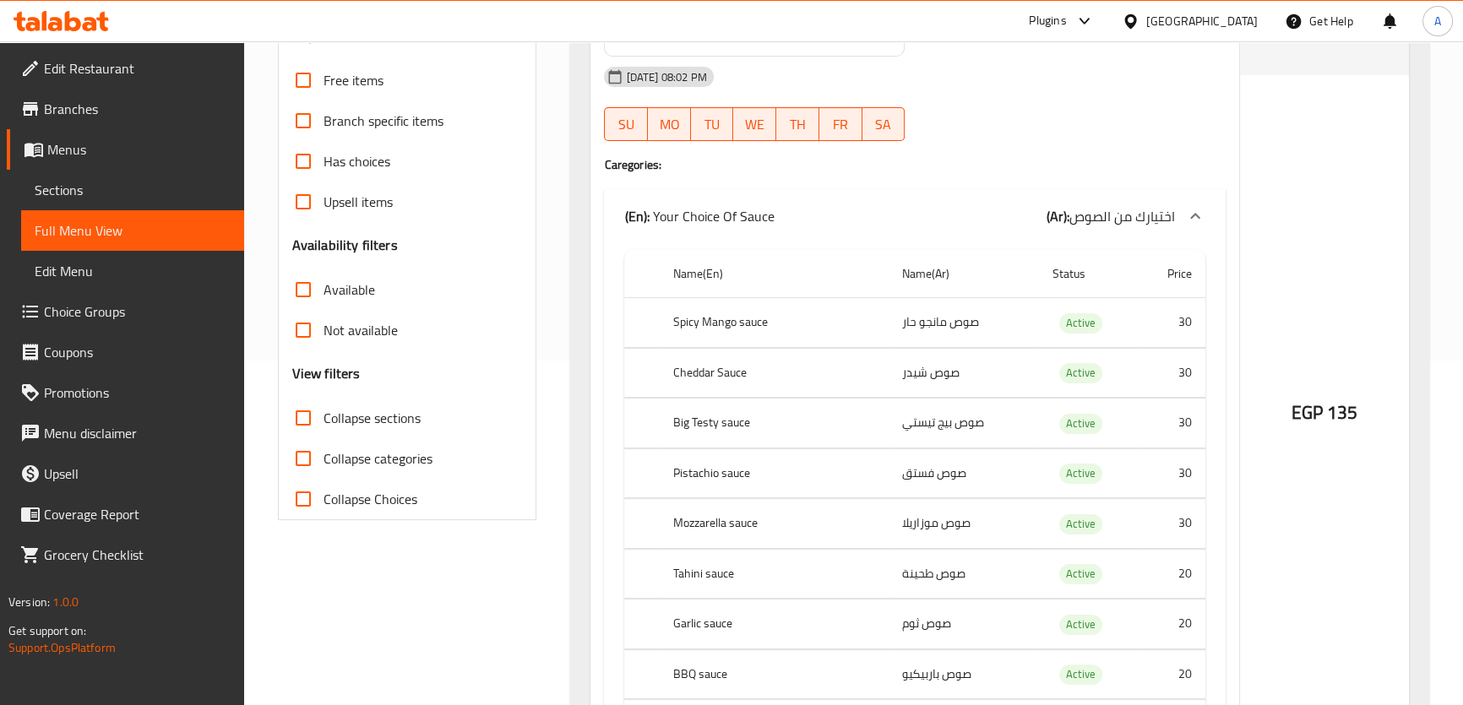
click at [1094, 350] on td "Active" at bounding box center [1089, 373] width 100 height 50
click at [1093, 332] on span "Active" at bounding box center [1080, 322] width 43 height 19
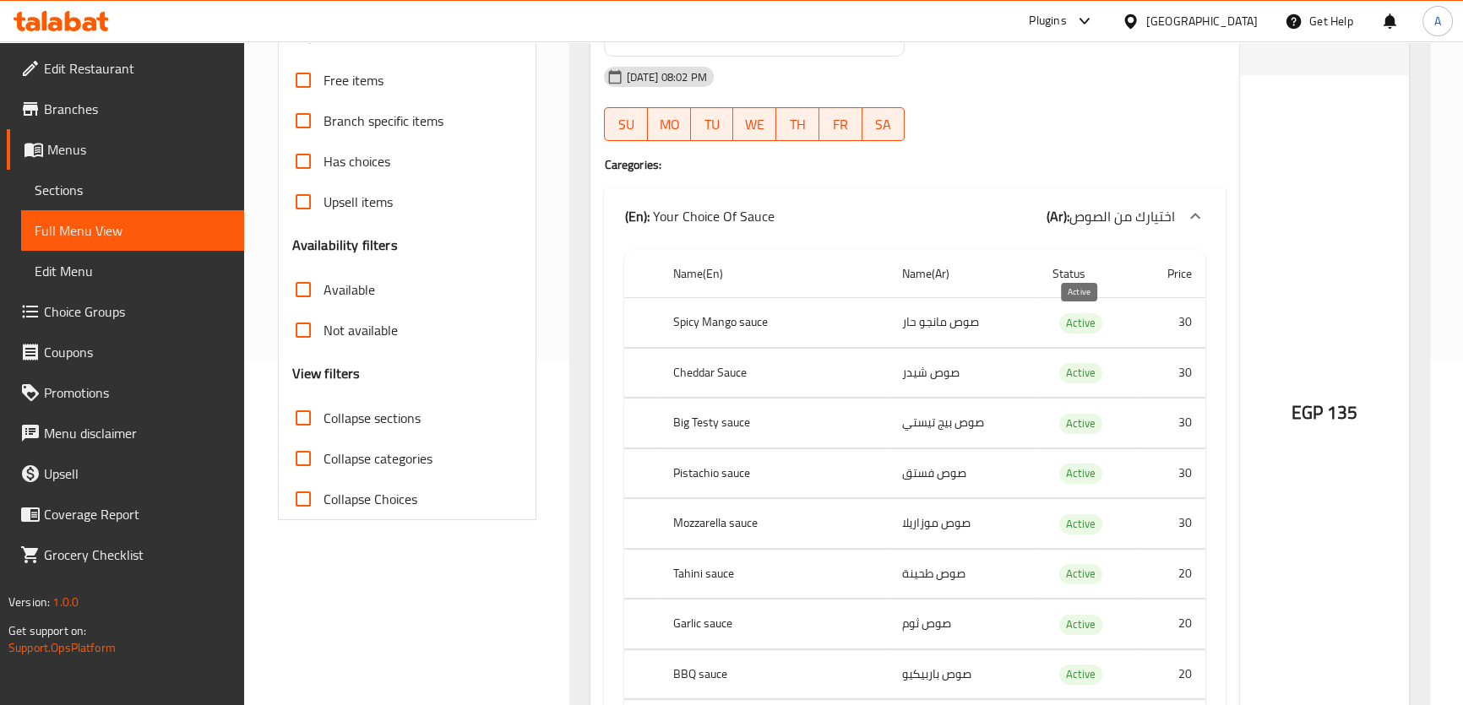
click at [1089, 328] on span "Active" at bounding box center [1080, 322] width 43 height 19
copy span "Active"
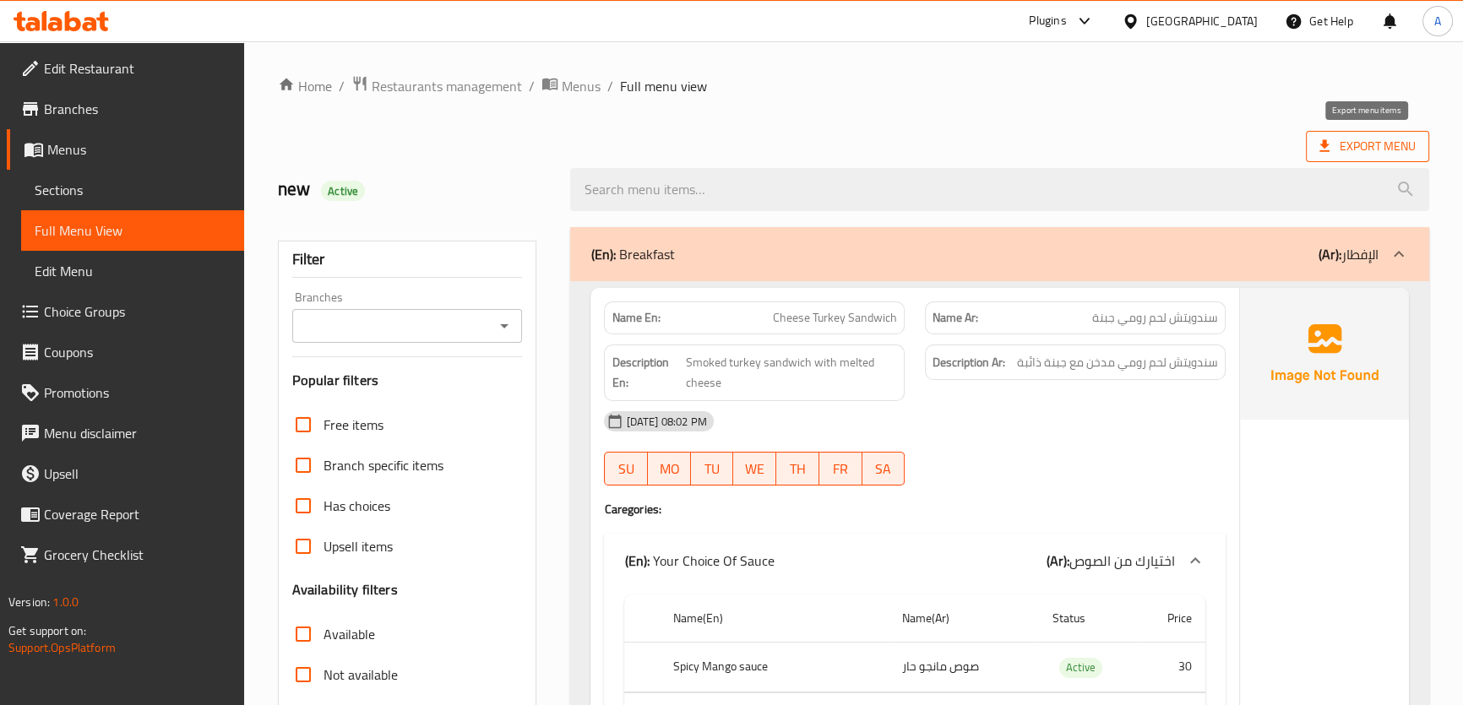
click at [1345, 145] on span "Export Menu" at bounding box center [1367, 146] width 96 height 21
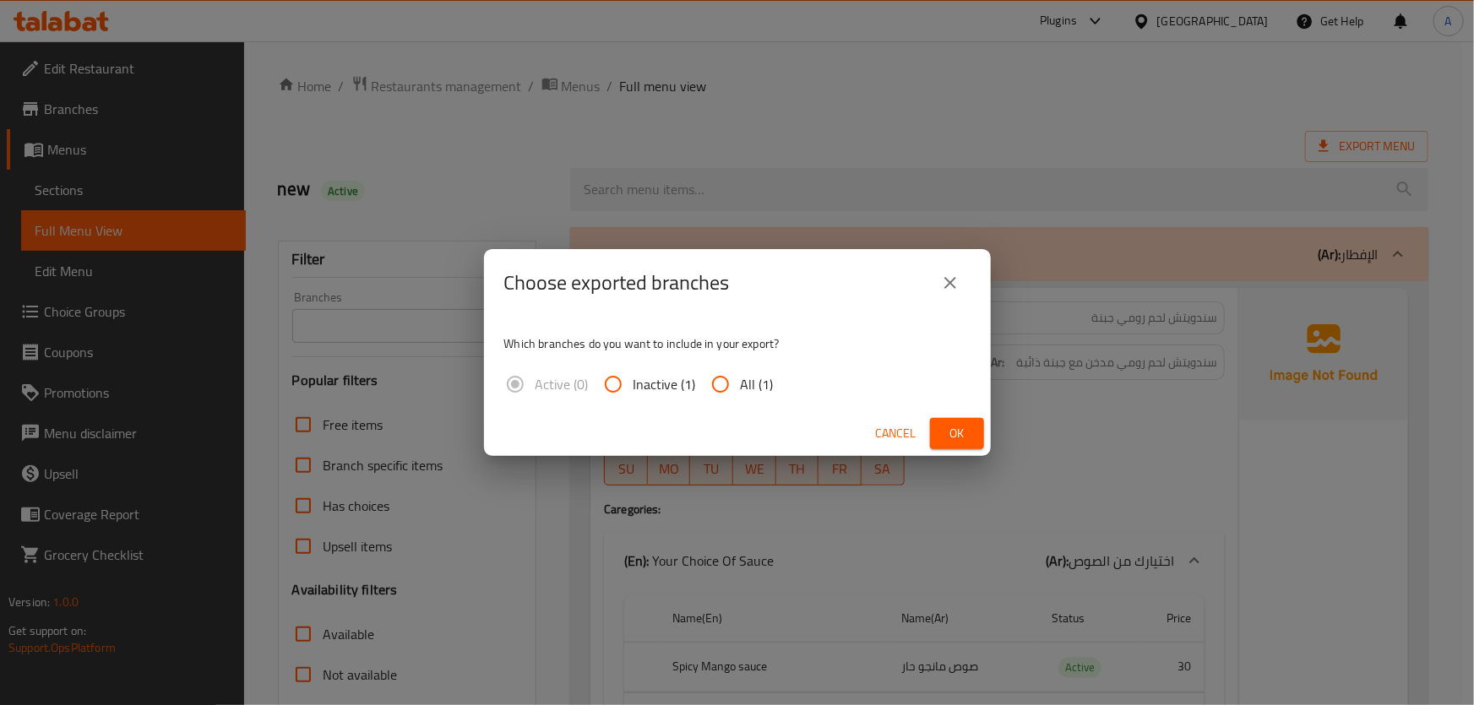
click at [759, 374] on span "All (1)" at bounding box center [757, 384] width 33 height 20
click at [741, 374] on input "All (1)" at bounding box center [720, 384] width 41 height 41
radio input "true"
click at [966, 433] on span "Ok" at bounding box center [956, 433] width 27 height 21
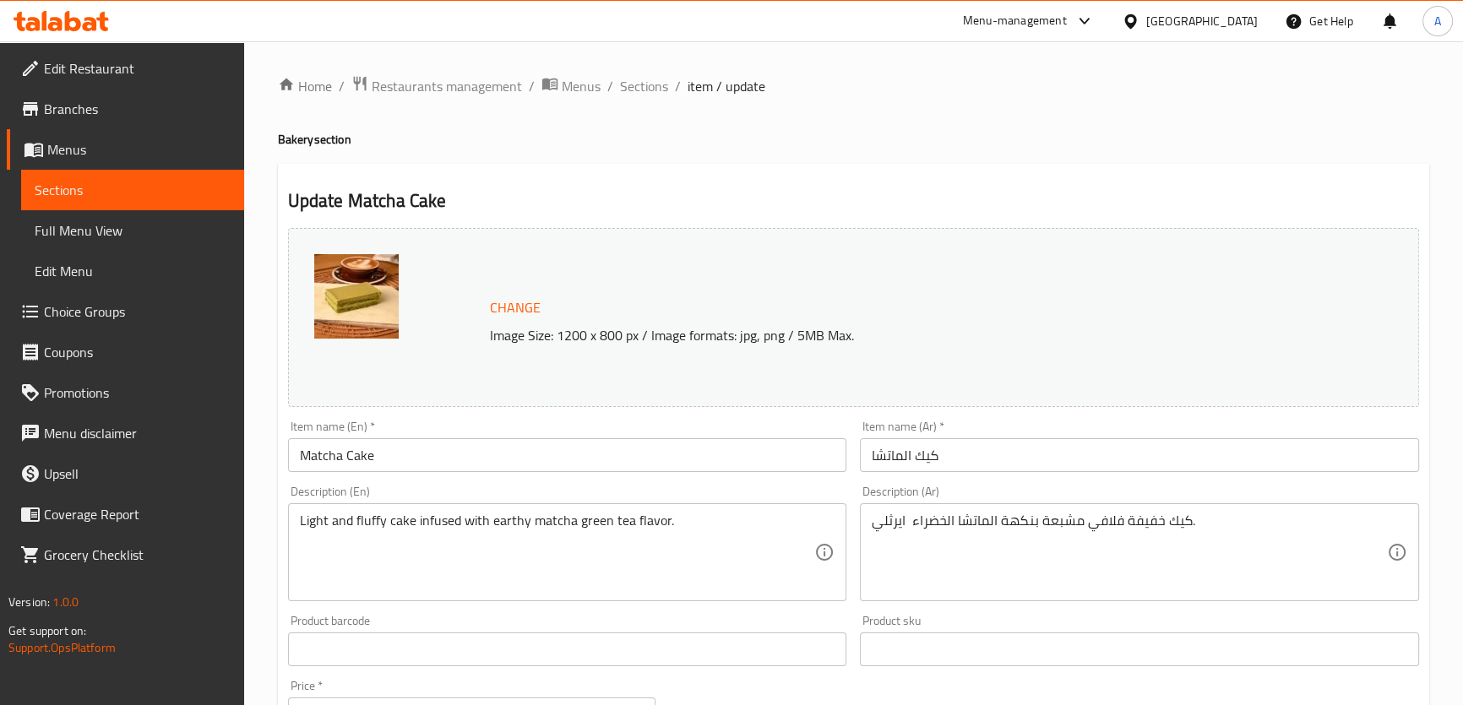
click at [728, 529] on textarea "Light and fluffy cake infused with earthy matcha green tea flavor." at bounding box center [557, 553] width 515 height 80
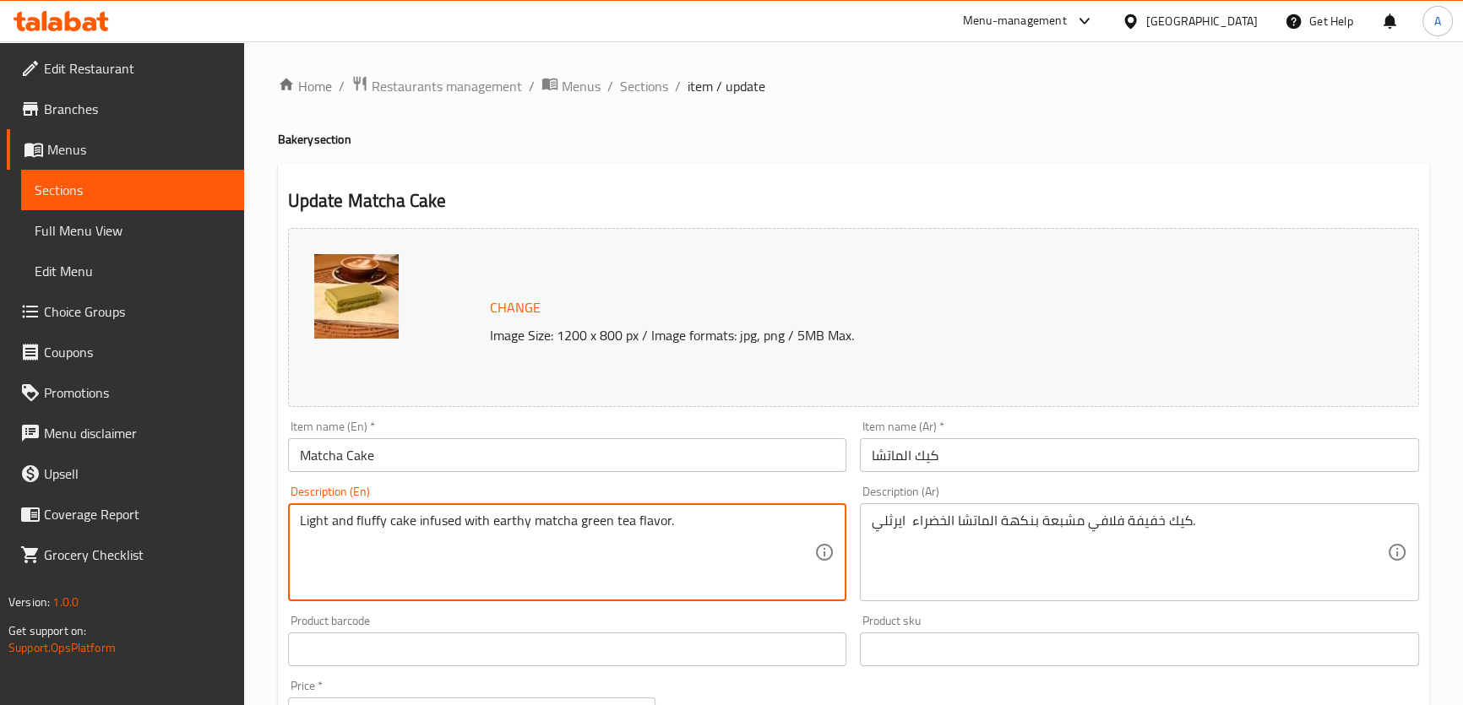
click at [1040, 529] on textarea "كيك خفيفة فلافي مشبعة بنكهة الماتشا الخضراء ايرثلي." at bounding box center [1128, 553] width 515 height 80
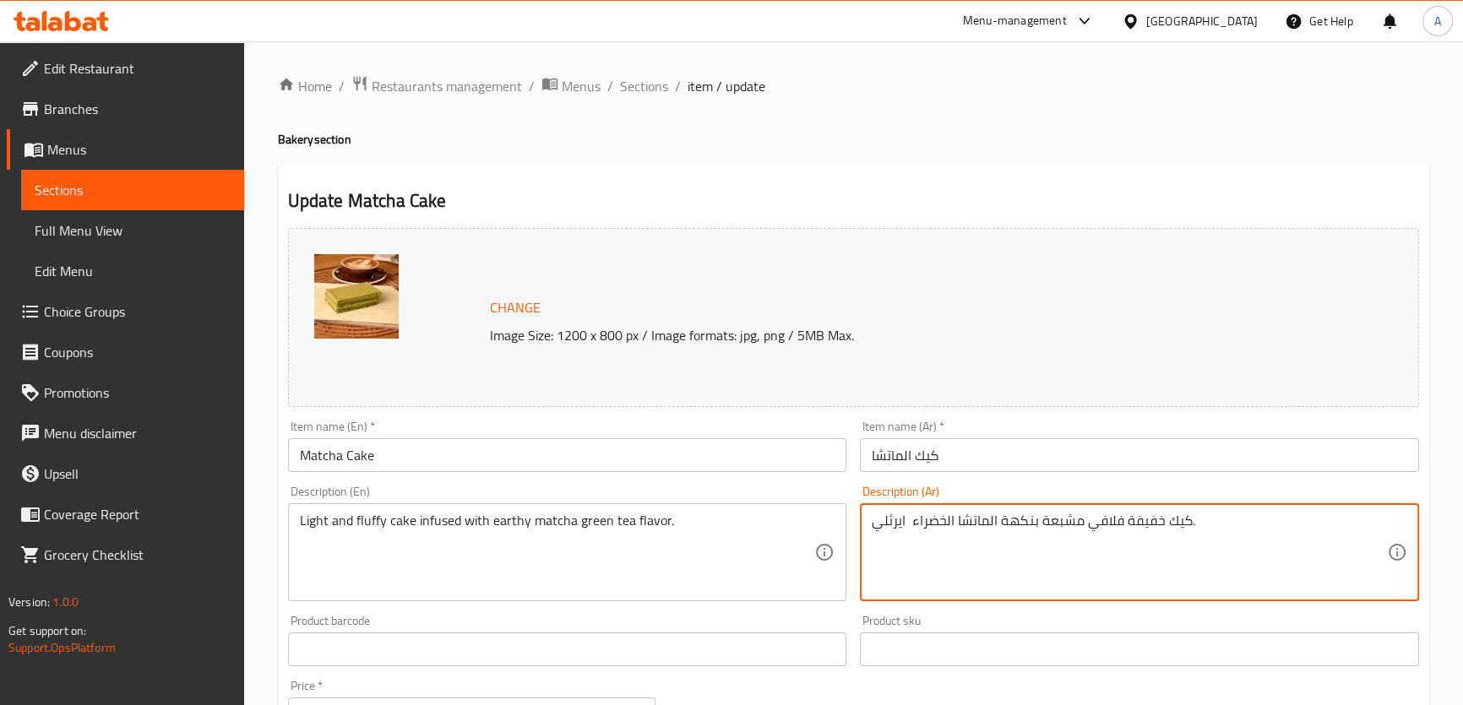
click at [1040, 529] on textarea "كيك خفيفة فلافي مشبعة بنكهة الماتشا الخضراء ايرثلي." at bounding box center [1128, 553] width 515 height 80
paste textarea "عكة خفيفة ورقيقة غنية بنكهة الشاي الأخضر الماتشا الترابية."
click at [929, 454] on input "كيك الماتشا" at bounding box center [1139, 455] width 559 height 34
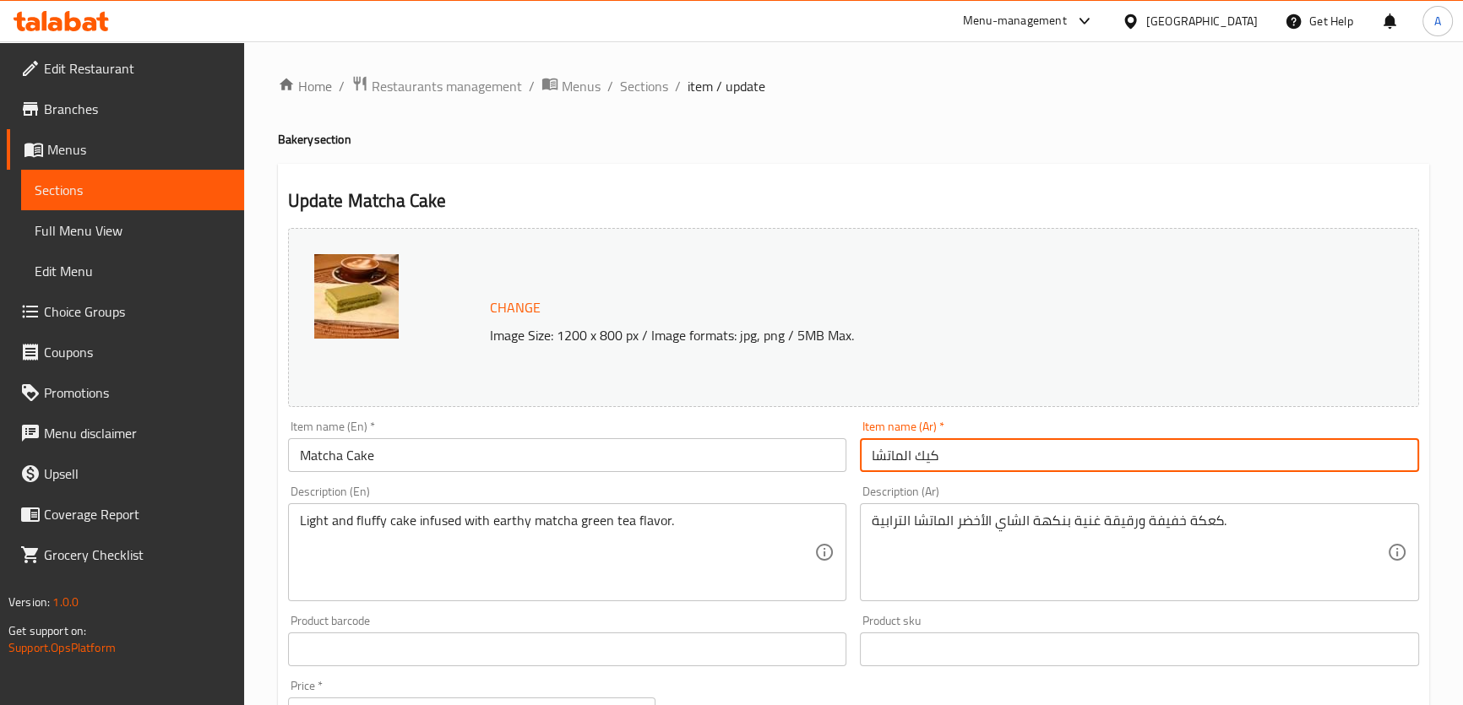
click at [929, 454] on input "كيك الماتشا" at bounding box center [1139, 455] width 559 height 34
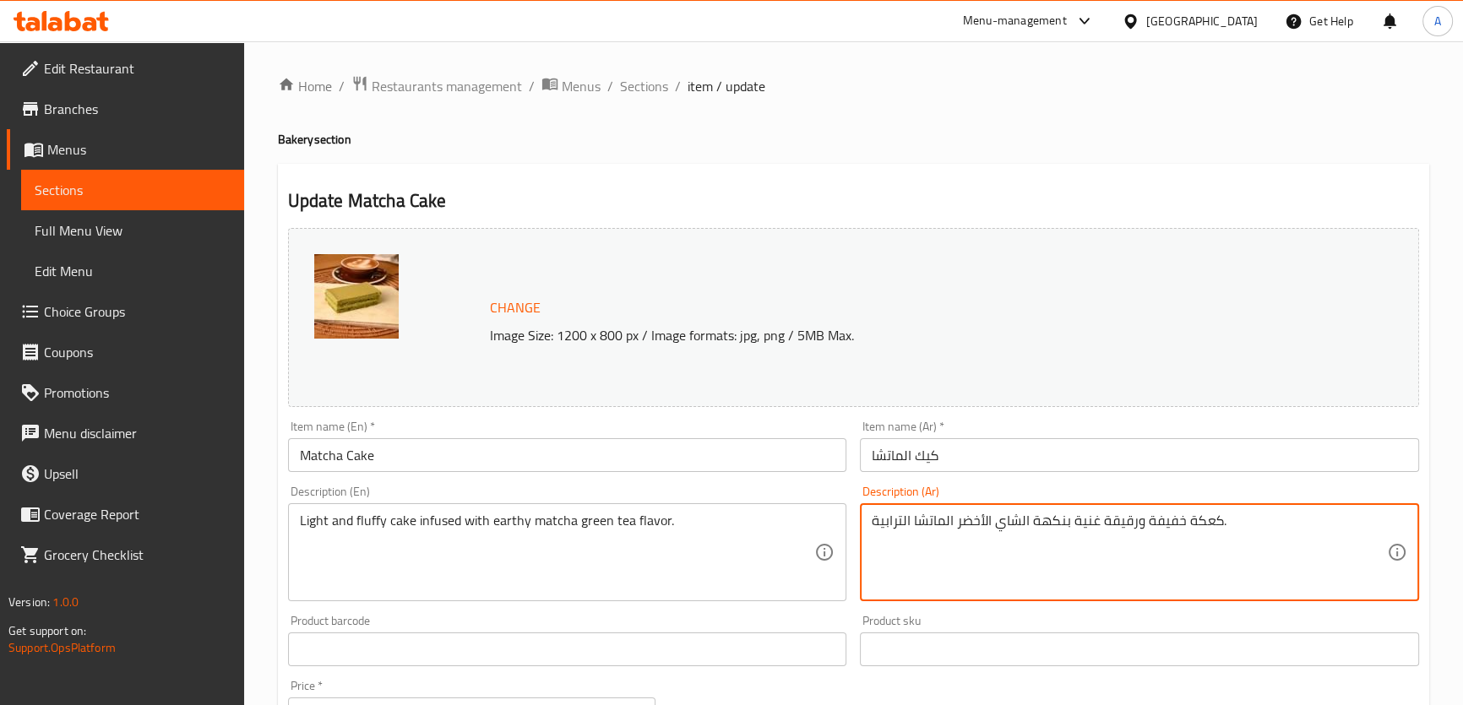
click at [1205, 524] on textarea "كعكة خفيفة ورقيقة غنية بنكهة الشاي الأخضر الماتشا الترابية." at bounding box center [1128, 553] width 515 height 80
paste textarea "يك"
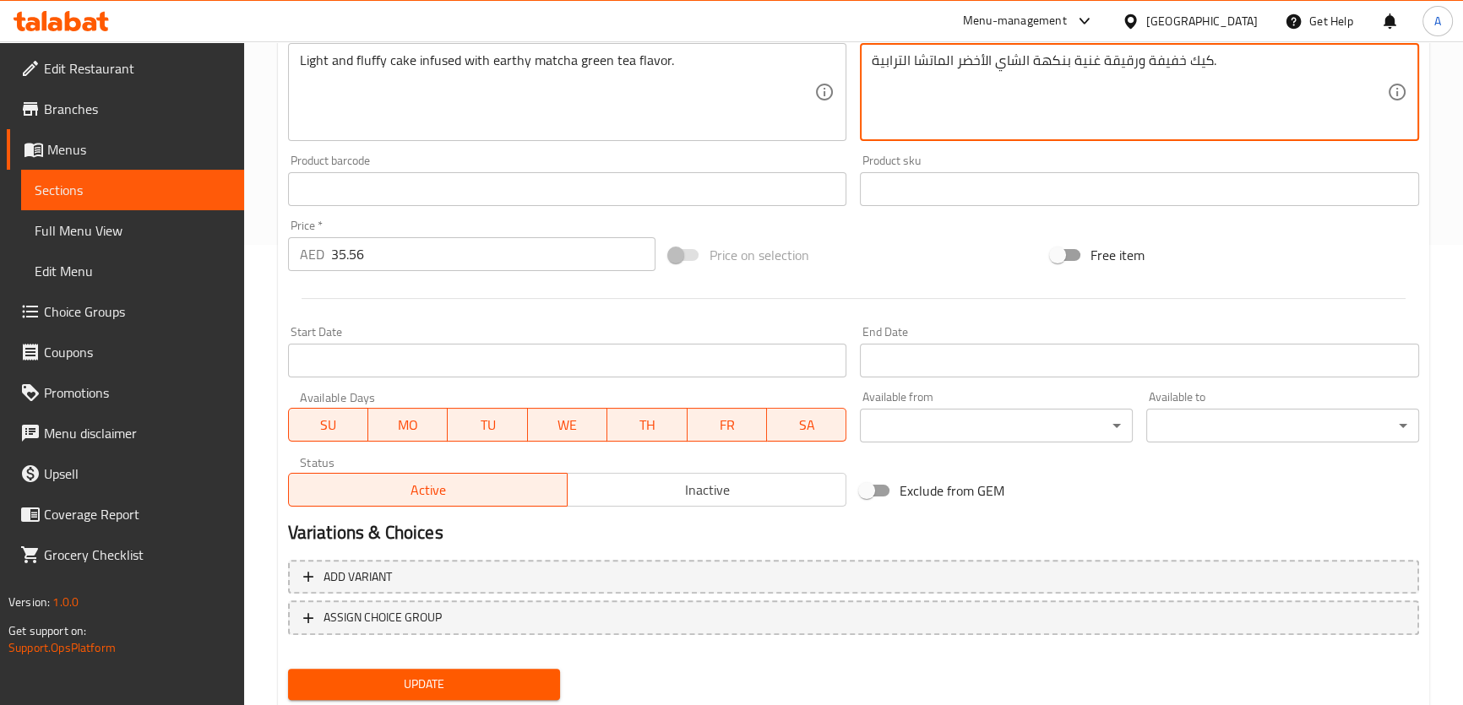
scroll to position [512, 0]
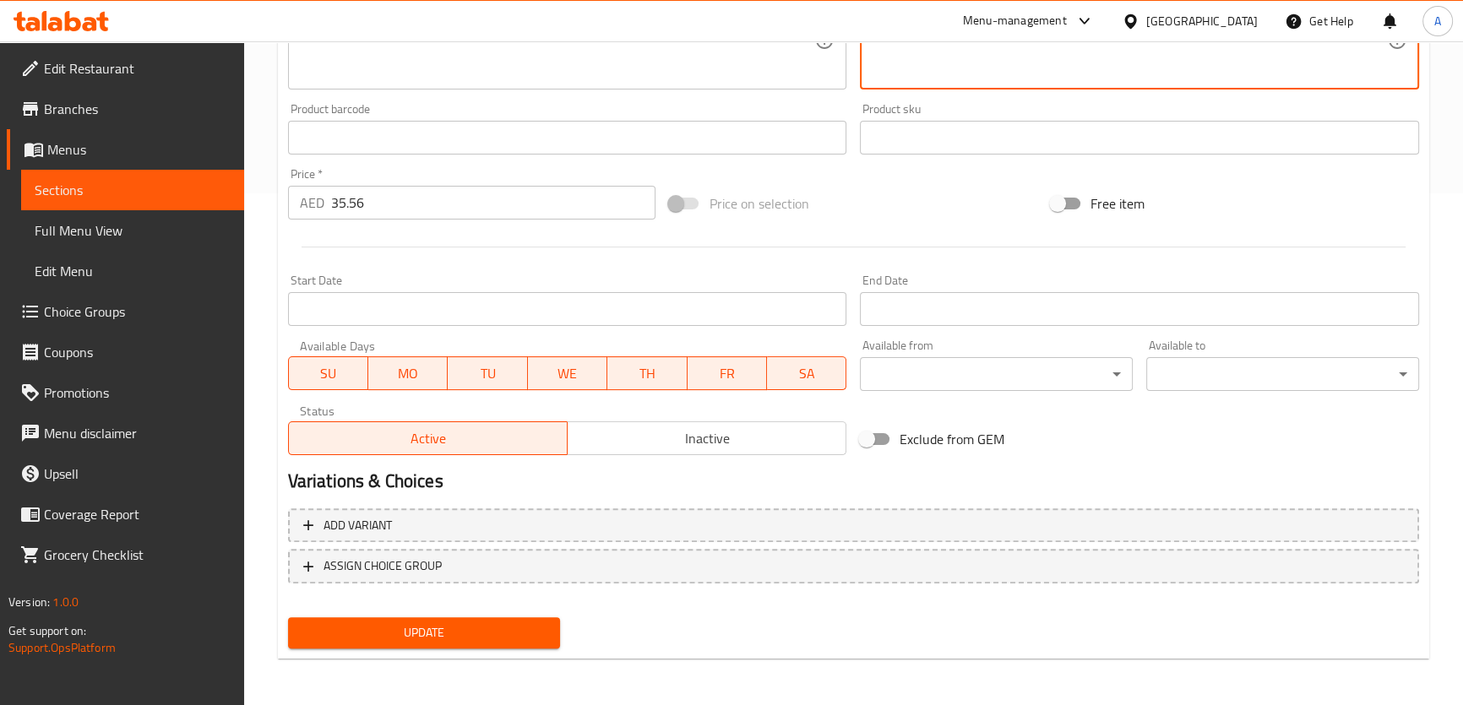
type textarea "كيك خفيفة ورقيقة غنية بنكهة الشاي الأخضر الماتشا الترابية."
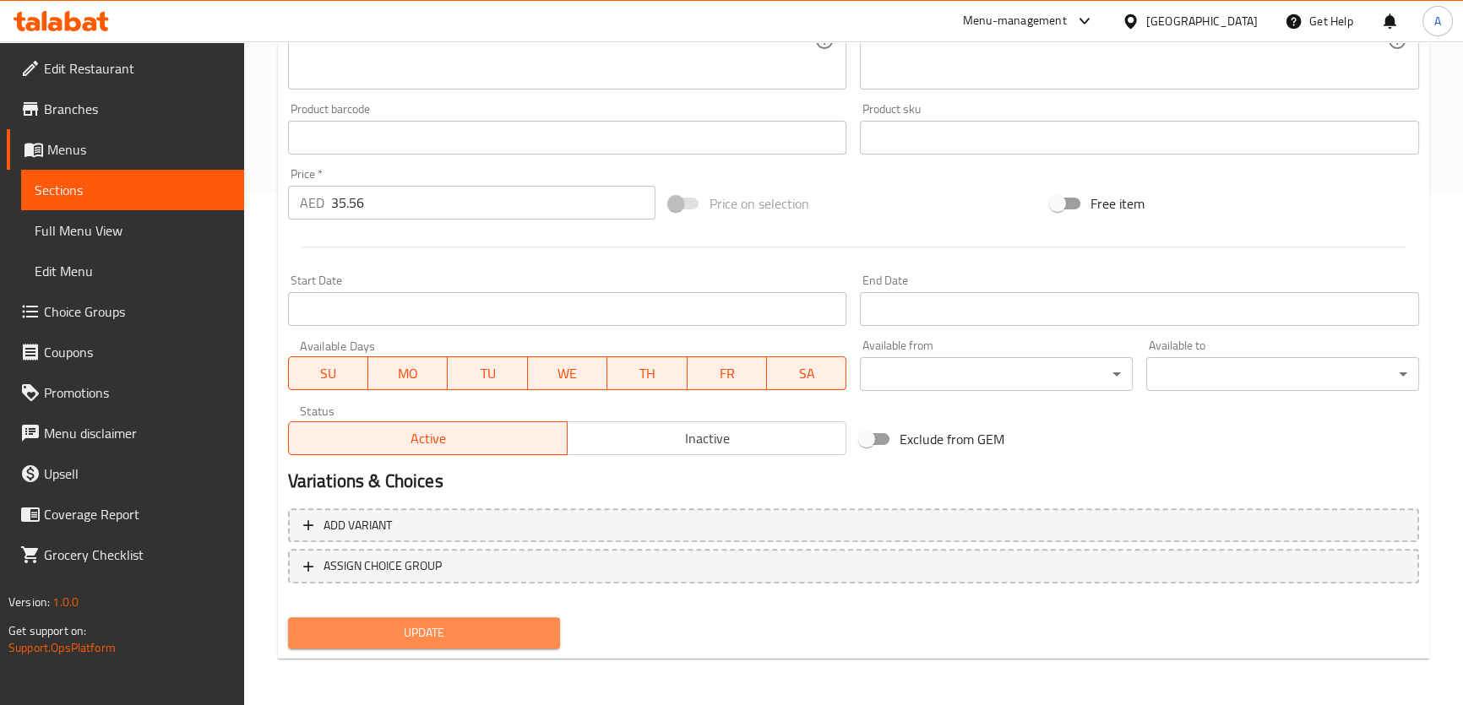
click at [539, 624] on span "Update" at bounding box center [424, 632] width 246 height 21
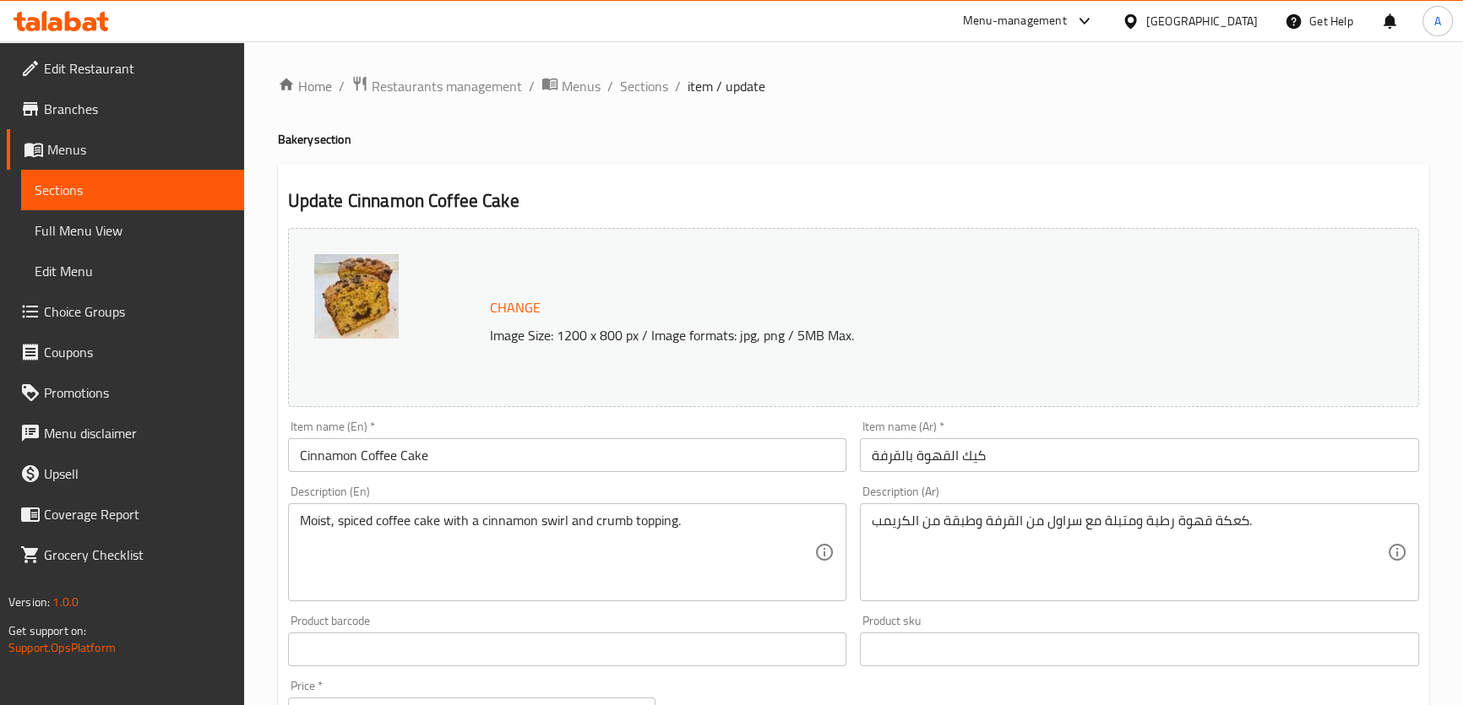
click at [646, 529] on textarea "Moist, spiced coffee cake with a cinnamon swirl and crumb topping." at bounding box center [557, 553] width 515 height 80
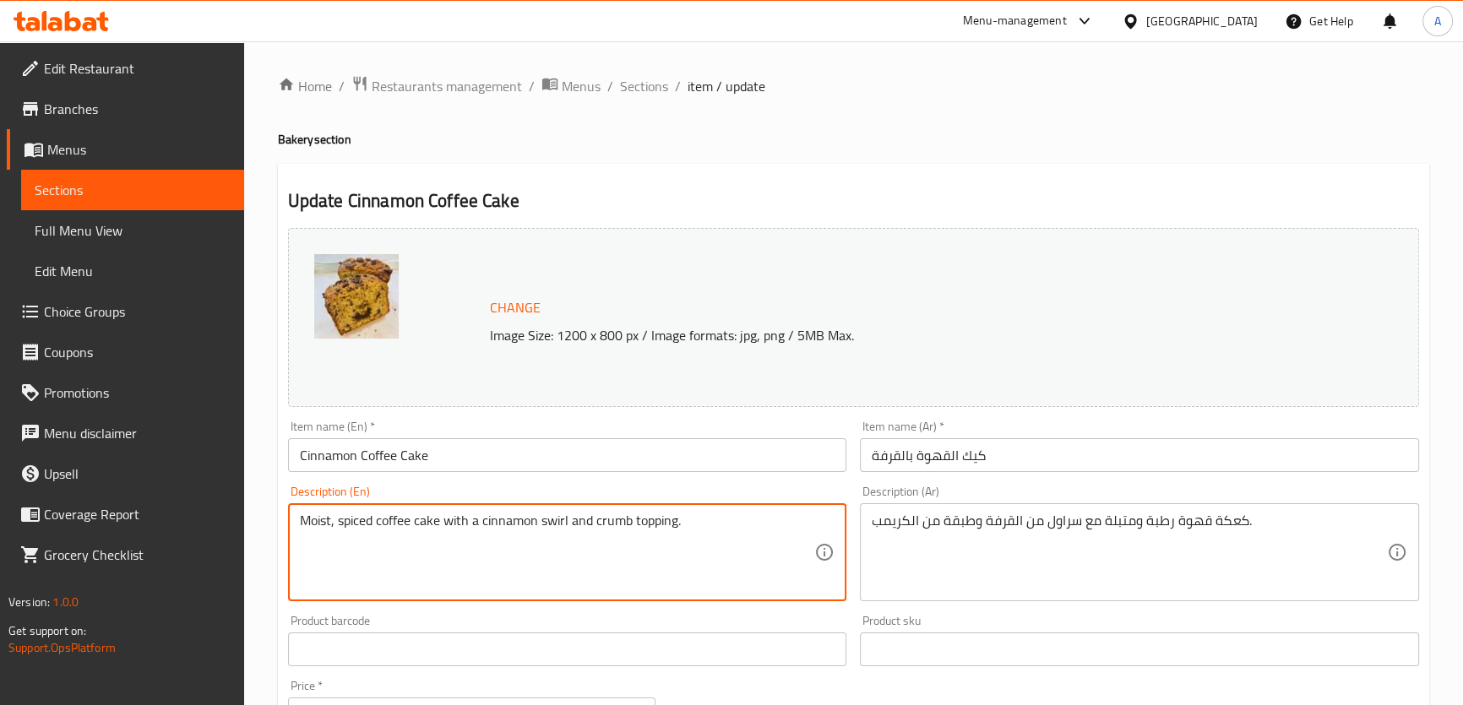
click at [646, 529] on textarea "Moist, spiced coffee cake with a cinnamon swirl and crumb topping." at bounding box center [557, 553] width 515 height 80
click at [596, 535] on textarea "Moist, spiced coffee cake with a cinnamon swirl and crumb topping." at bounding box center [557, 553] width 515 height 80
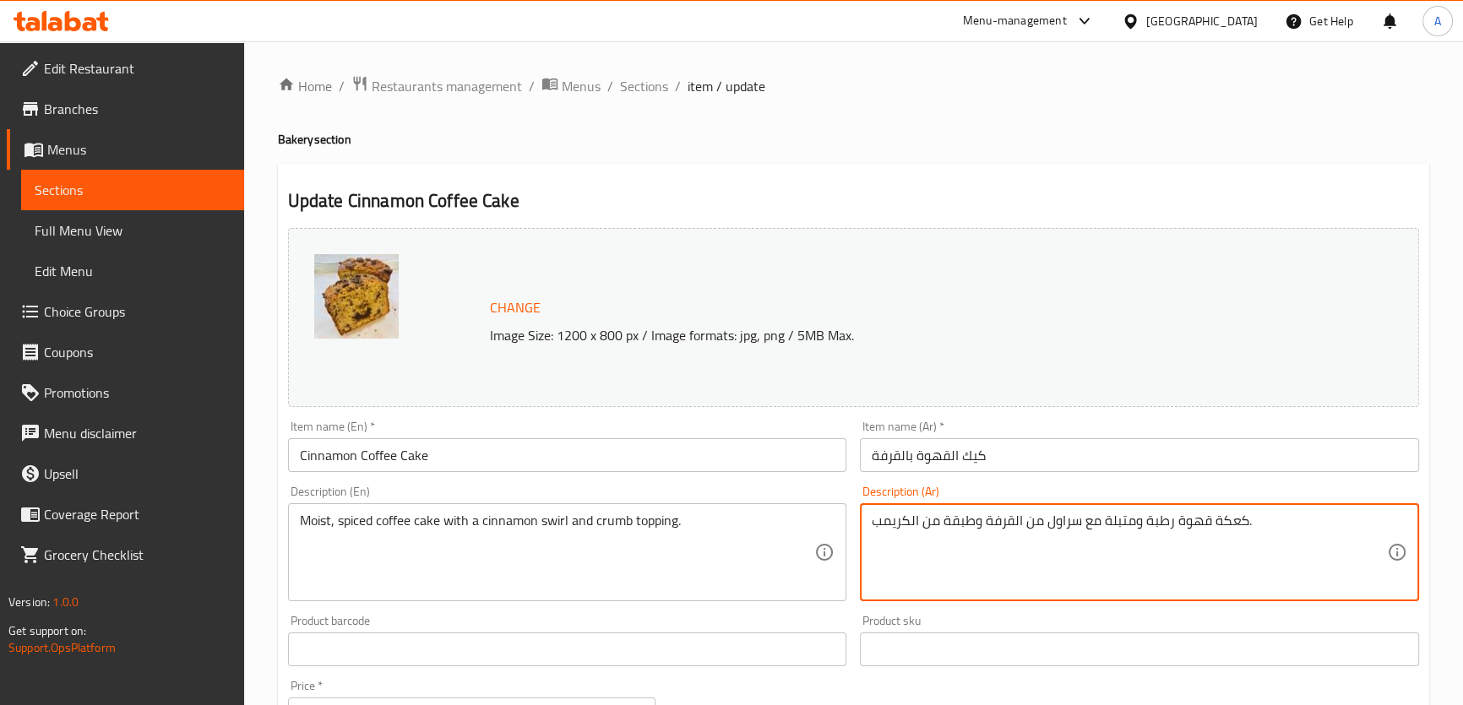
click at [1066, 523] on textarea "كعكة قهوة رطبة ومتبلة مع سراول من القرفة وطبقة من الكريمب." at bounding box center [1128, 553] width 515 height 80
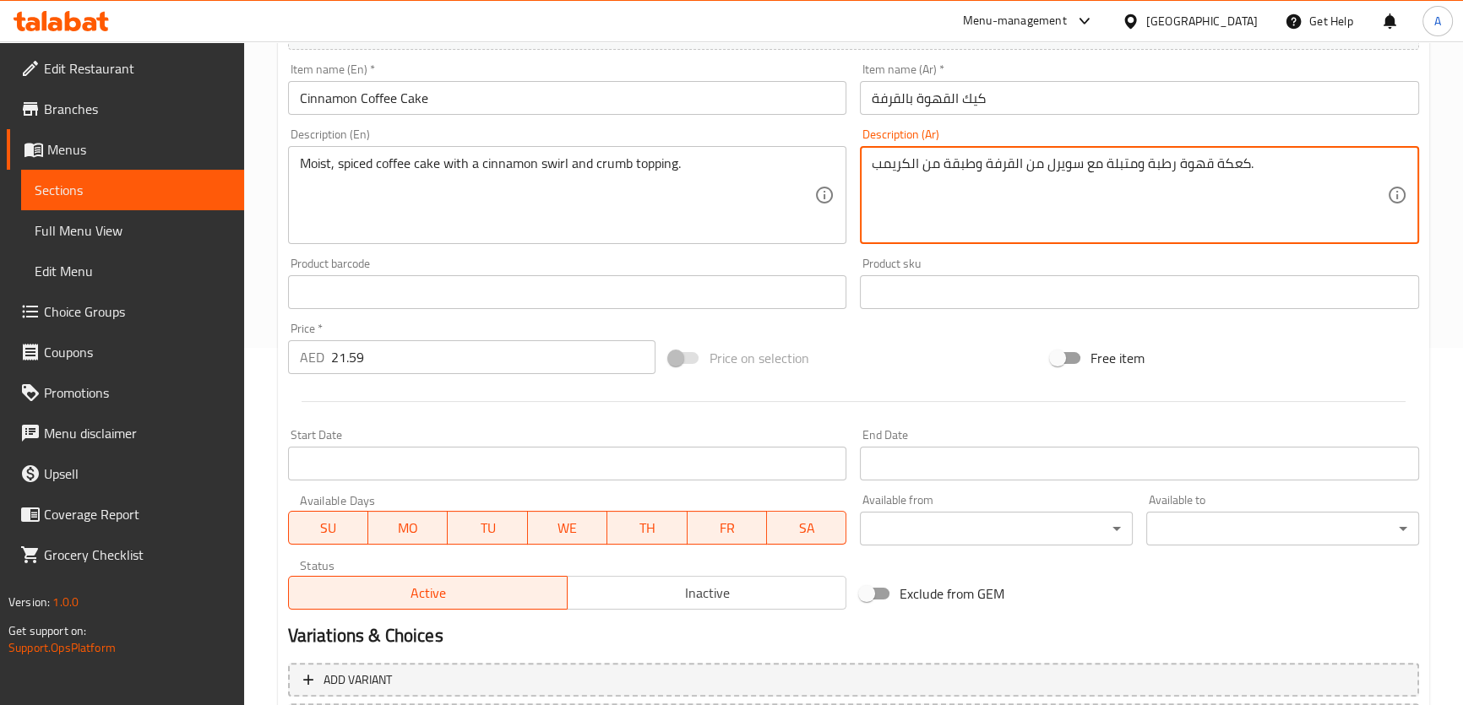
scroll to position [366, 0]
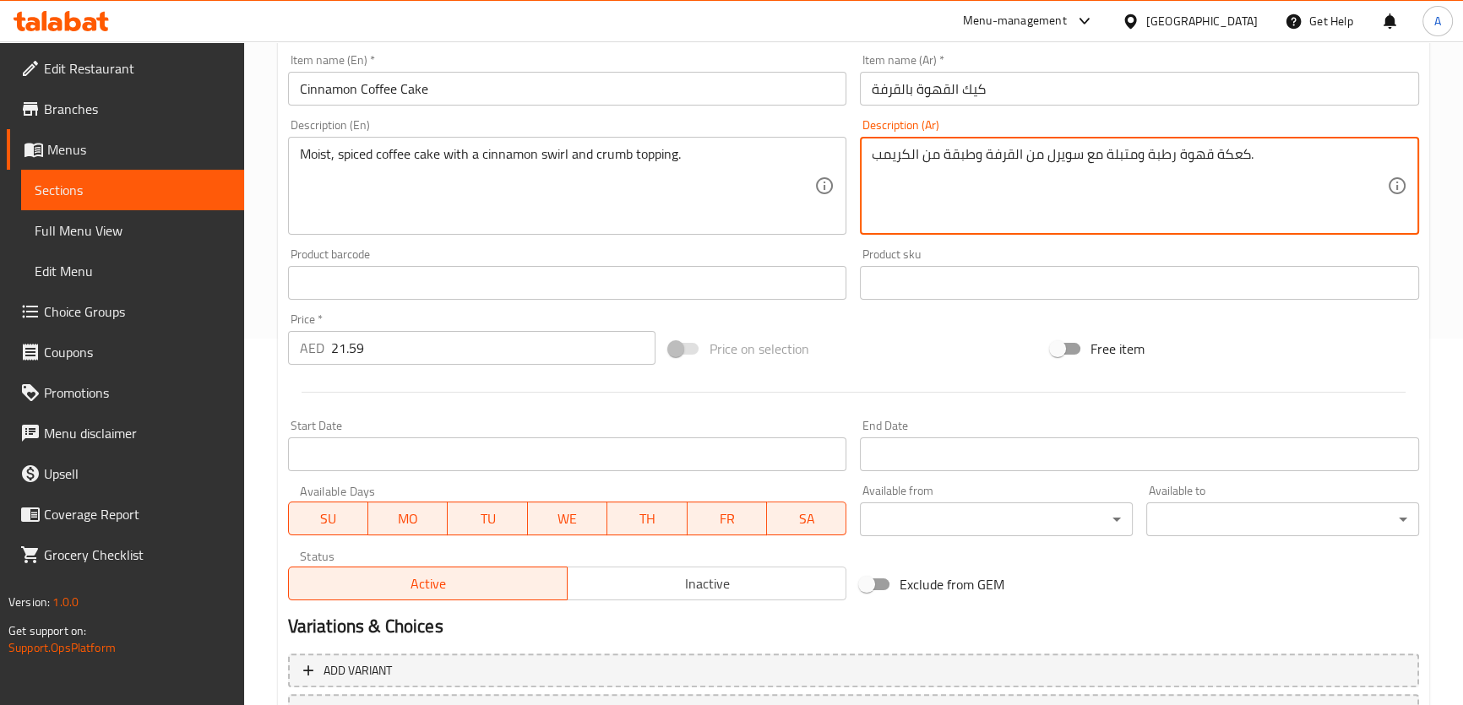
click at [896, 163] on textarea "كعكة قهوة رطبة ومتبلة مع سويرل من القرفة وطبقة من الكريمب." at bounding box center [1128, 186] width 515 height 80
click at [900, 164] on textarea "كعكة قهوة رطبة ومتبلة مع سويرل من القرفة وطبقة من الكريمب." at bounding box center [1128, 186] width 515 height 80
click at [894, 152] on textarea "كعكة قهوة رطبة ومتبلة مع سويرل من القرفة وطبقة من الكريمب." at bounding box center [1128, 186] width 515 height 80
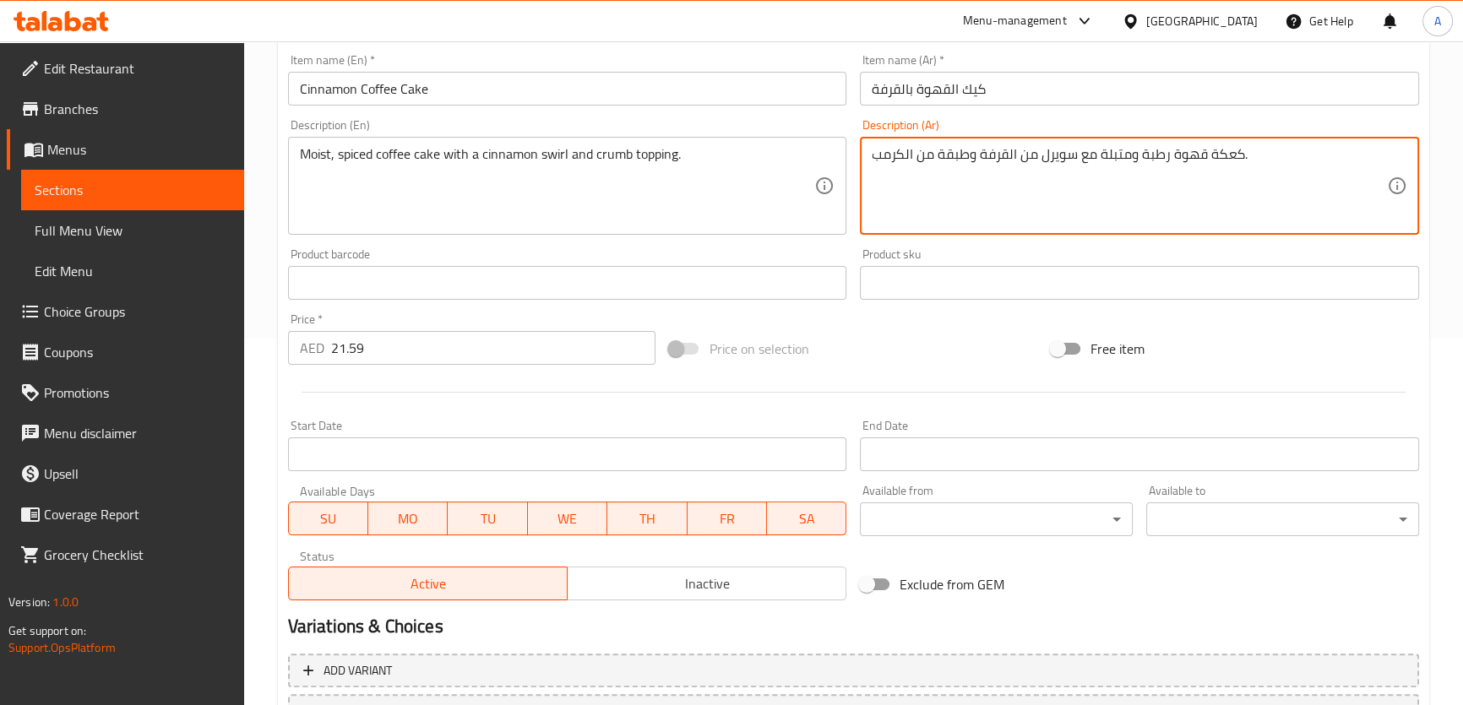
type textarea "كعكة قهوة رطبة ومتبلة مع سويرل من القرفة وطبقة من الكرمب."
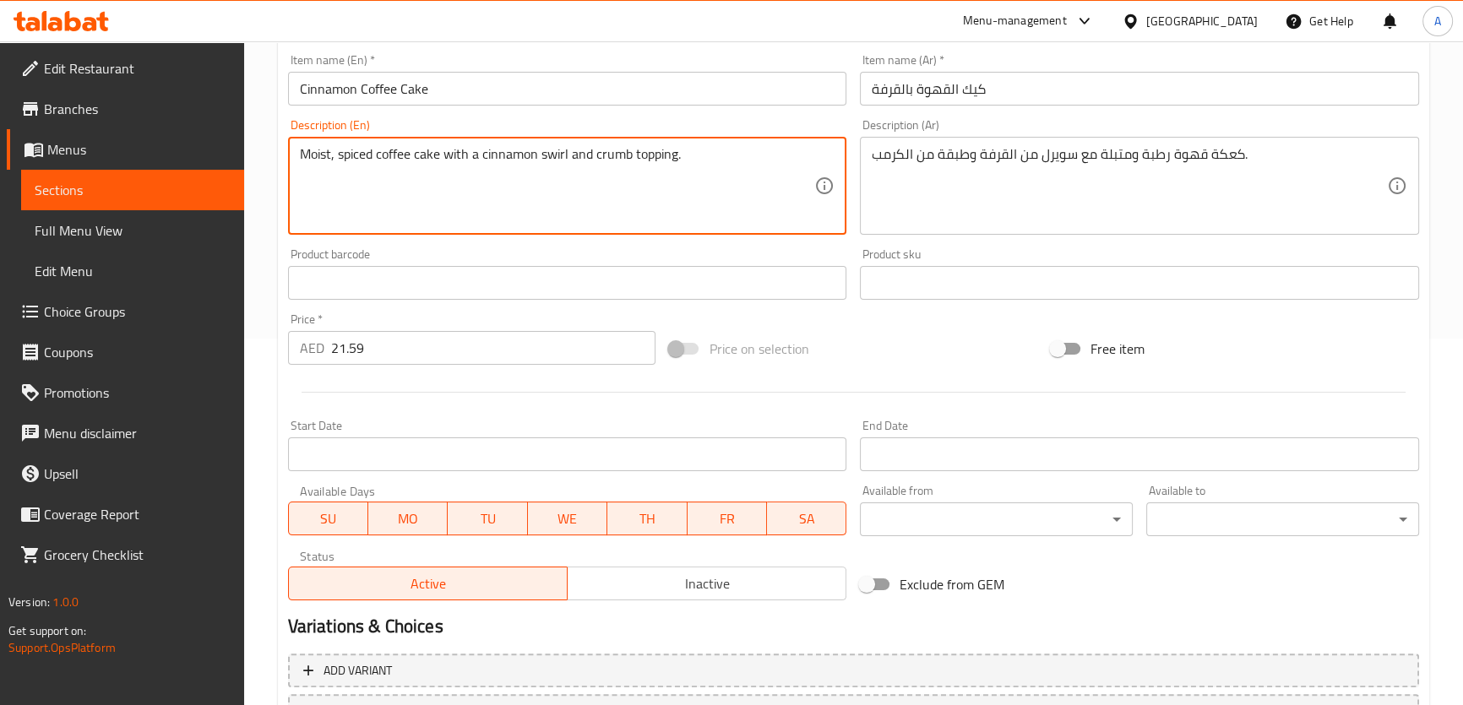
click at [763, 168] on textarea "Moist, spiced coffee cake with a cinnamon swirl and crumb topping." at bounding box center [557, 186] width 515 height 80
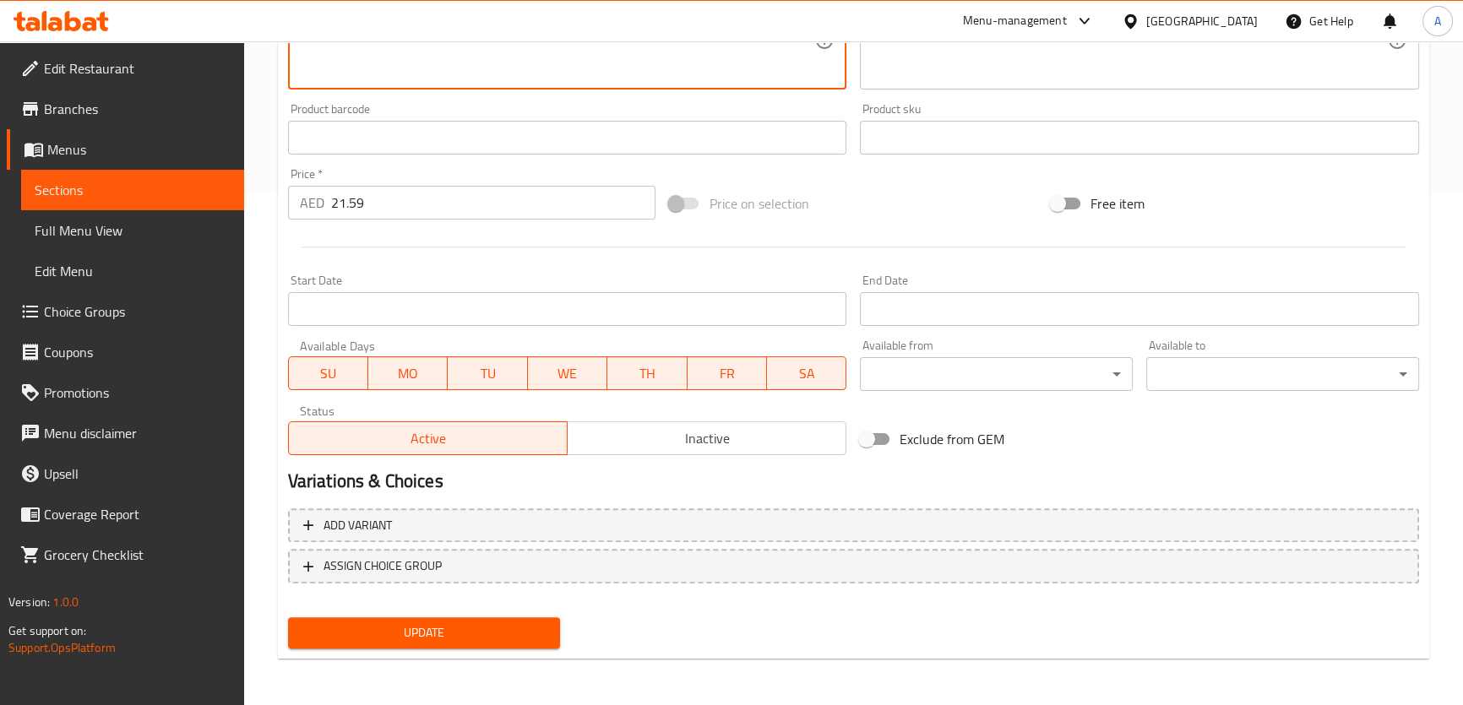
click at [540, 608] on div "Add variant ASSIGN CHOICE GROUP" at bounding box center [853, 557] width 1144 height 110
click at [509, 629] on span "Update" at bounding box center [424, 632] width 246 height 21
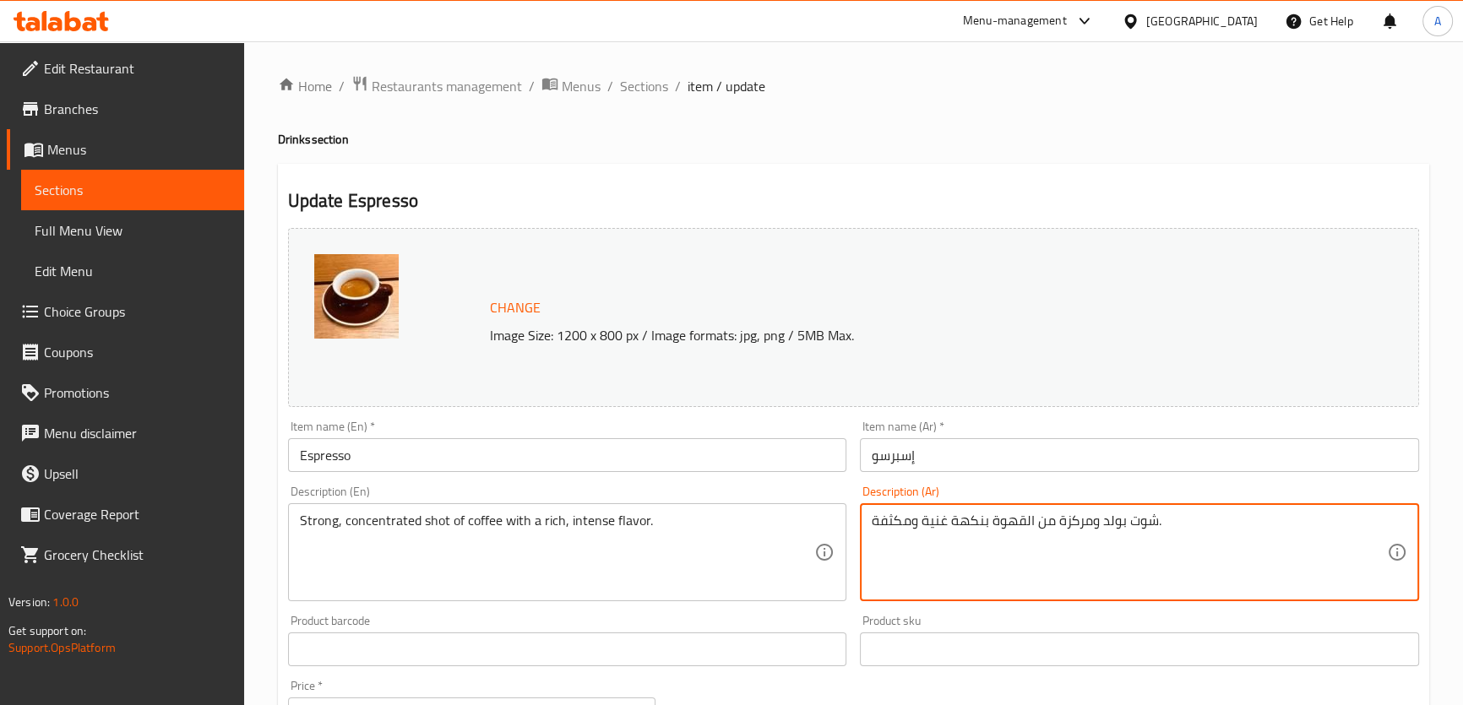
click at [1034, 558] on textarea "شوت بولد ومركزة من القهوة بنكهة غنية ومكثفة." at bounding box center [1128, 553] width 515 height 80
click at [1159, 528] on textarea "شوت بولد ومركزة من القهوة بنكهة غنية ومكثفة." at bounding box center [1128, 553] width 515 height 80
click at [1132, 525] on textarea "شوت بولد ومركزة من القهوة بنكهة غنية ومكثفة." at bounding box center [1128, 553] width 515 height 80
drag, startPoint x: 1123, startPoint y: 525, endPoint x: 822, endPoint y: 527, distance: 301.5
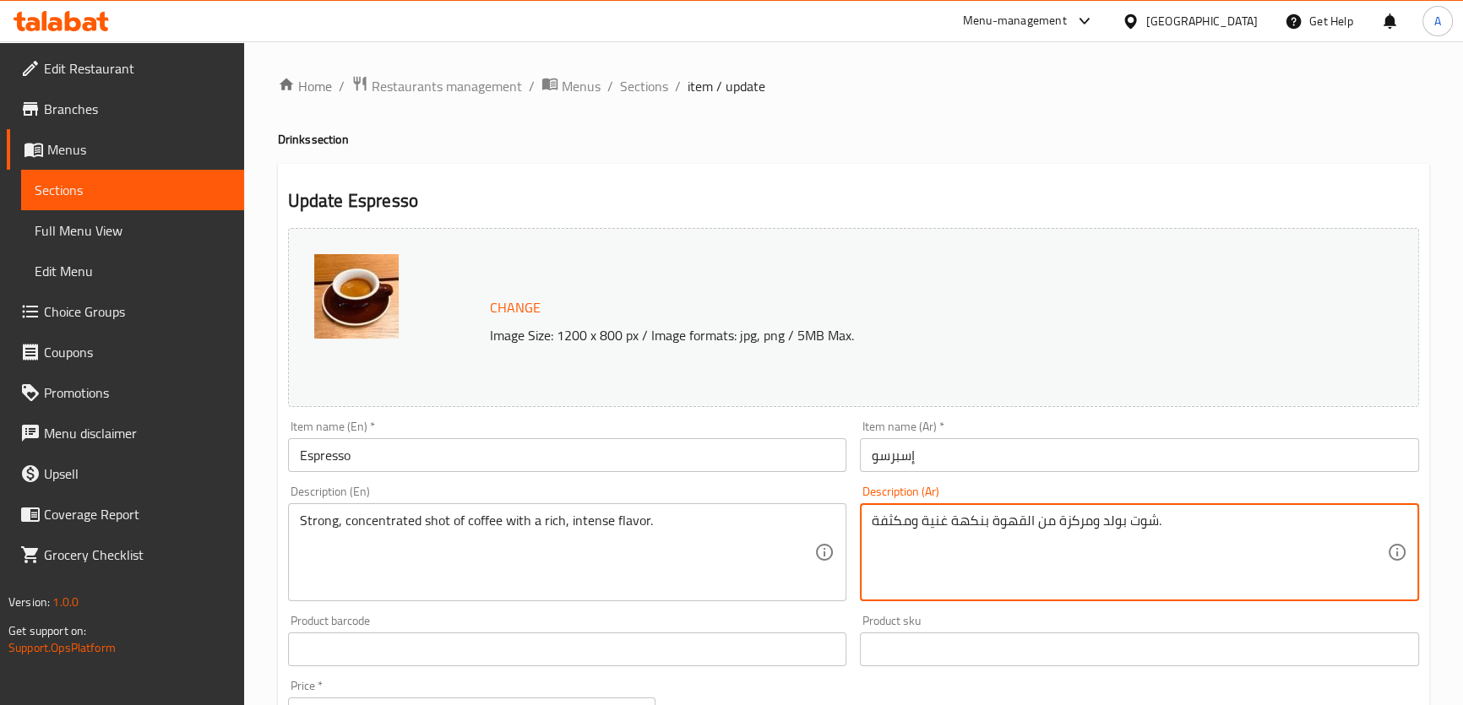
click at [822, 527] on div "Change Image Size: 1200 x 800 px / Image formats: jpg, png / 5MB Max. Item name…" at bounding box center [853, 597] width 1144 height 752
paste textarea "رعة قوية ومركزة من القهوة ذات نكهة غنية ومكثفة."
click at [1167, 521] on textarea "شوت جرعة قوية ومركزة من القهوة ذات نكهة غنية ومكثفة. ." at bounding box center [1128, 553] width 515 height 80
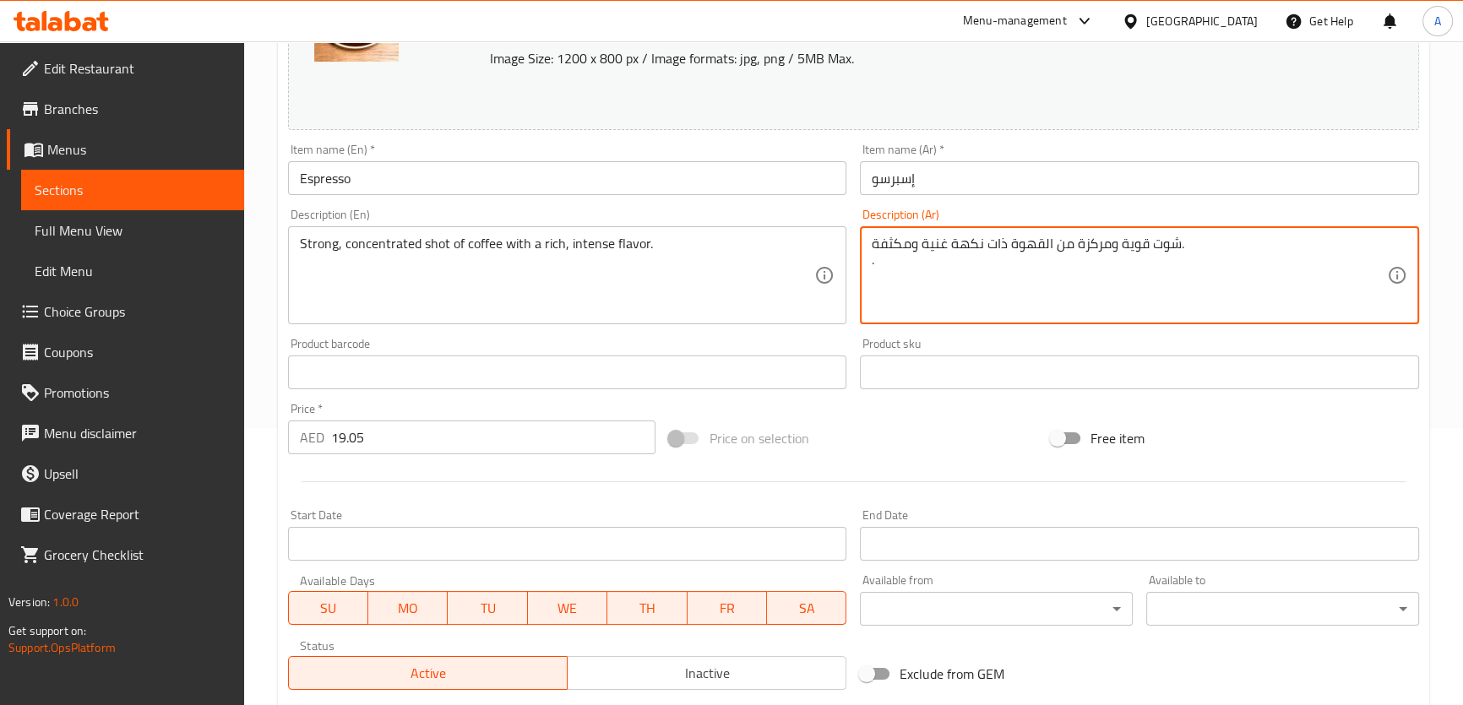
scroll to position [512, 0]
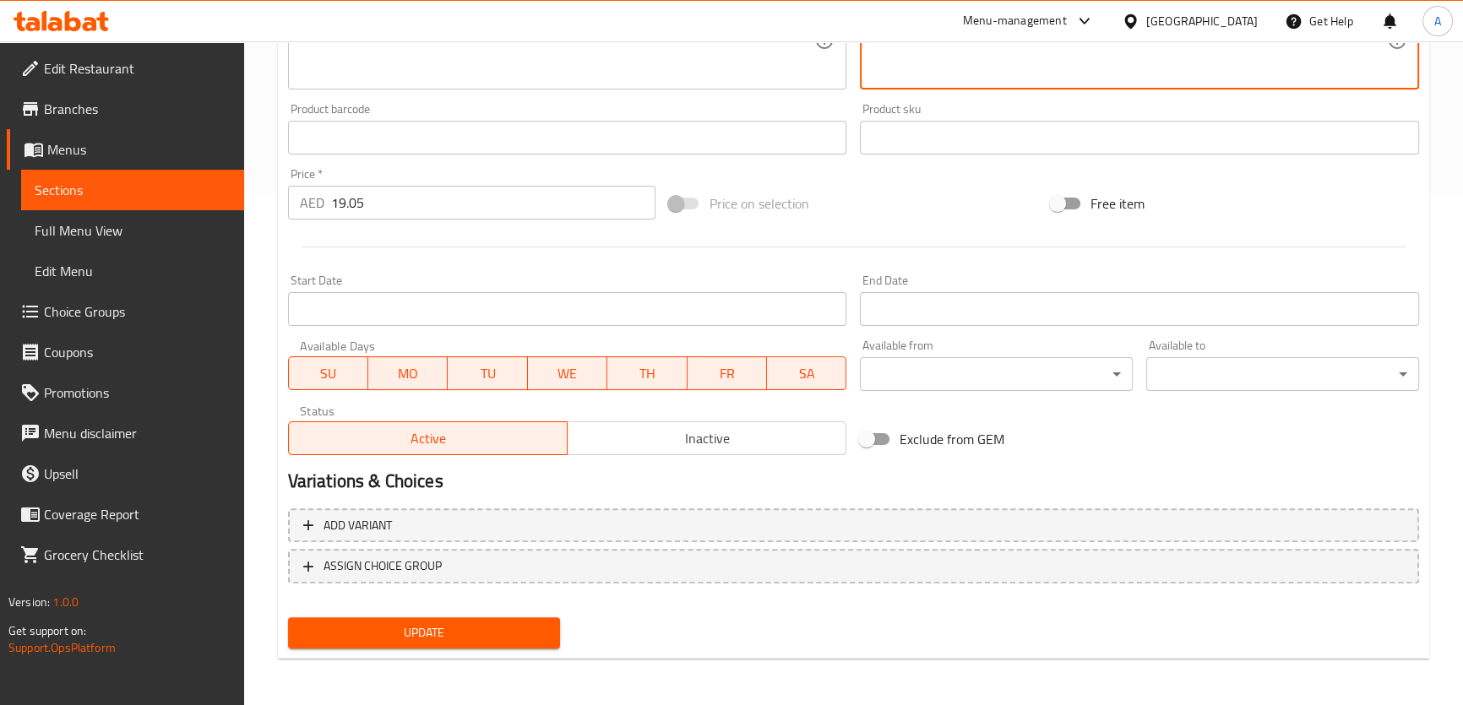
type textarea "شوت قوية ومركزة من القهوة ذات نكهة غنية ومكثفة. ."
click at [531, 649] on div "Update" at bounding box center [424, 633] width 286 height 45
click at [538, 622] on span "Update" at bounding box center [424, 632] width 246 height 21
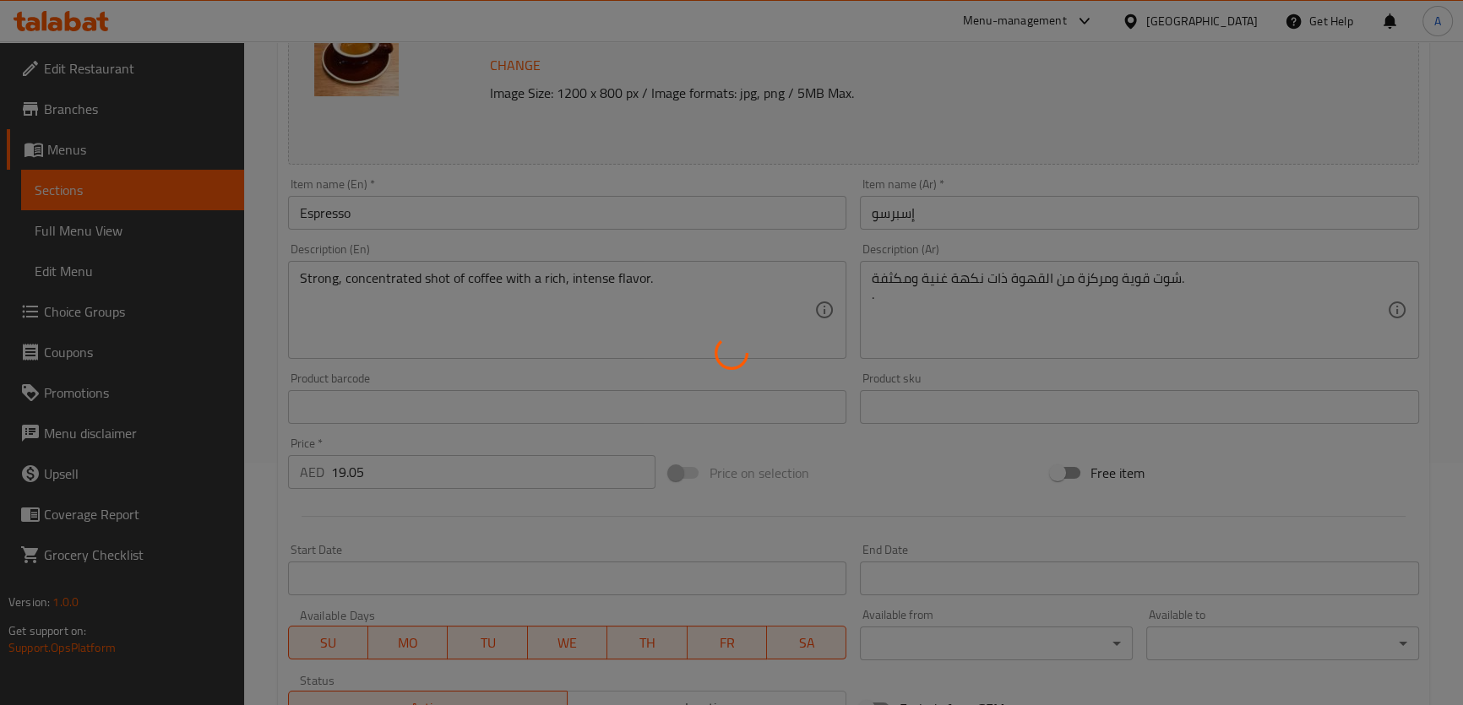
scroll to position [71, 0]
